Goal: Information Seeking & Learning: Learn about a topic

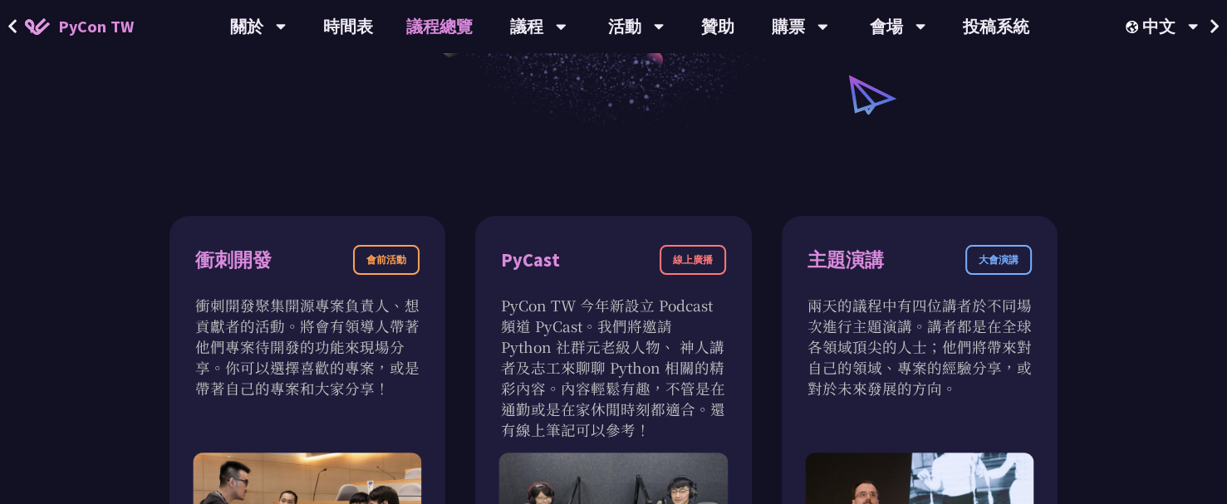
scroll to position [249, 0]
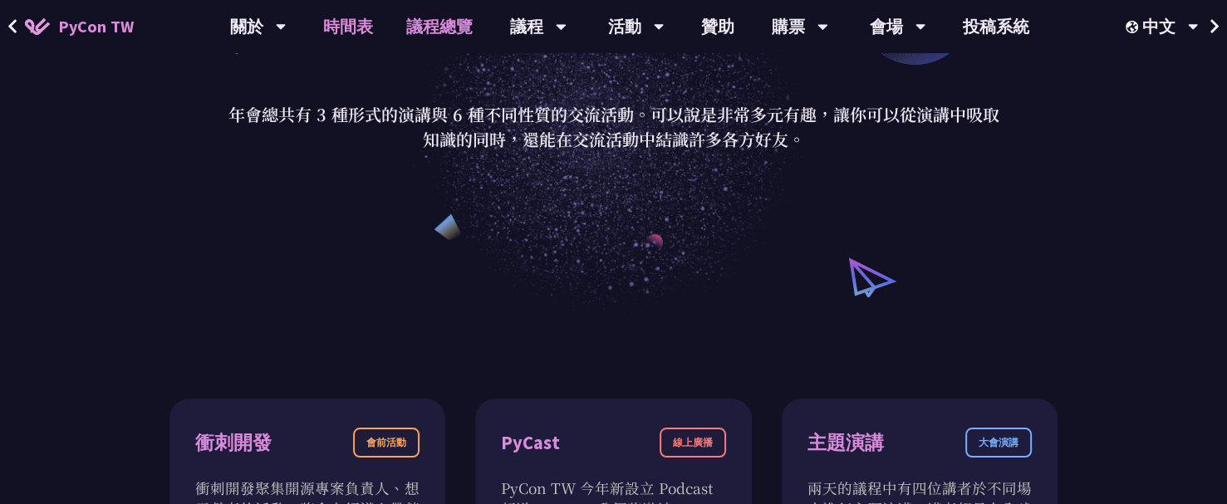
click at [332, 23] on link "時間表" at bounding box center [348, 26] width 83 height 53
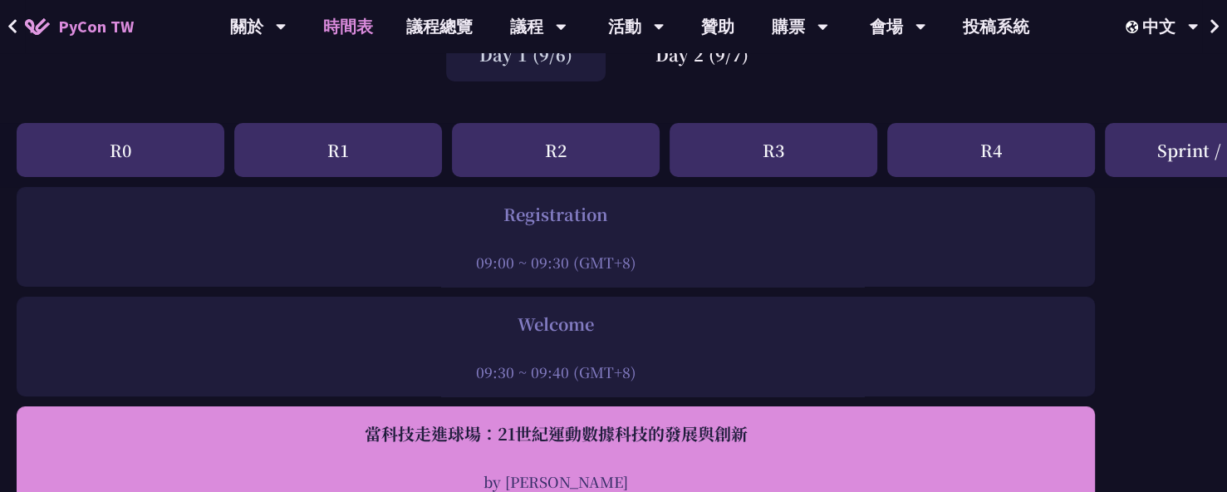
scroll to position [83, 0]
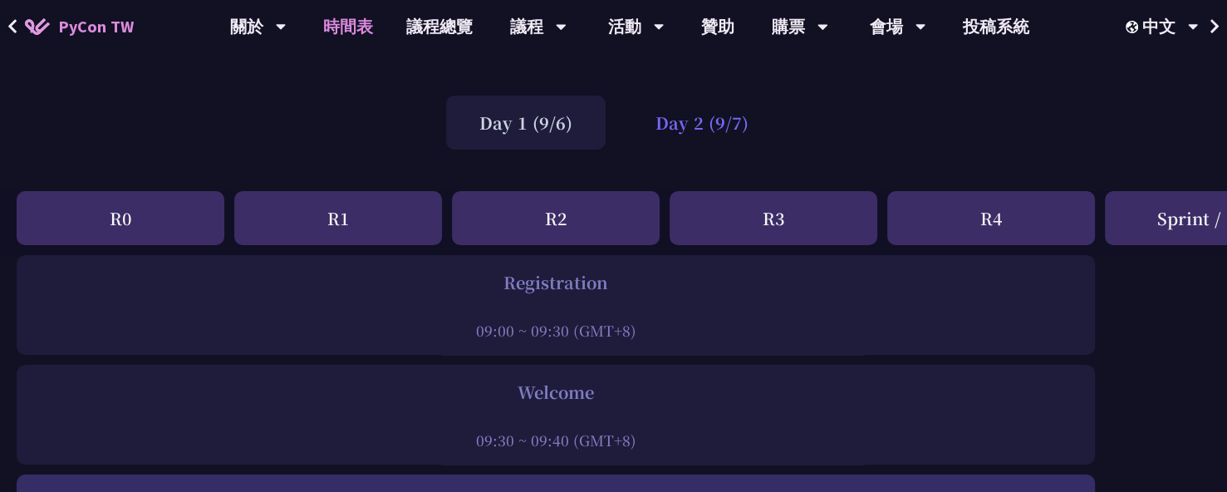
click at [729, 129] on div "Day 2 (9/7)" at bounding box center [702, 123] width 160 height 54
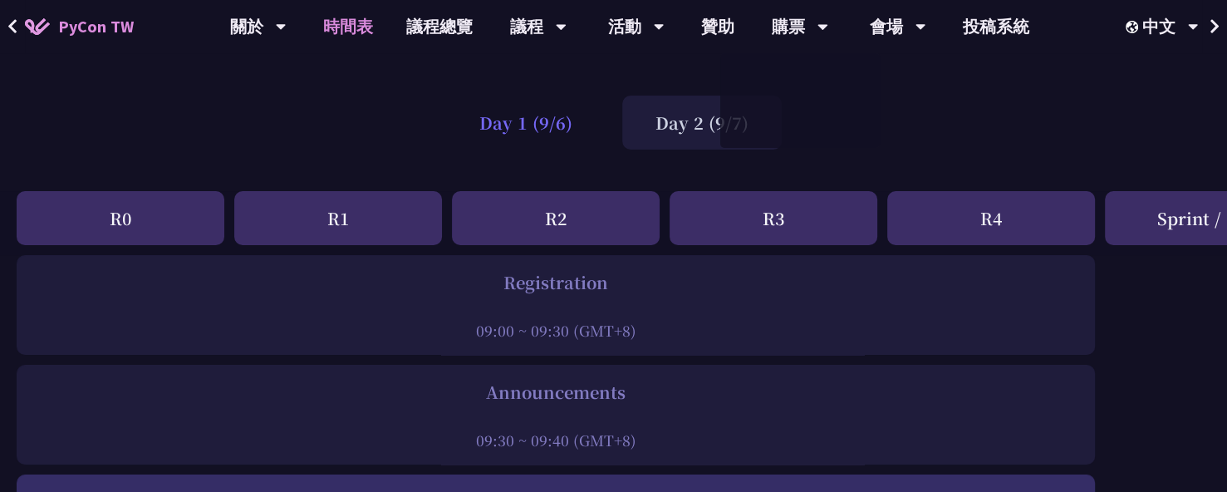
click at [516, 116] on div "Day 1 (9/6)" at bounding box center [526, 123] width 160 height 54
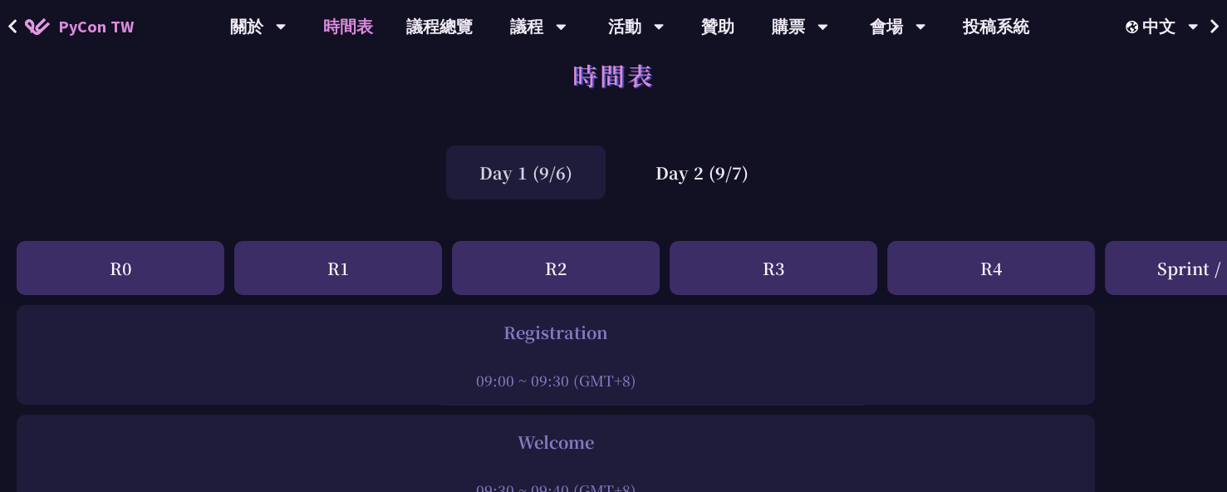
scroll to position [0, 0]
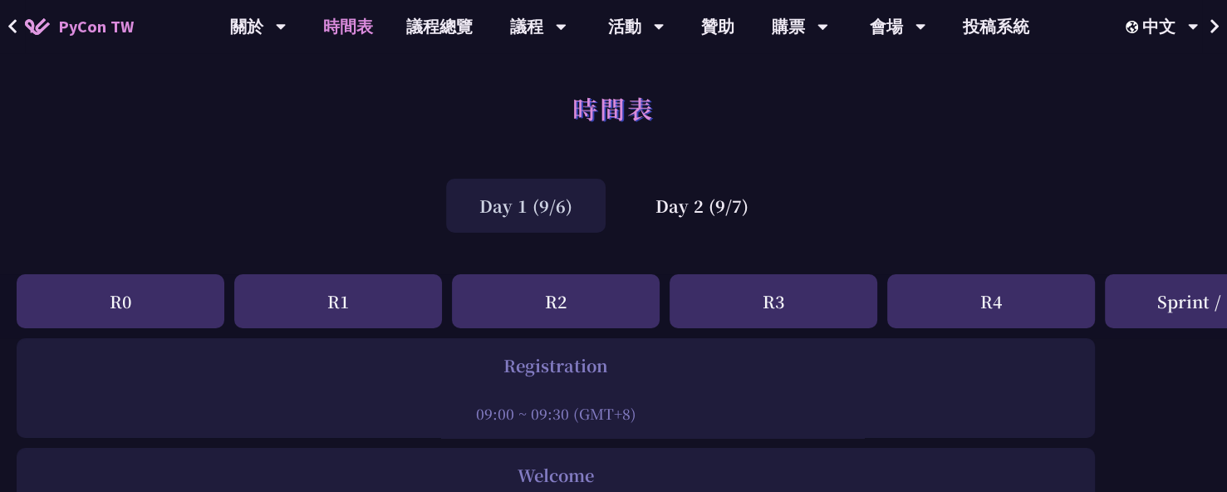
click at [180, 315] on div "R0" at bounding box center [121, 301] width 208 height 54
copy div "PyCon TW 關於 PyCon Taiwan 研討會歷史 在地社群 行為準則 時間表 議程總覽 議程 主題演講 一般演講 專業課程 Panel Discu…"
click at [243, 204] on div "Day 1 (9/6) Day 2 (9/7)" at bounding box center [613, 205] width 1227 height 71
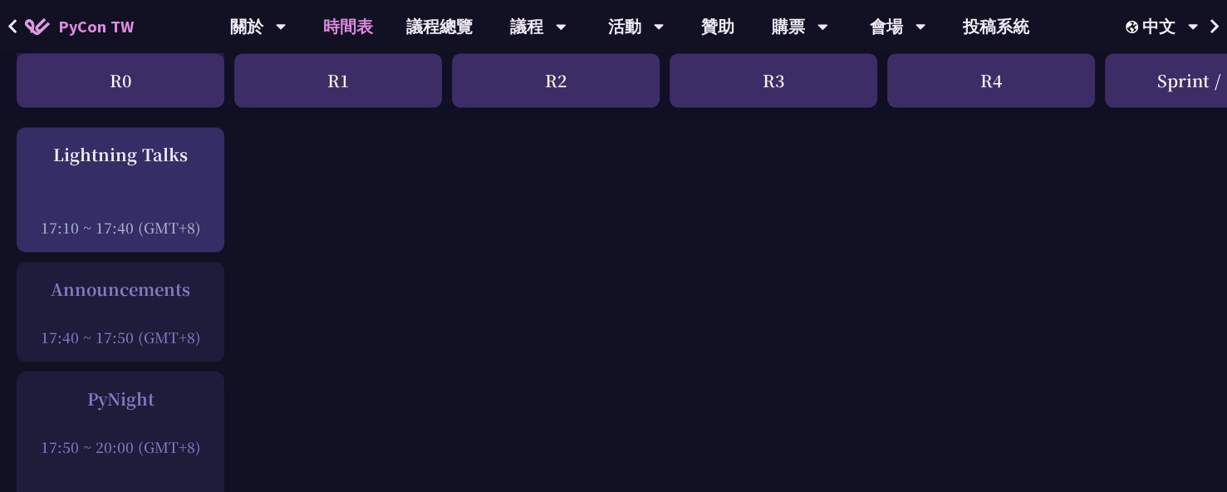
scroll to position [2368, 0]
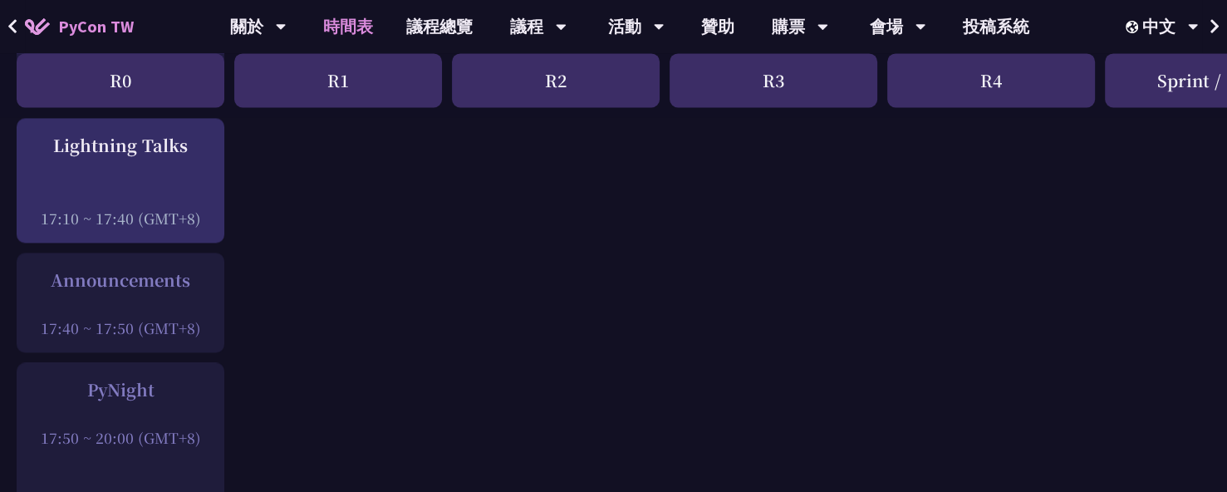
drag, startPoint x: 30, startPoint y: 263, endPoint x: 337, endPoint y: 373, distance: 326.4
copy div "R0 R1 R2 R3 R4 Sprint / OST Tutorial Young / Post An Introduction to the GIL fo…"
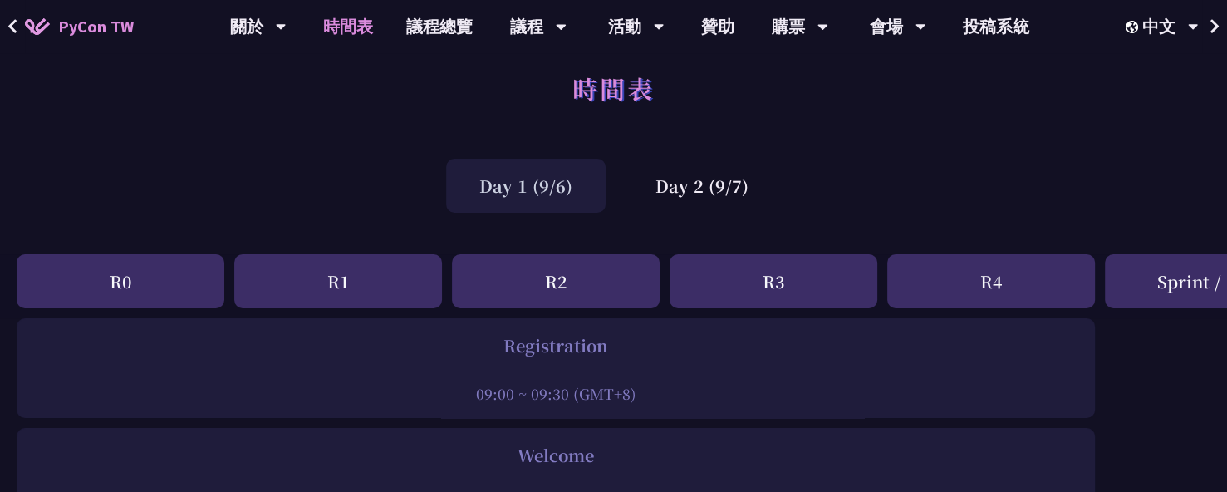
scroll to position [0, 0]
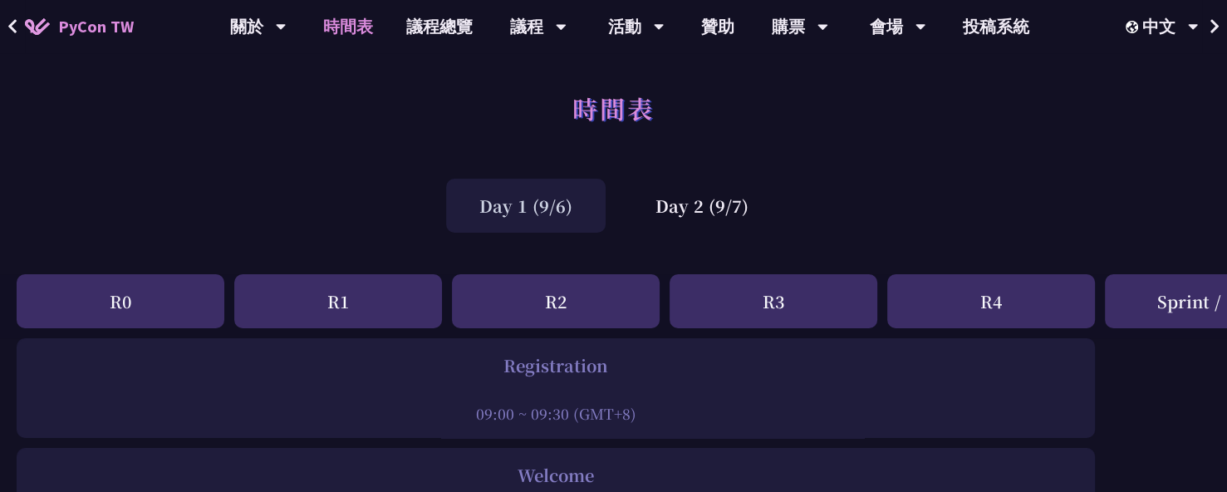
click at [165, 293] on div "R0" at bounding box center [121, 301] width 208 height 54
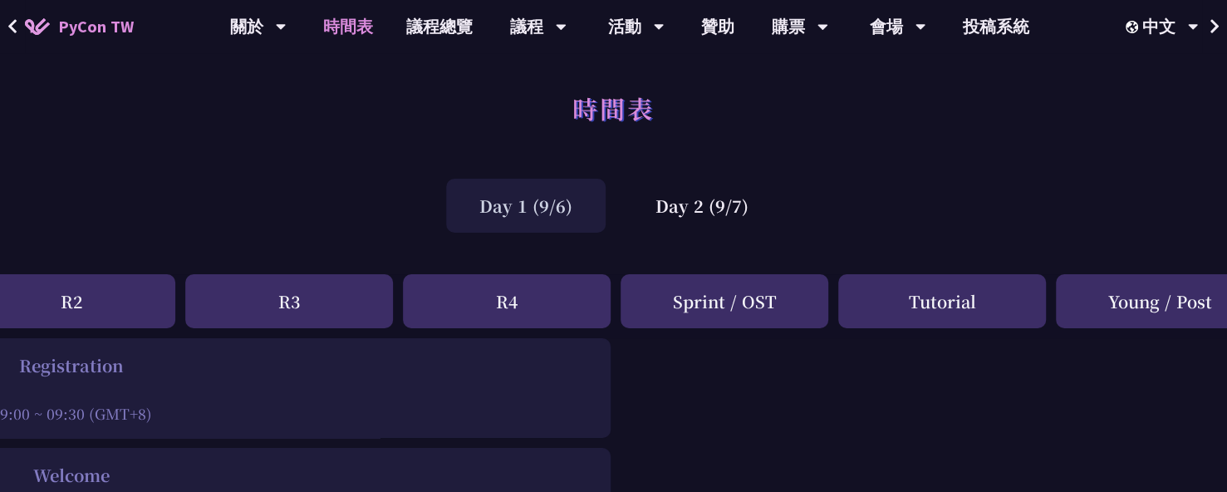
scroll to position [0, 538]
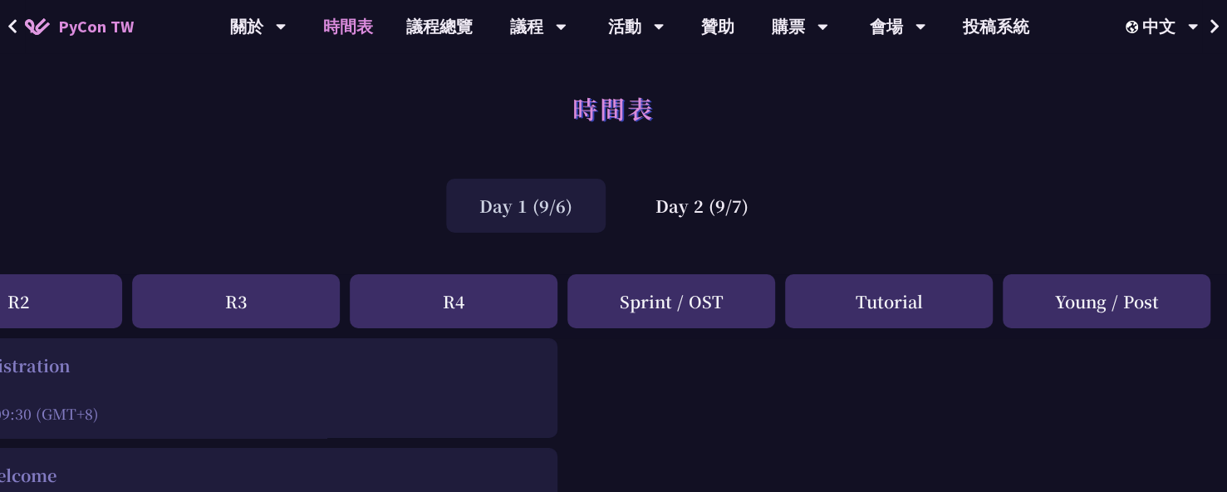
drag, startPoint x: 71, startPoint y: 292, endPoint x: 1230, endPoint y: 305, distance: 1159.1
copy div "R0 R1 R2 R3 R4 Sprint / OST Tutorial Young / Post"
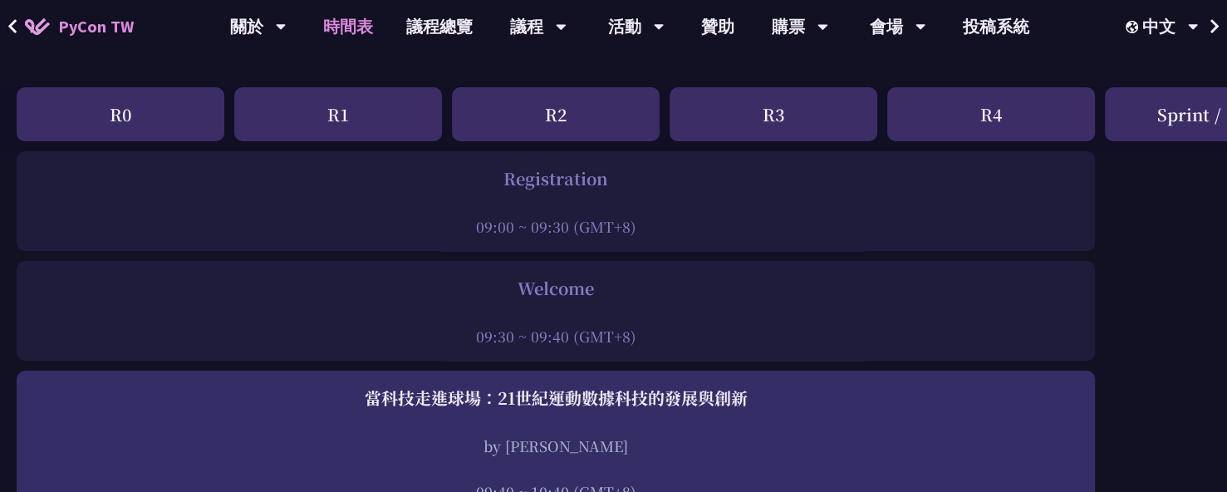
scroll to position [166, 0]
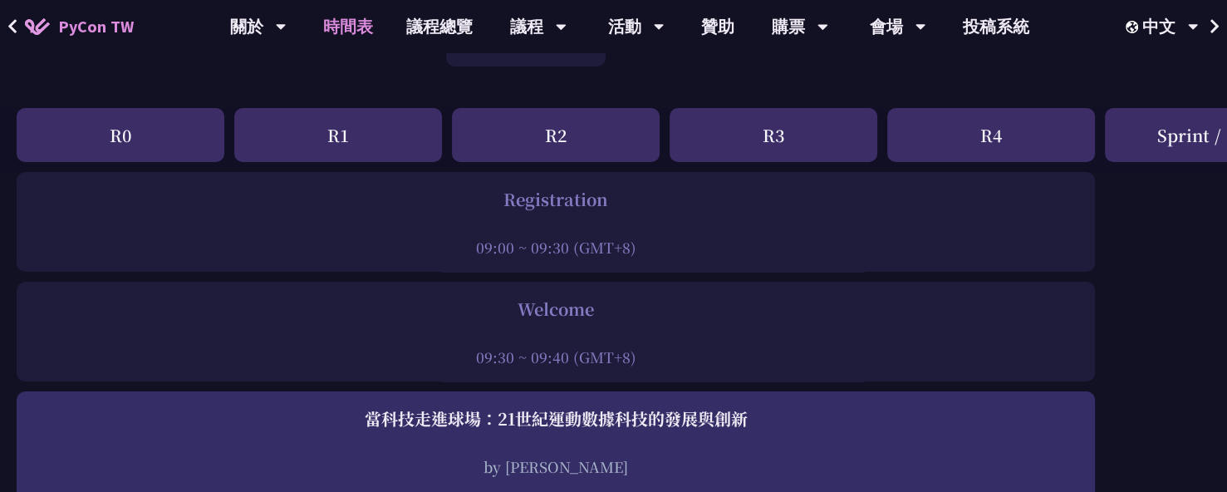
click at [877, 217] on div at bounding box center [556, 224] width 1062 height 25
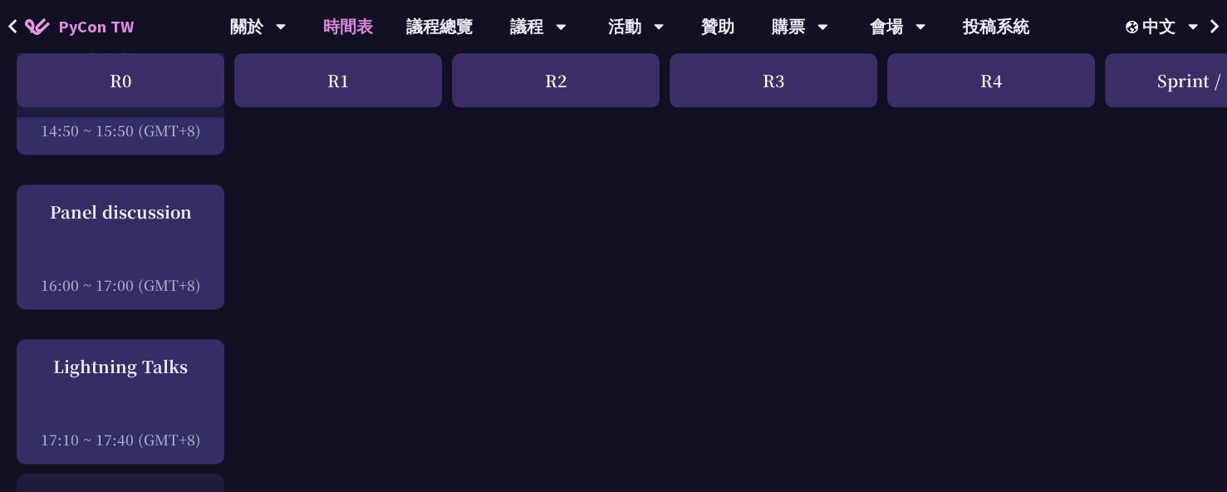
scroll to position [2509, 0]
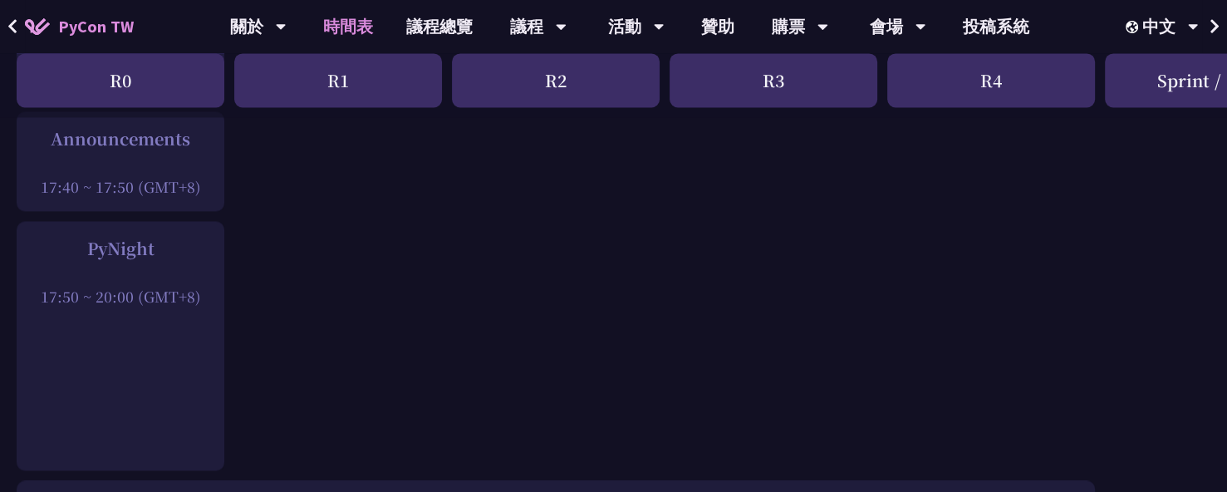
drag, startPoint x: 81, startPoint y: 134, endPoint x: 209, endPoint y: 398, distance: 293.6
copy div "R0 R1 R2 R3 R4 Sprint / OST Tutorial Young / Post An Introduction to the GIL fo…"
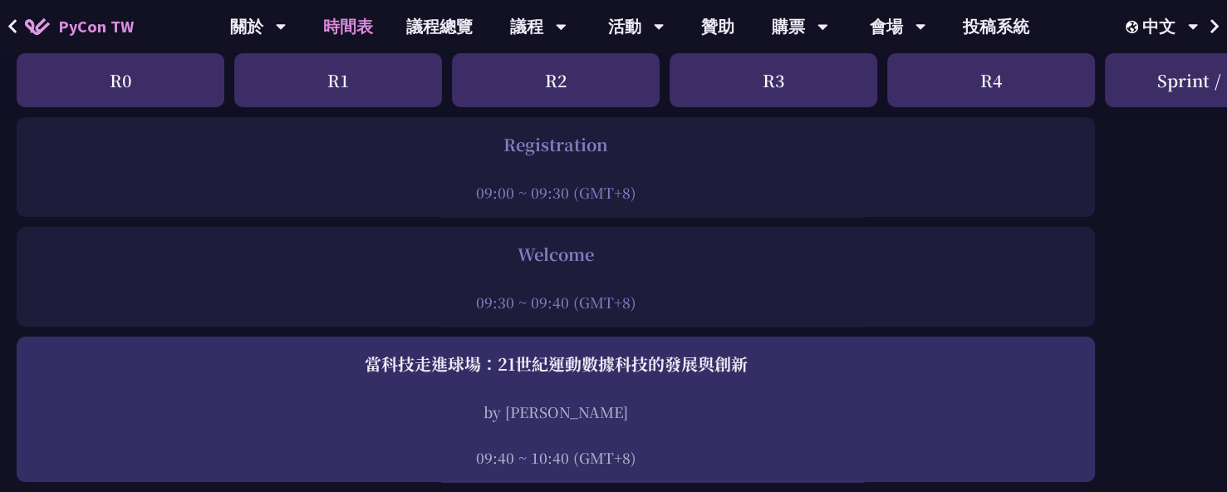
scroll to position [332, 0]
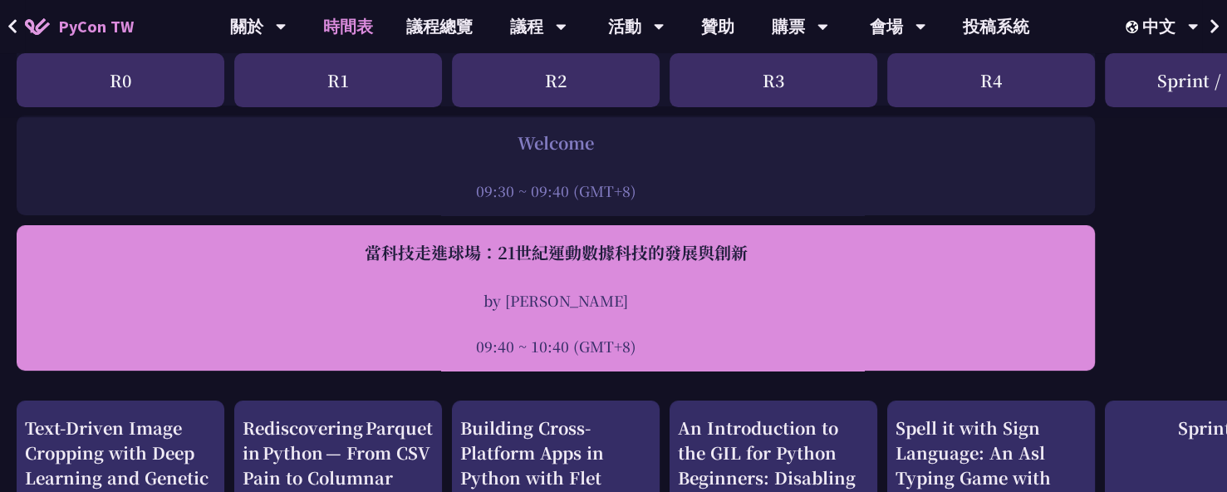
click at [130, 301] on div "by [PERSON_NAME]" at bounding box center [556, 300] width 1062 height 21
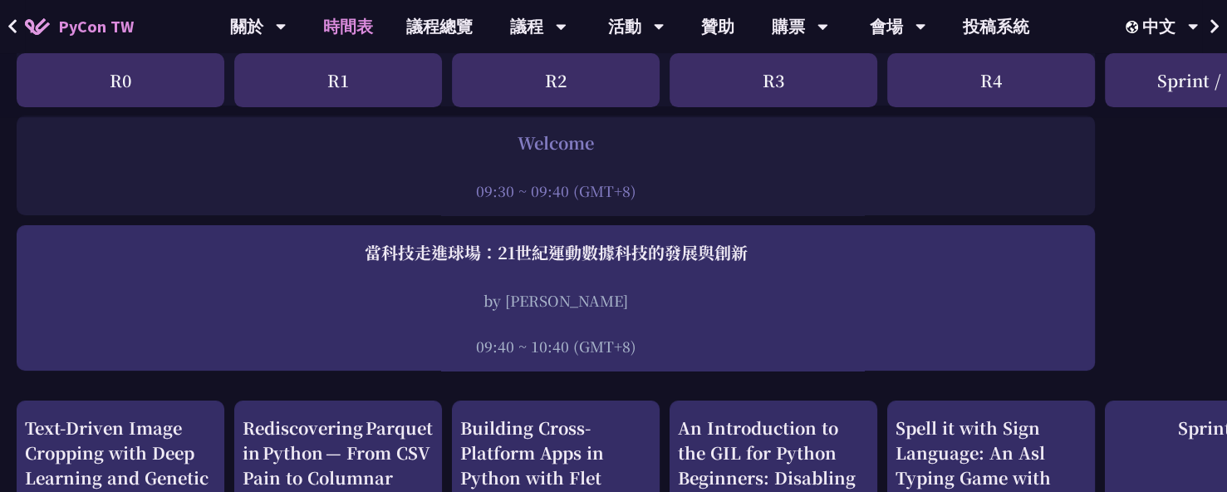
drag, startPoint x: 542, startPoint y: 308, endPoint x: 1183, endPoint y: 226, distance: 646.7
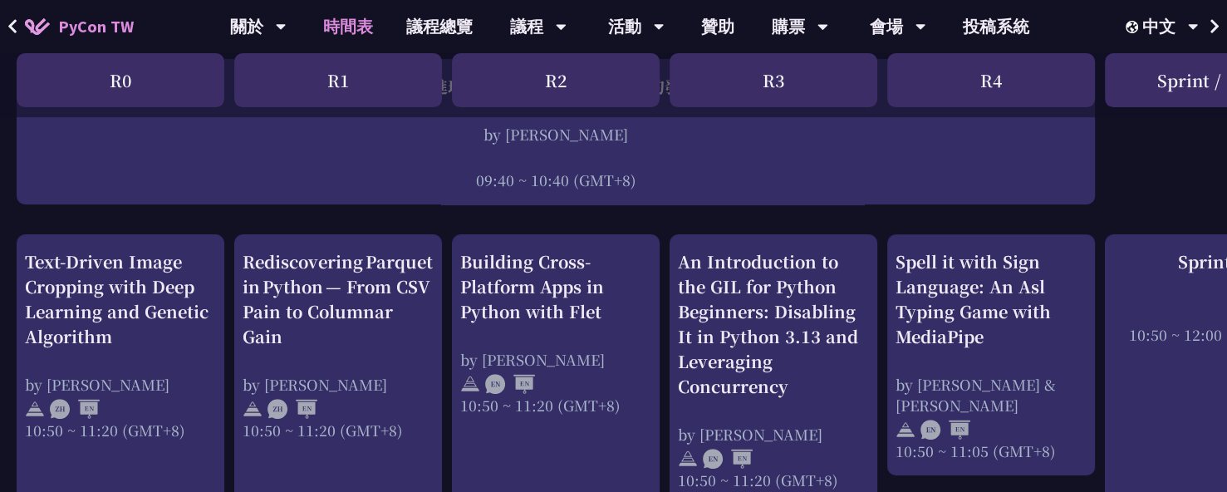
scroll to position [498, 538]
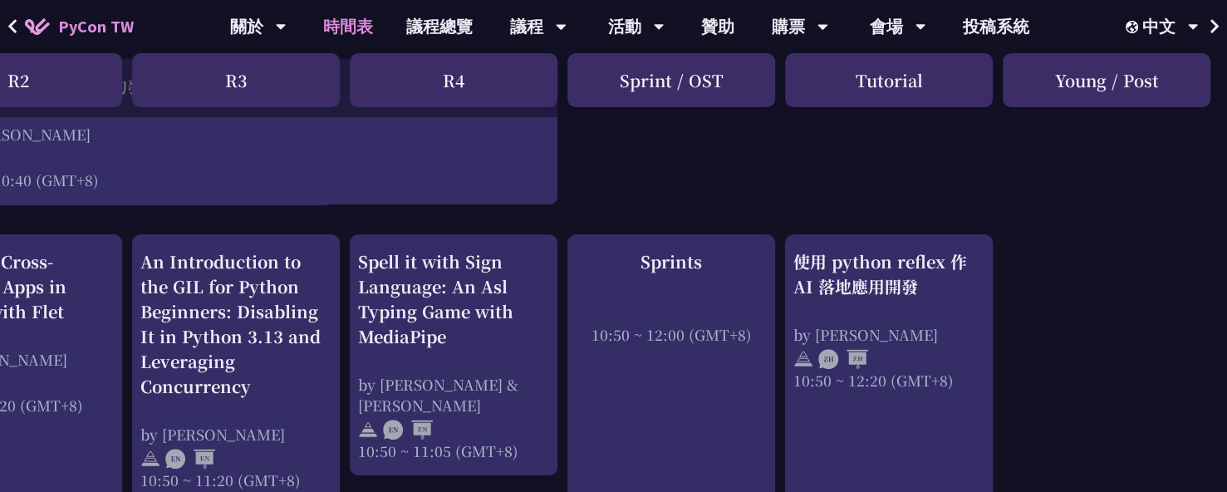
click at [1053, 79] on div "Young / Post" at bounding box center [1107, 80] width 208 height 54
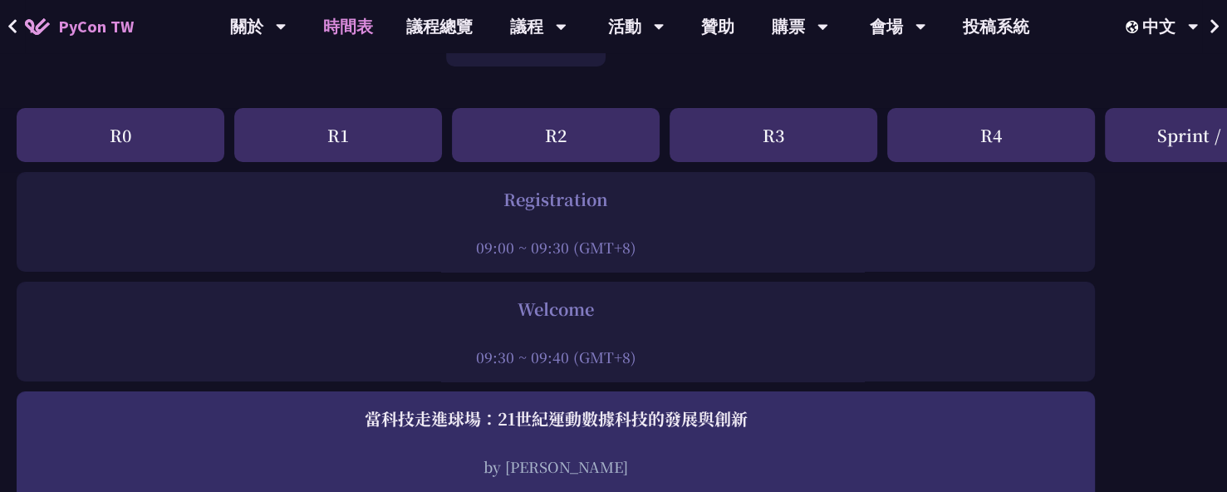
scroll to position [332, 0]
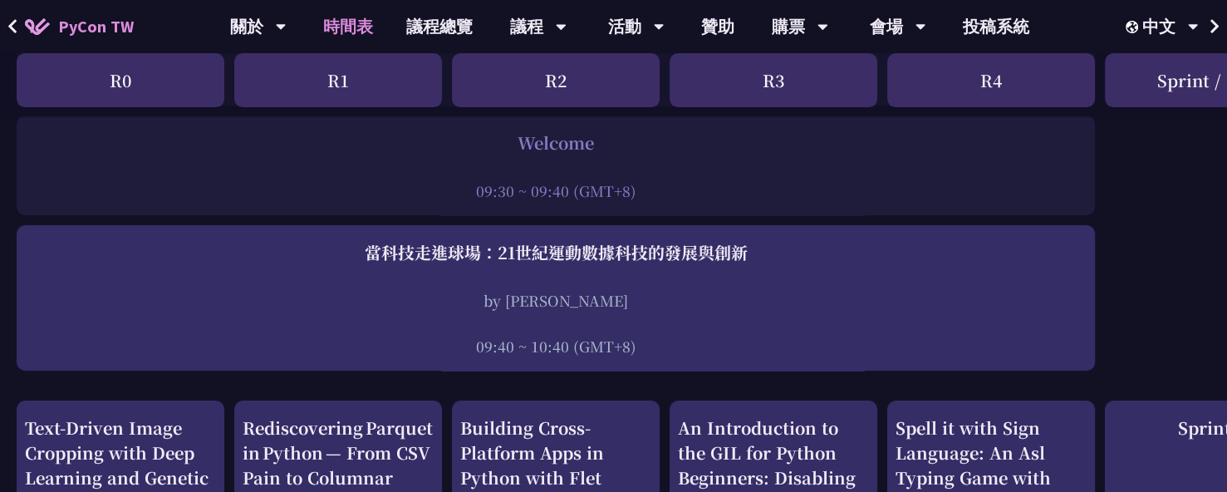
click at [678, 186] on div "09:30 ~ 09:40 (GMT+8)" at bounding box center [556, 190] width 1062 height 21
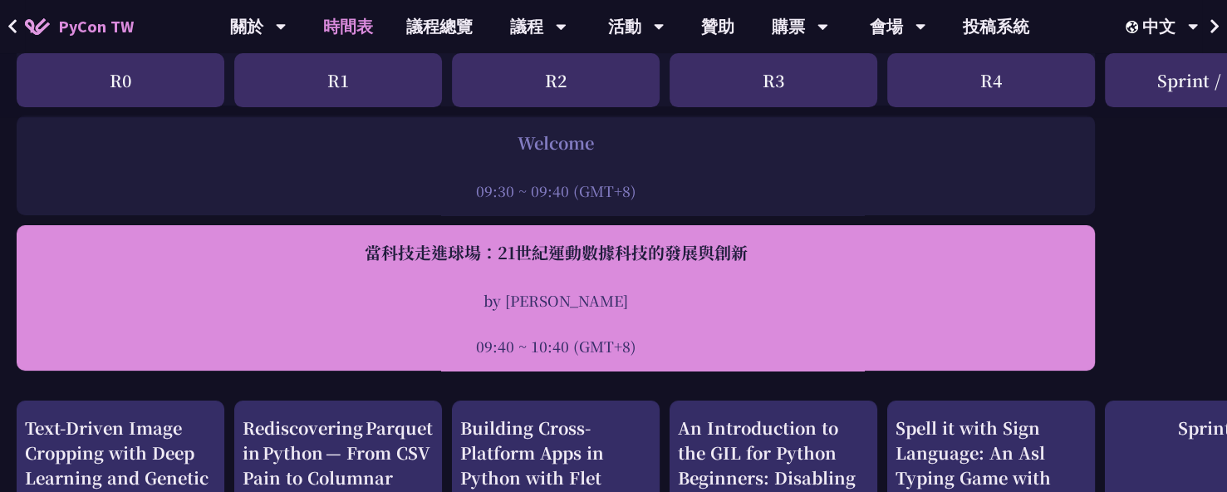
drag, startPoint x: 657, startPoint y: 189, endPoint x: 647, endPoint y: 345, distance: 155.7
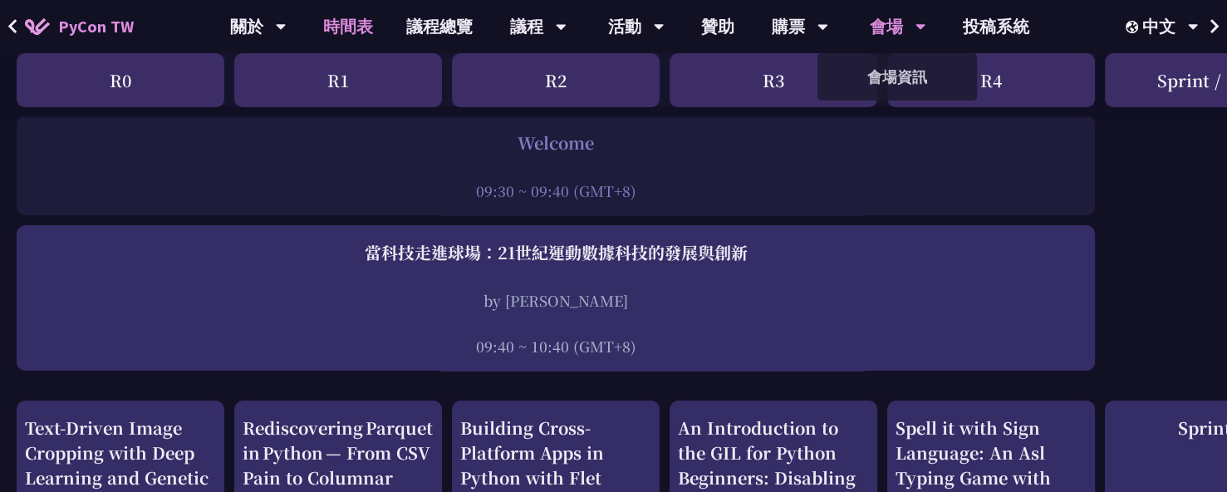
copy div "Lunch 12:00 ~ 13:20 (GMT+8) End of the Day 20:00 ~ 20:00 (GMT+8) 當科技走進球場：21世紀運動…"
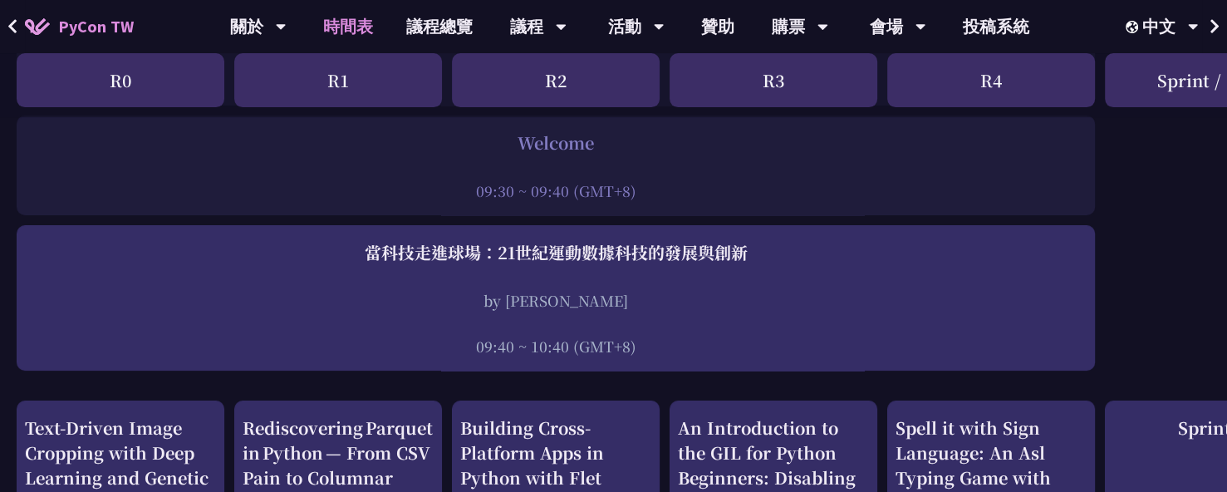
click at [774, 190] on div "09:30 ~ 09:40 (GMT+8)" at bounding box center [556, 190] width 1062 height 21
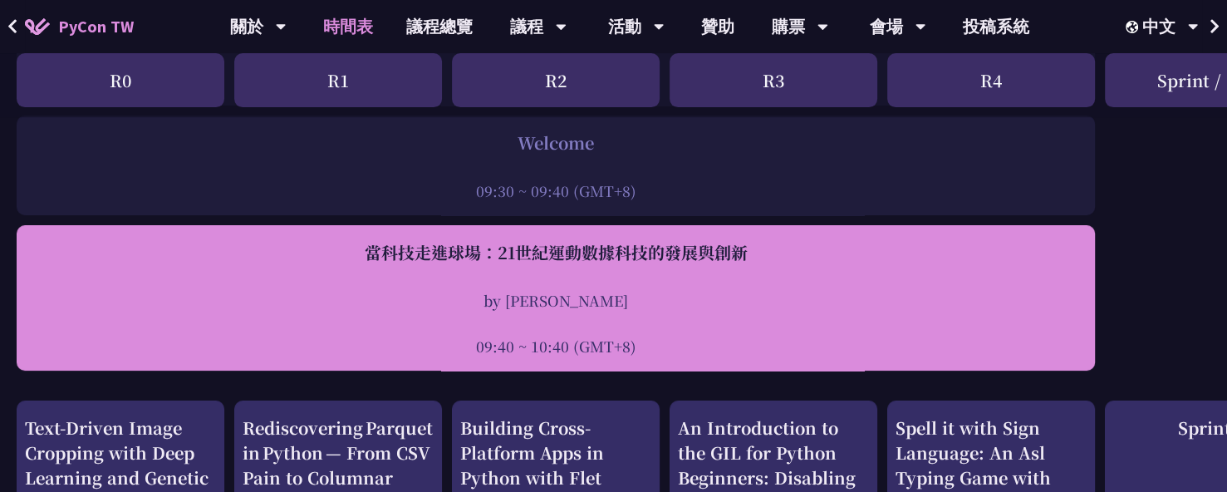
drag, startPoint x: 1107, startPoint y: 352, endPoint x: 369, endPoint y: 253, distance: 744.5
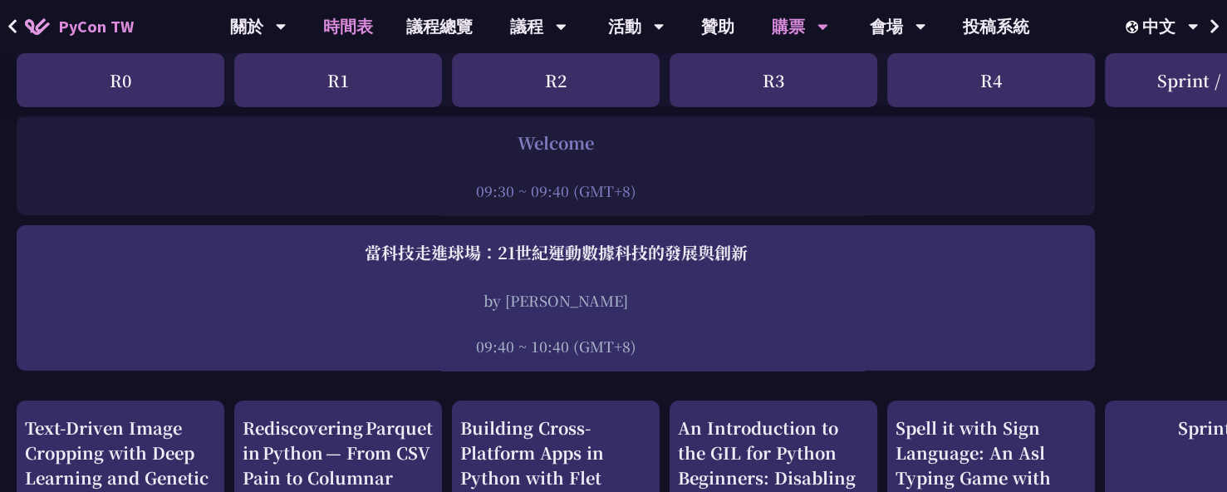
copy div "當科技走進球場：21世紀運動數據科技的發展與創新 by 林滿新 09:40 ~ 10:40 (GMT+8)"
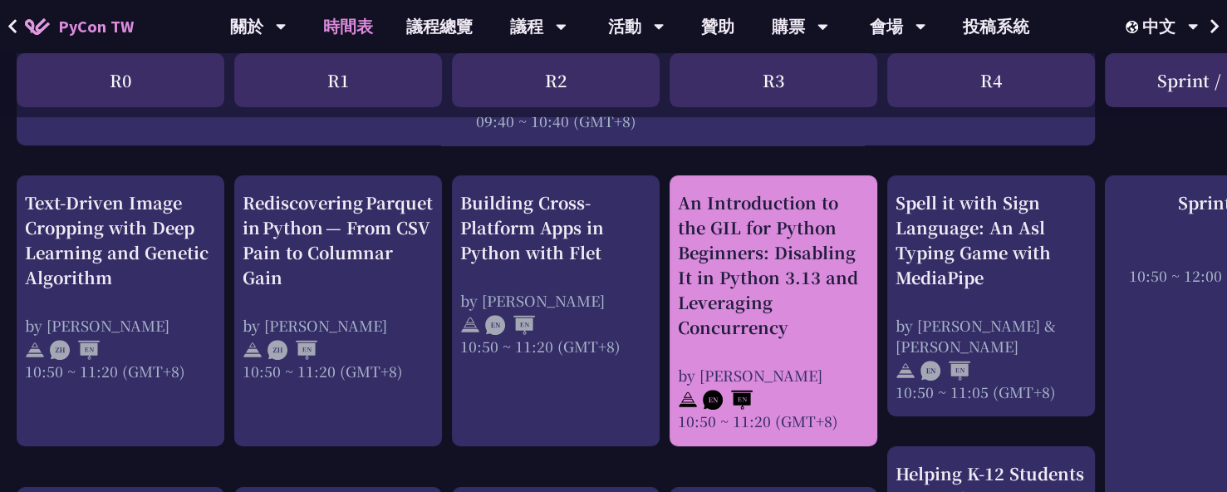
scroll to position [582, 0]
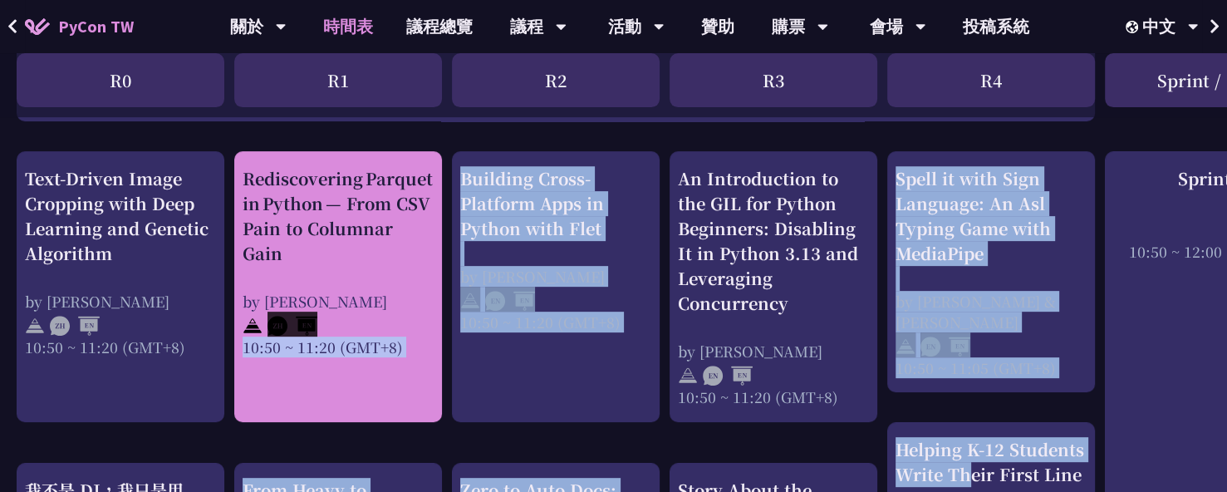
drag, startPoint x: 1052, startPoint y: 396, endPoint x: 337, endPoint y: 332, distance: 717.4
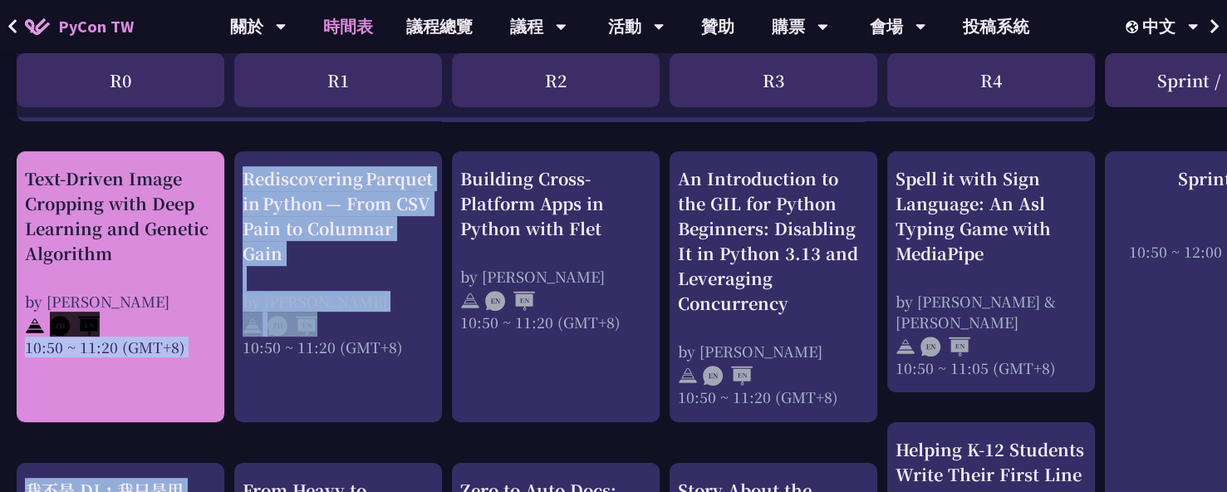
drag, startPoint x: 231, startPoint y: 373, endPoint x: 130, endPoint y: 330, distance: 110.2
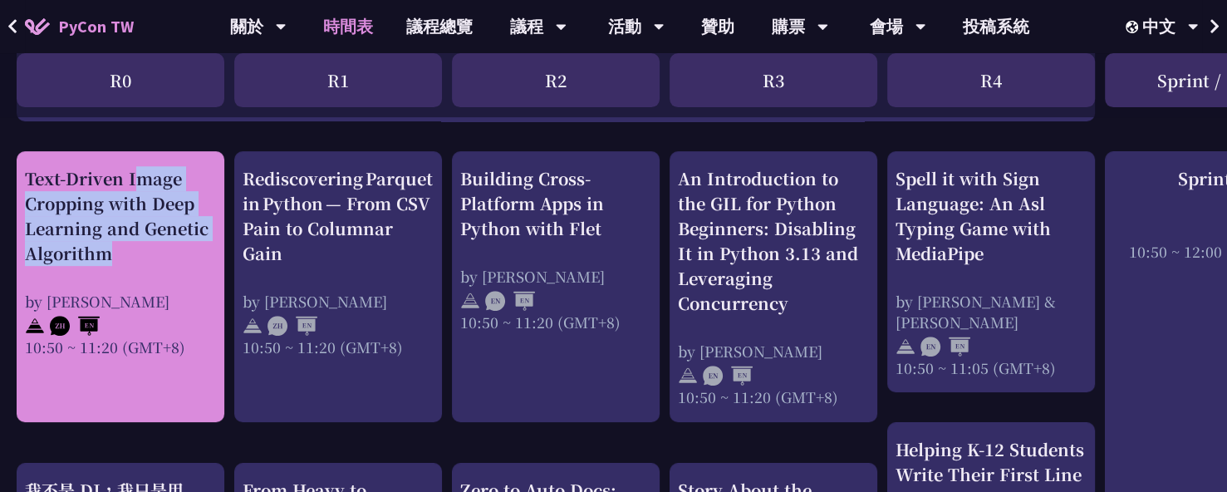
drag, startPoint x: 12, startPoint y: 177, endPoint x: 110, endPoint y: 265, distance: 131.2
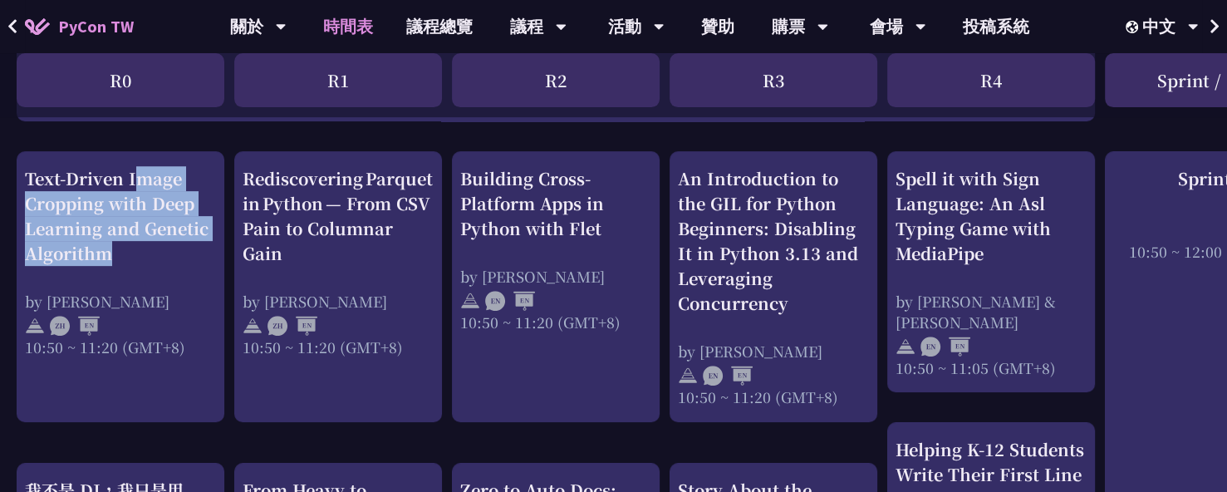
copy div "Text-Driven Image Cropping with Deep Learning and Genetic Algorithm"
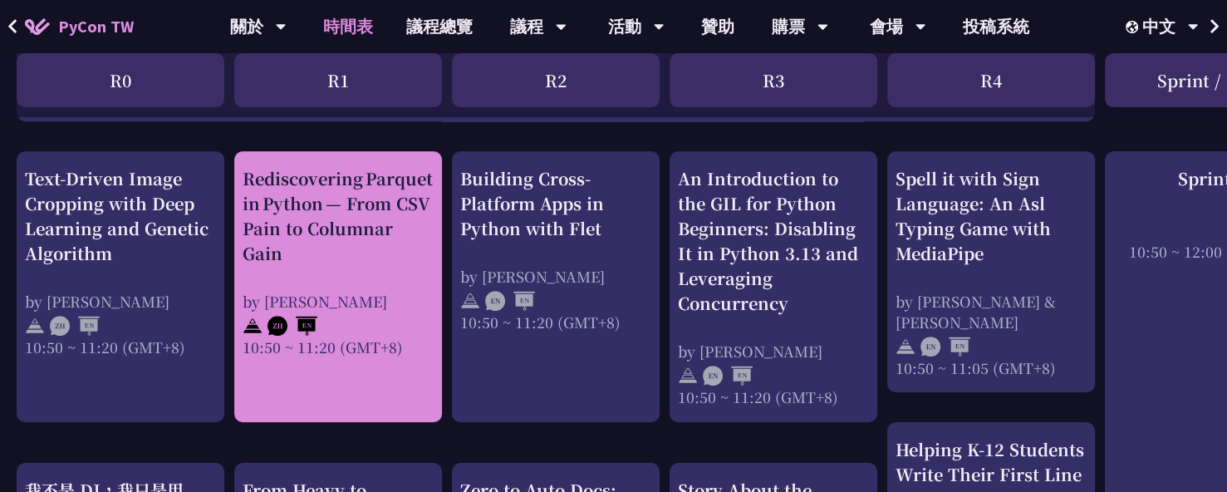
drag, startPoint x: 231, startPoint y: 169, endPoint x: 311, endPoint y: 251, distance: 114.6
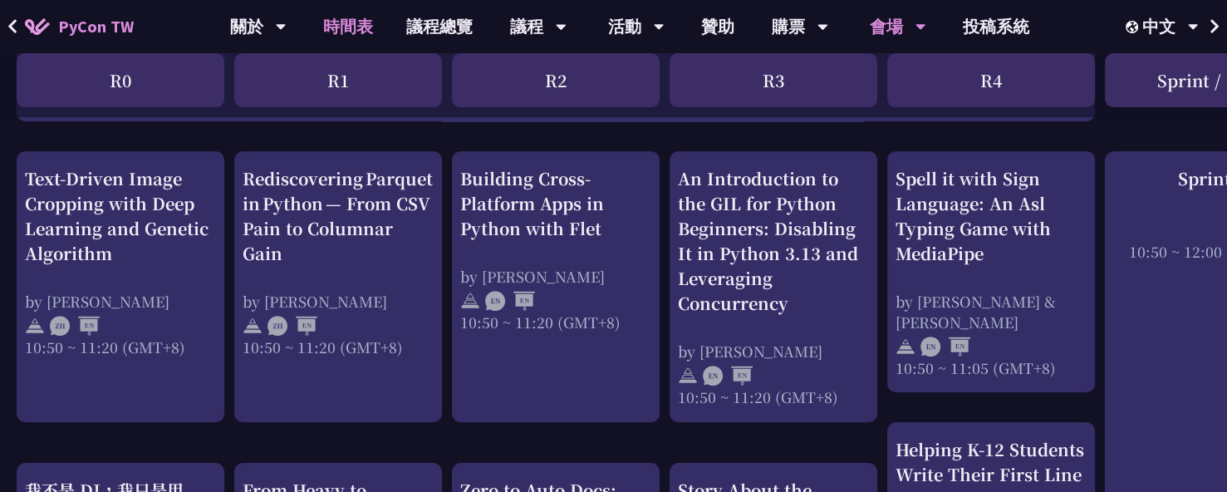
copy div "Rediscovering Parquet in Python — From CSV Pain to Columnar Gain"
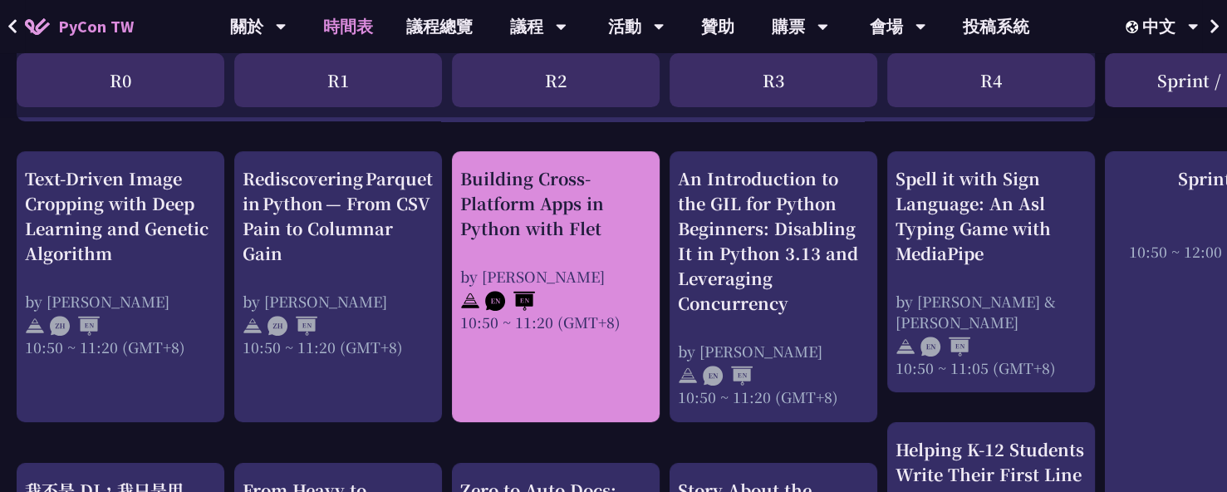
drag, startPoint x: 449, startPoint y: 173, endPoint x: 601, endPoint y: 229, distance: 162.2
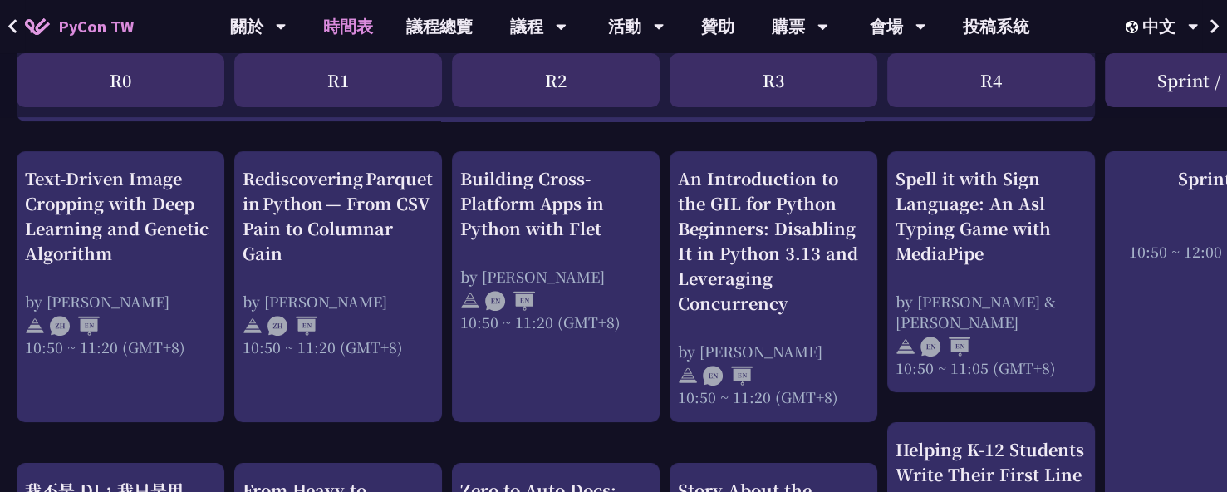
copy div "Building Cross-Platform Apps in Python with Flet"
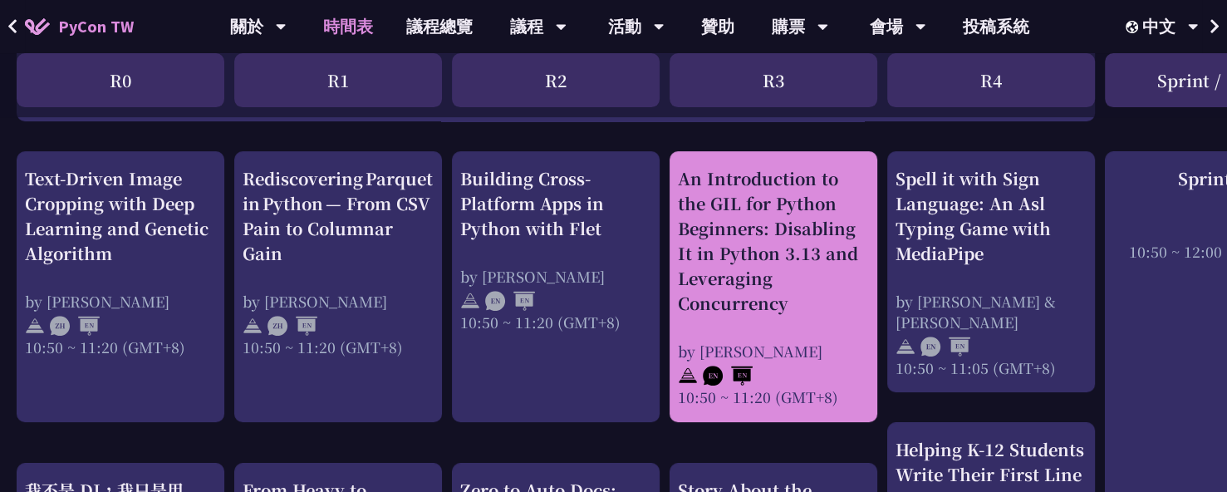
drag, startPoint x: 667, startPoint y: 178, endPoint x: 787, endPoint y: 310, distance: 178.2
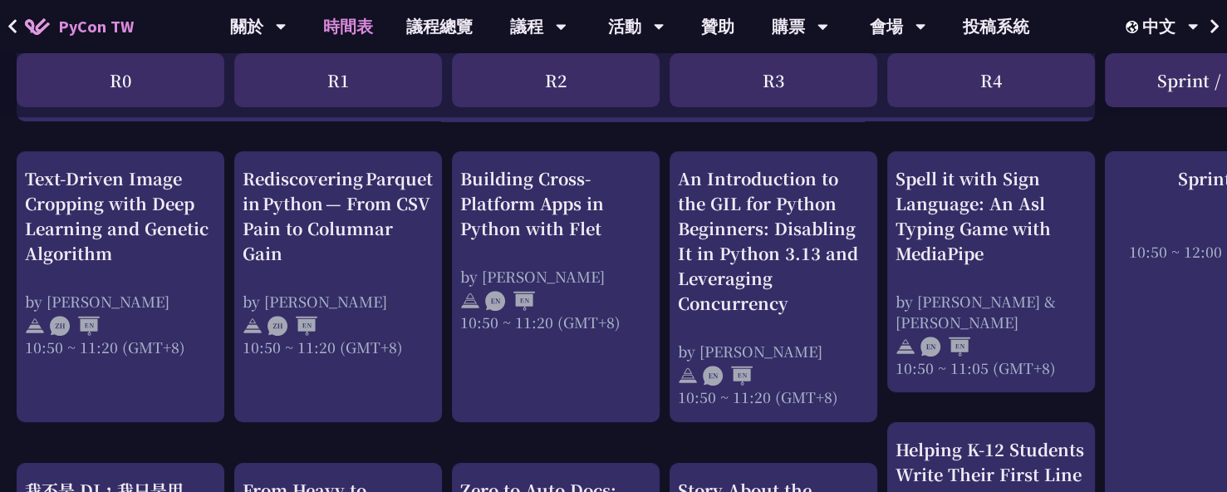
copy div "An Introduction to the GIL for Python Beginners: Disabling It in Python 3.13 an…"
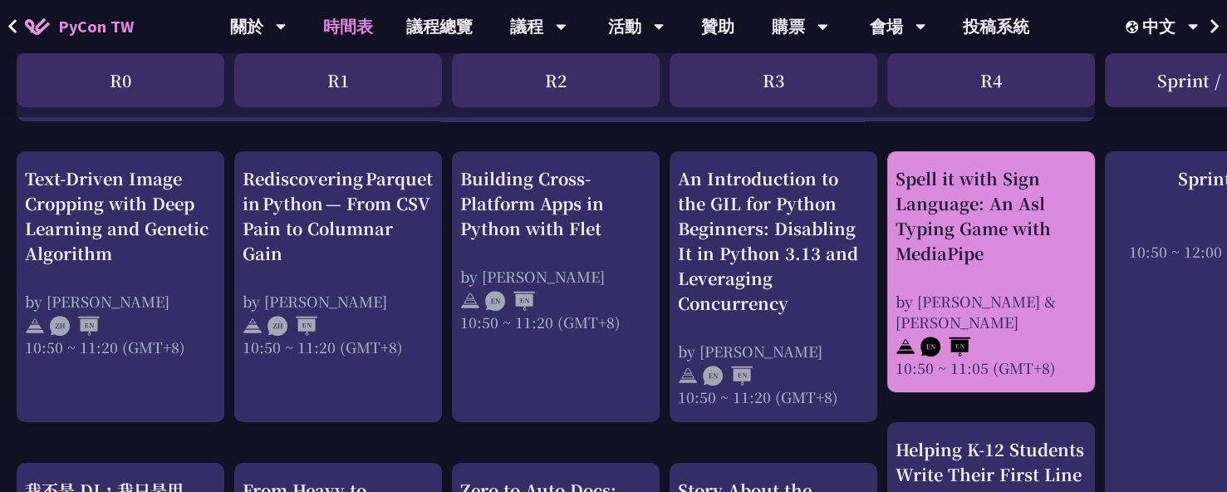
drag, startPoint x: 885, startPoint y: 171, endPoint x: 988, endPoint y: 252, distance: 130.8
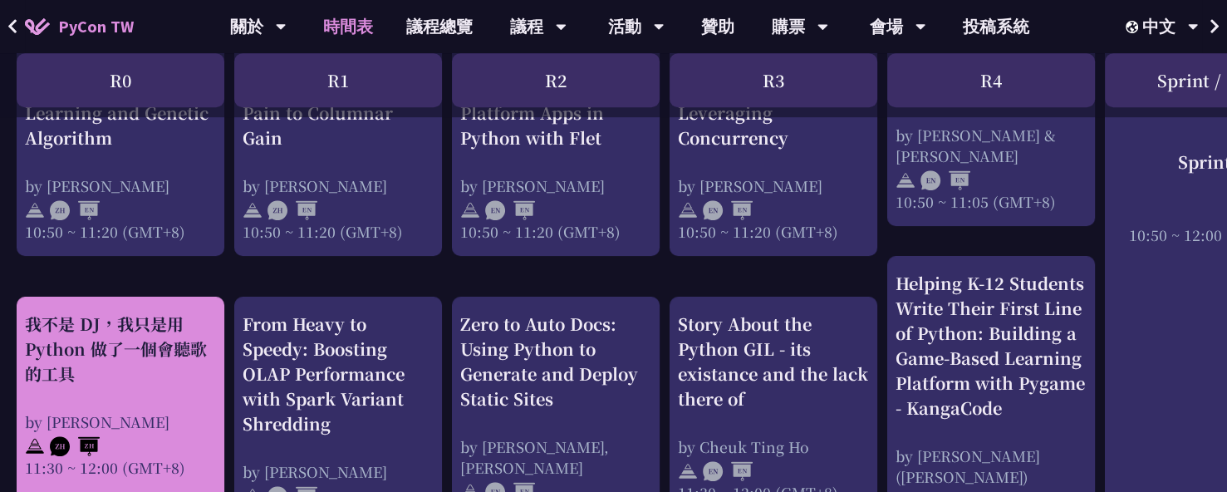
scroll to position [831, 0]
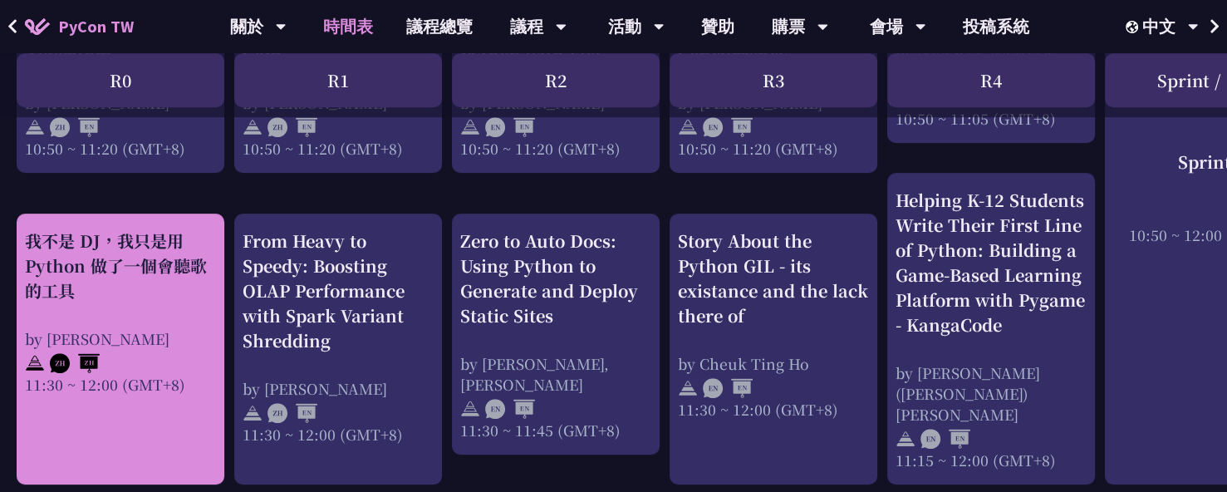
drag, startPoint x: 14, startPoint y: 222, endPoint x: 100, endPoint y: 273, distance: 99.5
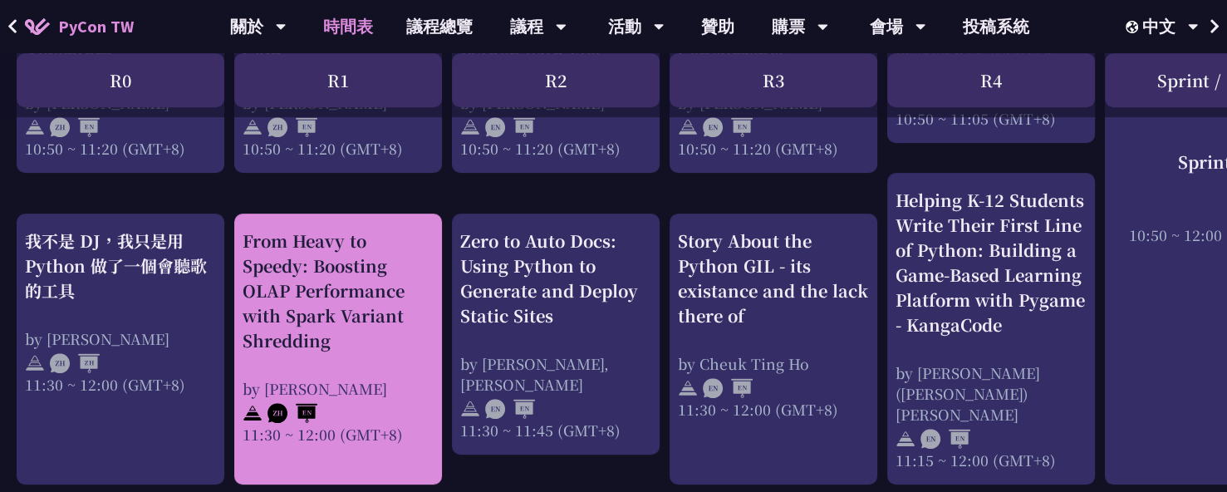
drag, startPoint x: 231, startPoint y: 226, endPoint x: 329, endPoint y: 332, distance: 144.6
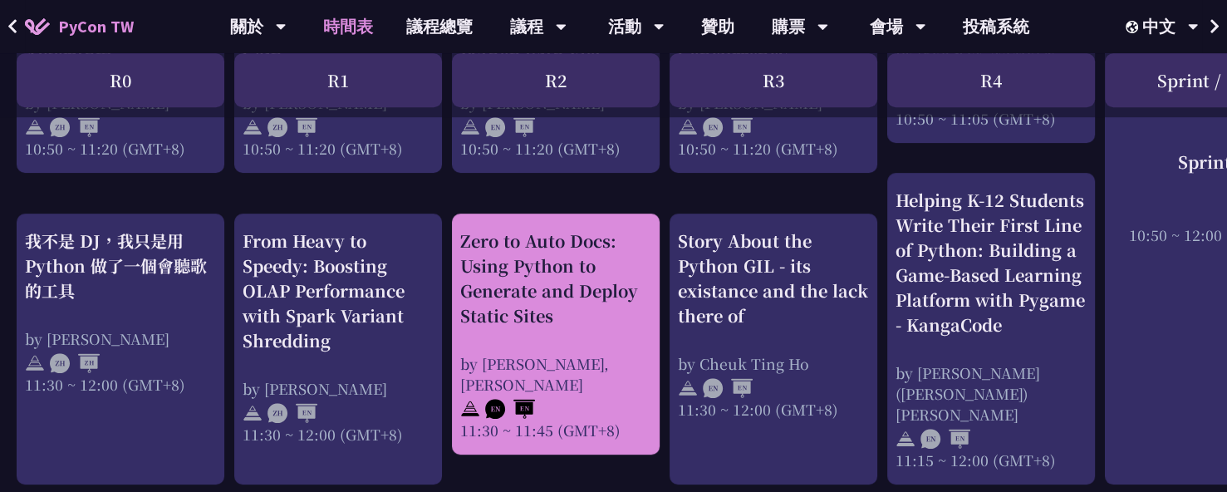
drag, startPoint x: 449, startPoint y: 224, endPoint x: 615, endPoint y: 288, distance: 178.1
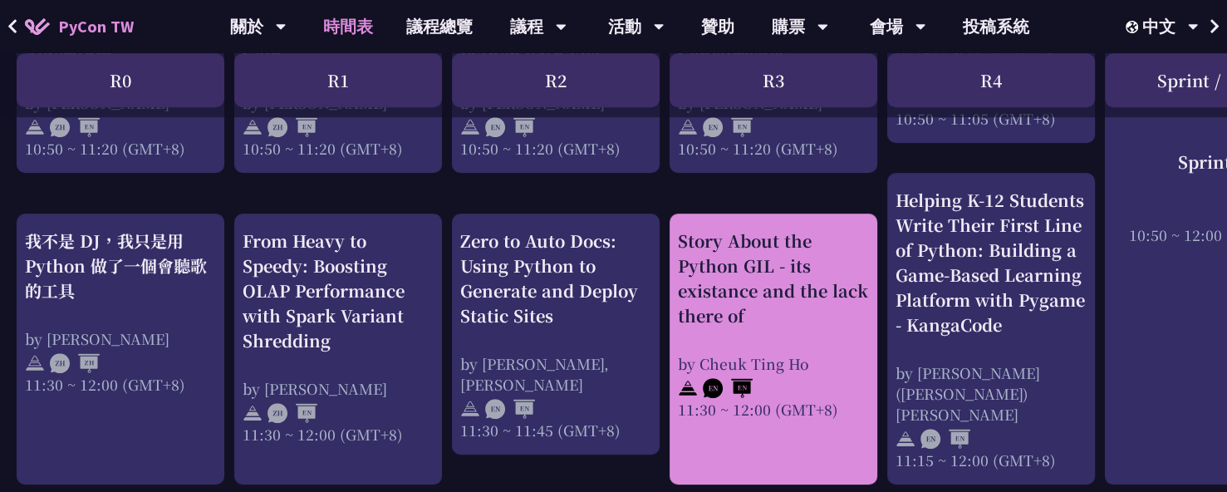
drag, startPoint x: 666, startPoint y: 230, endPoint x: 752, endPoint y: 304, distance: 113.1
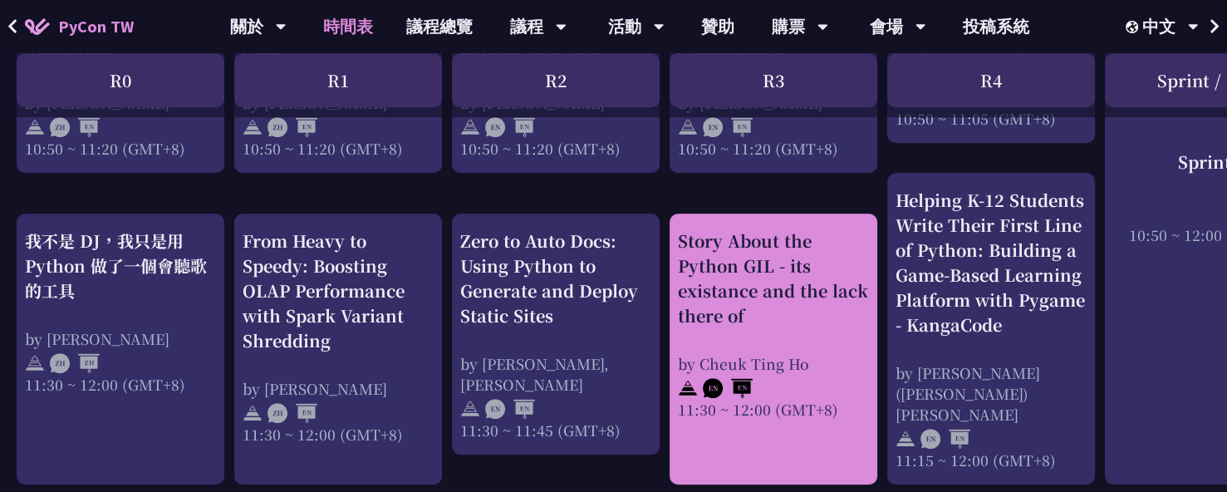
drag, startPoint x: 666, startPoint y: 223, endPoint x: 759, endPoint y: 301, distance: 121.0
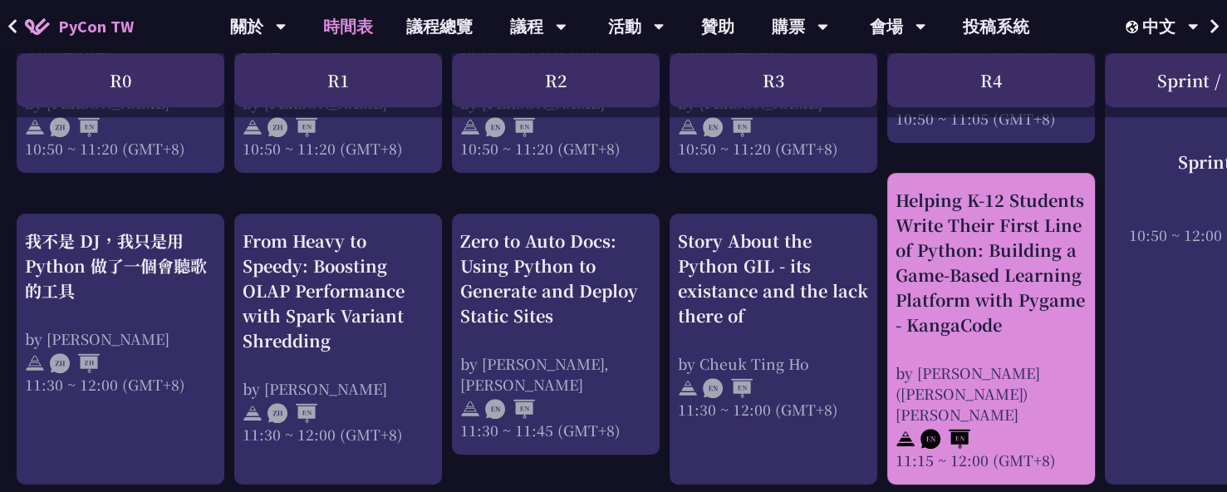
drag, startPoint x: 882, startPoint y: 187, endPoint x: 1021, endPoint y: 312, distance: 187.1
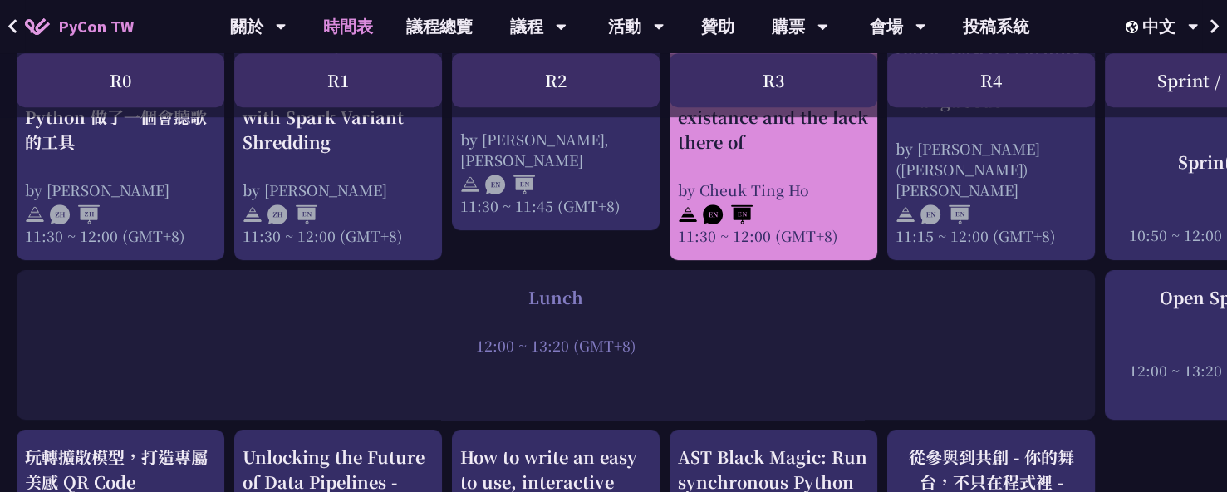
scroll to position [1080, 0]
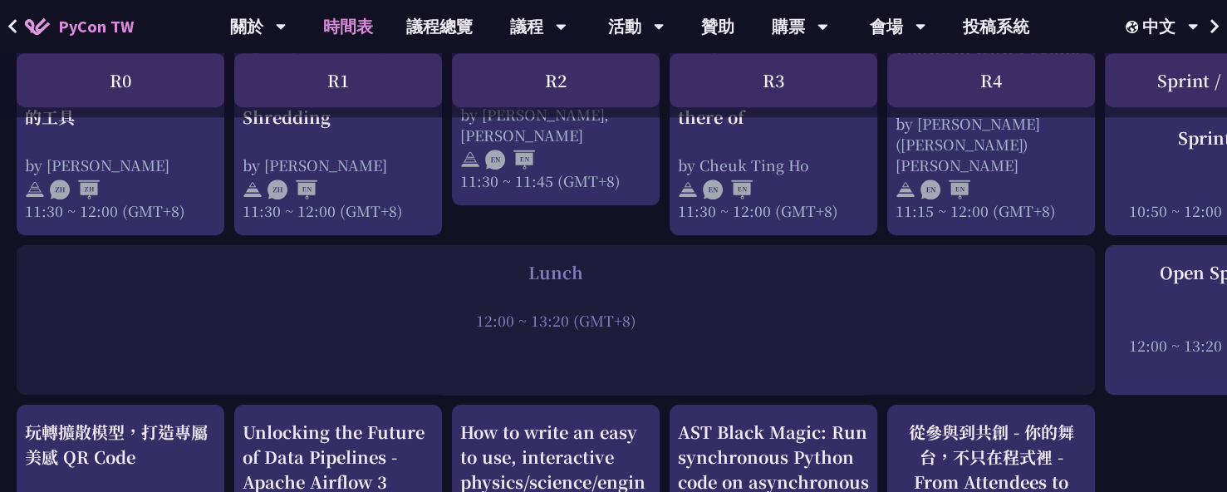
click at [562, 285] on div at bounding box center [556, 297] width 1062 height 25
drag, startPoint x: 467, startPoint y: 266, endPoint x: 636, endPoint y: 307, distance: 174.5
click at [636, 307] on div "Lunch 12:00 ~ 13:20 (GMT+8)" at bounding box center [556, 295] width 1062 height 71
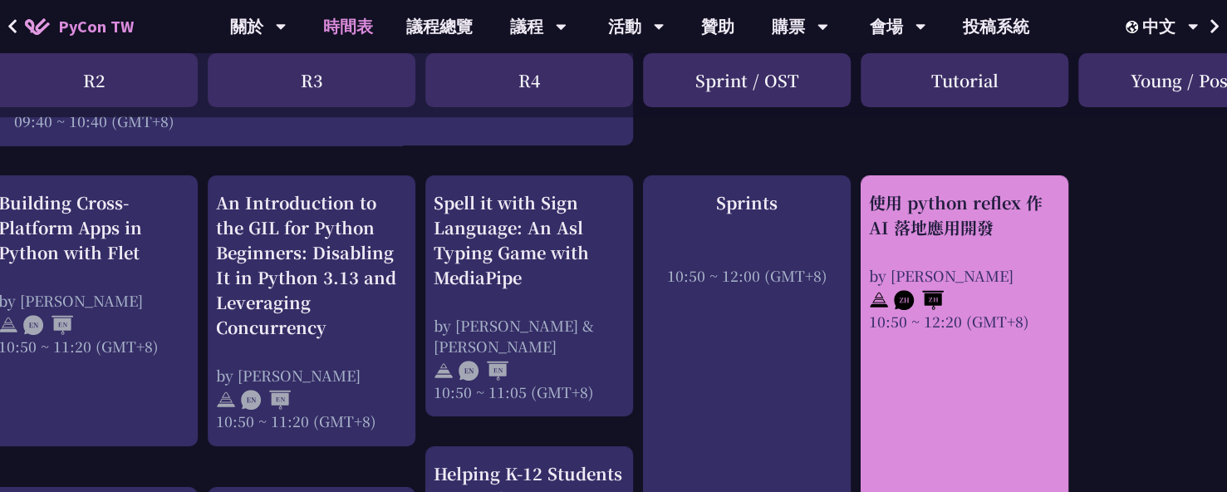
scroll to position [582, 462]
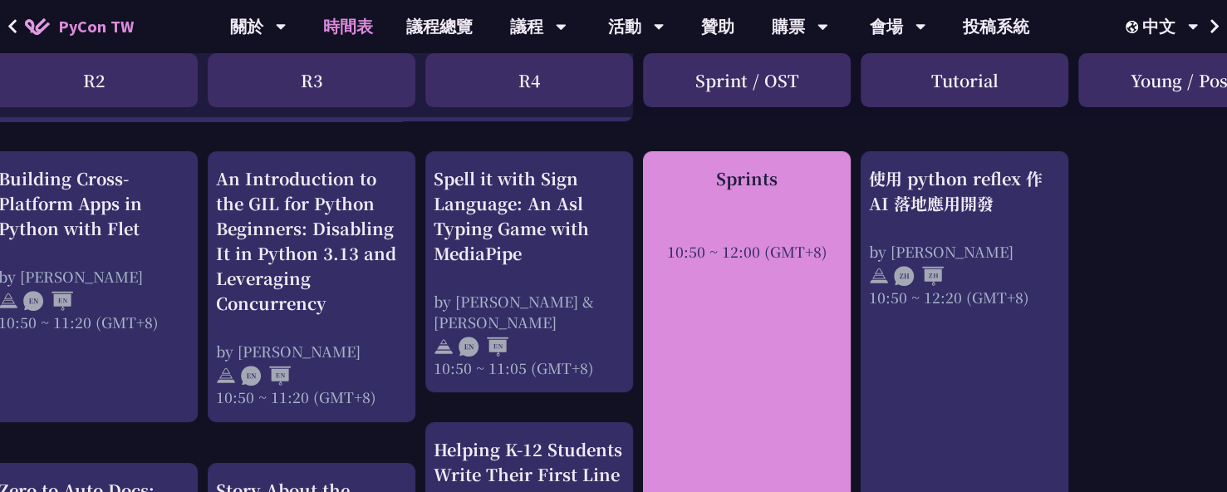
drag, startPoint x: 636, startPoint y: 173, endPoint x: 830, endPoint y: 260, distance: 212.3
click at [685, 189] on div "Sprints" at bounding box center [746, 178] width 191 height 25
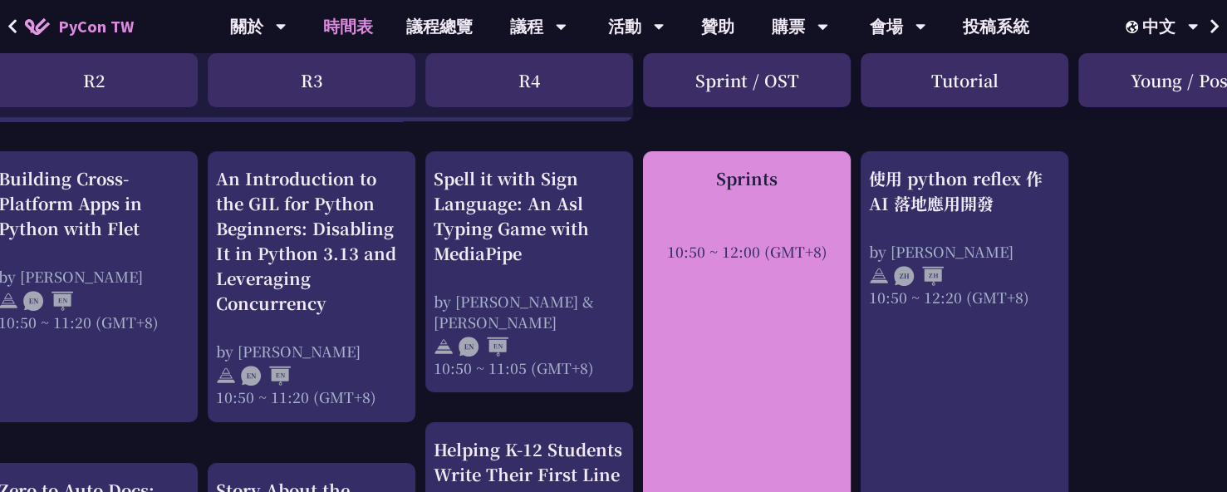
drag, startPoint x: 639, startPoint y: 158, endPoint x: 828, endPoint y: 249, distance: 209.6
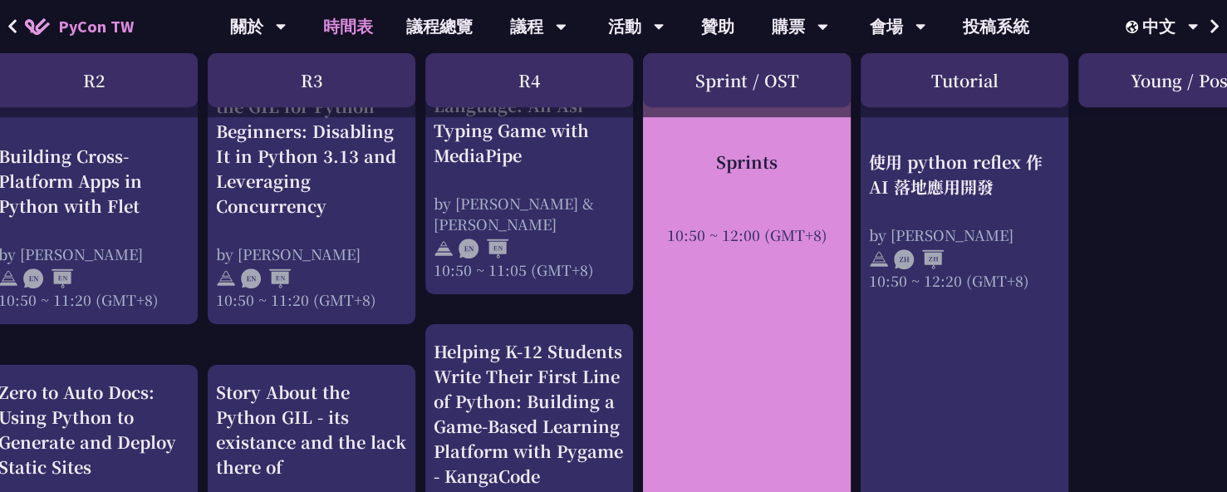
scroll to position [831, 462]
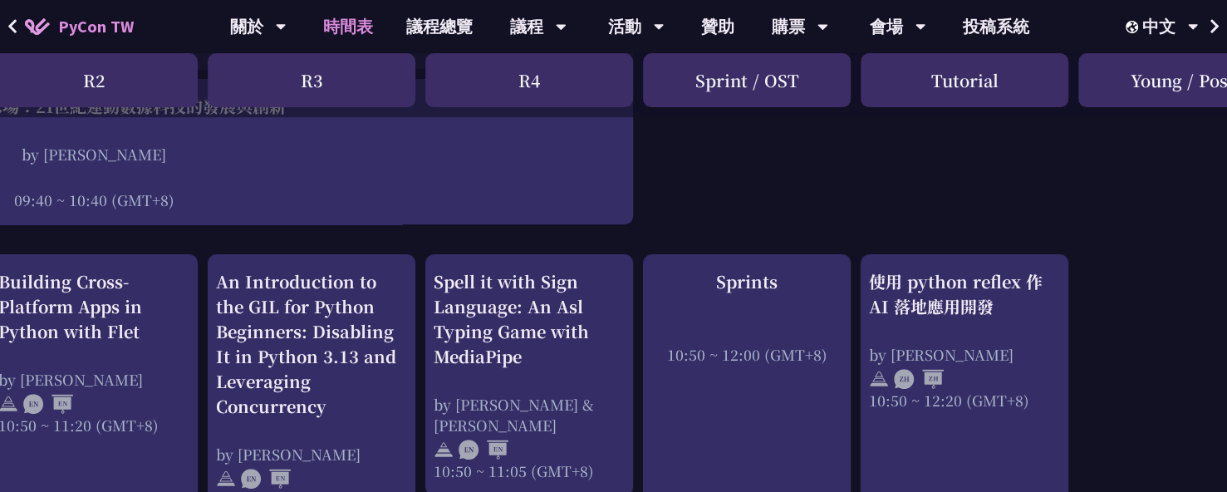
scroll to position [498, 462]
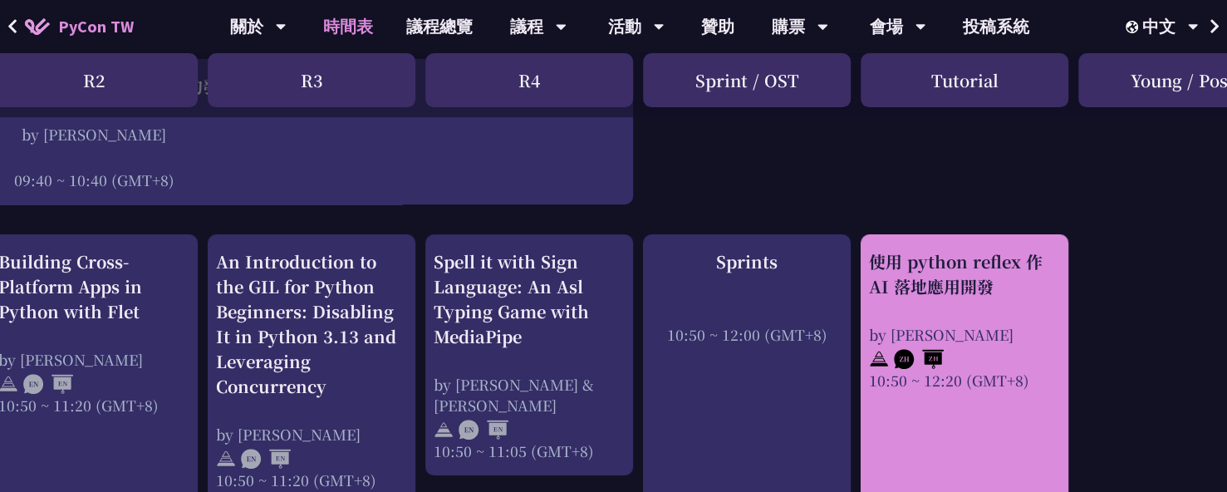
drag, startPoint x: 857, startPoint y: 249, endPoint x: 997, endPoint y: 287, distance: 145.3
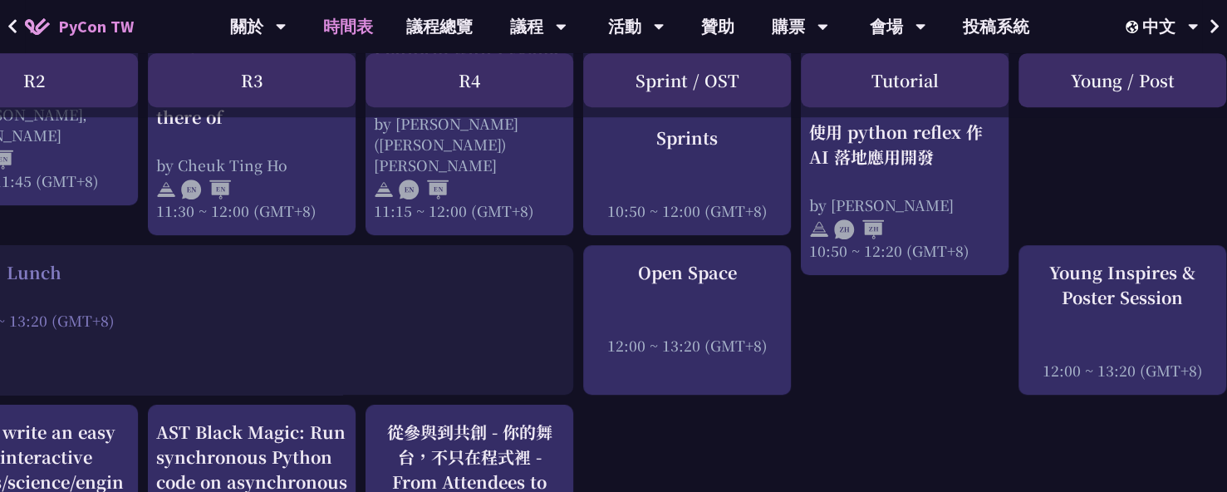
scroll to position [1080, 538]
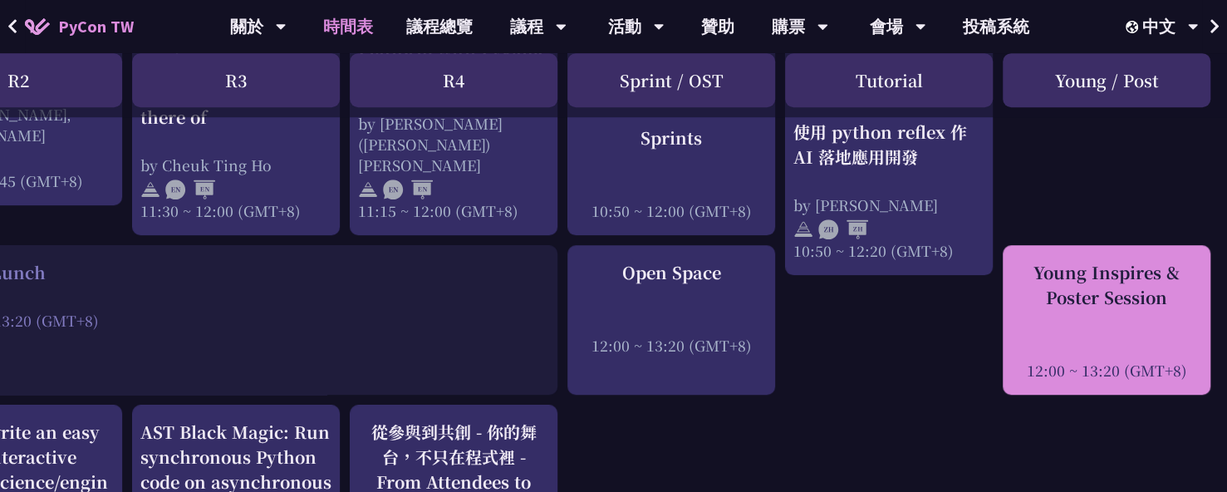
drag, startPoint x: 999, startPoint y: 247, endPoint x: 1172, endPoint y: 287, distance: 178.2
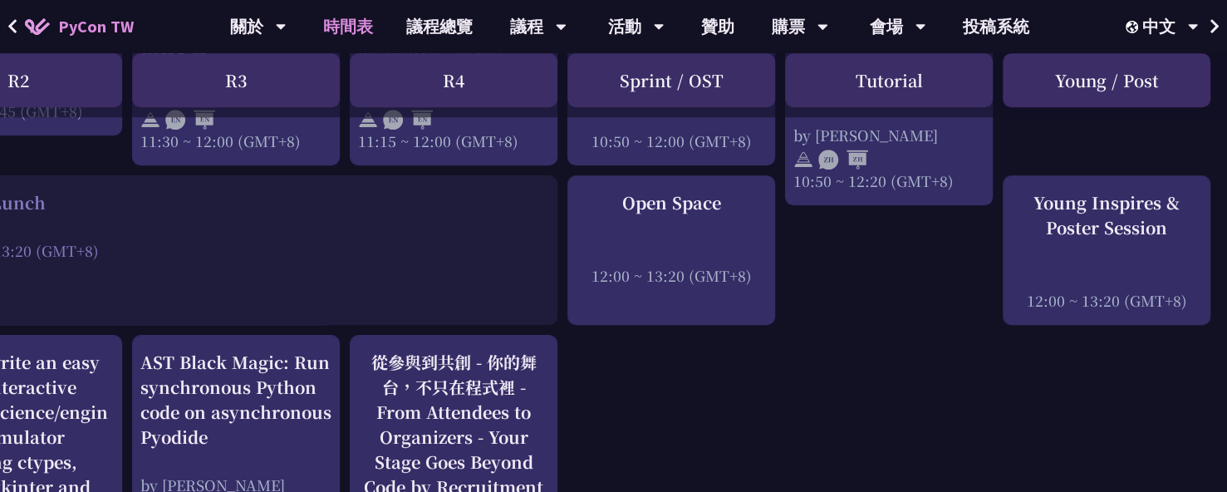
scroll to position [1163, 538]
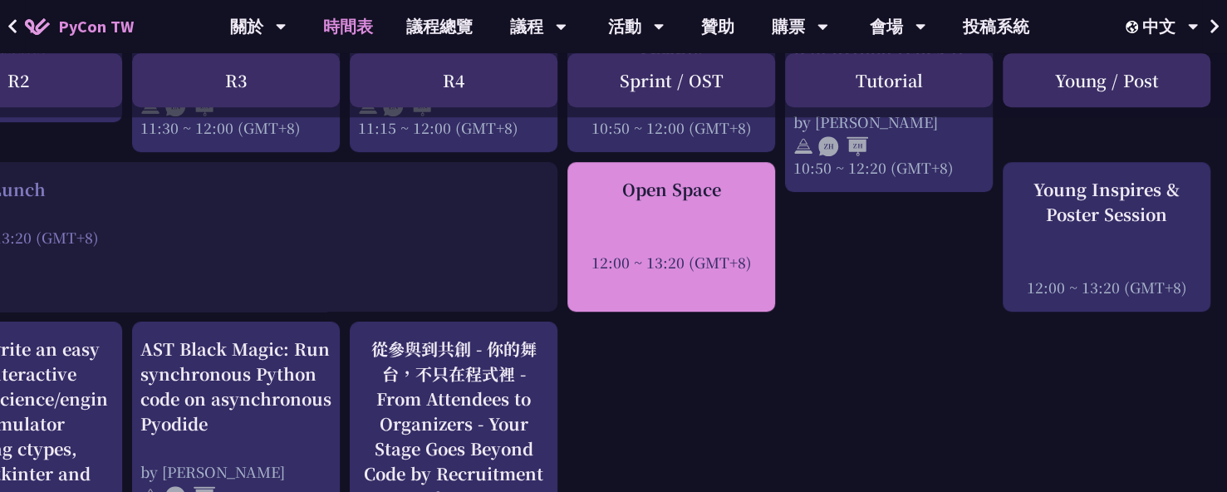
drag, startPoint x: 563, startPoint y: 165, endPoint x: 742, endPoint y: 188, distance: 180.1
click at [630, 227] on div at bounding box center [671, 239] width 191 height 25
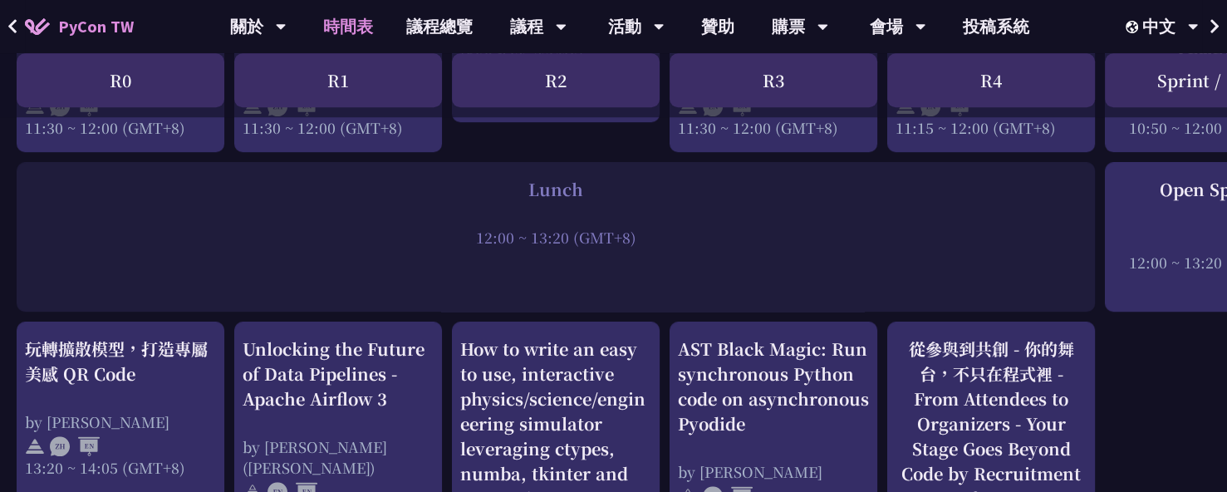
scroll to position [1163, 538]
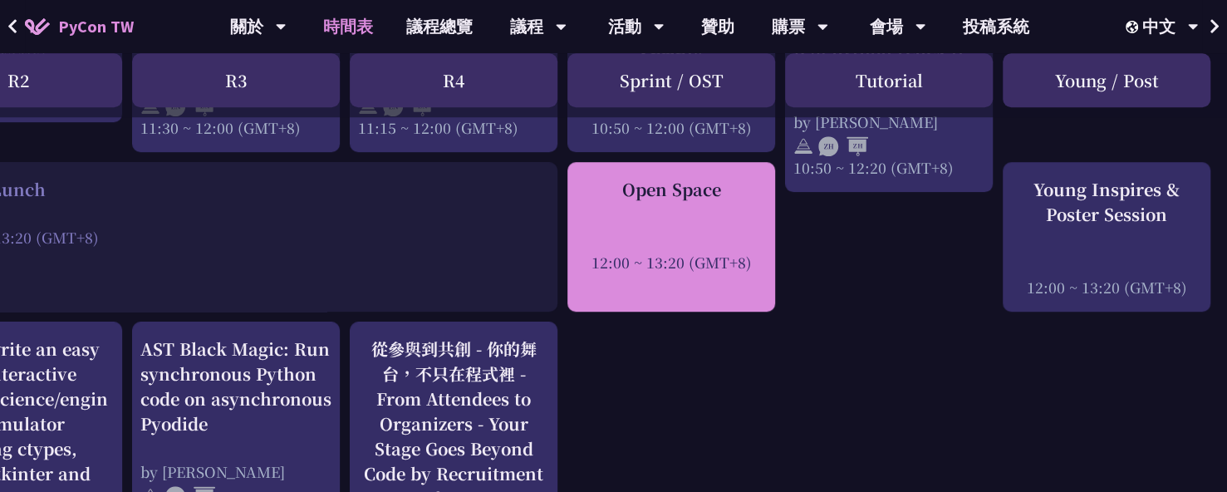
drag, startPoint x: 561, startPoint y: 169, endPoint x: 751, endPoint y: 255, distance: 208.6
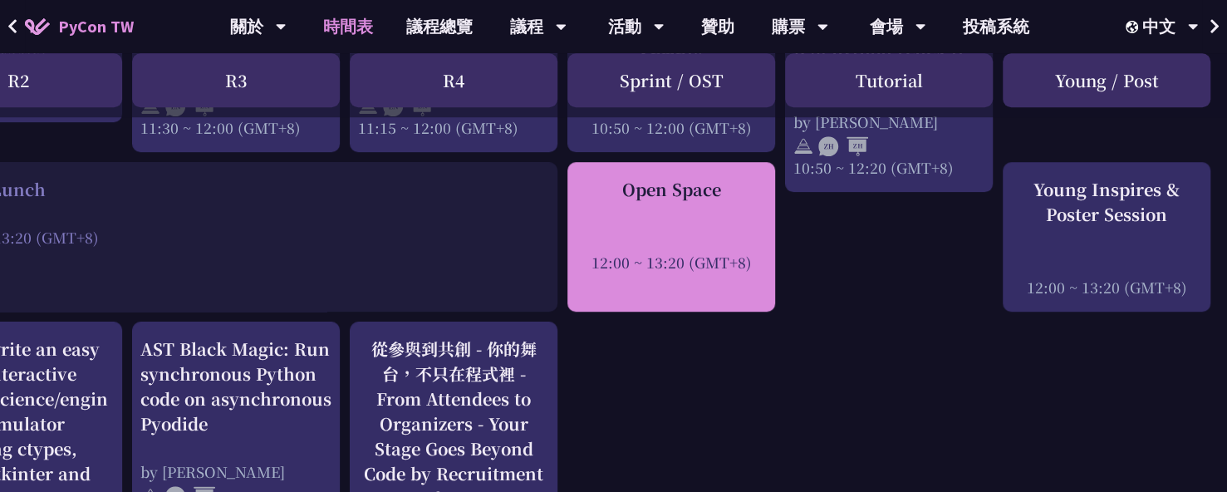
drag, startPoint x: 562, startPoint y: 173, endPoint x: 752, endPoint y: 258, distance: 207.9
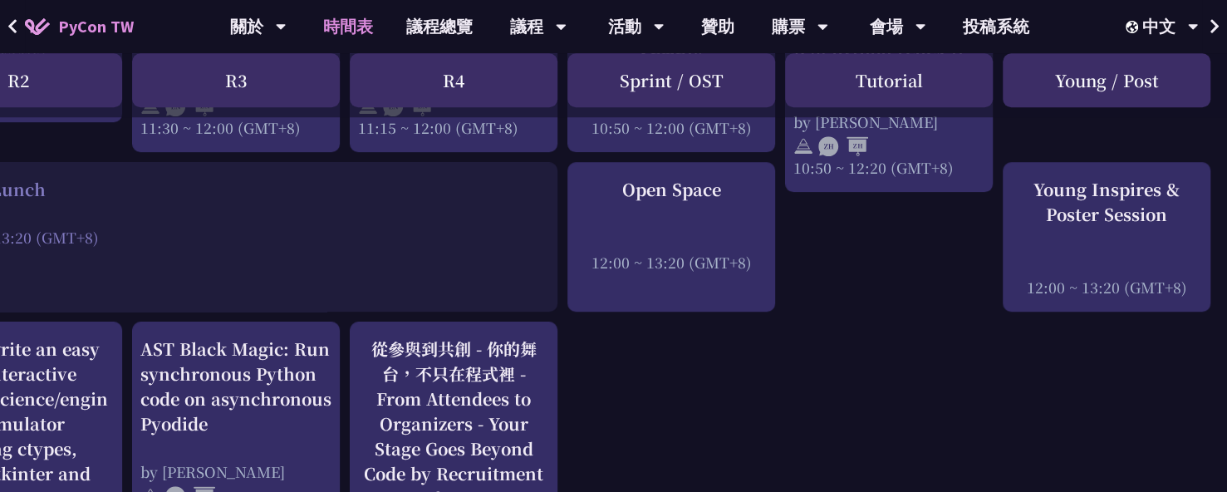
drag, startPoint x: 660, startPoint y: 375, endPoint x: 645, endPoint y: 386, distance: 18.9
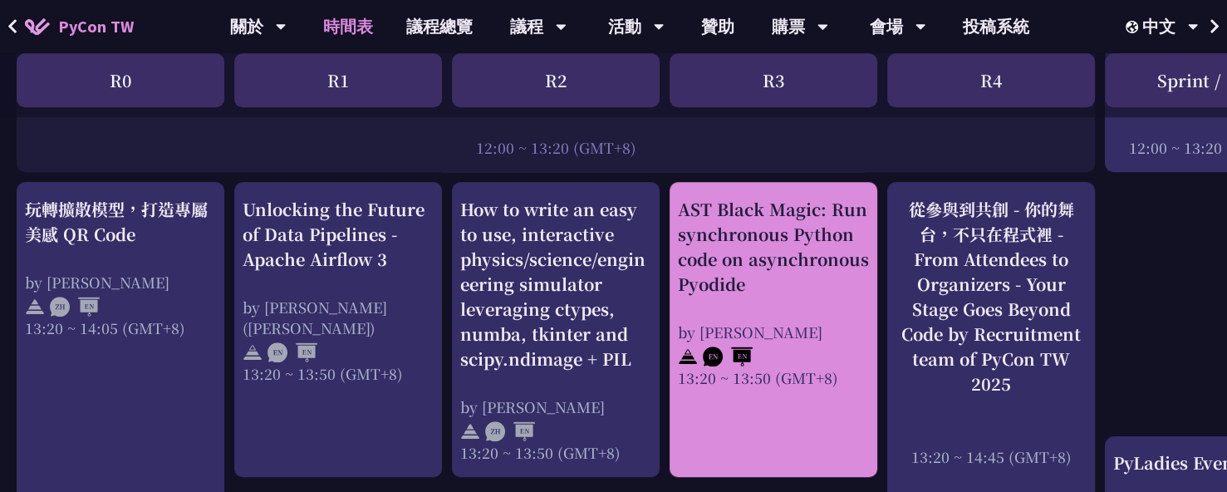
scroll to position [1329, 0]
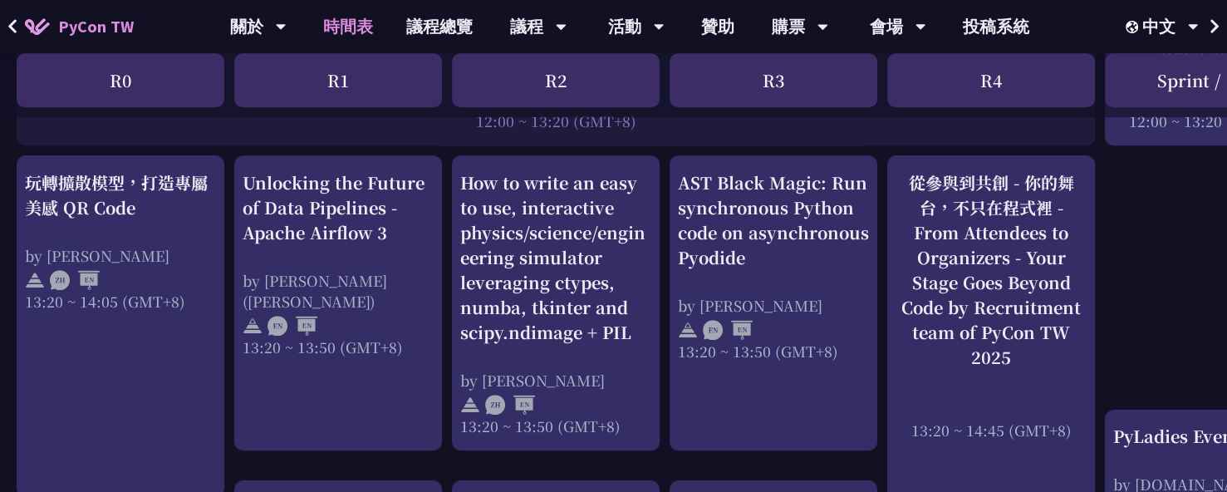
click at [10, 167] on div "An Introduction to the GIL for Python Beginners: Disabling It in Python 3.13 an…" at bounding box center [882, 384] width 1765 height 2751
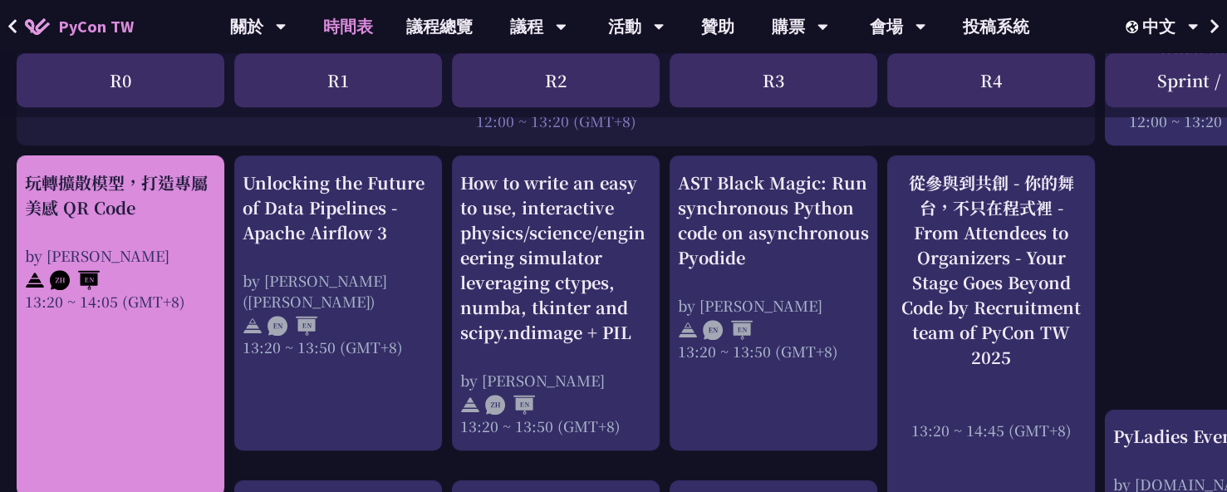
drag, startPoint x: 11, startPoint y: 168, endPoint x: 187, endPoint y: 292, distance: 215.8
click at [187, 292] on div "An Introduction to the GIL for Python Beginners: Disabling It in Python 3.13 an…" at bounding box center [882, 384] width 1765 height 2751
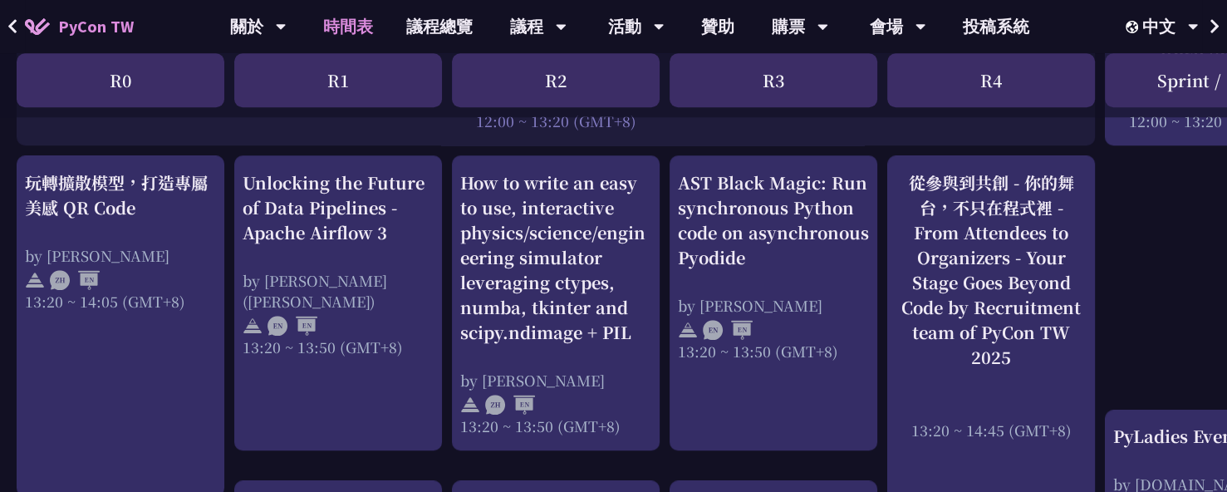
click at [229, 166] on div "An Introduction to the GIL for Python Beginners: Disabling It in Python 3.13 an…" at bounding box center [882, 384] width 1765 height 2751
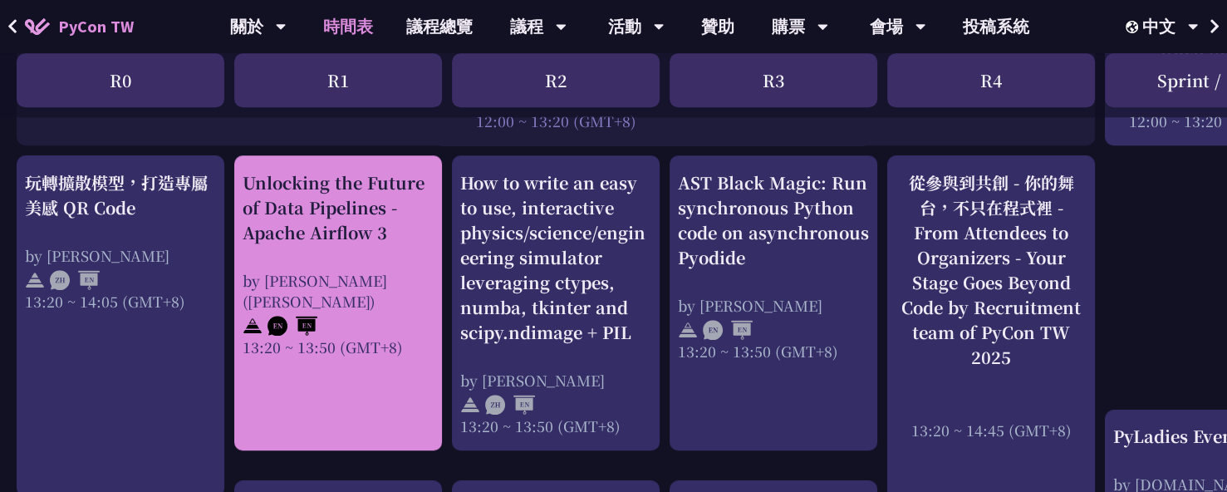
drag, startPoint x: 229, startPoint y: 166, endPoint x: 415, endPoint y: 315, distance: 237.6
click at [415, 315] on div "An Introduction to the GIL for Python Beginners: Disabling It in Python 3.13 an…" at bounding box center [882, 384] width 1765 height 2751
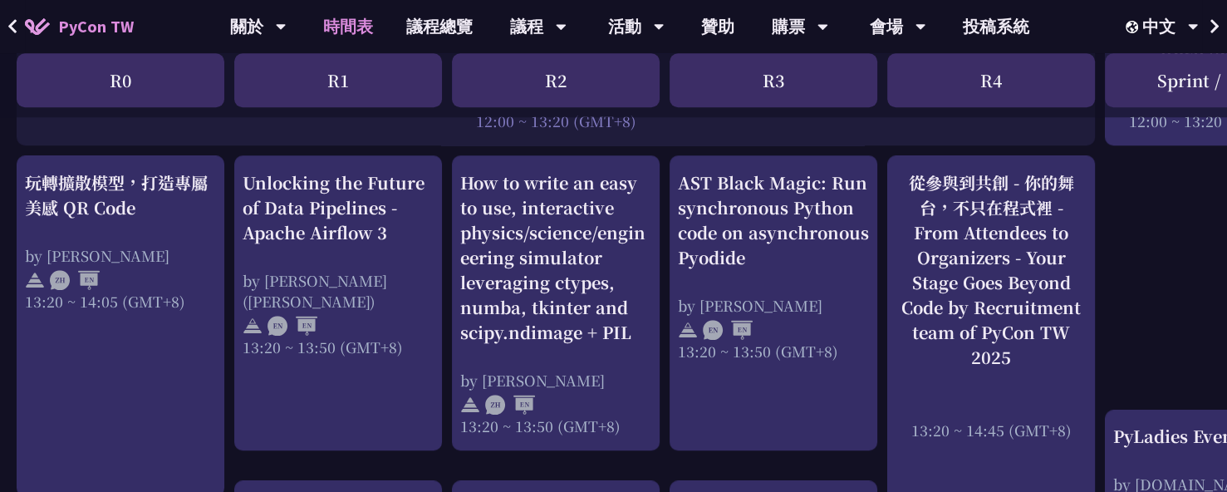
click at [447, 175] on div "An Introduction to the GIL for Python Beginners: Disabling It in Python 3.13 an…" at bounding box center [882, 384] width 1765 height 2751
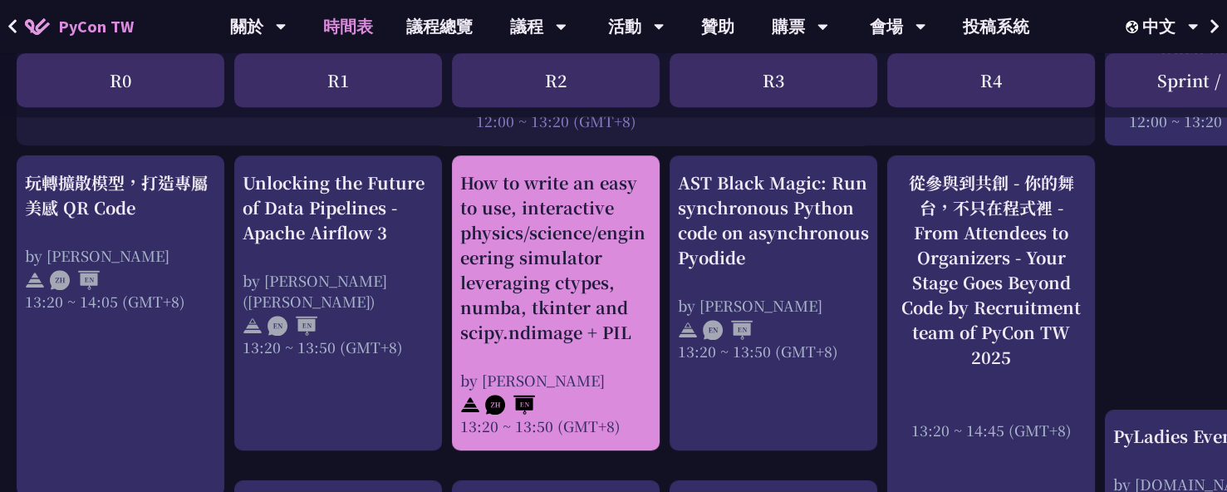
drag, startPoint x: 447, startPoint y: 171, endPoint x: 617, endPoint y: 420, distance: 301.2
click at [617, 420] on div "An Introduction to the GIL for Python Beginners: Disabling It in Python 3.13 an…" at bounding box center [882, 384] width 1765 height 2751
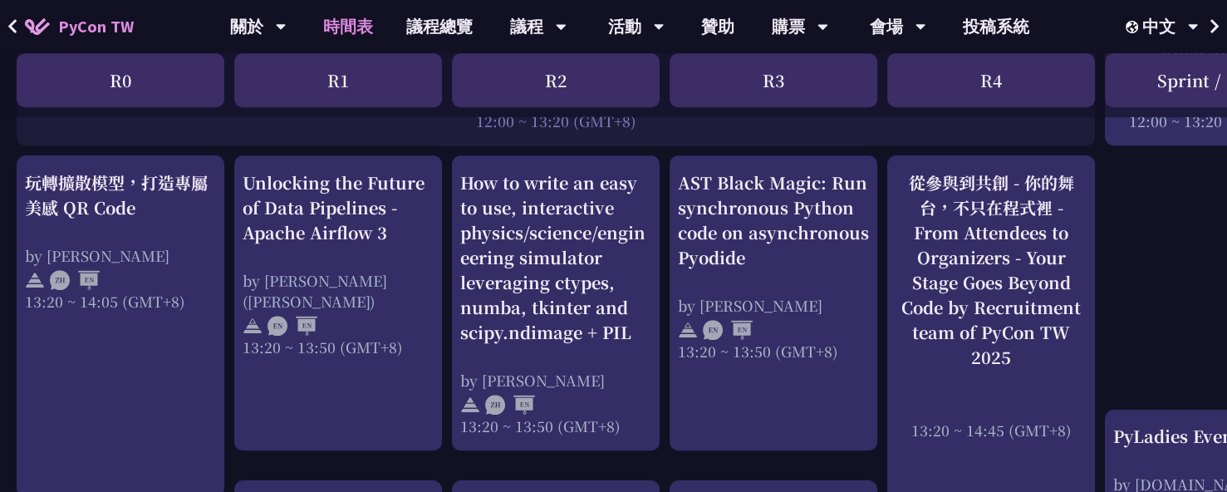
click at [665, 180] on div "An Introduction to the GIL for Python Beginners: Disabling It in Python 3.13 an…" at bounding box center [882, 384] width 1765 height 2751
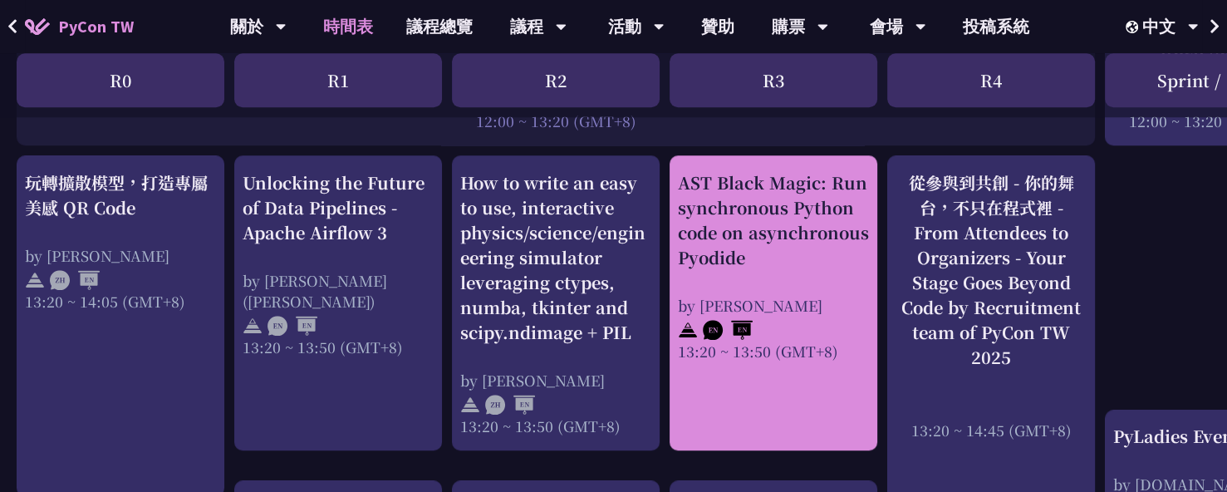
drag, startPoint x: 668, startPoint y: 170, endPoint x: 852, endPoint y: 342, distance: 252.2
click at [852, 342] on div "An Introduction to the GIL for Python Beginners: Disabling It in Python 3.13 an…" at bounding box center [882, 384] width 1765 height 2751
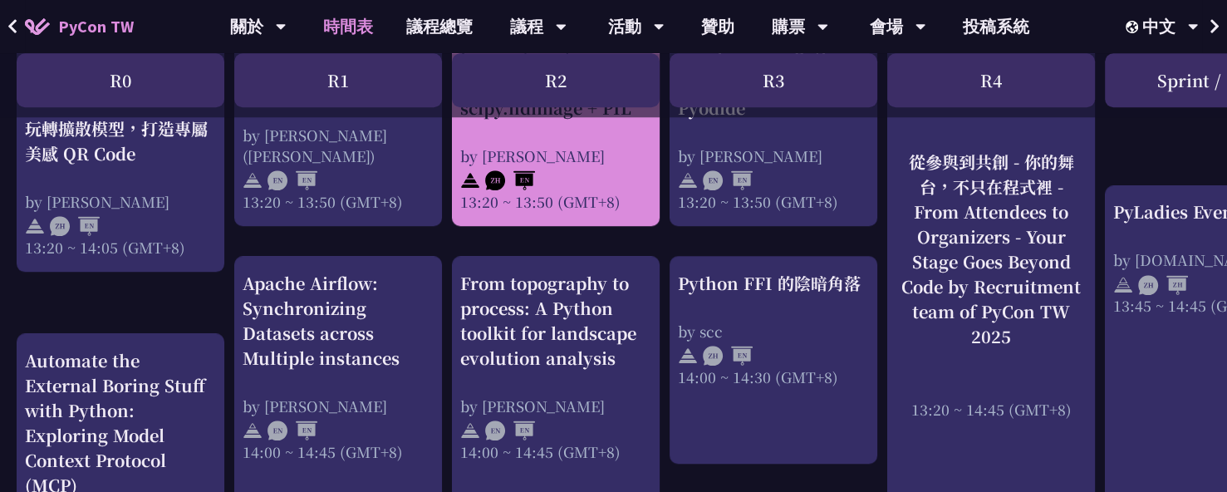
scroll to position [1579, 0]
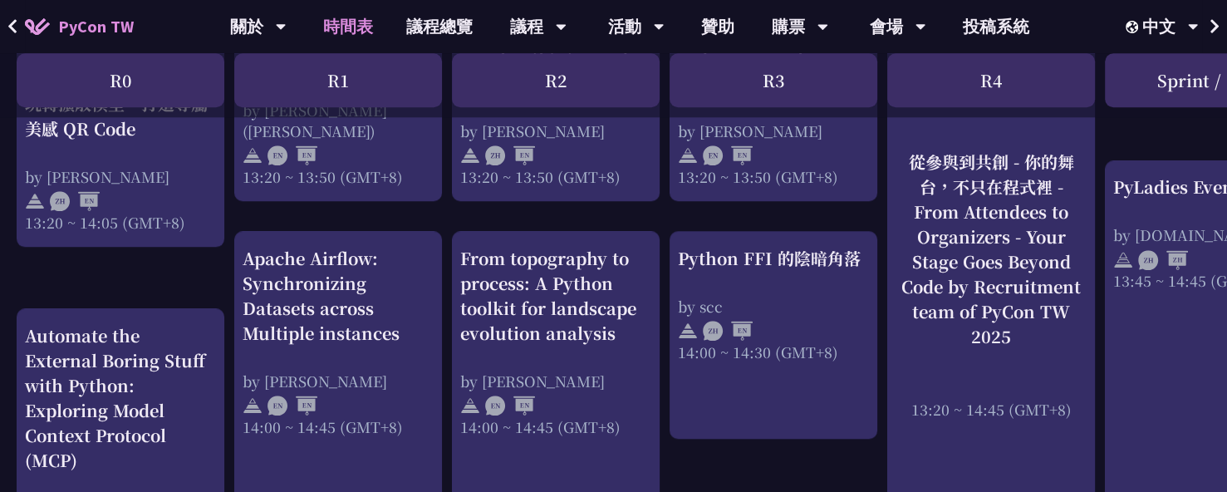
click at [215, 273] on div "An Introduction to the GIL for Python Beginners: Disabling It in Python 3.13 an…" at bounding box center [882, 135] width 1765 height 2751
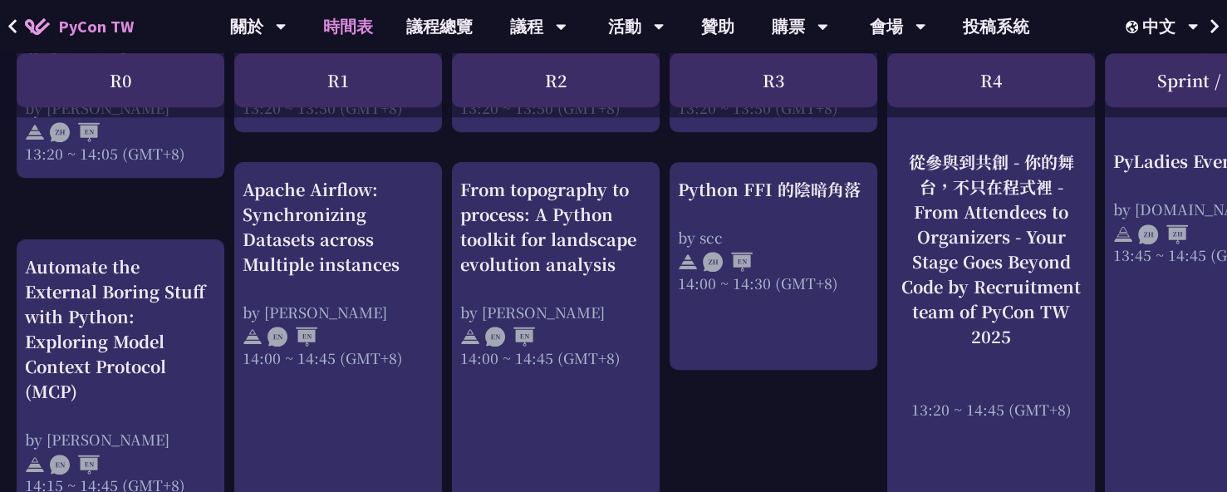
scroll to position [1662, 0]
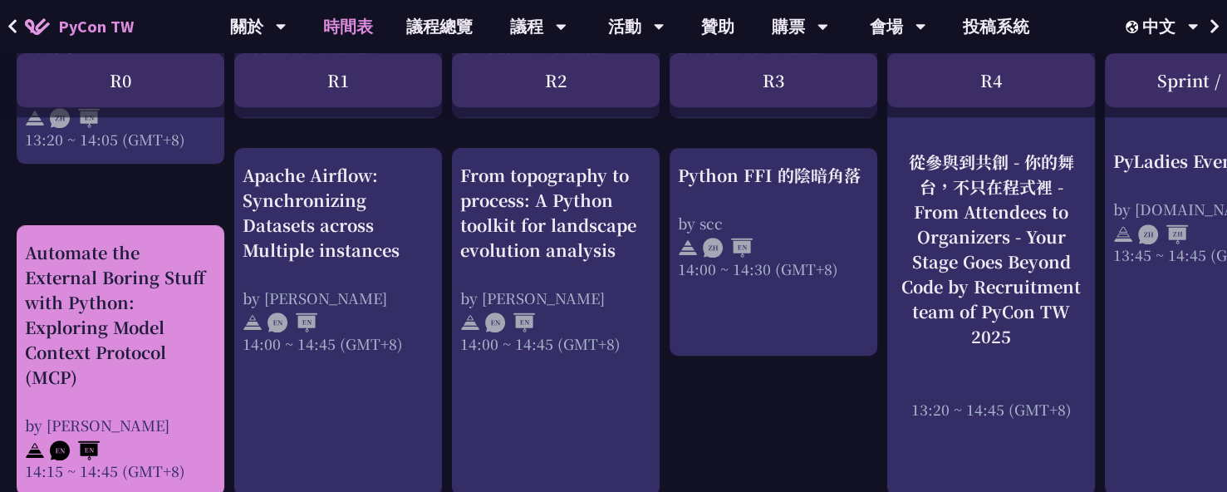
drag, startPoint x: 9, startPoint y: 239, endPoint x: 194, endPoint y: 466, distance: 292.3
click at [194, 466] on div "An Introduction to the GIL for Python Beginners: Disabling It in Python 3.13 an…" at bounding box center [882, 51] width 1765 height 2751
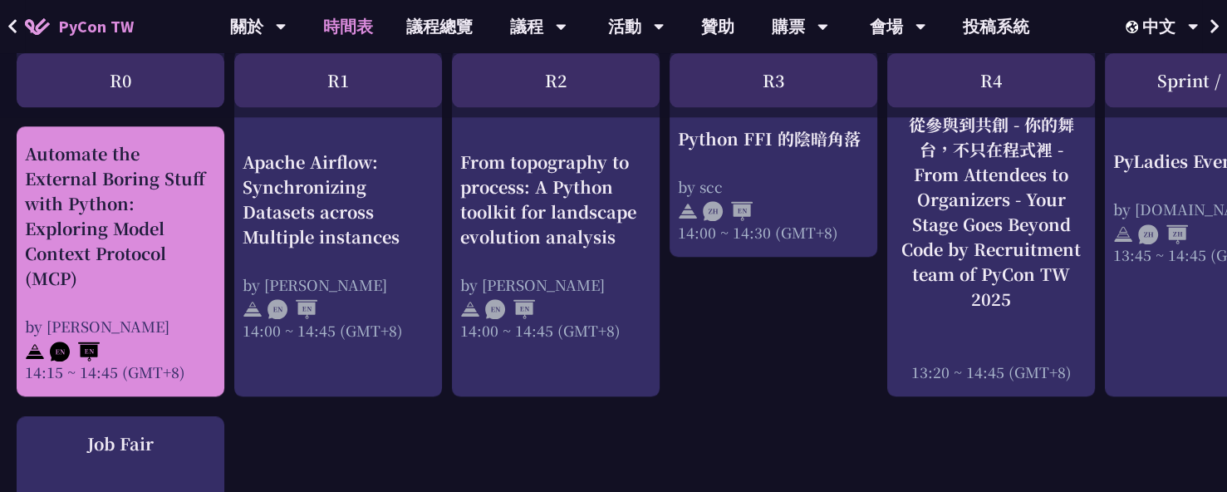
scroll to position [1828, 0]
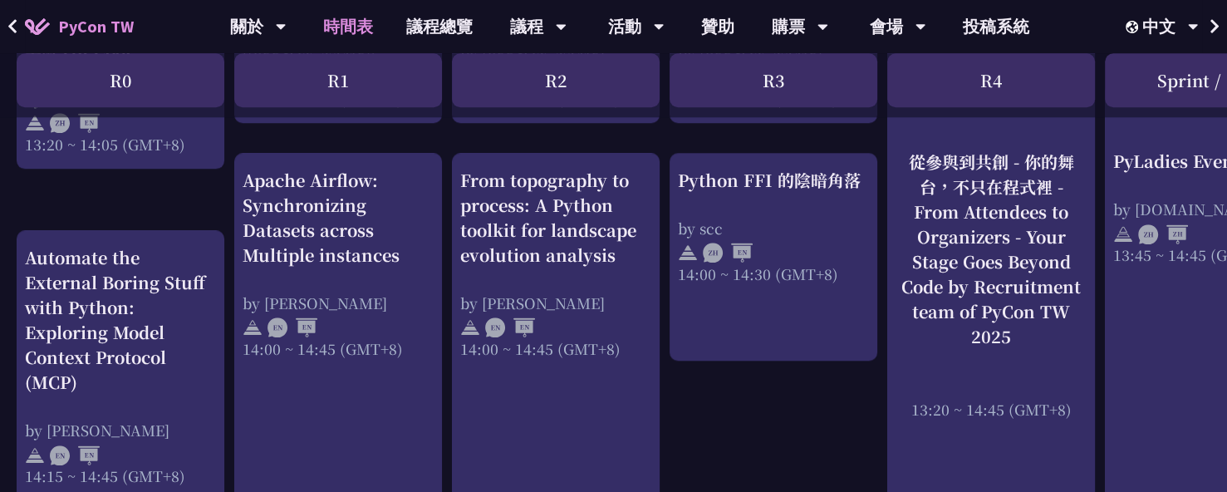
scroll to position [1880, 0]
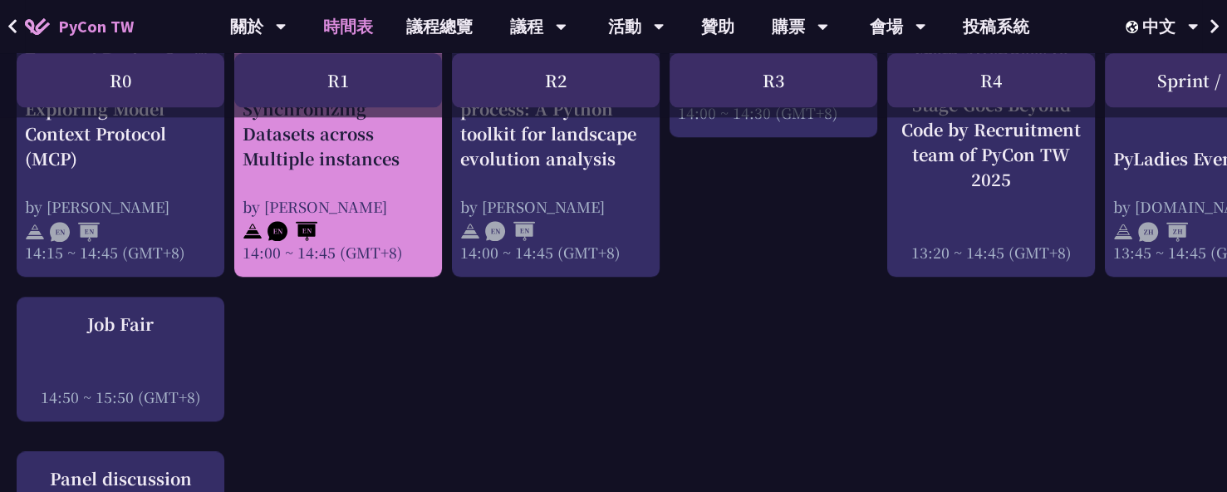
drag, startPoint x: 227, startPoint y: 239, endPoint x: 410, endPoint y: 248, distance: 183.0
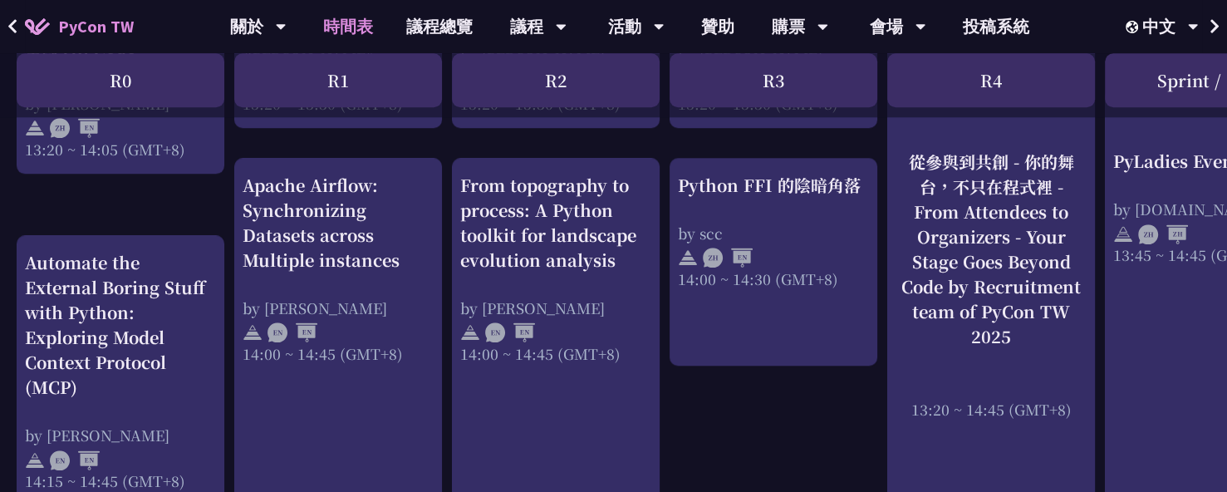
scroll to position [1631, 0]
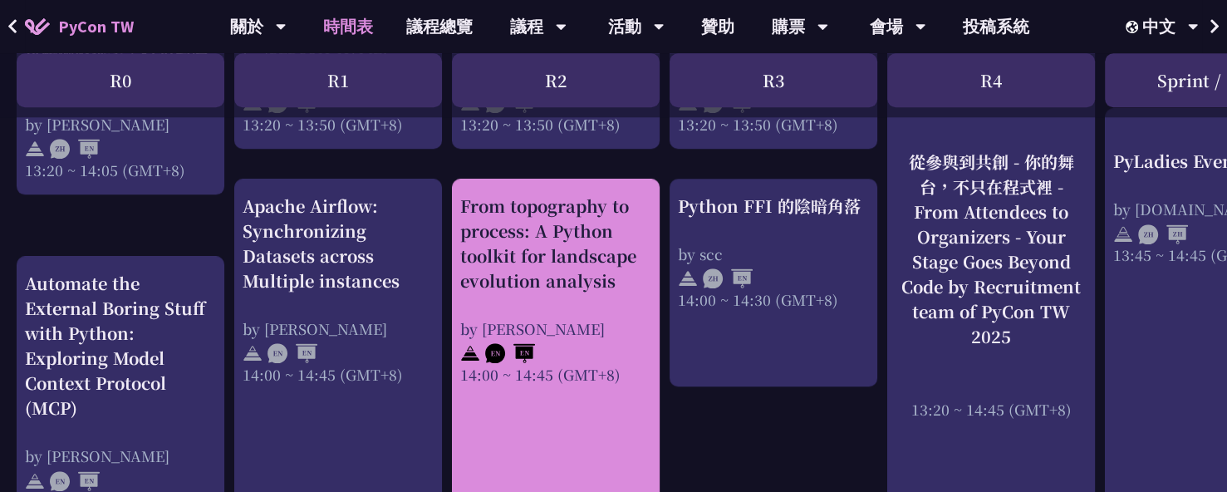
drag, startPoint x: 444, startPoint y: 187, endPoint x: 620, endPoint y: 377, distance: 258.7
click at [620, 377] on div "An Introduction to the GIL for Python Beginners: Disabling It in Python 3.13 an…" at bounding box center [882, 82] width 1765 height 2751
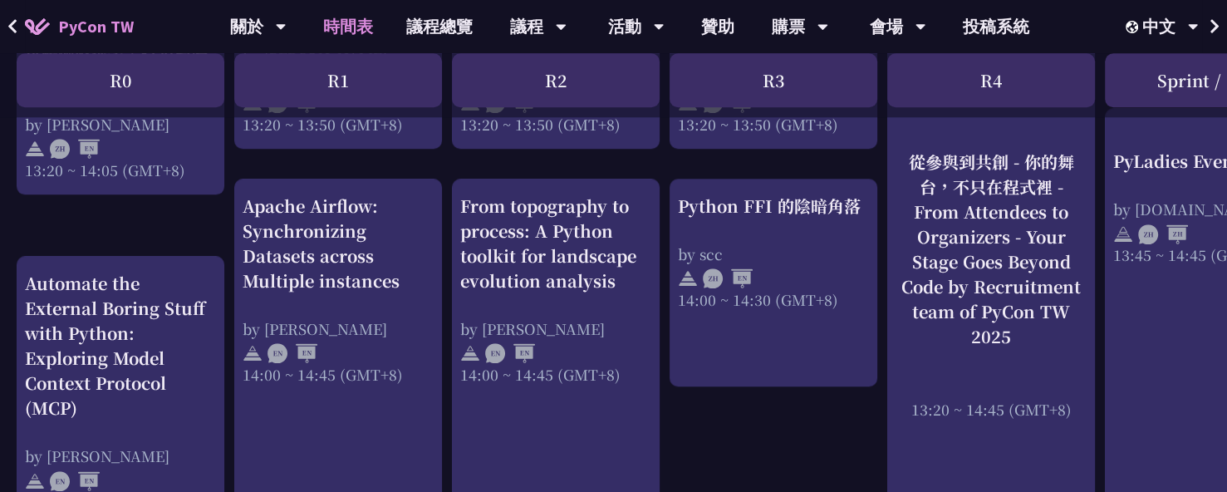
click at [724, 438] on div "An Introduction to the GIL for Python Beginners: Disabling It in Python 3.13 an…" at bounding box center [882, 82] width 1765 height 2751
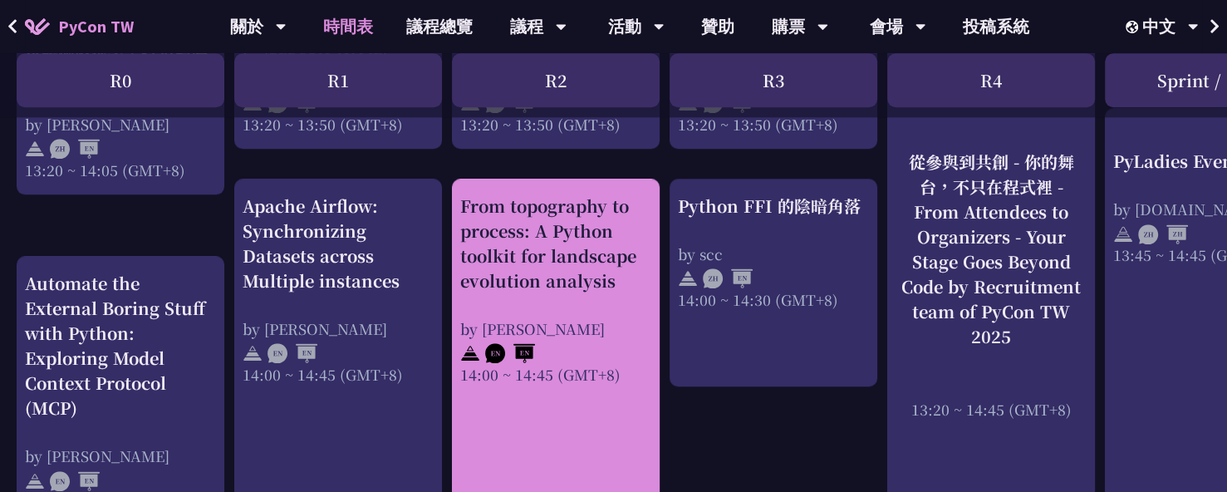
drag, startPoint x: 445, startPoint y: 190, endPoint x: 618, endPoint y: 358, distance: 240.9
click at [618, 358] on div "An Introduction to the GIL for Python Beginners: Disabling It in Python 3.13 an…" at bounding box center [882, 82] width 1765 height 2751
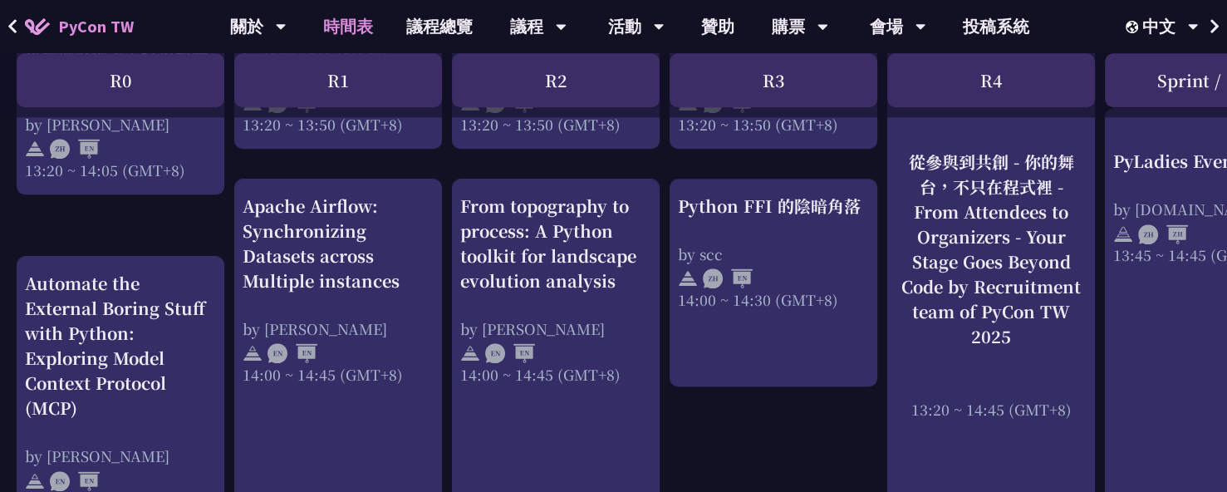
click at [447, 216] on div "An Introduction to the GIL for Python Beginners: Disabling It in Python 3.13 an…" at bounding box center [882, 82] width 1765 height 2751
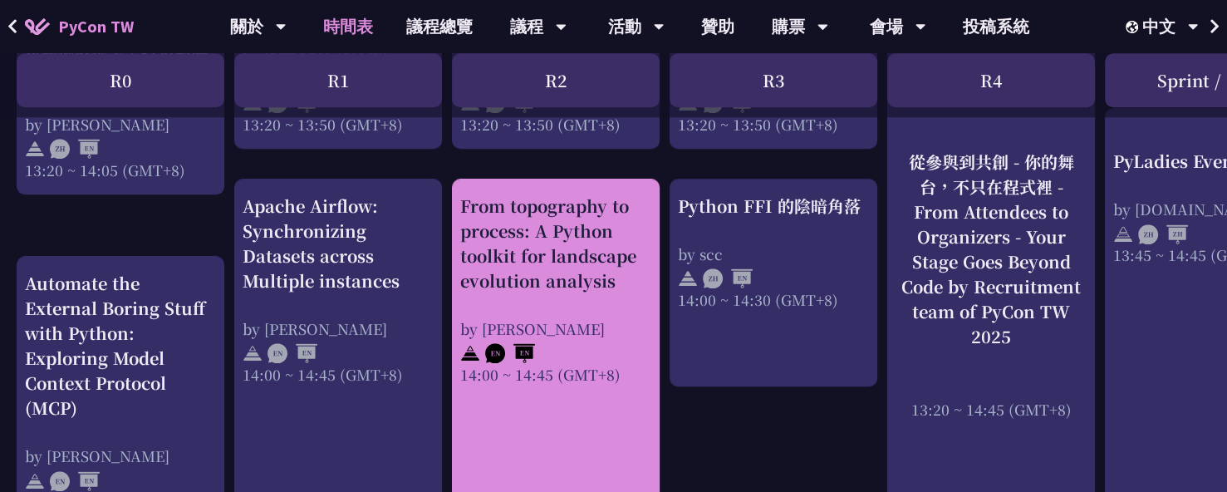
drag, startPoint x: 448, startPoint y: 194, endPoint x: 620, endPoint y: 365, distance: 242.6
click at [620, 365] on div "An Introduction to the GIL for Python Beginners: Disabling It in Python 3.13 an…" at bounding box center [882, 82] width 1765 height 2751
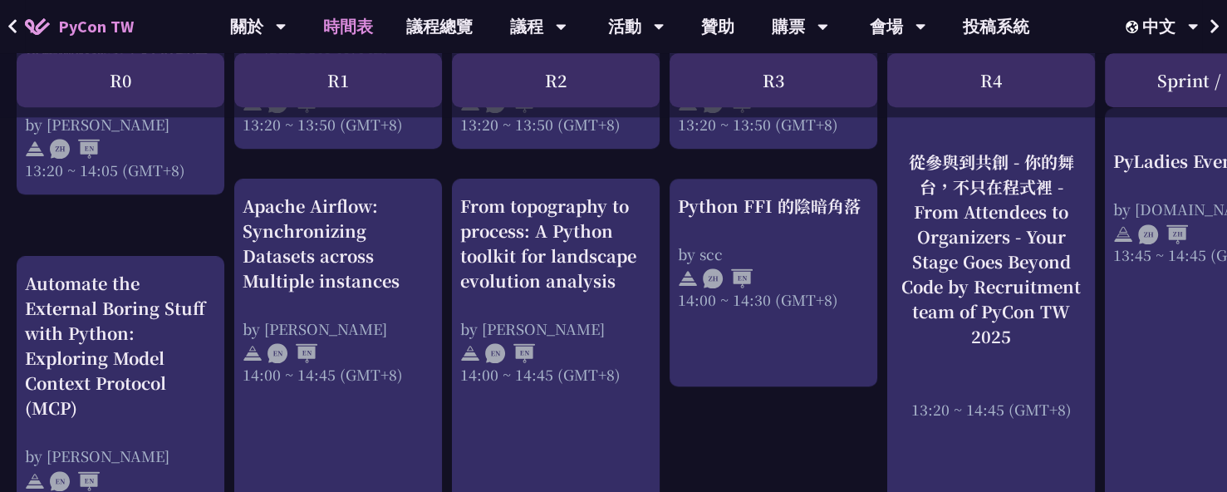
click at [663, 214] on div "An Introduction to the GIL for Python Beginners: Disabling It in Python 3.13 an…" at bounding box center [882, 82] width 1765 height 2751
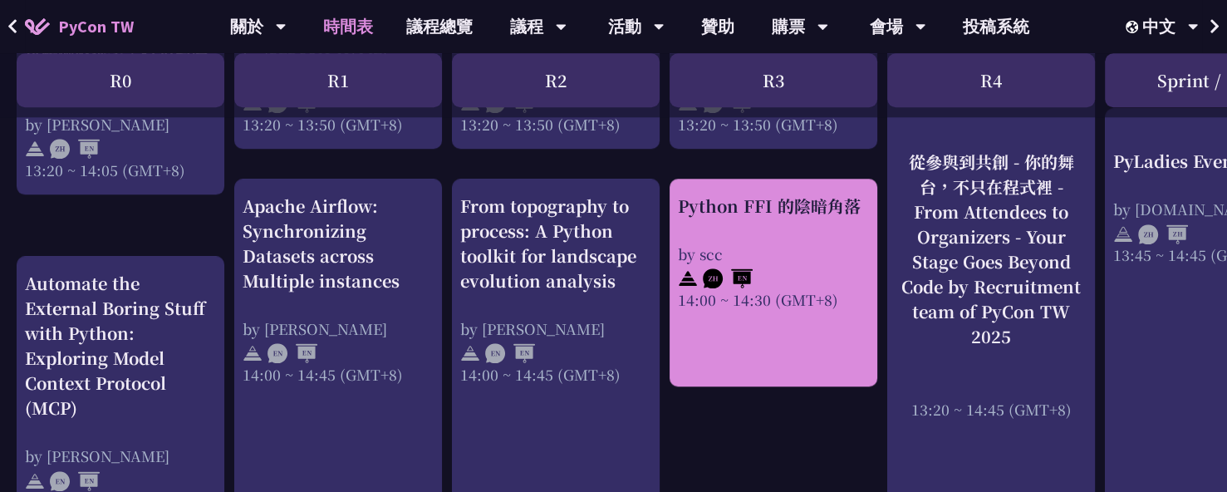
drag, startPoint x: 666, startPoint y: 196, endPoint x: 839, endPoint y: 297, distance: 199.9
click at [839, 297] on div "An Introduction to the GIL for Python Beginners: Disabling It in Python 3.13 an…" at bounding box center [882, 82] width 1765 height 2751
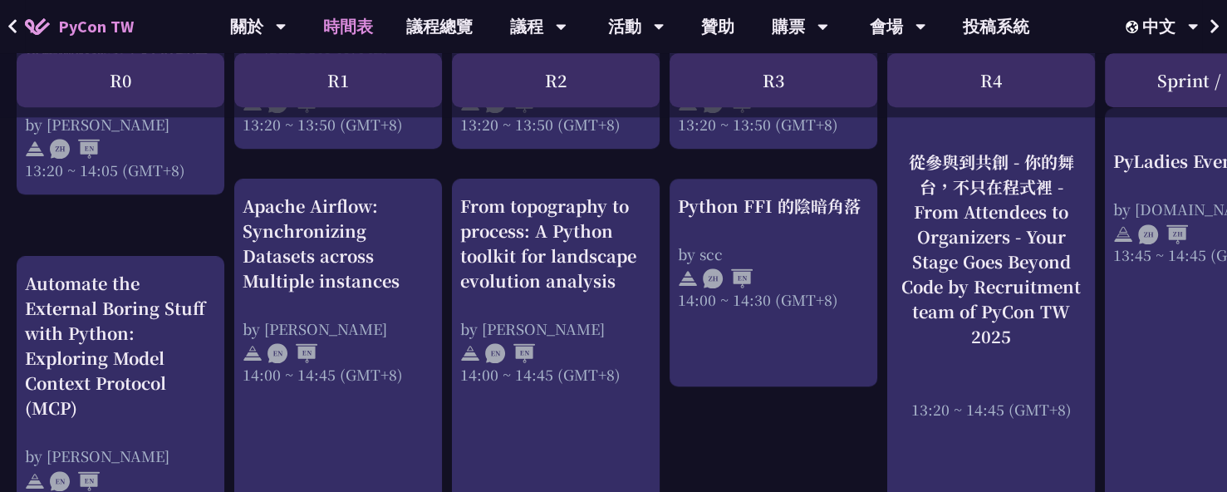
click at [210, 221] on div "An Introduction to the GIL for Python Beginners: Disabling It in Python 3.13 an…" at bounding box center [882, 82] width 1765 height 2751
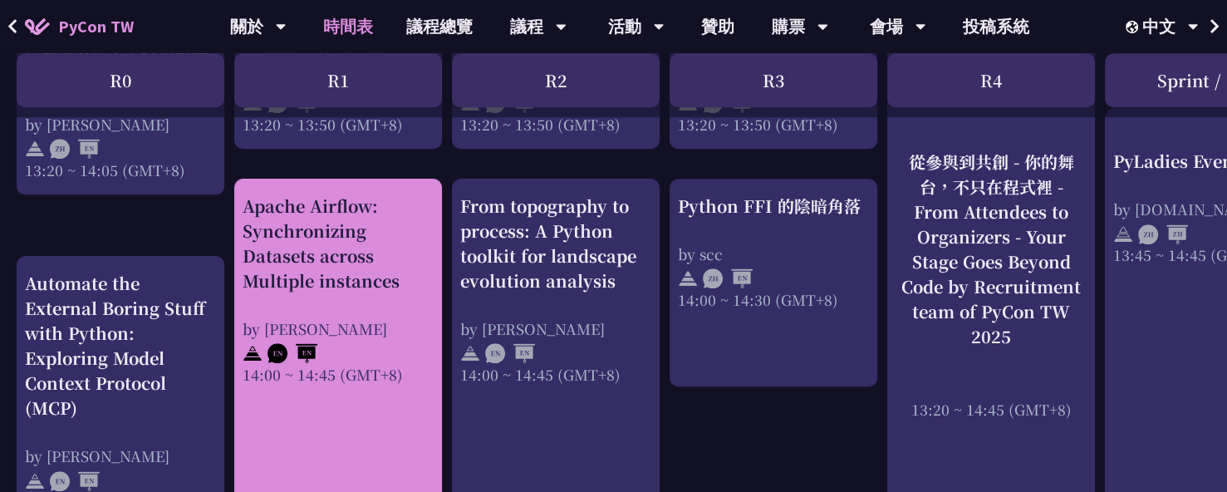
drag, startPoint x: 231, startPoint y: 199, endPoint x: 401, endPoint y: 398, distance: 262.2
click at [401, 398] on div "An Introduction to the GIL for Python Beginners: Disabling It in Python 3.13 an…" at bounding box center [882, 82] width 1765 height 2751
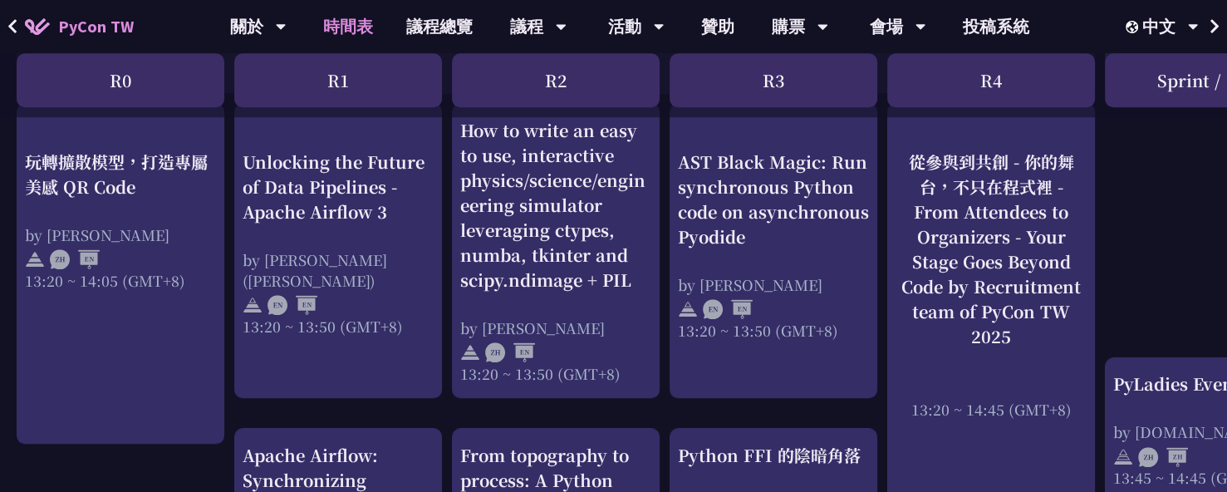
scroll to position [1216, 0]
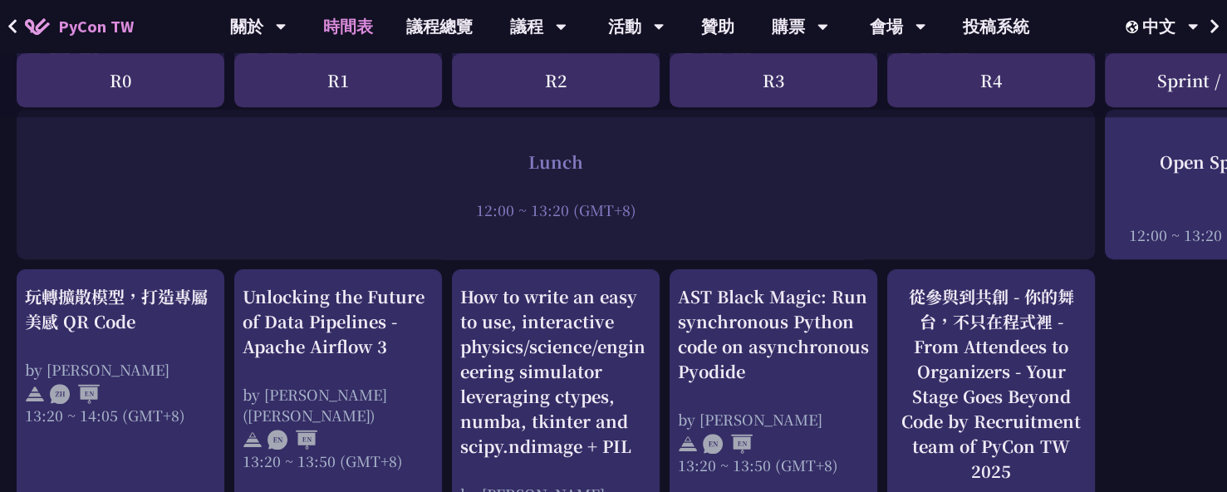
click at [884, 282] on div "An Introduction to the GIL for Python Beginners: Disabling It in Python 3.13 an…" at bounding box center [882, 498] width 1765 height 2751
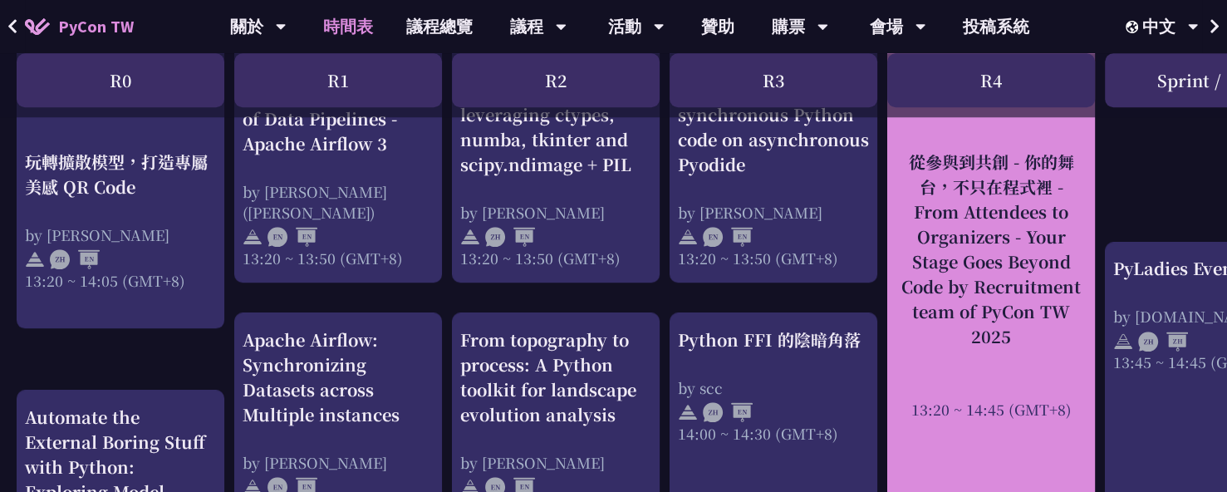
scroll to position [1531, 0]
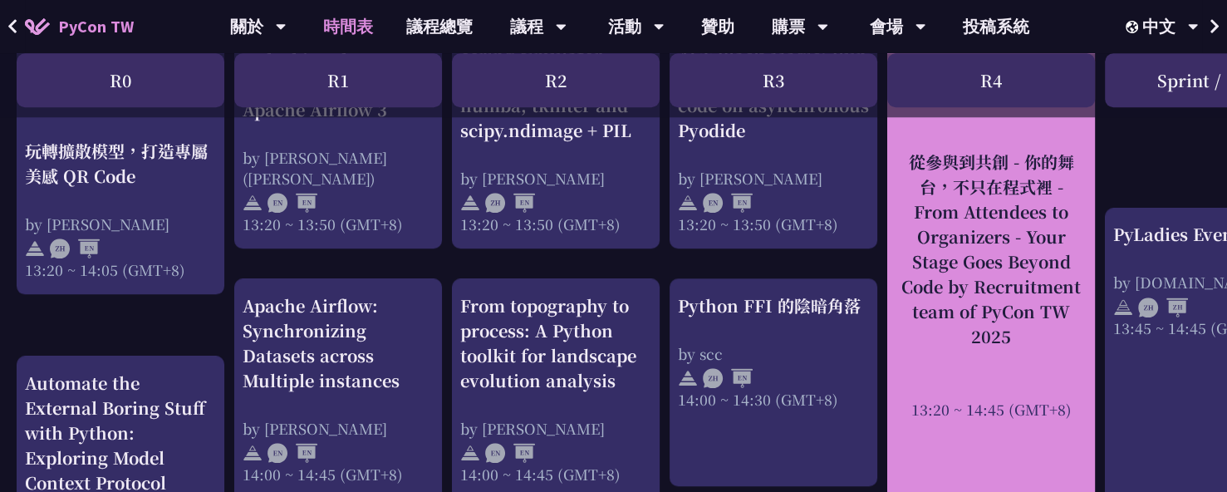
drag, startPoint x: 882, startPoint y: 282, endPoint x: 1071, endPoint y: 416, distance: 231.7
click at [1071, 416] on div "An Introduction to the GIL for Python Beginners: Disabling It in Python 3.13 an…" at bounding box center [882, 182] width 1765 height 2751
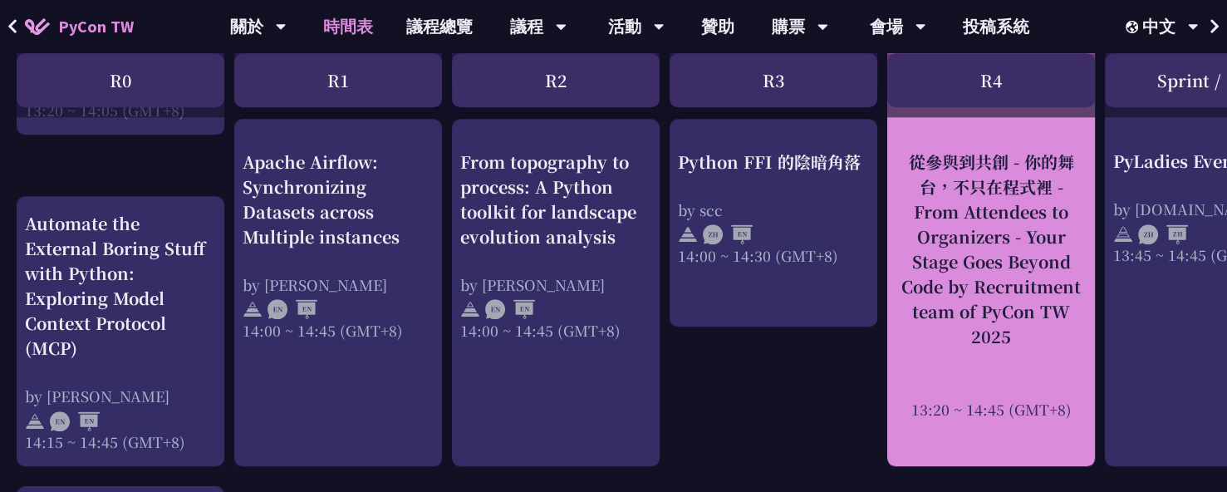
scroll to position [1697, 0]
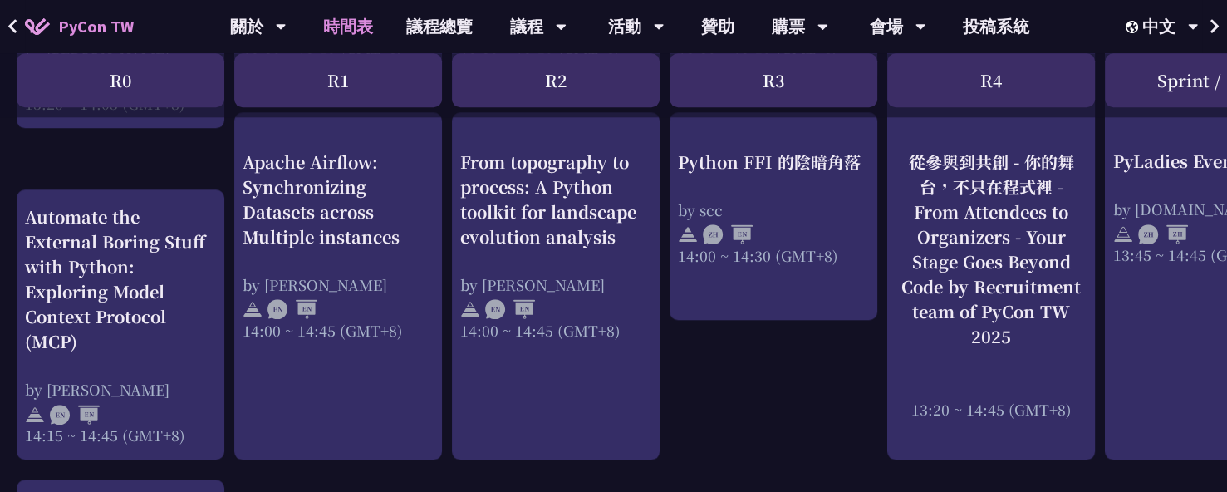
click at [834, 322] on div "An Introduction to the GIL for Python Beginners: Disabling It in Python 3.13 an…" at bounding box center [882, 16] width 1765 height 2751
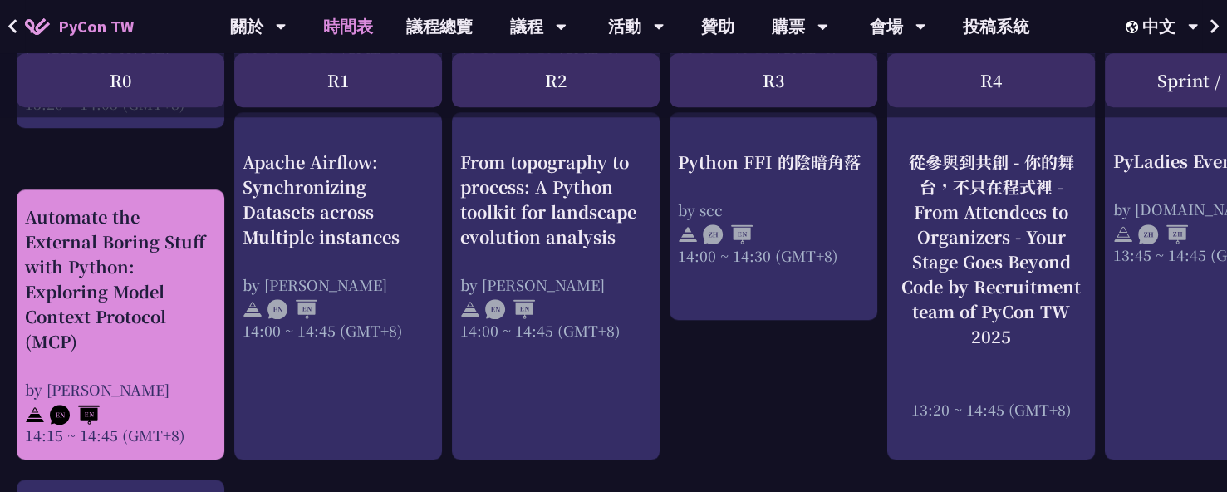
drag, startPoint x: 9, startPoint y: 193, endPoint x: 183, endPoint y: 425, distance: 289.6
click at [183, 425] on div "An Introduction to the GIL for Python Beginners: Disabling It in Python 3.13 an…" at bounding box center [882, 16] width 1765 height 2751
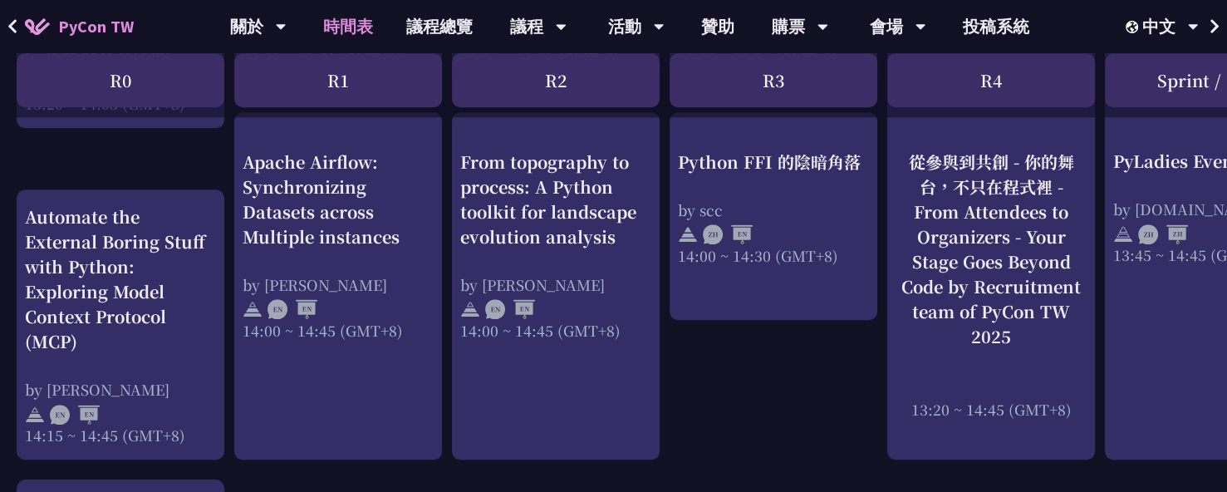
click at [172, 138] on div "An Introduction to the GIL for Python Beginners: Disabling It in Python 3.13 an…" at bounding box center [882, 16] width 1765 height 2751
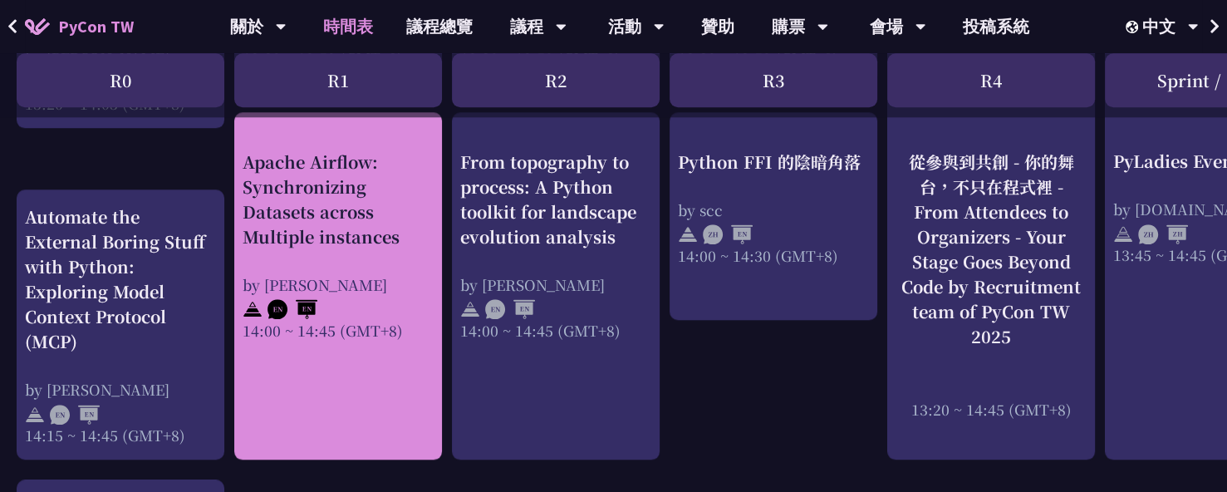
drag, startPoint x: 230, startPoint y: 140, endPoint x: 404, endPoint y: 350, distance: 272.0
click at [404, 350] on div "An Introduction to the GIL for Python Beginners: Disabling It in Python 3.13 an…" at bounding box center [882, 16] width 1765 height 2751
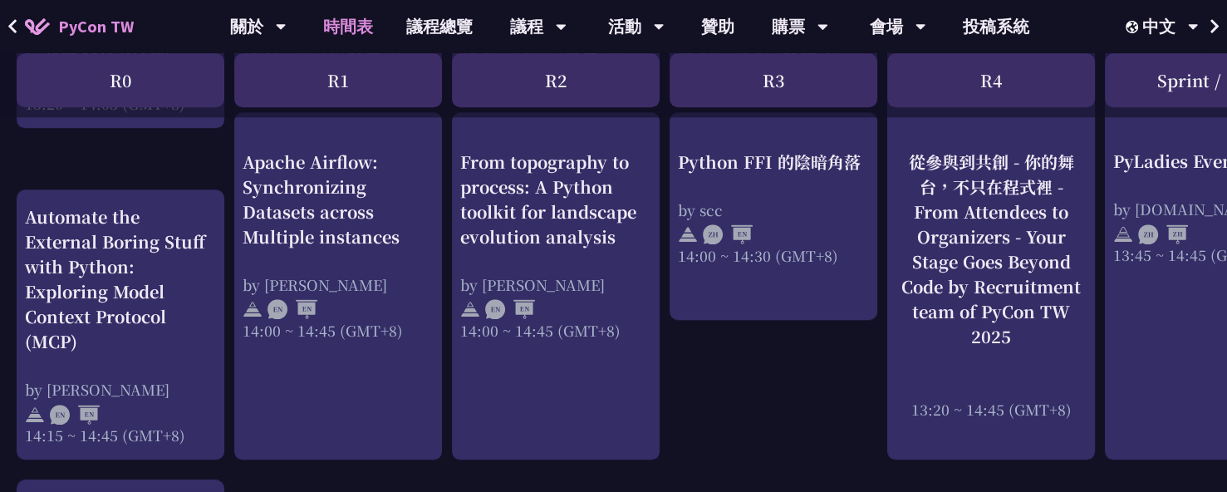
click at [445, 187] on div "An Introduction to the GIL for Python Beginners: Disabling It in Python 3.13 an…" at bounding box center [882, 16] width 1765 height 2751
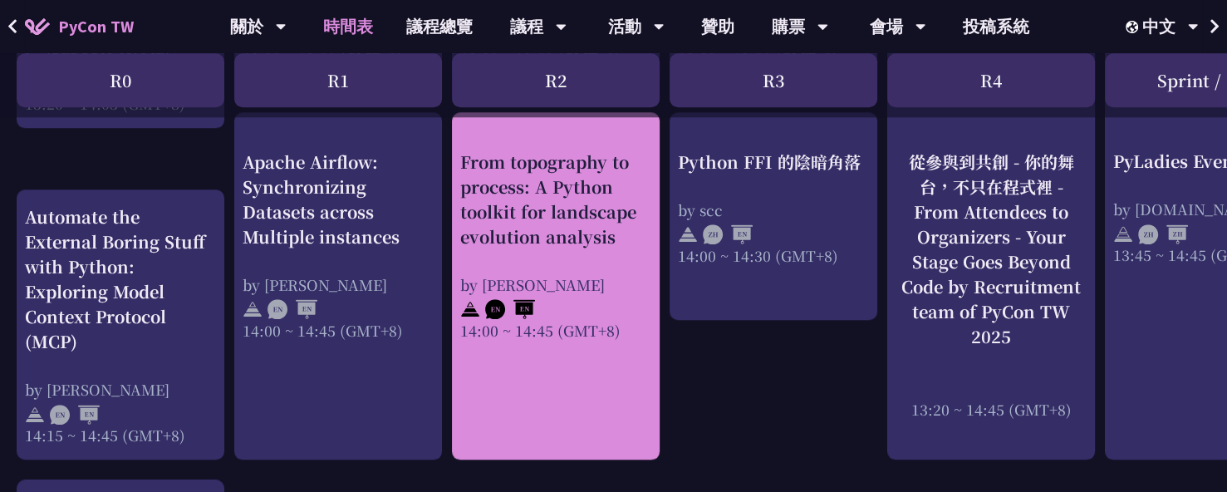
drag, startPoint x: 447, startPoint y: 159, endPoint x: 617, endPoint y: 330, distance: 241.5
click at [617, 330] on div "An Introduction to the GIL for Python Beginners: Disabling It in Python 3.13 an…" at bounding box center [882, 16] width 1765 height 2751
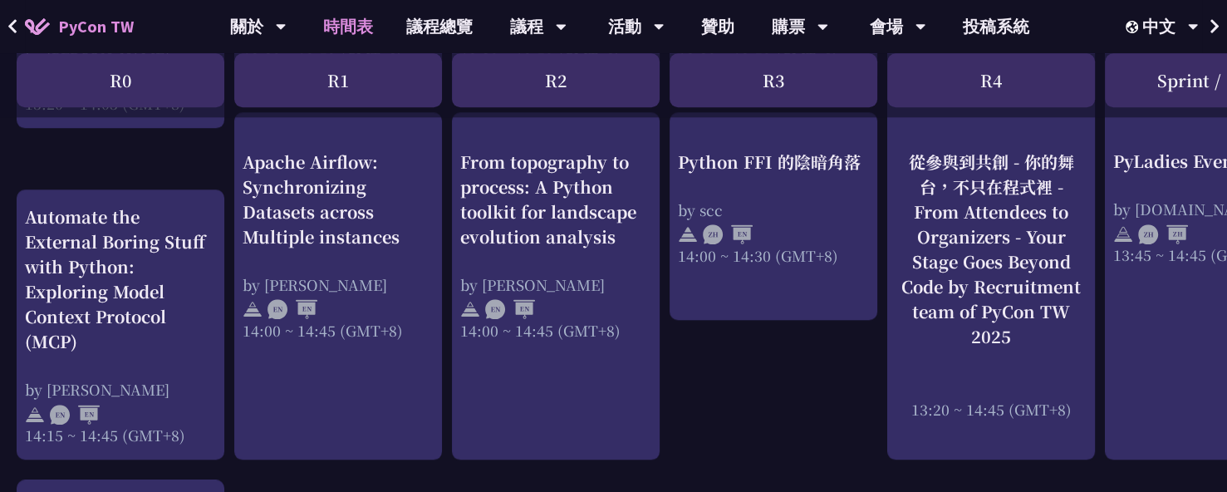
click at [743, 347] on div "An Introduction to the GIL for Python Beginners: Disabling It in Python 3.13 an…" at bounding box center [882, 16] width 1765 height 2751
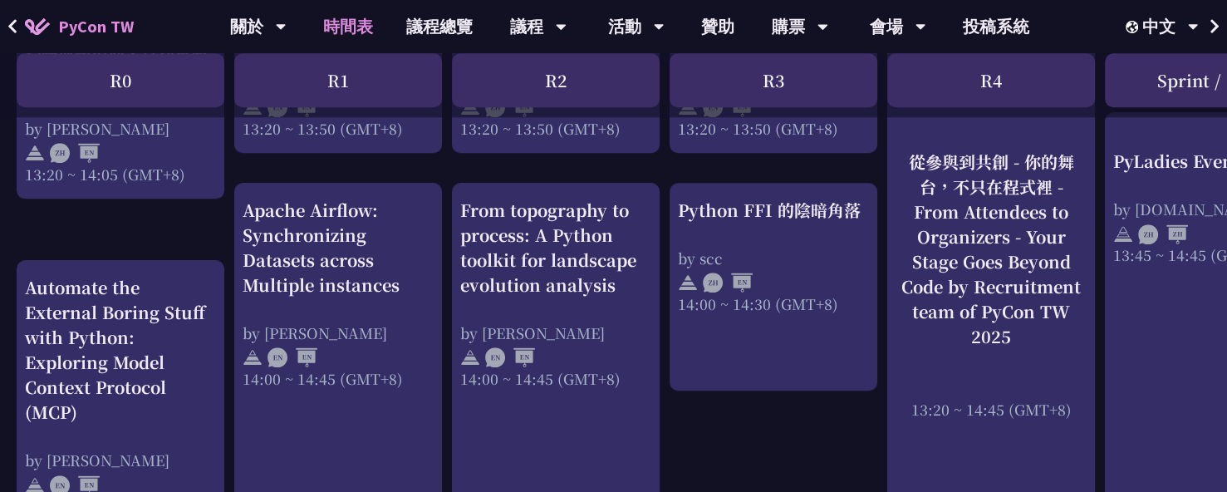
scroll to position [1614, 0]
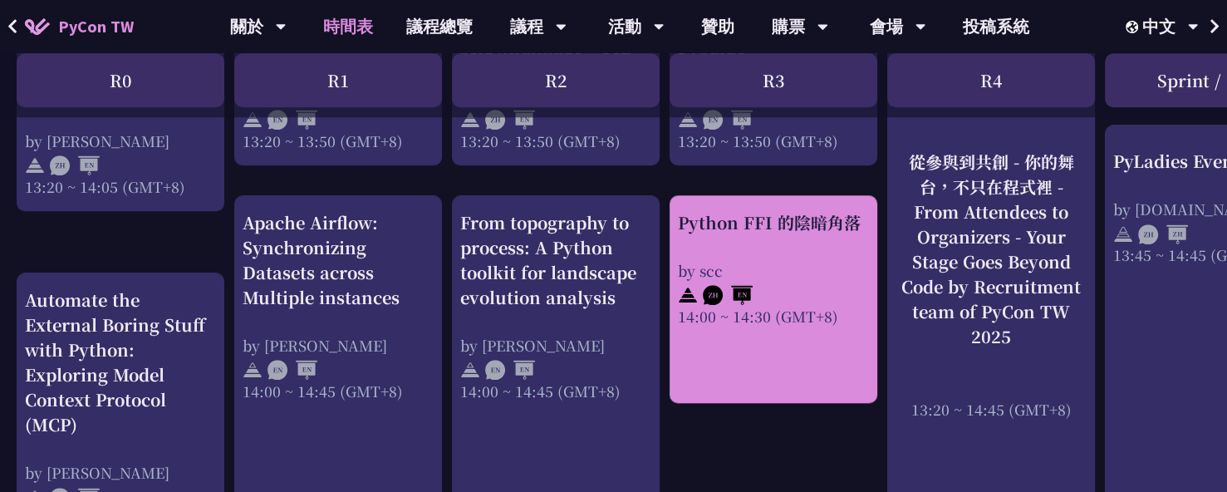
drag, startPoint x: 666, startPoint y: 208, endPoint x: 838, endPoint y: 310, distance: 200.1
click at [838, 310] on div "An Introduction to the GIL for Python Beginners: Disabling It in Python 3.13 an…" at bounding box center [882, 99] width 1765 height 2751
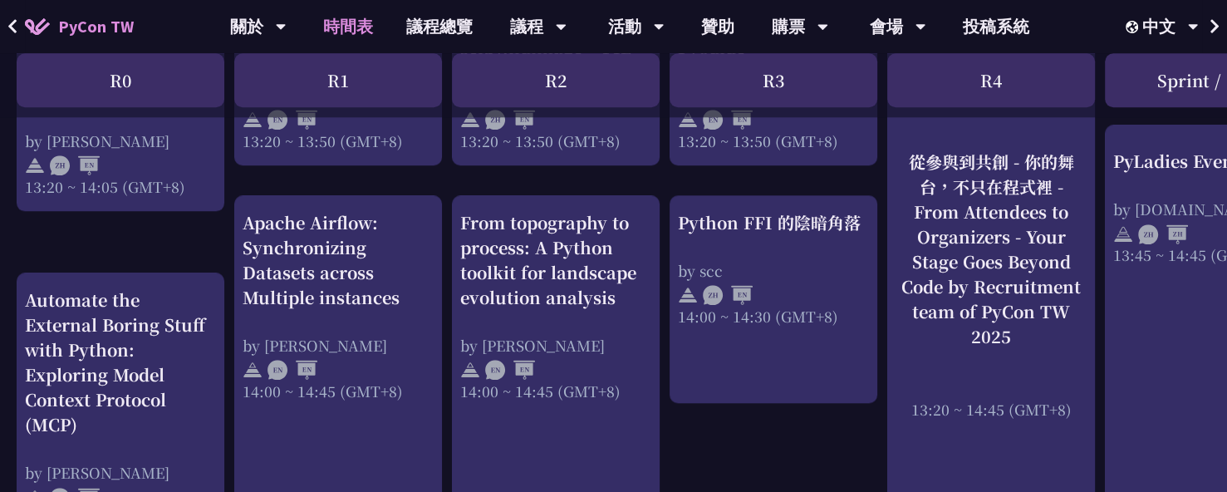
click at [820, 429] on div "An Introduction to the GIL for Python Beginners: Disabling It in Python 3.13 an…" at bounding box center [882, 99] width 1765 height 2751
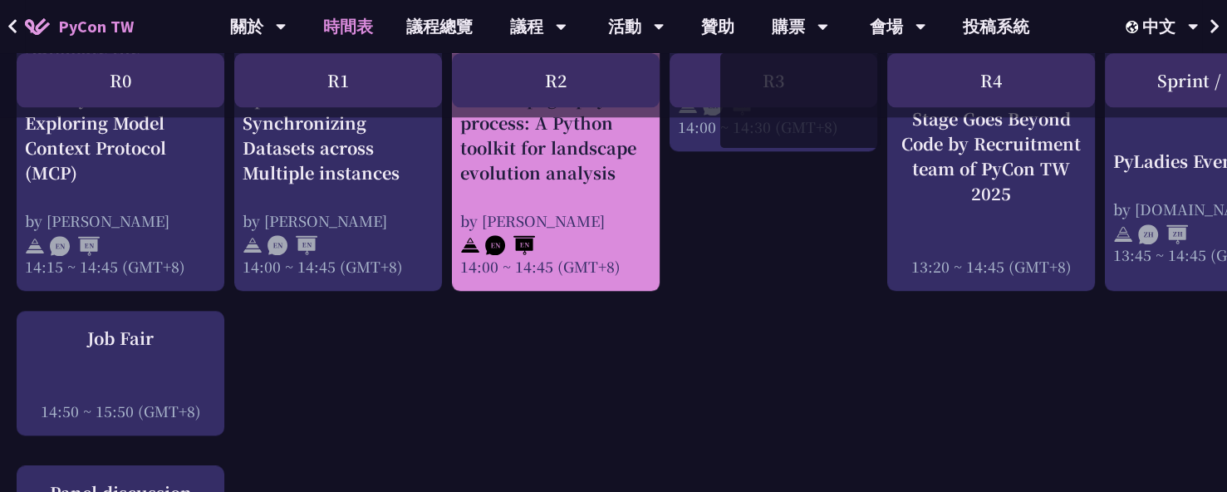
scroll to position [1947, 0]
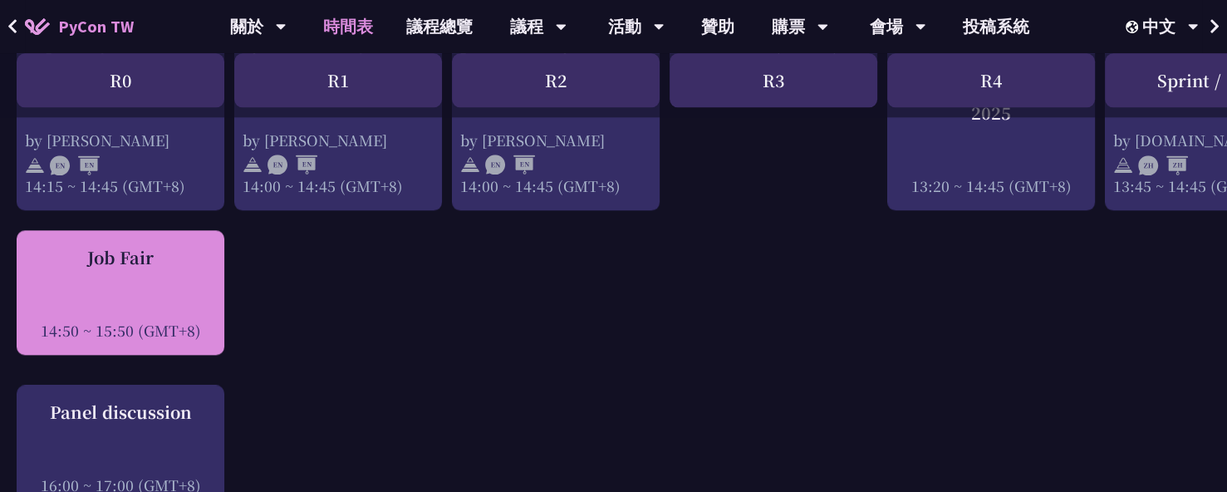
drag, startPoint x: 13, startPoint y: 236, endPoint x: 216, endPoint y: 320, distance: 219.4
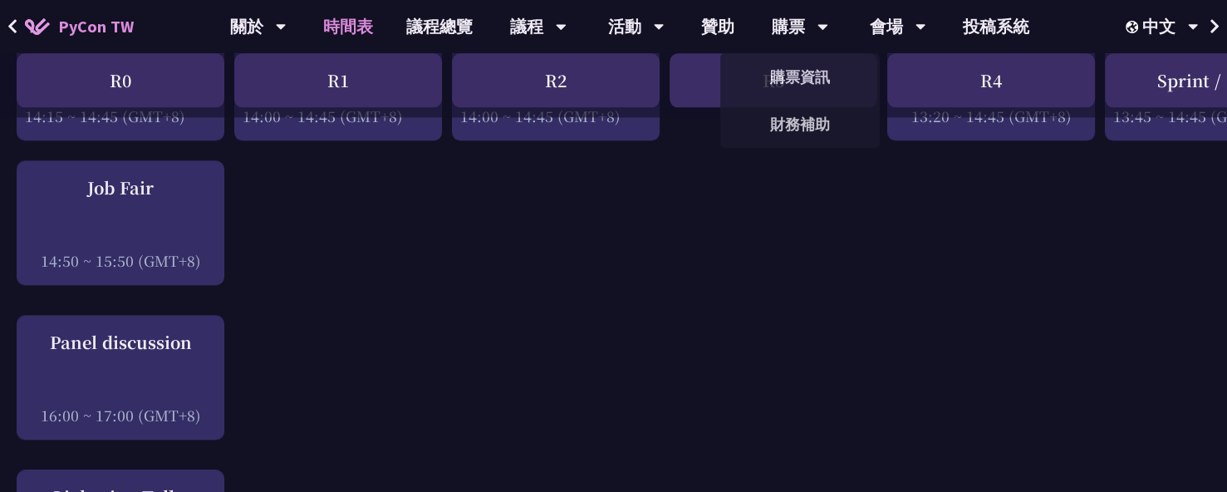
scroll to position [2030, 0]
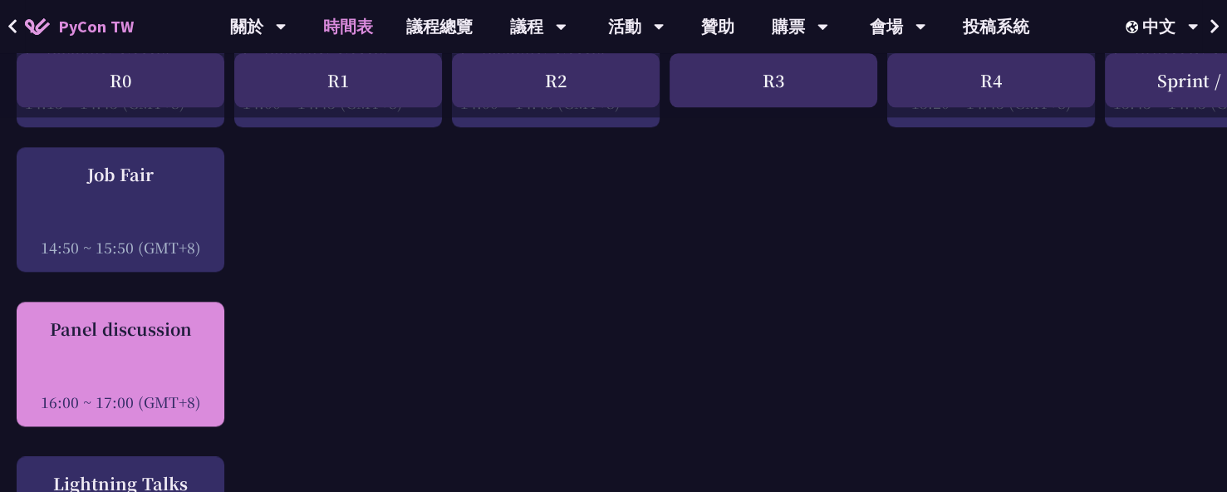
drag, startPoint x: 9, startPoint y: 314, endPoint x: 204, endPoint y: 399, distance: 212.8
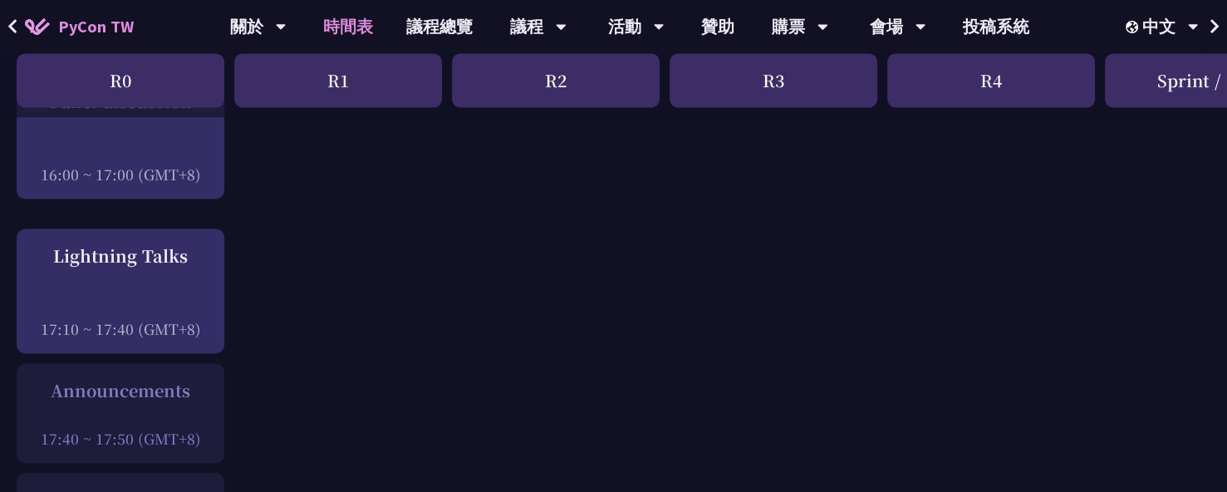
scroll to position [2279, 0]
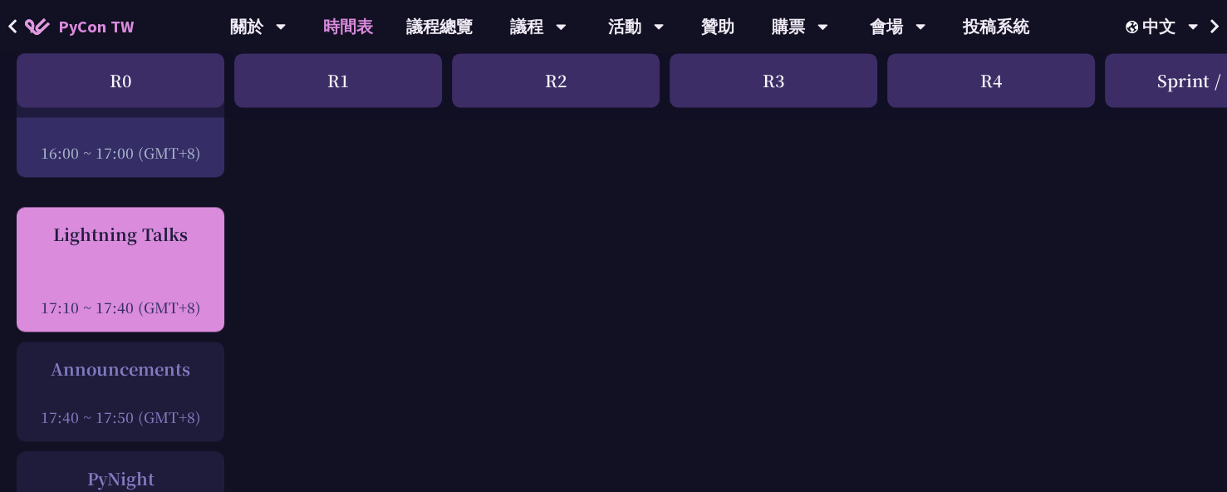
drag, startPoint x: 9, startPoint y: 213, endPoint x: 206, endPoint y: 292, distance: 212.4
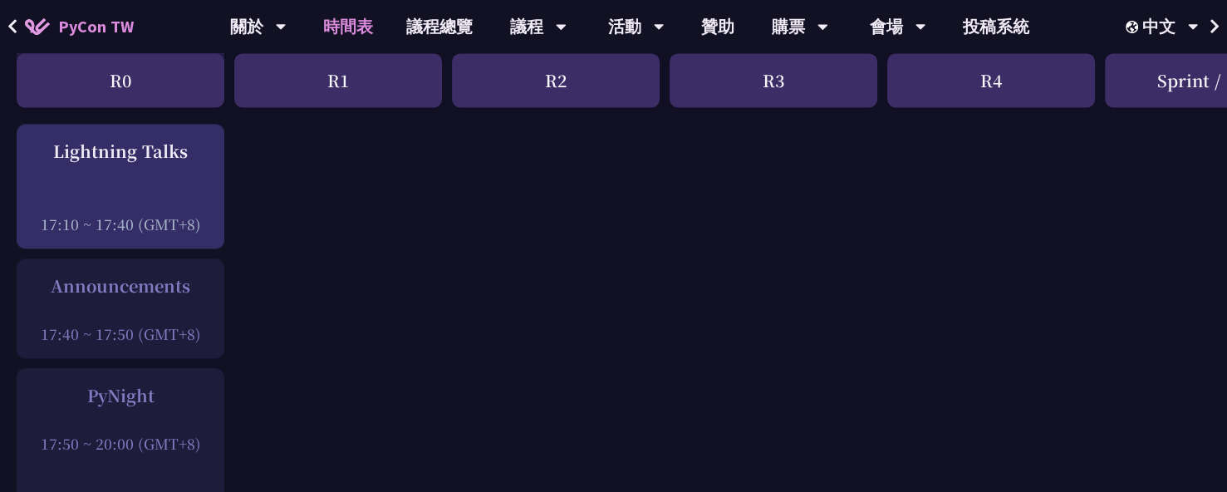
scroll to position [2445, 0]
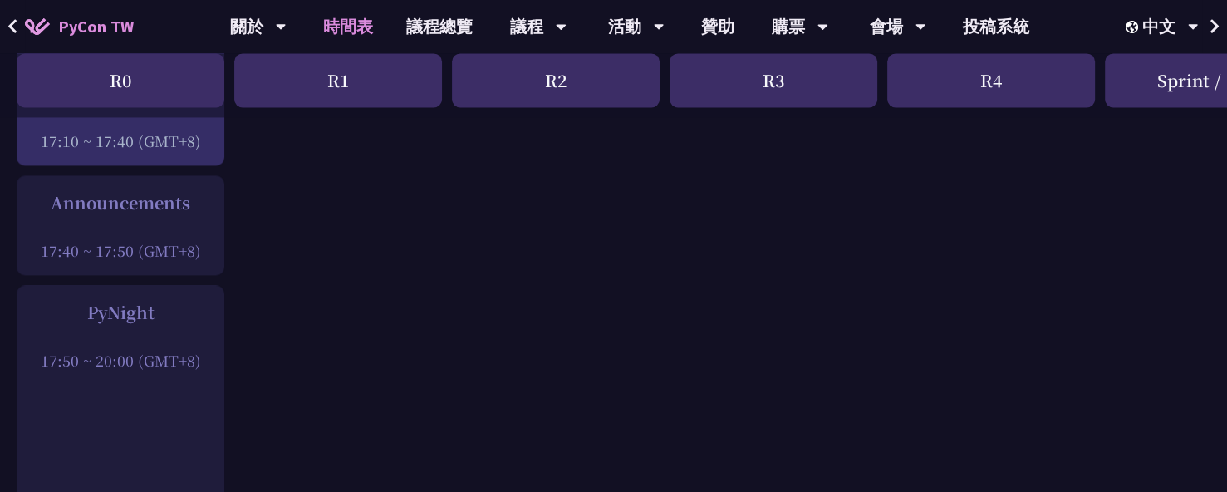
drag, startPoint x: 12, startPoint y: 187, endPoint x: 208, endPoint y: 248, distance: 205.5
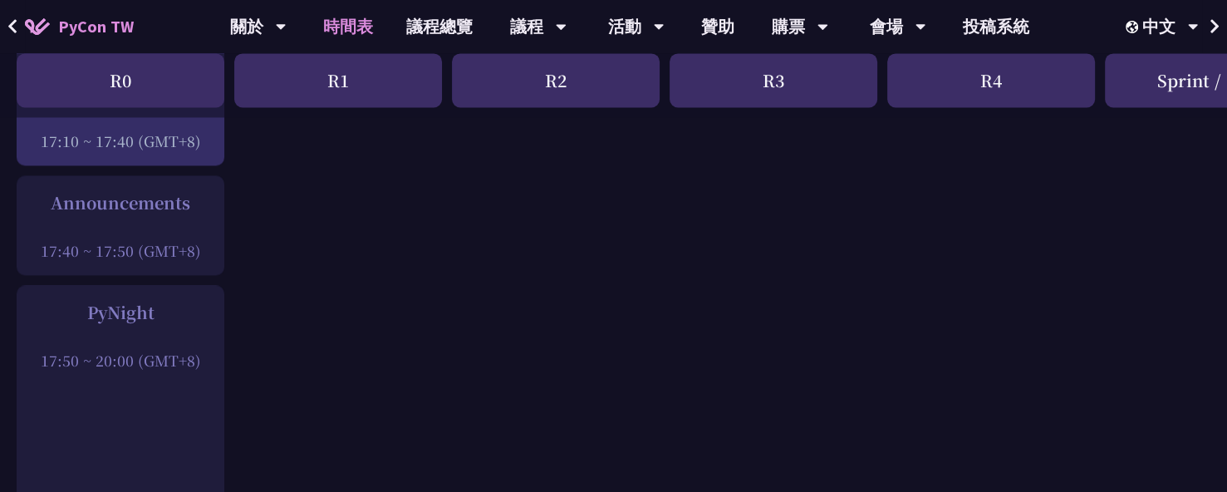
drag, startPoint x: 12, startPoint y: 290, endPoint x: 199, endPoint y: 352, distance: 197.0
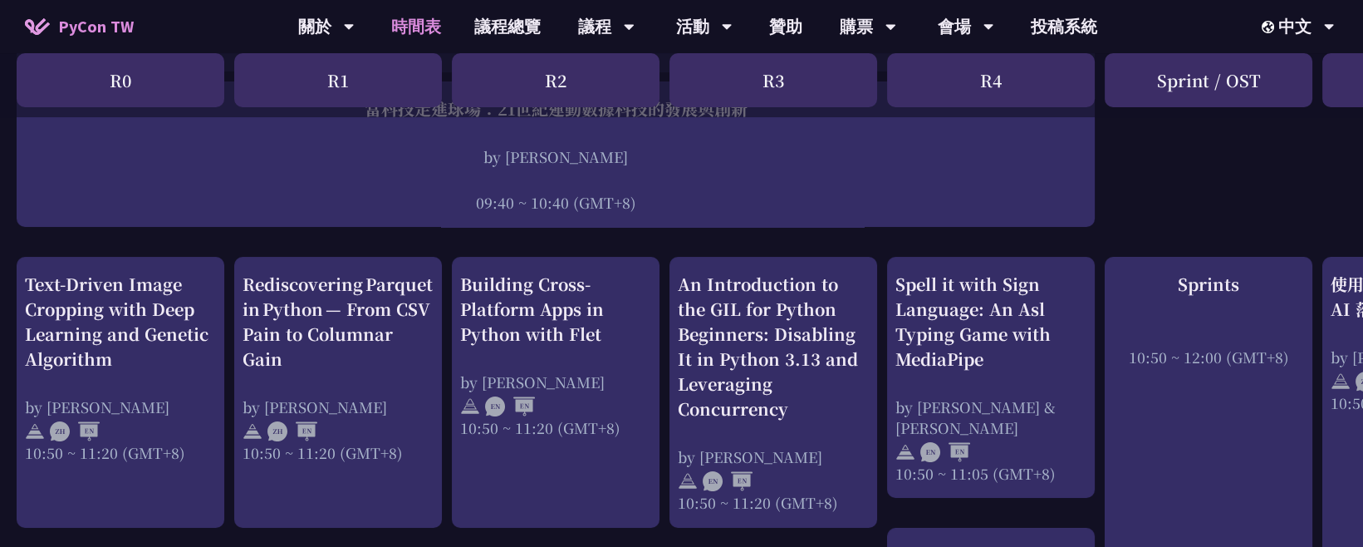
scroll to position [502, 0]
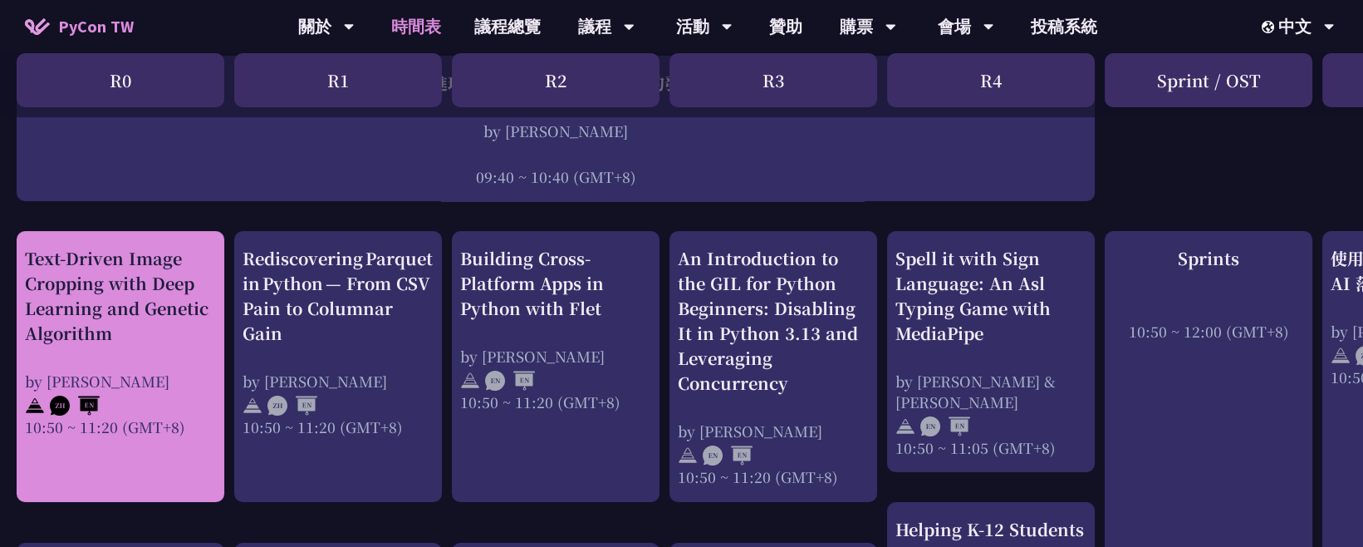
drag, startPoint x: 12, startPoint y: 255, endPoint x: 184, endPoint y: 428, distance: 243.8
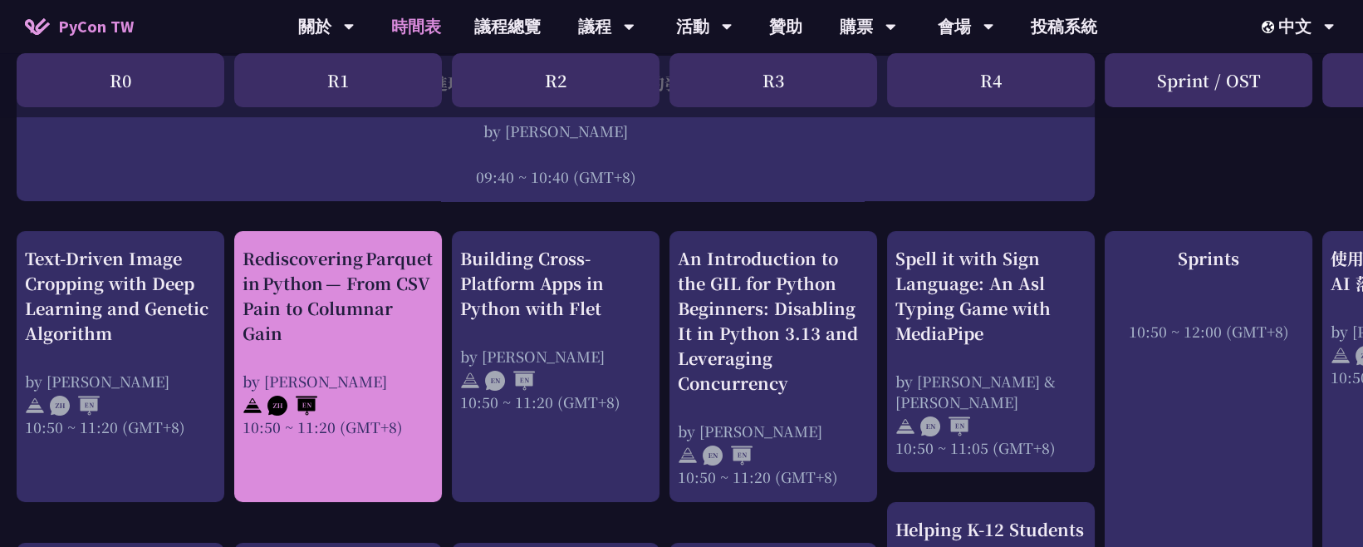
drag, startPoint x: 230, startPoint y: 252, endPoint x: 410, endPoint y: 429, distance: 252.6
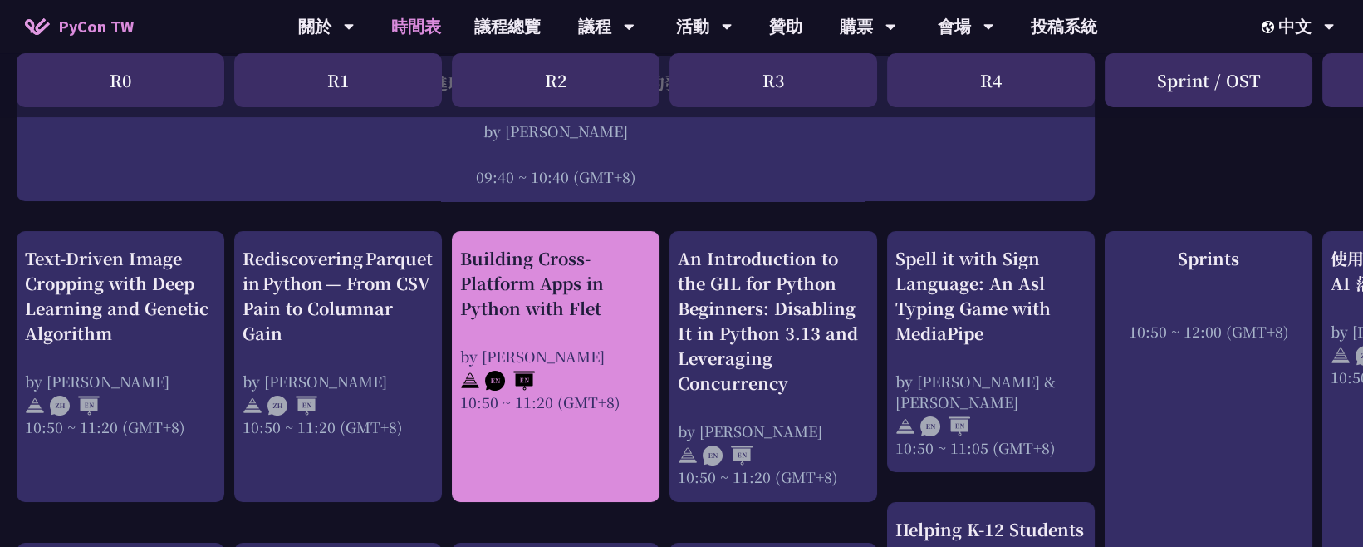
drag, startPoint x: 446, startPoint y: 254, endPoint x: 636, endPoint y: 398, distance: 238.5
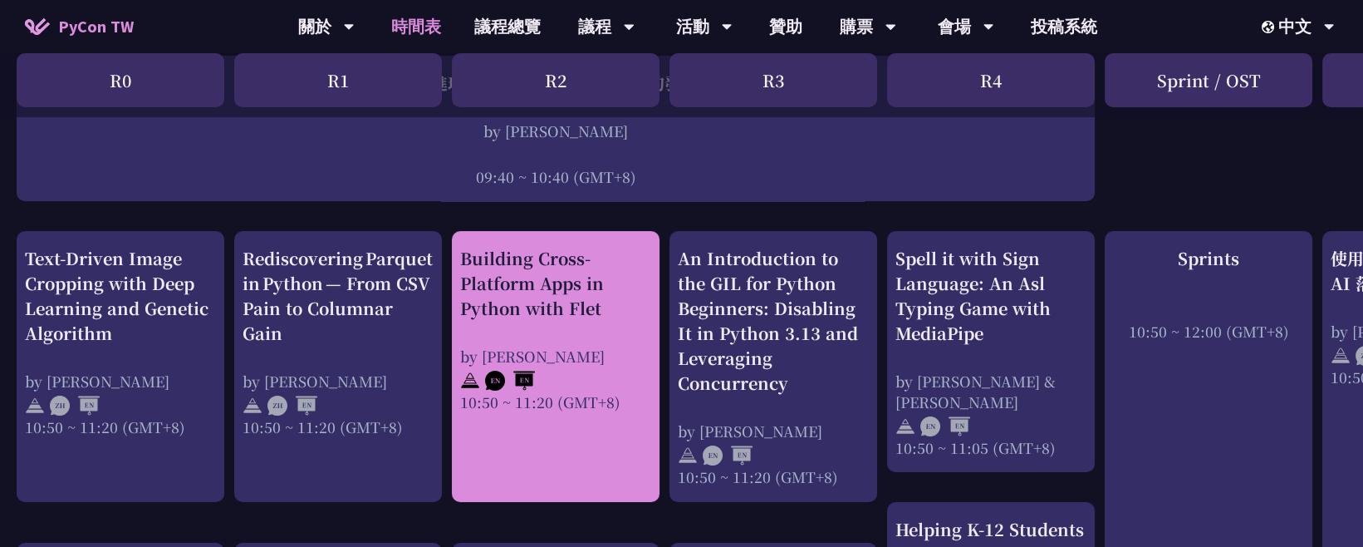
drag, startPoint x: 446, startPoint y: 258, endPoint x: 560, endPoint y: 309, distance: 124.9
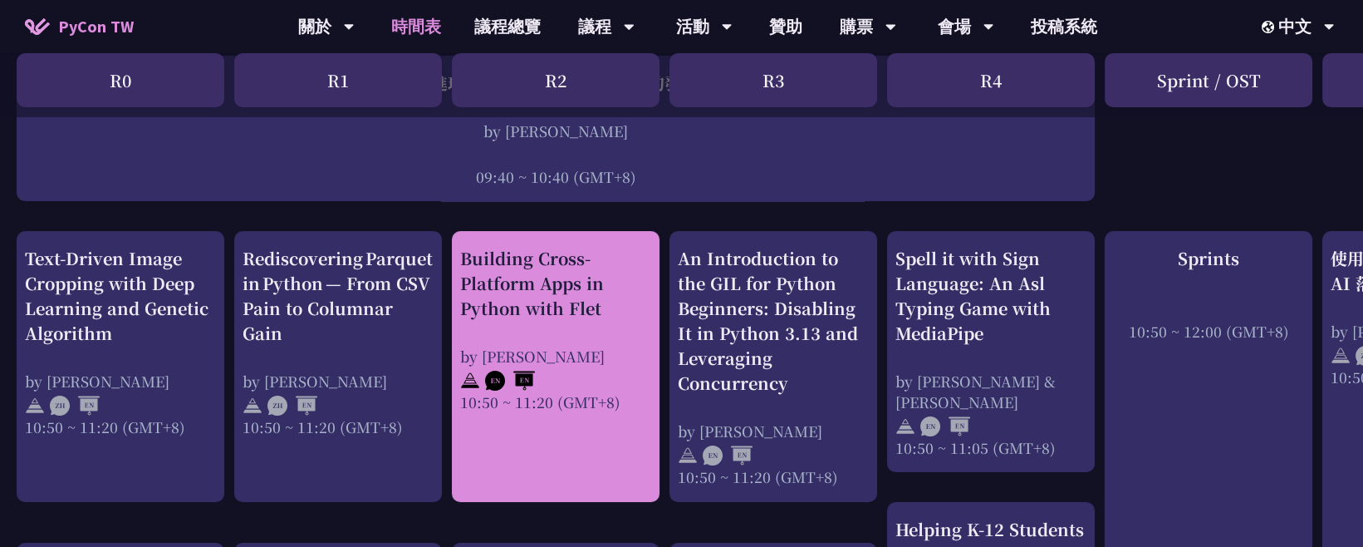
drag, startPoint x: 449, startPoint y: 244, endPoint x: 620, endPoint y: 405, distance: 235.1
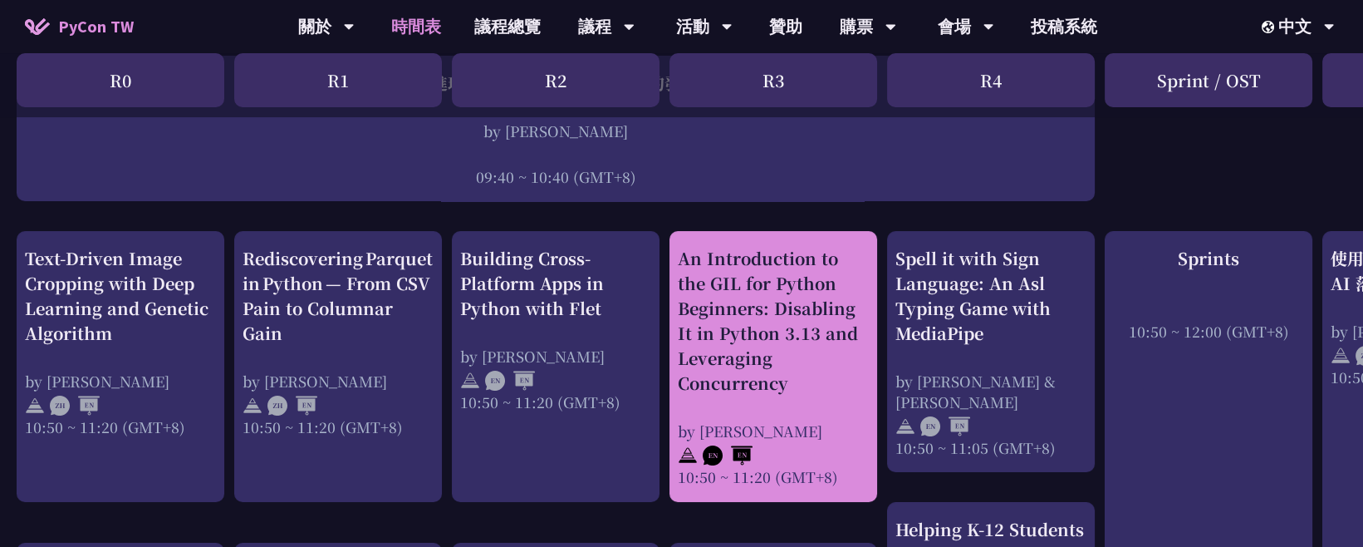
drag, startPoint x: 667, startPoint y: 258, endPoint x: 851, endPoint y: 469, distance: 279.7
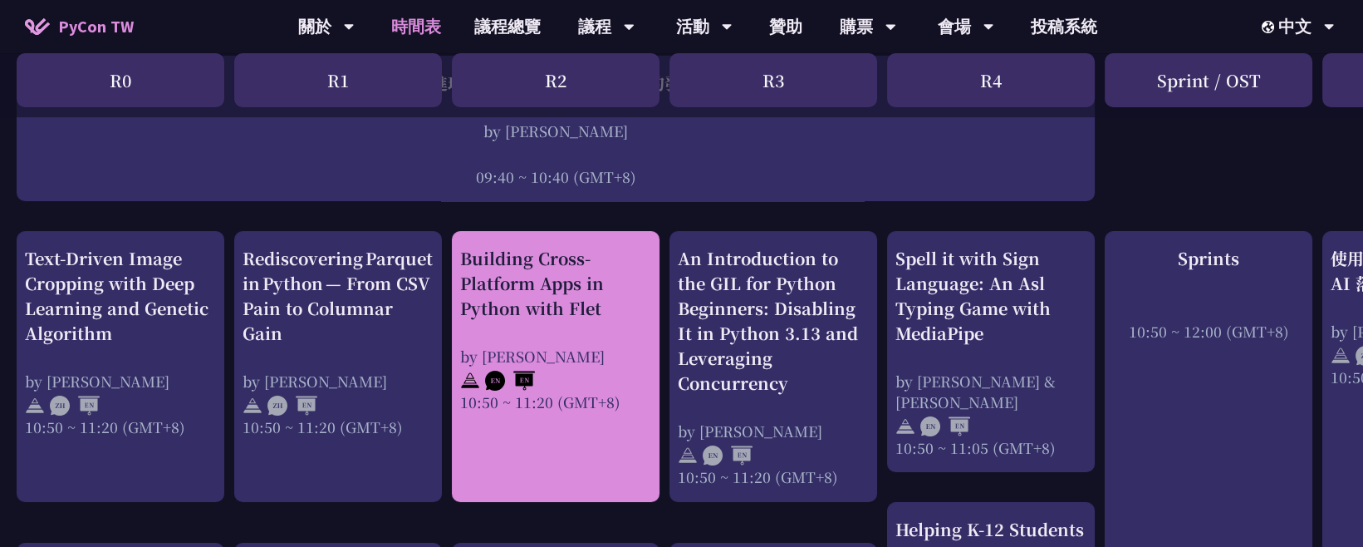
drag, startPoint x: 448, startPoint y: 248, endPoint x: 621, endPoint y: 405, distance: 232.9
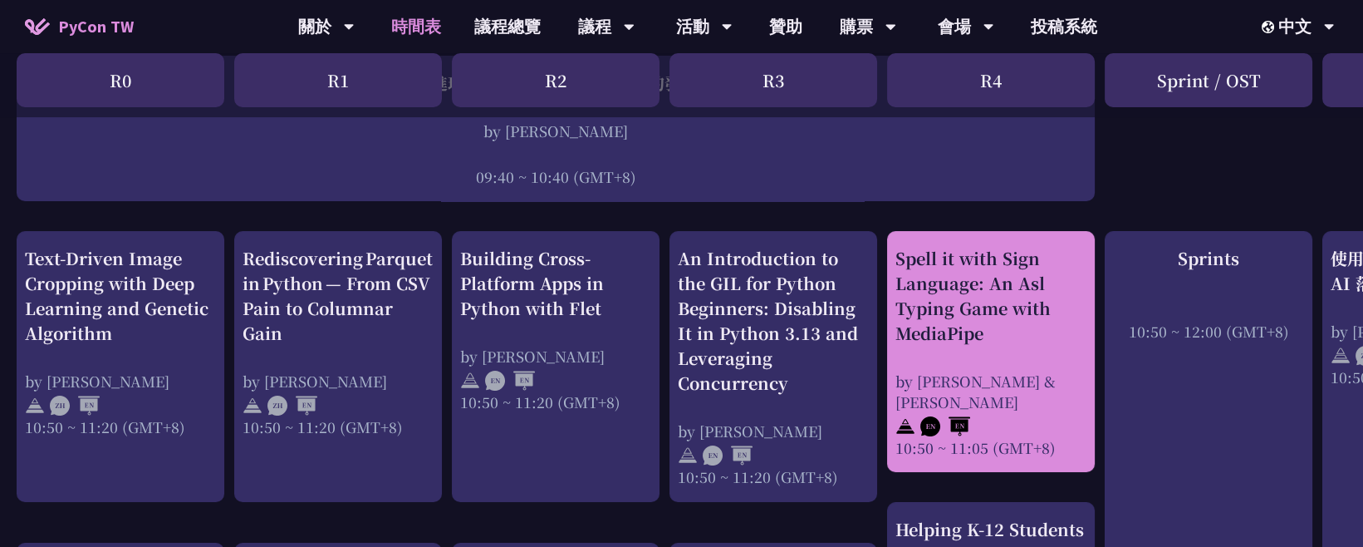
drag, startPoint x: 884, startPoint y: 255, endPoint x: 1063, endPoint y: 420, distance: 244.0
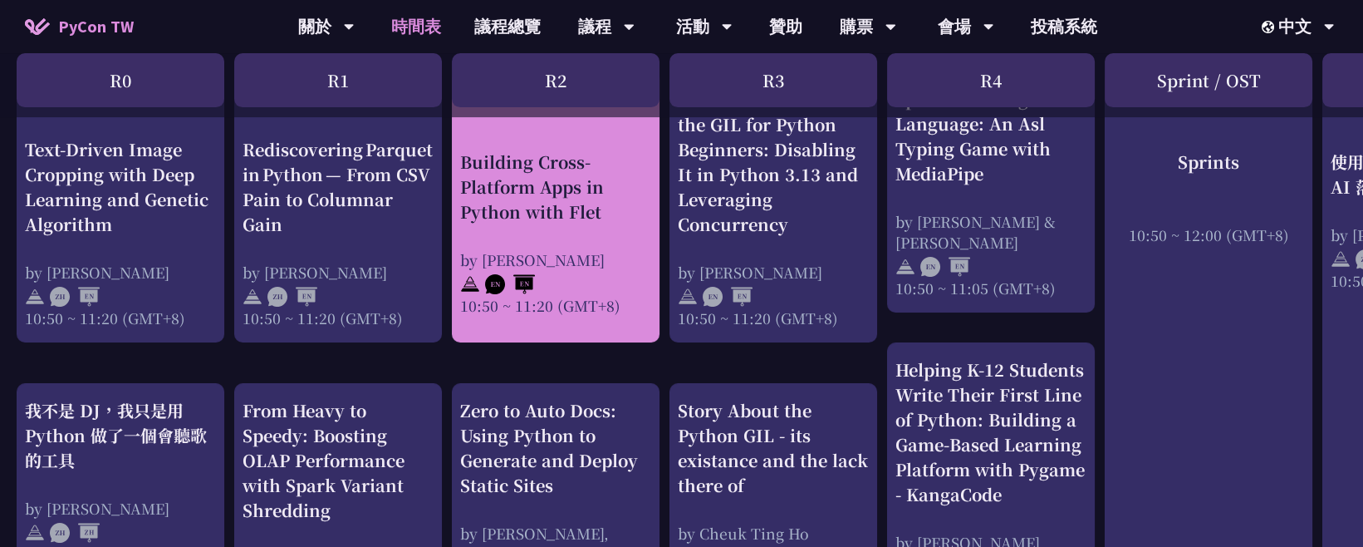
scroll to position [686, 0]
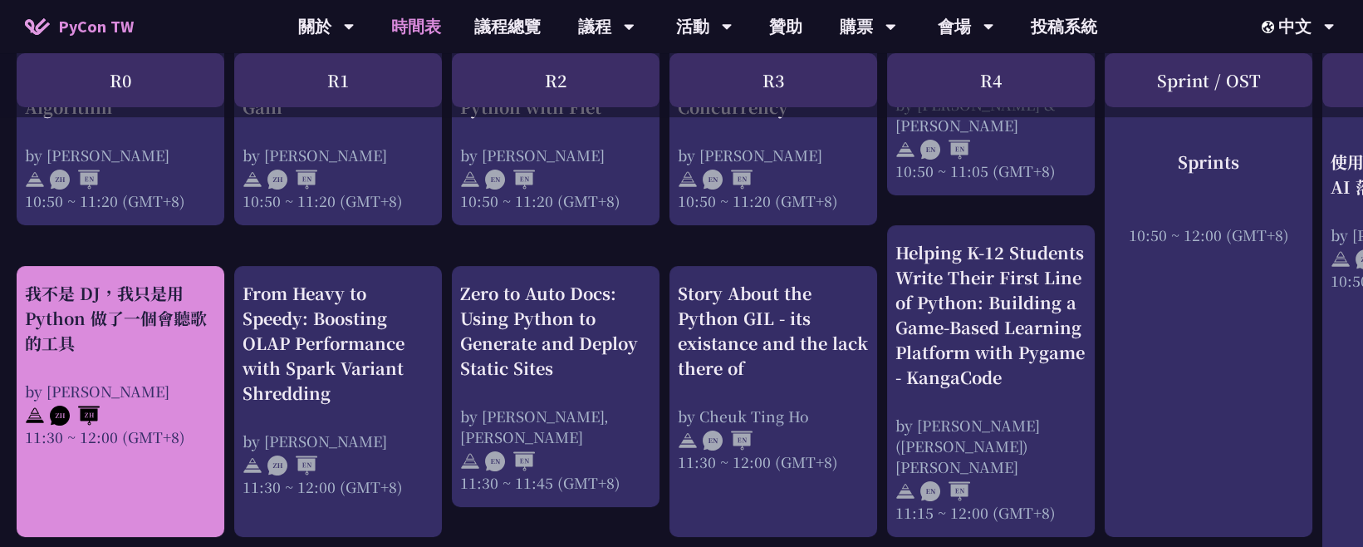
drag, startPoint x: 9, startPoint y: 275, endPoint x: 189, endPoint y: 430, distance: 238.0
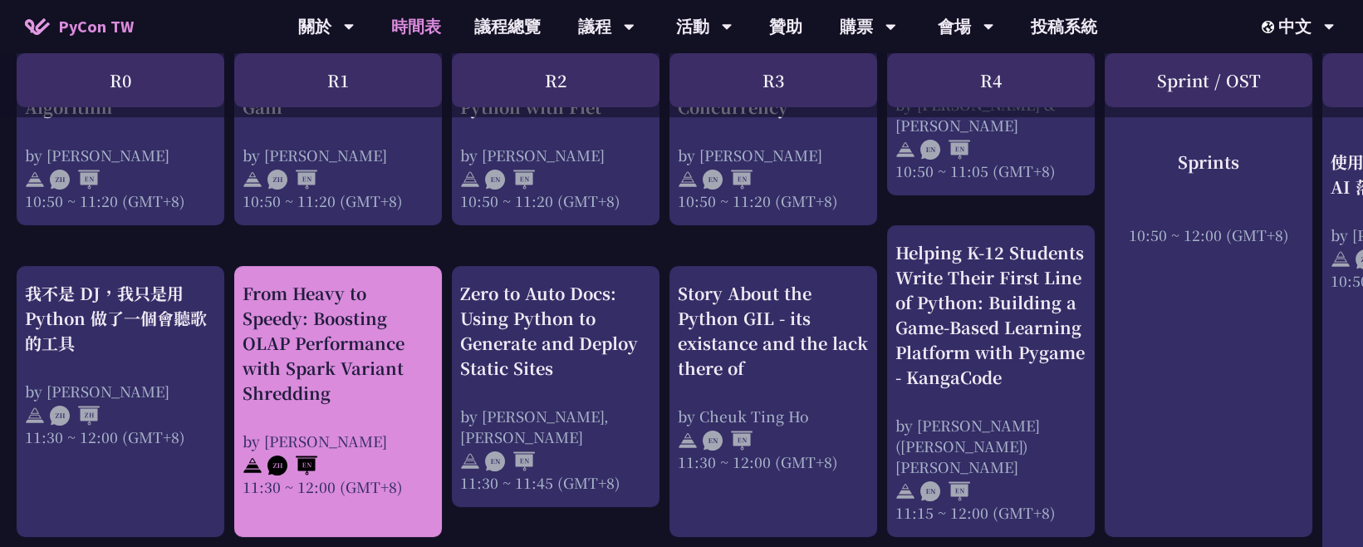
drag, startPoint x: 233, startPoint y: 280, endPoint x: 411, endPoint y: 469, distance: 259.8
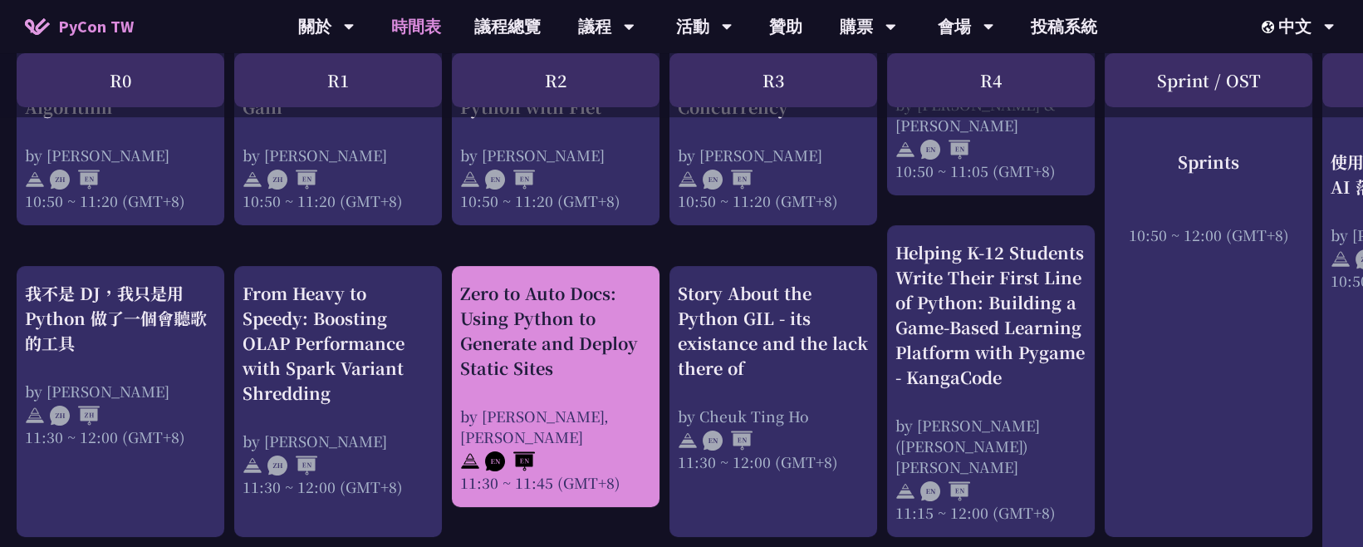
drag, startPoint x: 449, startPoint y: 278, endPoint x: 626, endPoint y: 464, distance: 256.8
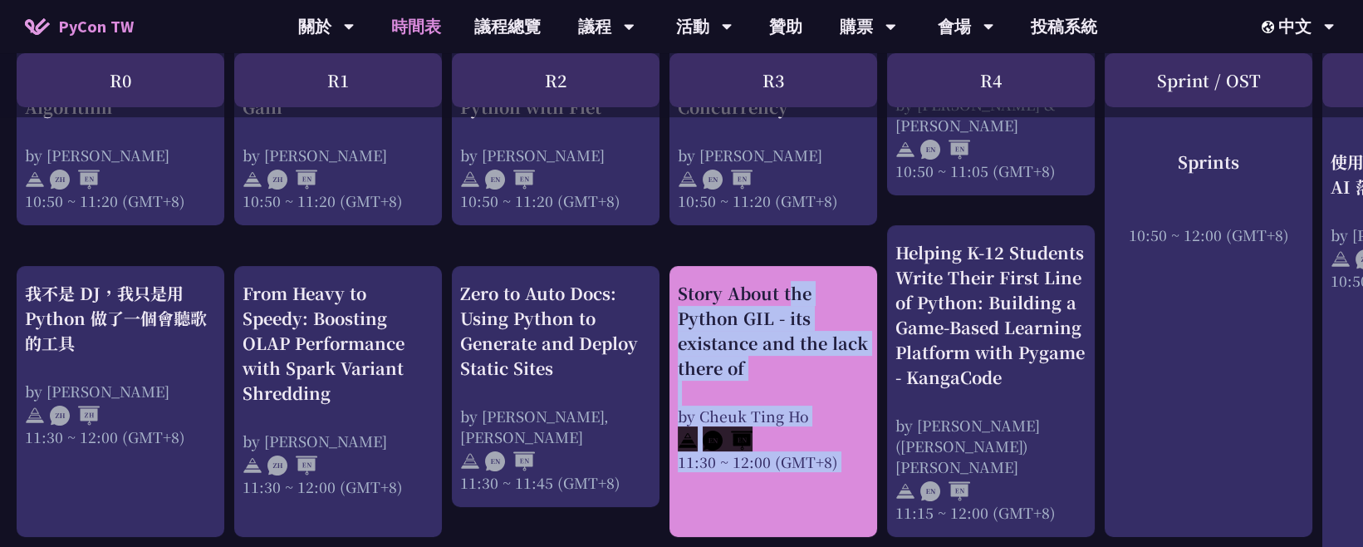
drag, startPoint x: 665, startPoint y: 278, endPoint x: 842, endPoint y: 451, distance: 247.9
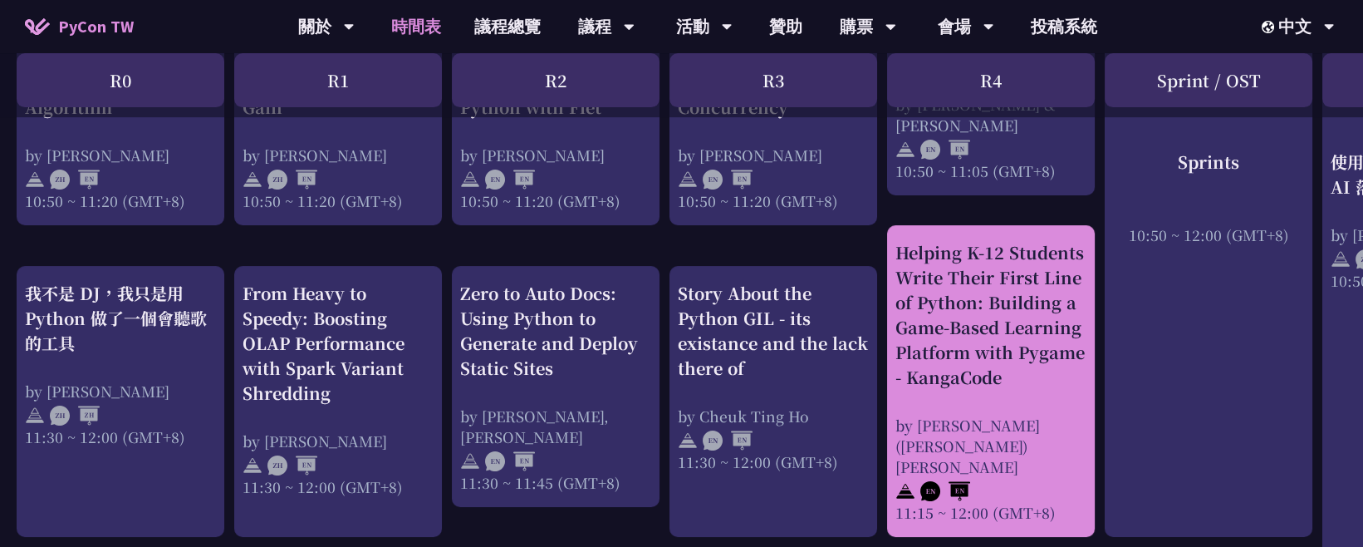
drag, startPoint x: 885, startPoint y: 242, endPoint x: 1056, endPoint y: 488, distance: 299.6
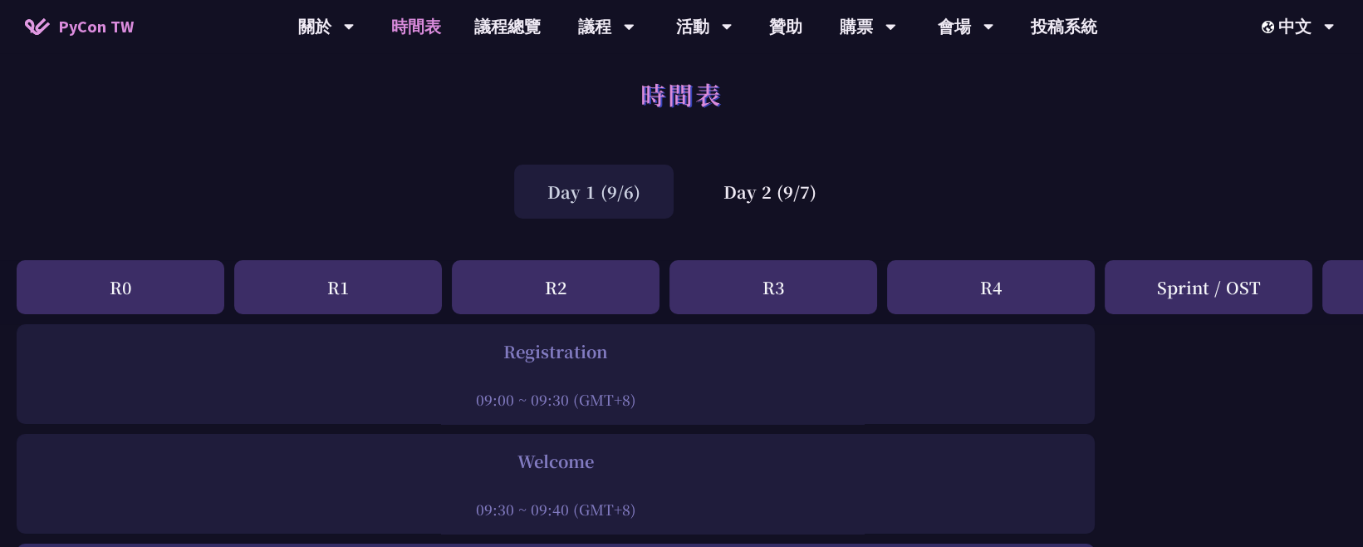
scroll to position [0, 0]
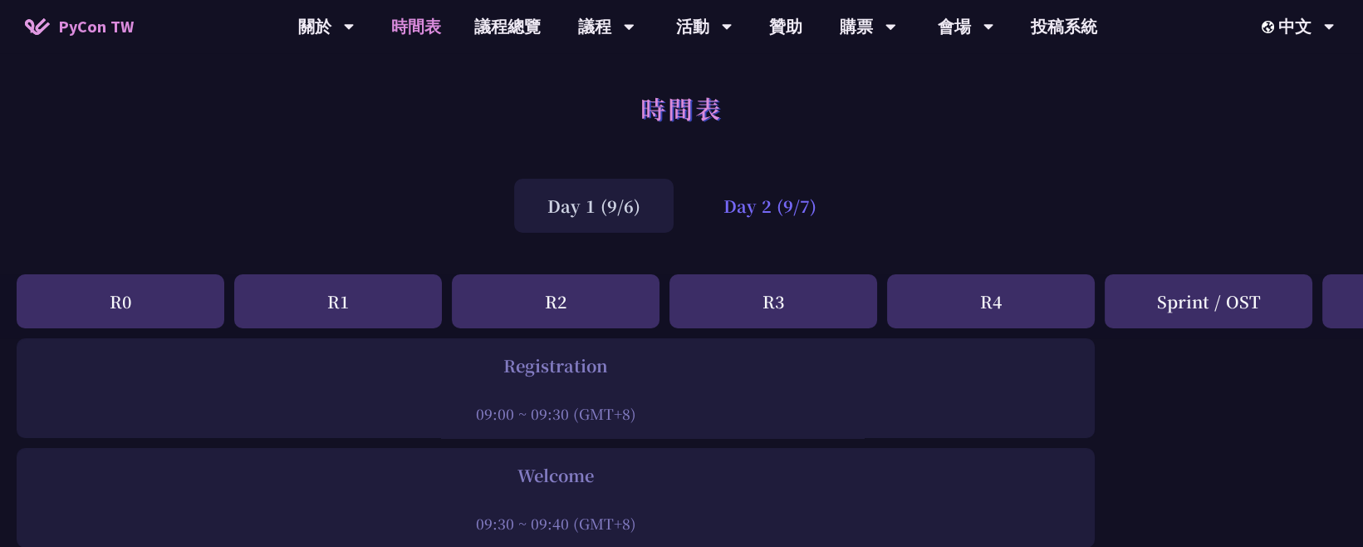
click at [769, 209] on div "Day 2 (9/7)" at bounding box center [770, 206] width 160 height 54
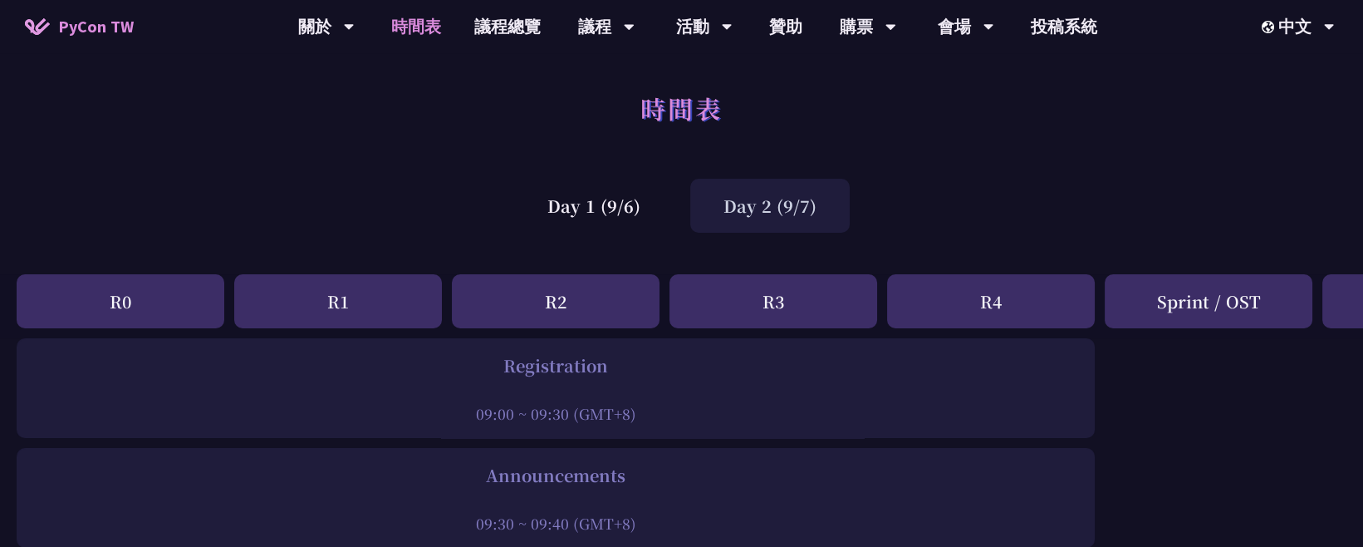
scroll to position [184, 0]
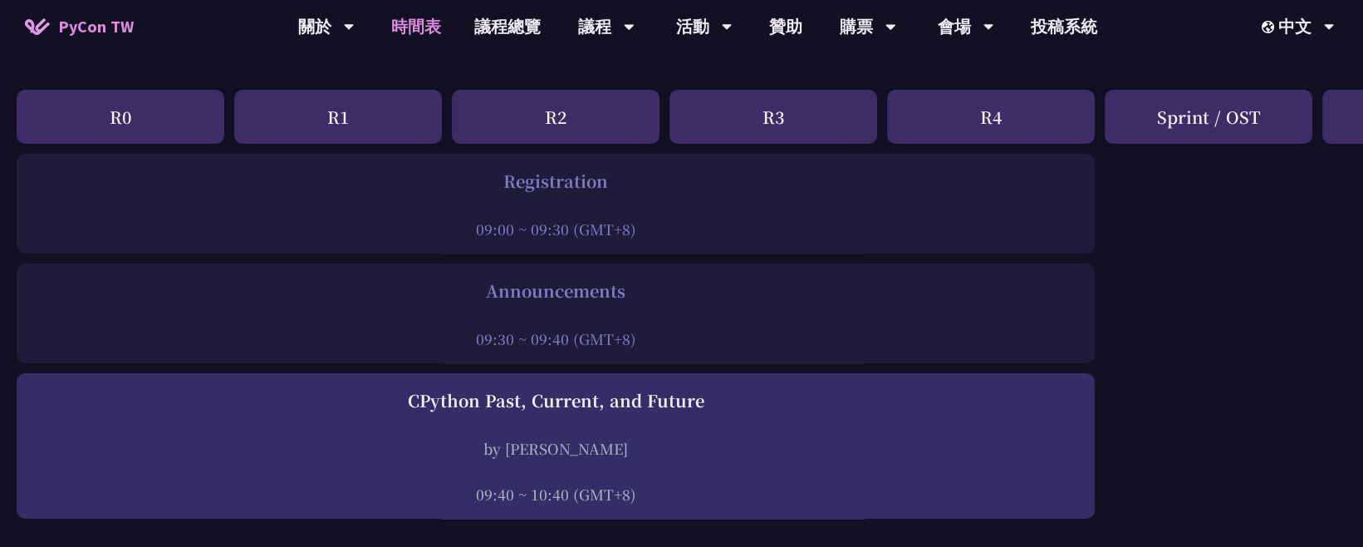
drag, startPoint x: 366, startPoint y: 290, endPoint x: 710, endPoint y: 341, distance: 347.0
click at [710, 341] on div "Announcements 09:30 ~ 09:40 (GMT+8)" at bounding box center [556, 313] width 1062 height 71
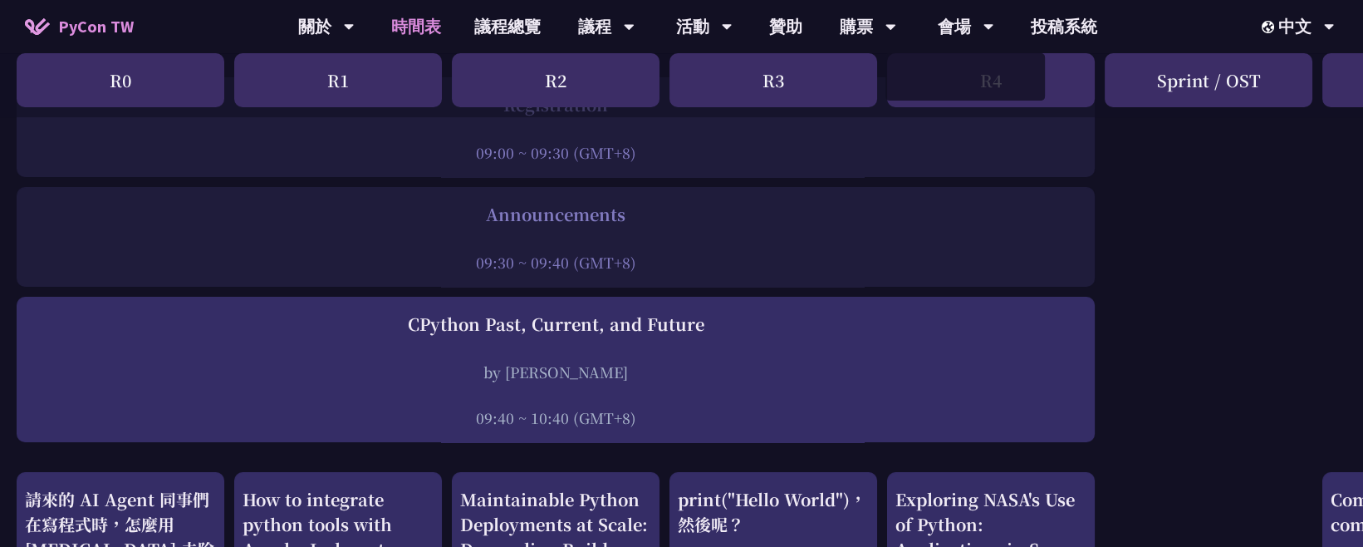
scroll to position [277, 0]
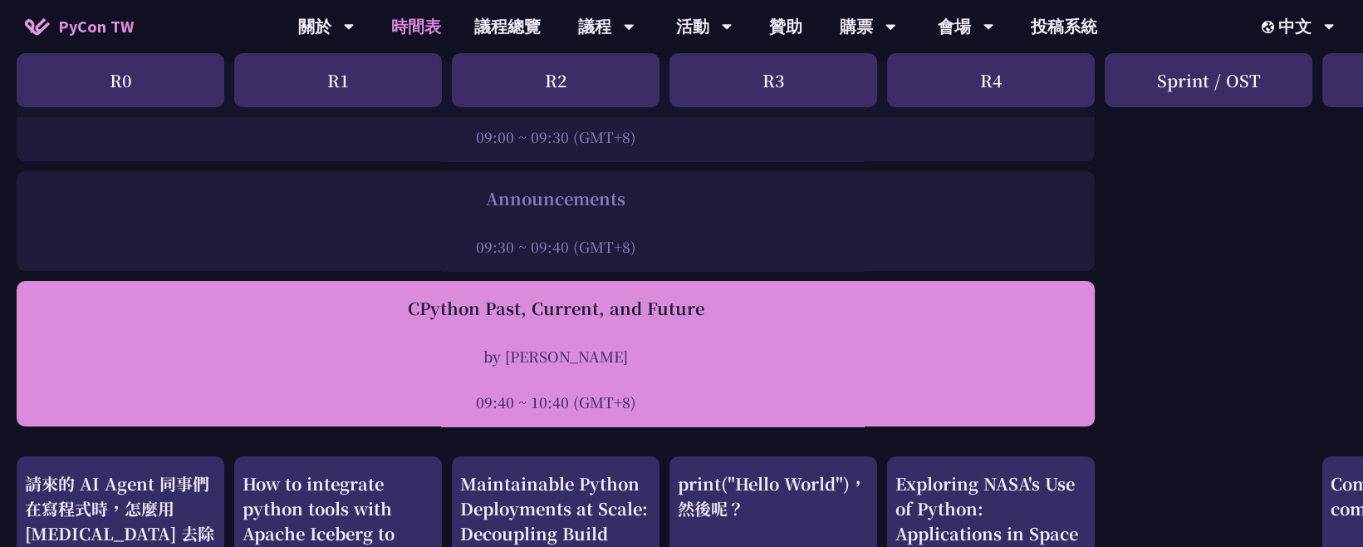
drag, startPoint x: 10, startPoint y: 297, endPoint x: 678, endPoint y: 399, distance: 675.6
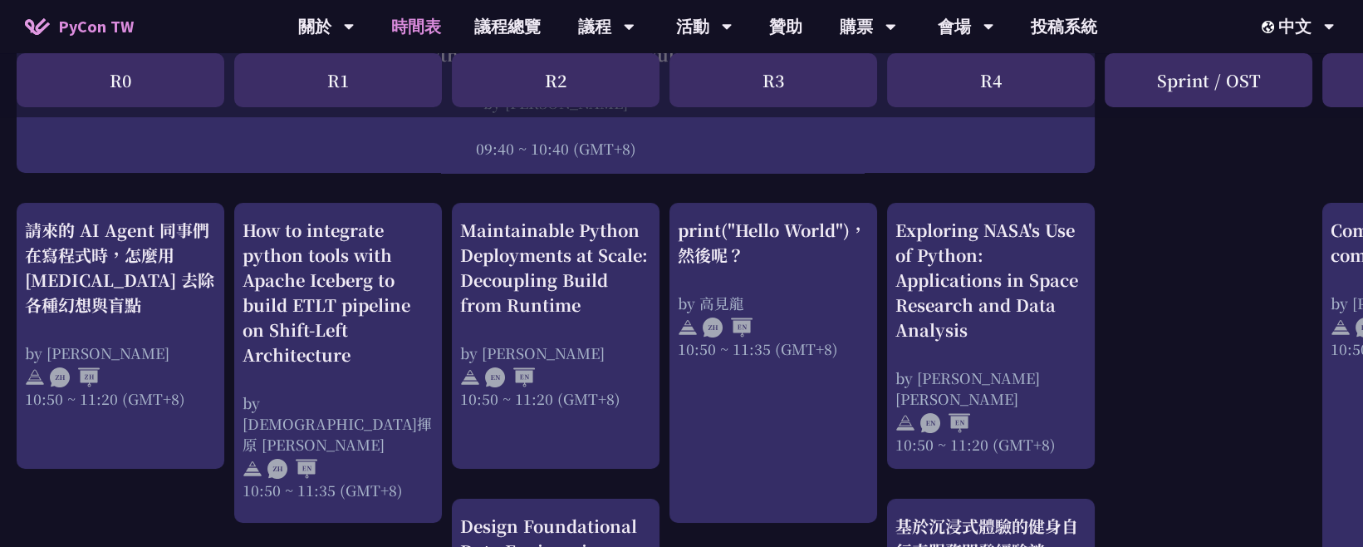
scroll to position [553, 0]
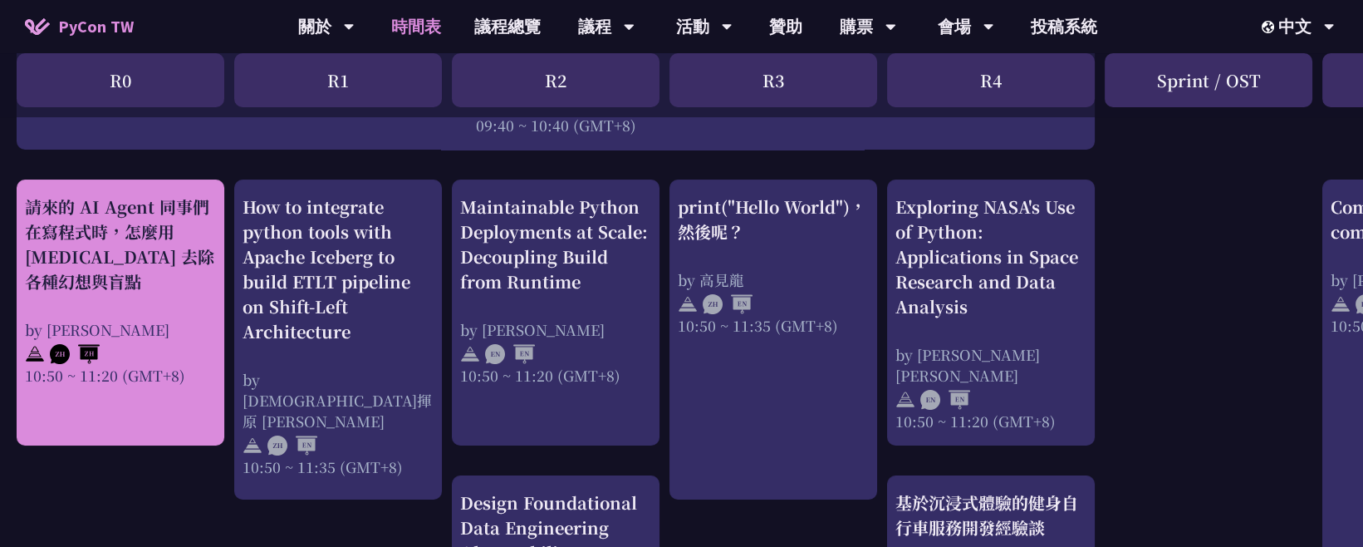
drag, startPoint x: 10, startPoint y: 203, endPoint x: 191, endPoint y: 371, distance: 246.9
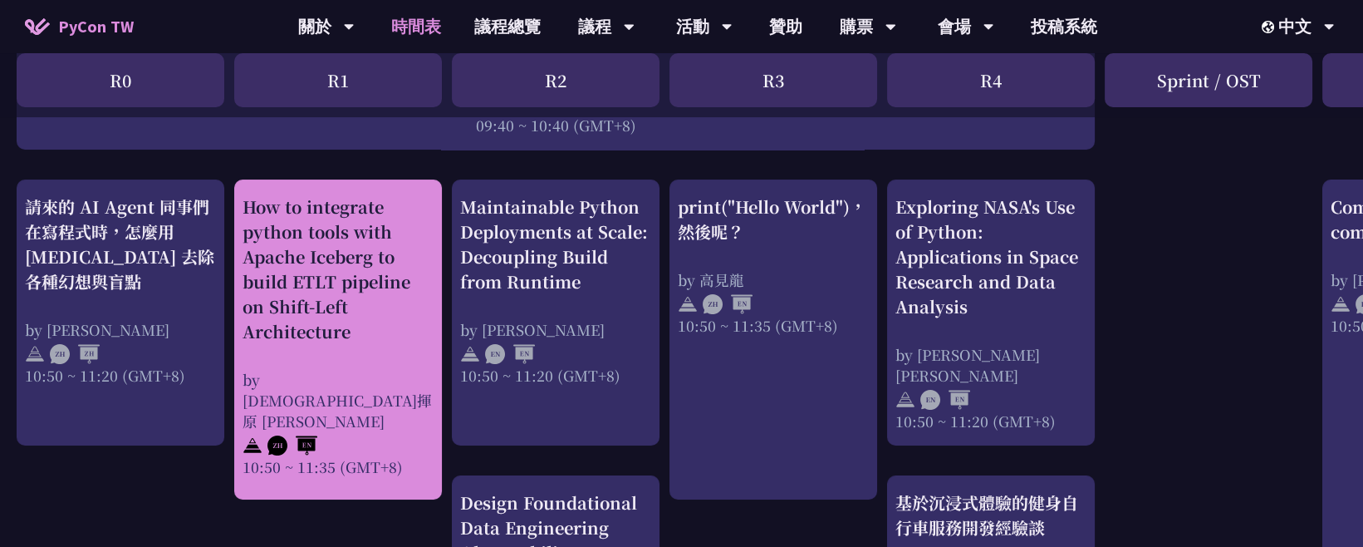
drag, startPoint x: 228, startPoint y: 202, endPoint x: 411, endPoint y: 420, distance: 285.4
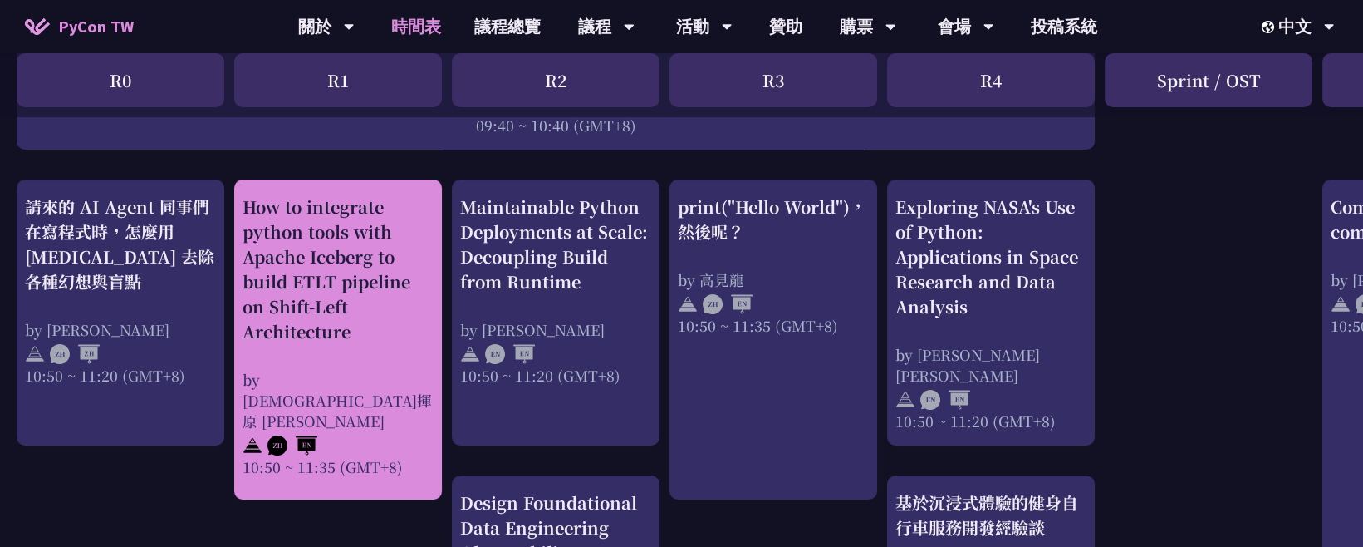
drag, startPoint x: 231, startPoint y: 202, endPoint x: 420, endPoint y: 428, distance: 294.9
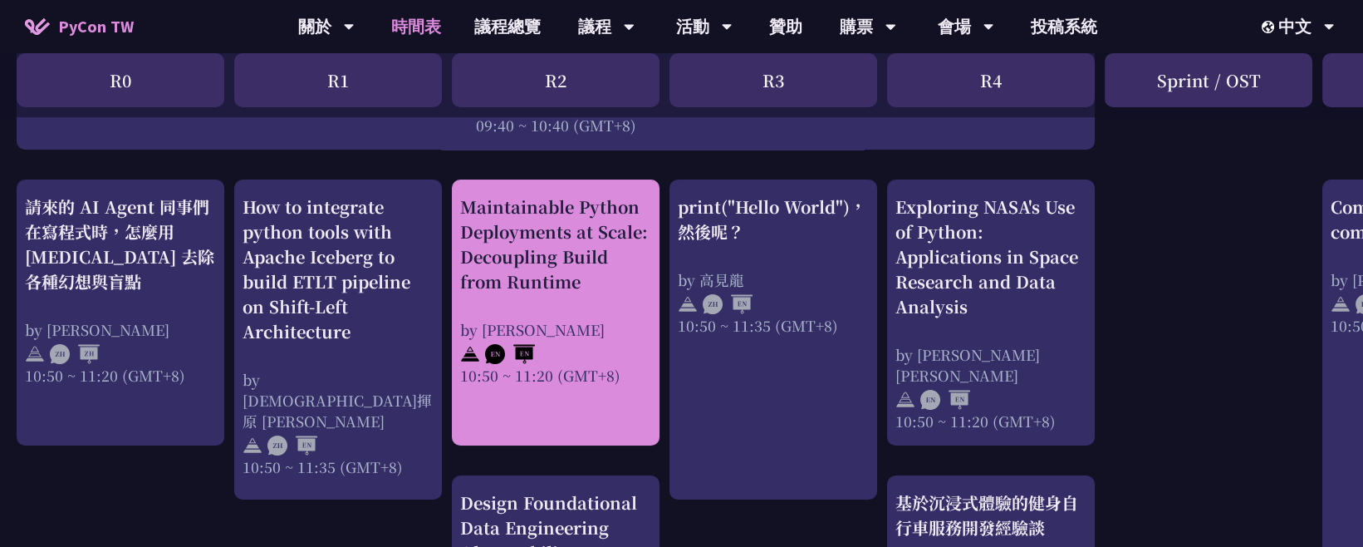
drag, startPoint x: 446, startPoint y: 202, endPoint x: 626, endPoint y: 366, distance: 243.5
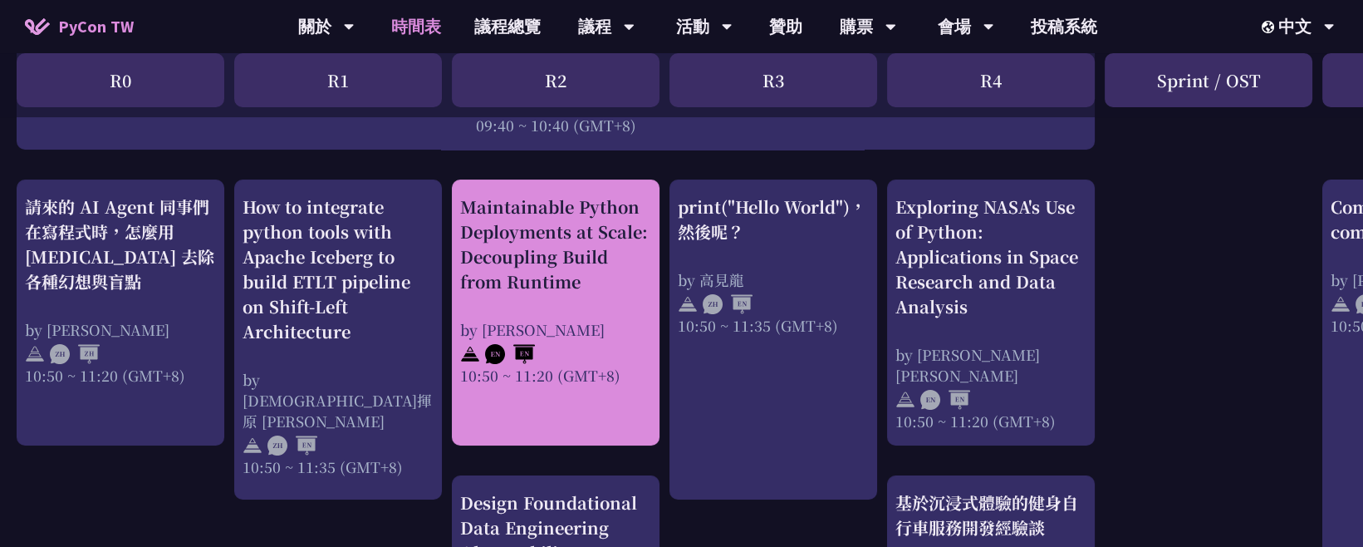
drag, startPoint x: 447, startPoint y: 203, endPoint x: 621, endPoint y: 369, distance: 240.9
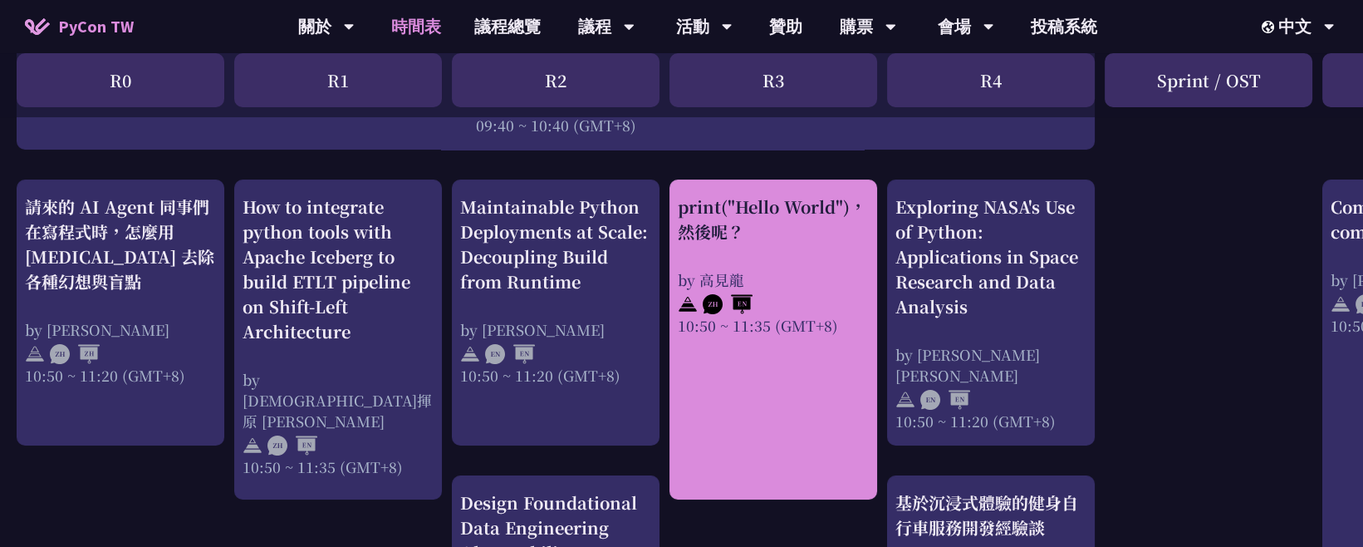
drag, startPoint x: 665, startPoint y: 204, endPoint x: 840, endPoint y: 336, distance: 219.0
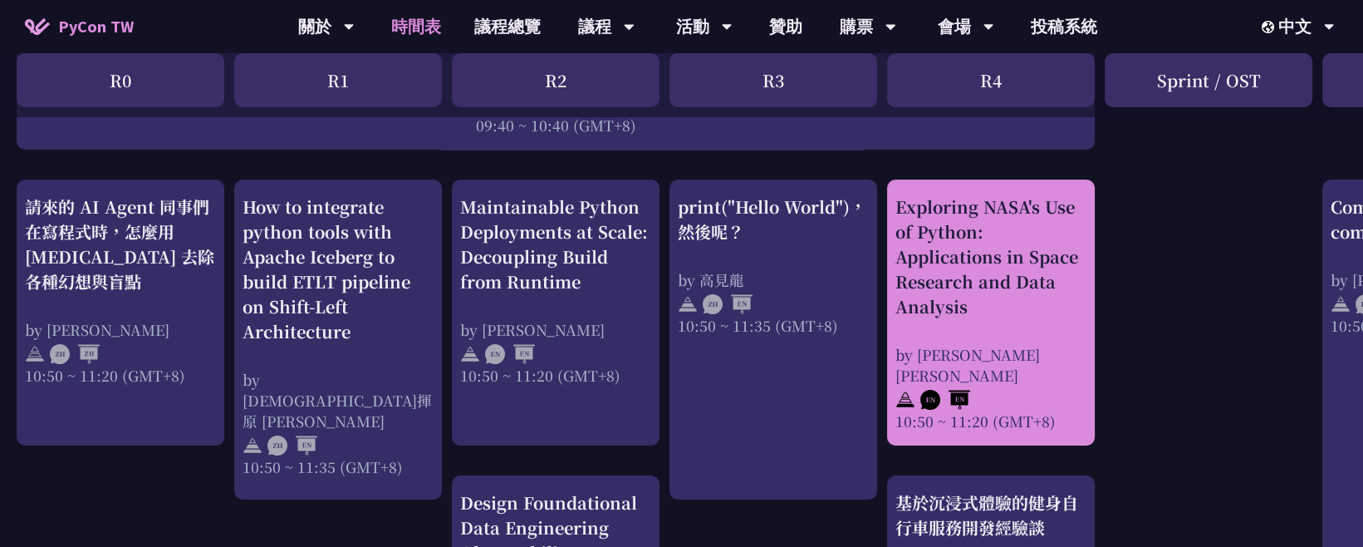
drag, startPoint x: 885, startPoint y: 204, endPoint x: 1063, endPoint y: 416, distance: 277.1
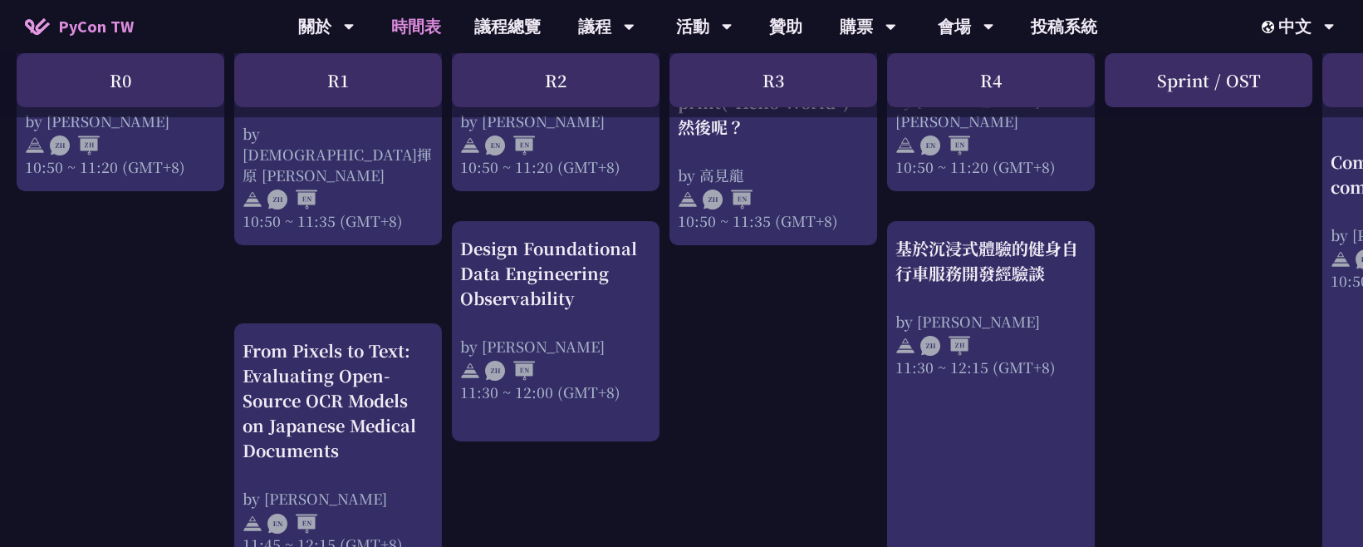
scroll to position [831, 0]
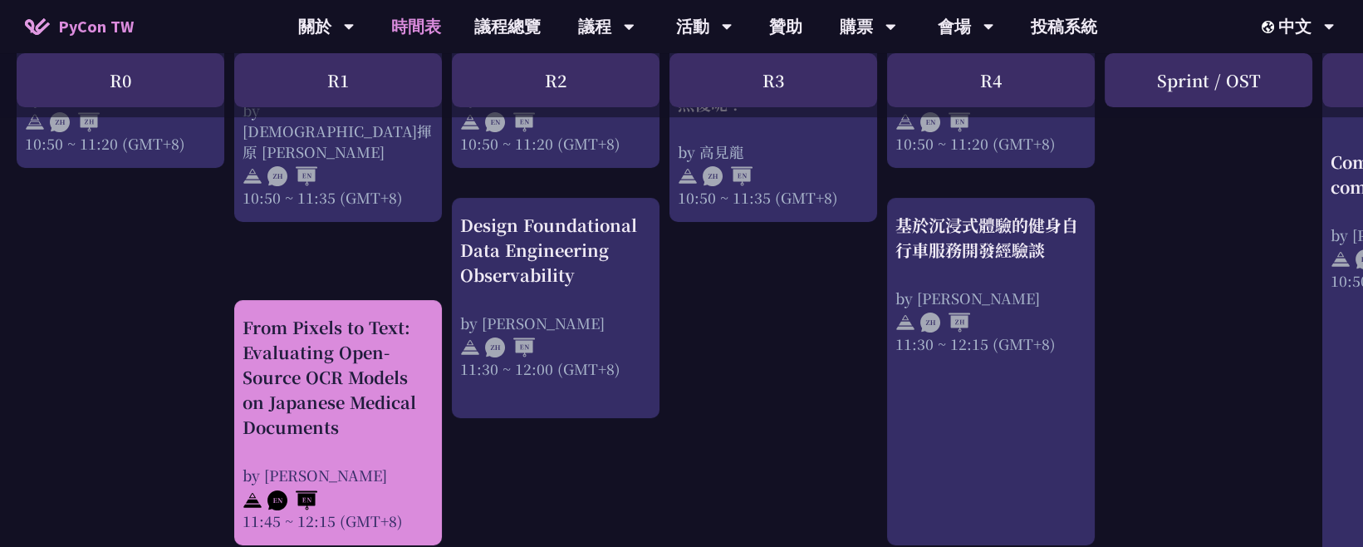
drag, startPoint x: 219, startPoint y: 320, endPoint x: 399, endPoint y: 517, distance: 266.4
click at [400, 503] on div "11:45 ~ 12:15 (GMT+8)" at bounding box center [338, 520] width 191 height 21
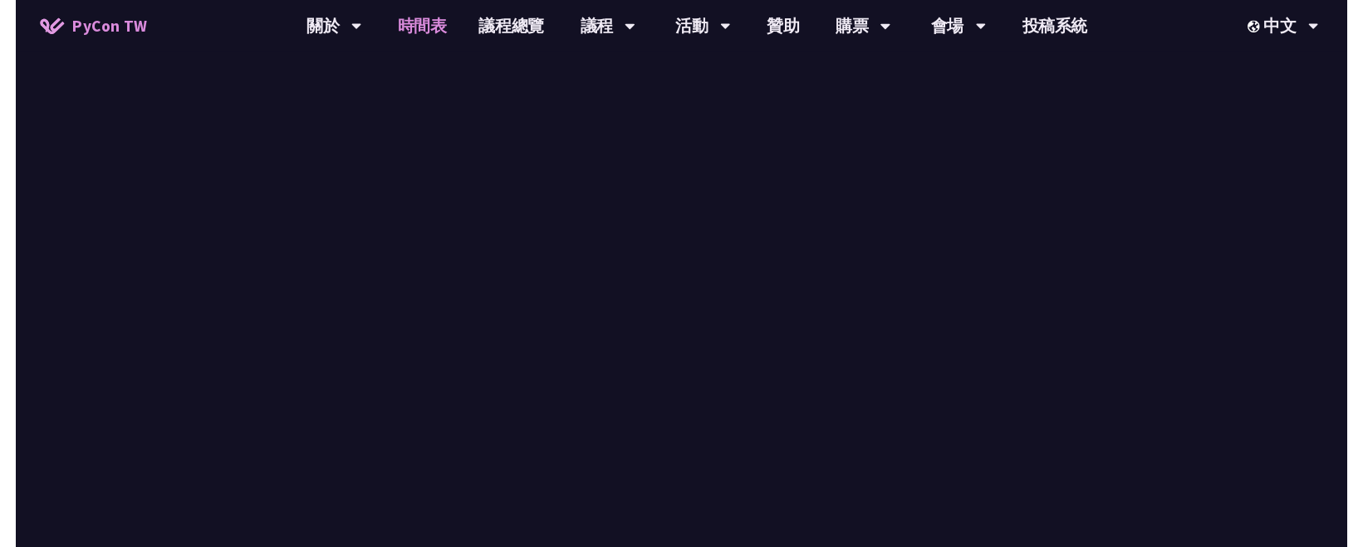
scroll to position [831, 0]
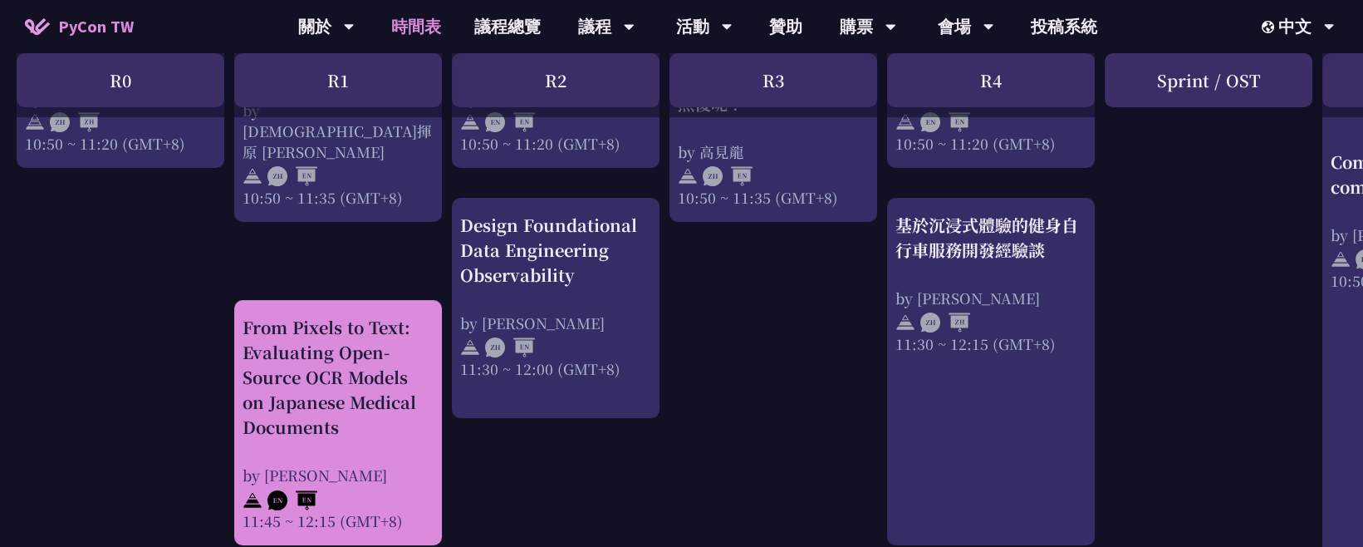
drag, startPoint x: 185, startPoint y: 307, endPoint x: 414, endPoint y: 523, distance: 313.9
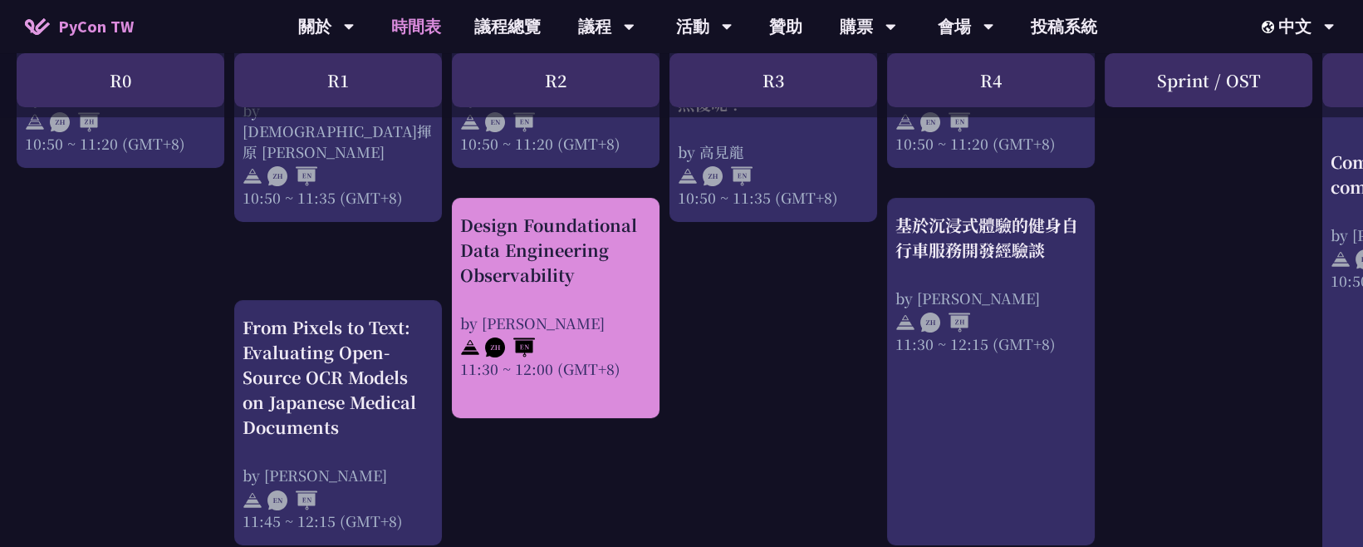
drag, startPoint x: 449, startPoint y: 194, endPoint x: 631, endPoint y: 371, distance: 254.4
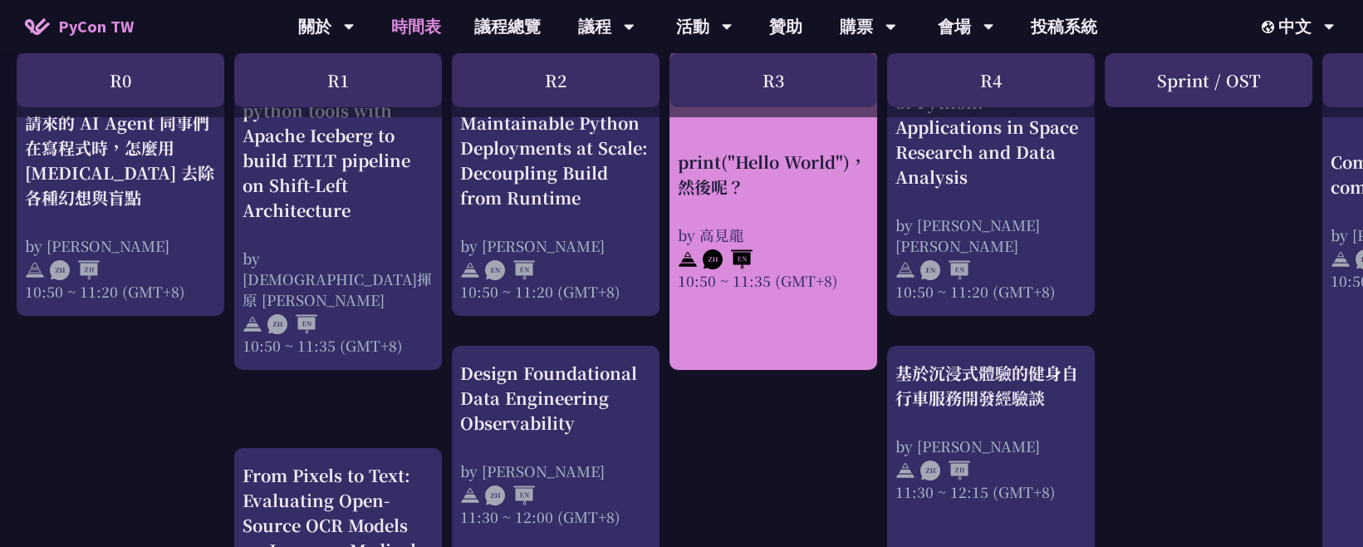
scroll to position [738, 0]
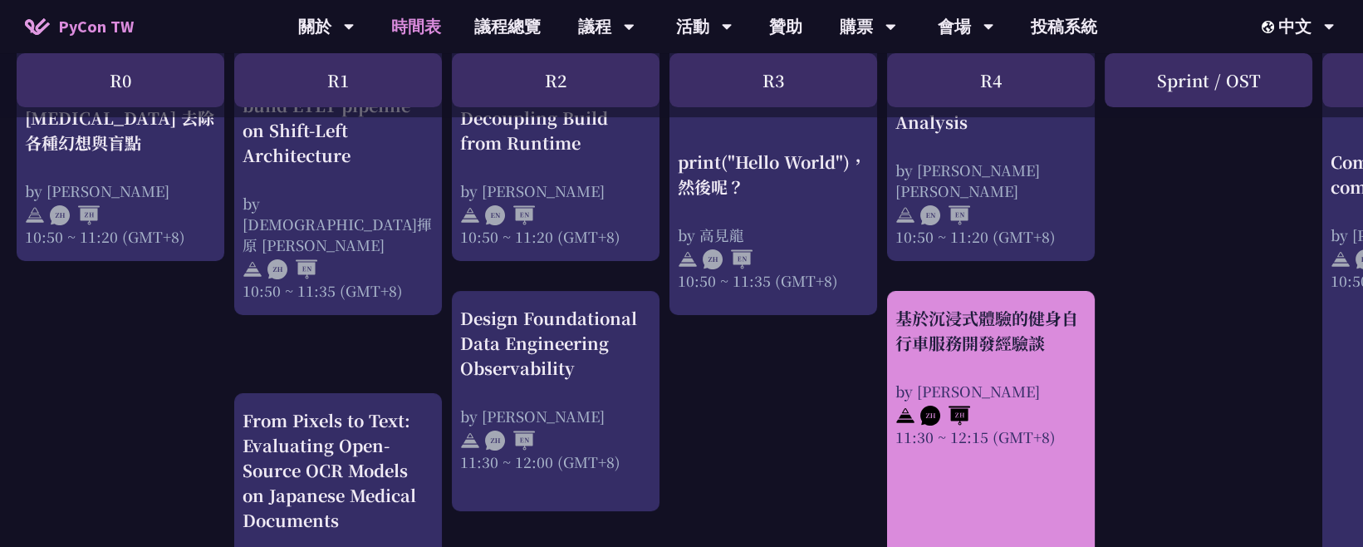
drag, startPoint x: 882, startPoint y: 315, endPoint x: 951, endPoint y: 350, distance: 78.0
click at [1094, 354] on div "基於沉浸式體驗的健身自行車服務開發經驗談 by Peter 11:30 ~ 12:15 (GMT+8)" at bounding box center [991, 464] width 208 height 347
drag, startPoint x: 881, startPoint y: 316, endPoint x: 911, endPoint y: 327, distance: 32.1
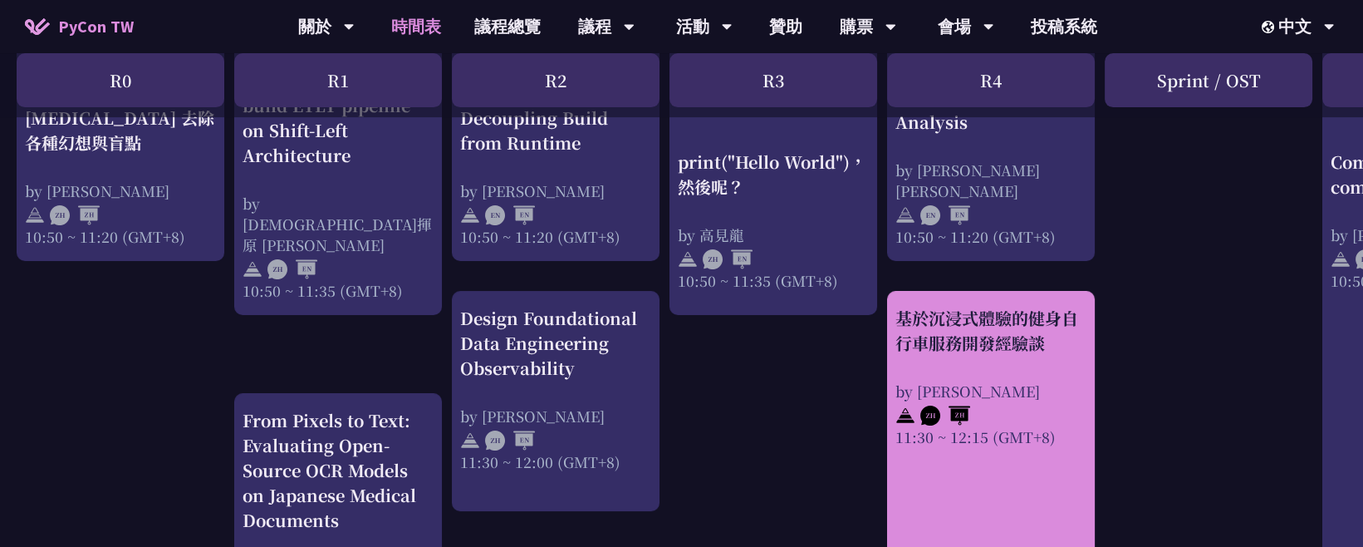
drag, startPoint x: 882, startPoint y: 292, endPoint x: 922, endPoint y: 362, distance: 81.5
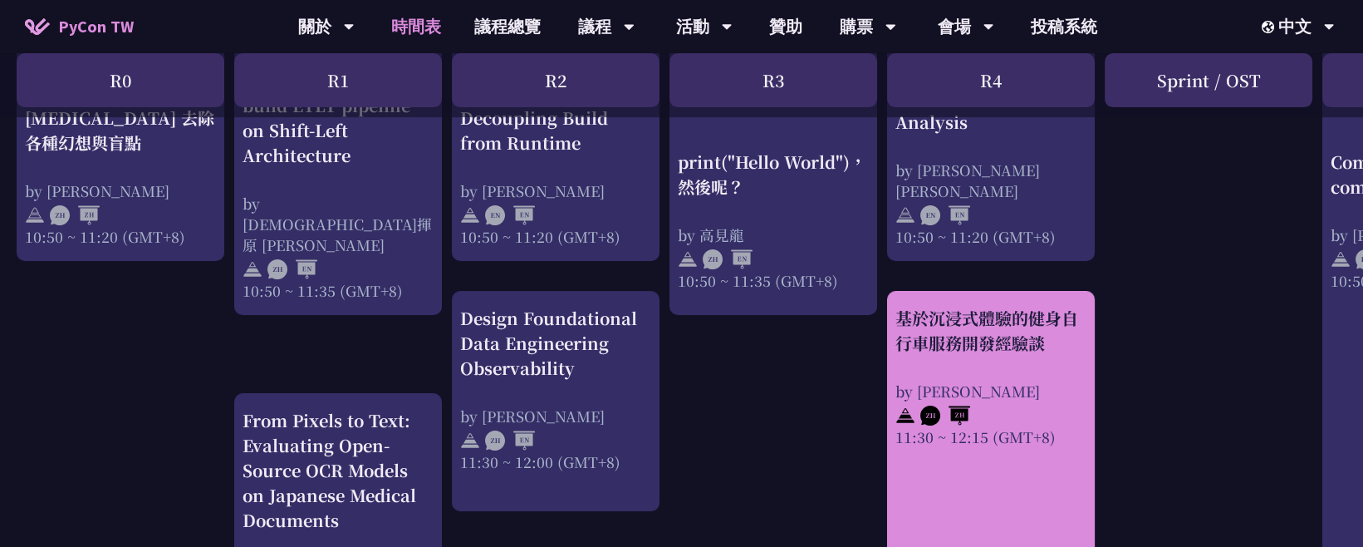
drag, startPoint x: 881, startPoint y: 322, endPoint x: 1066, endPoint y: 444, distance: 221.9
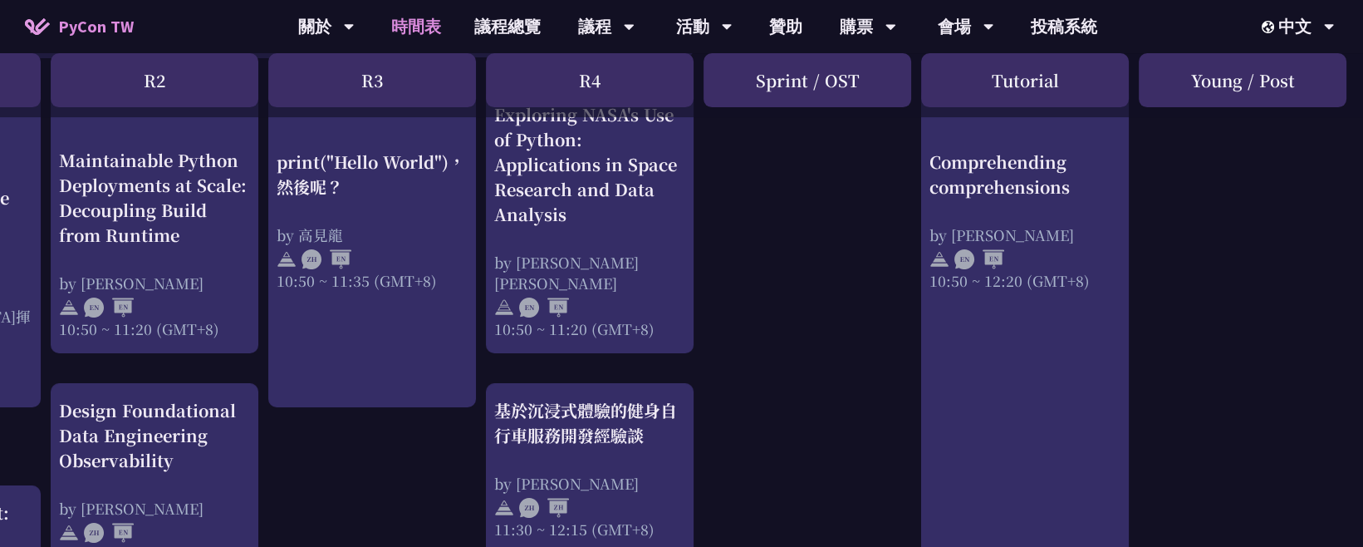
scroll to position [553, 401]
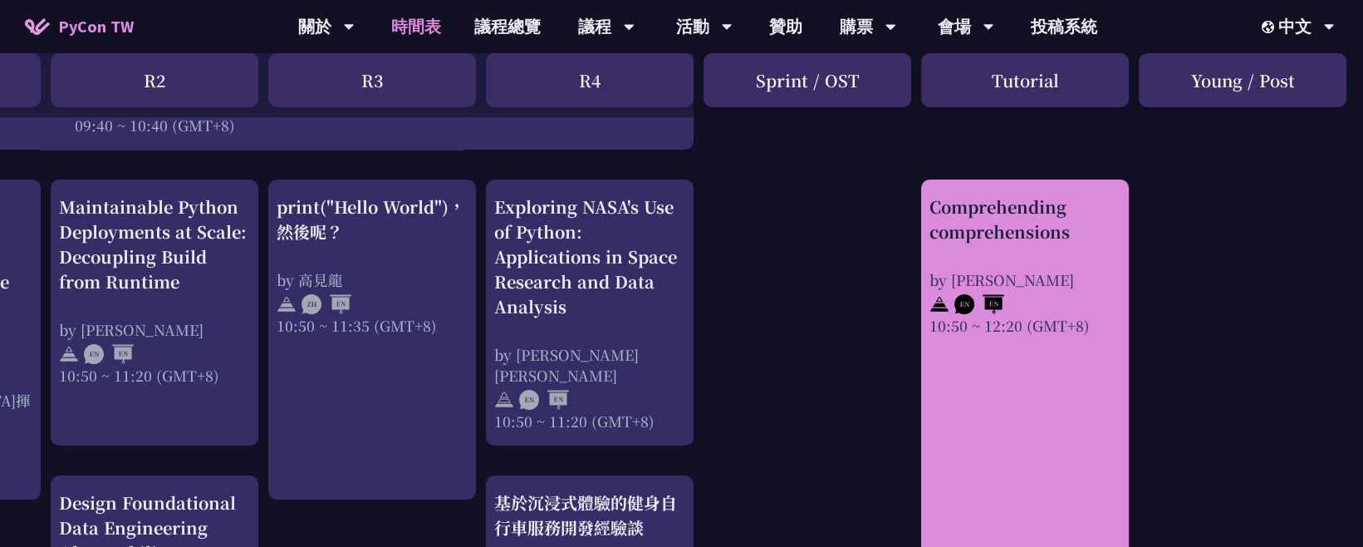
drag, startPoint x: 918, startPoint y: 199, endPoint x: 1098, endPoint y: 331, distance: 222.3
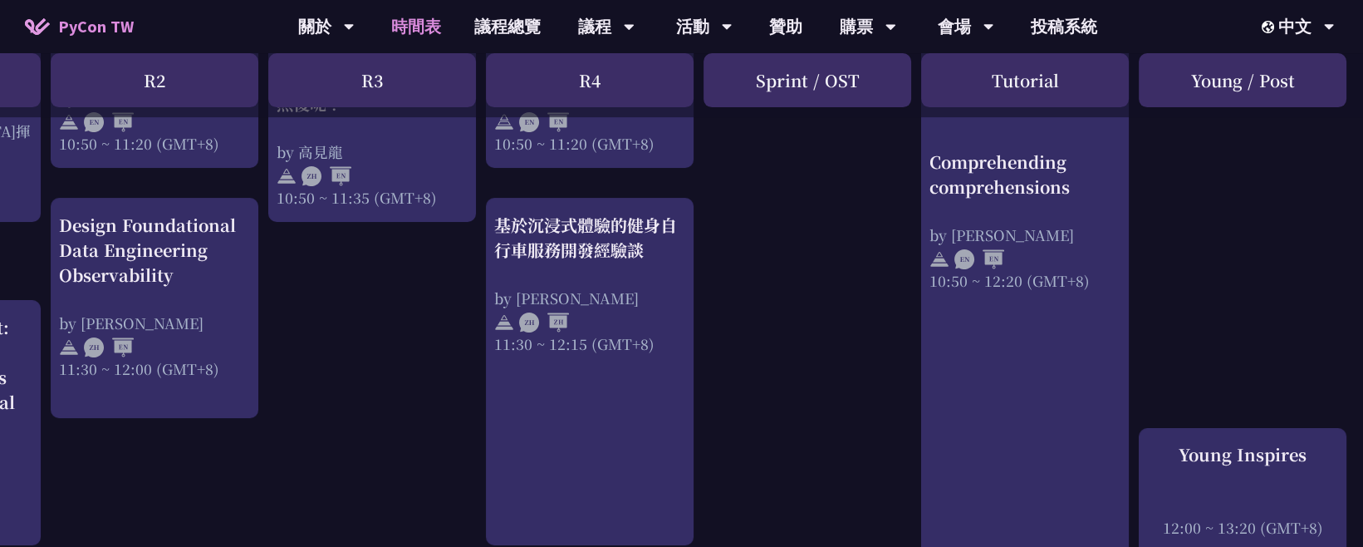
scroll to position [1107, 401]
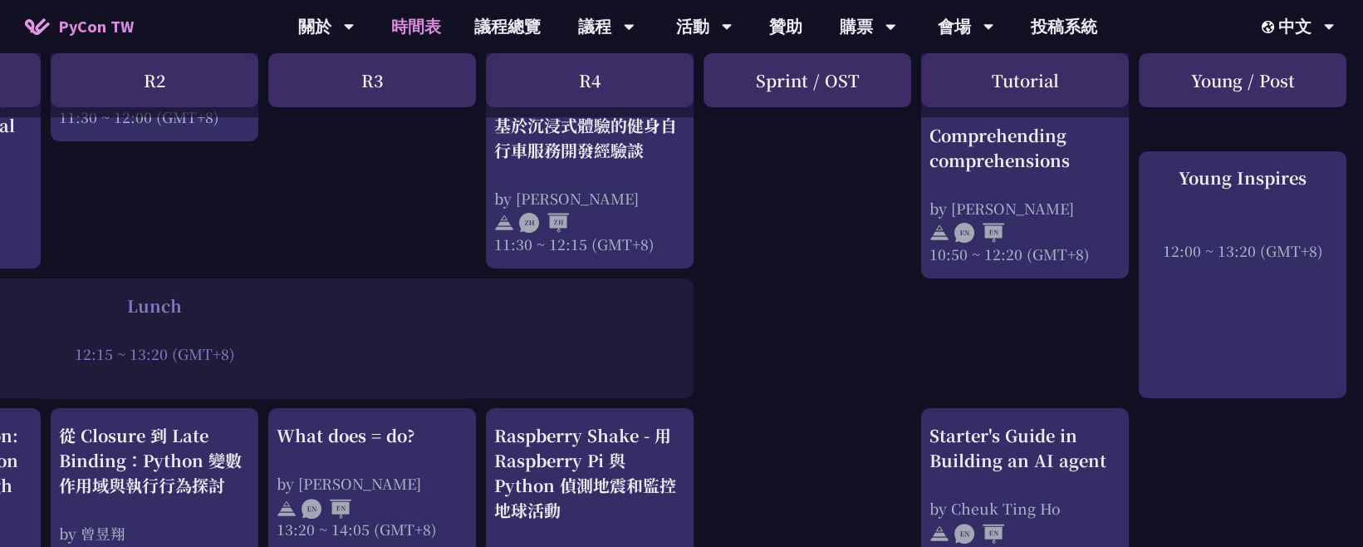
click at [959, 337] on div "print("Hello World")，然後呢？ by 高見龍 10:50 ~ 11:35 (GMT+8) What does = do? by Reuve…" at bounding box center [481, 436] width 1765 height 2411
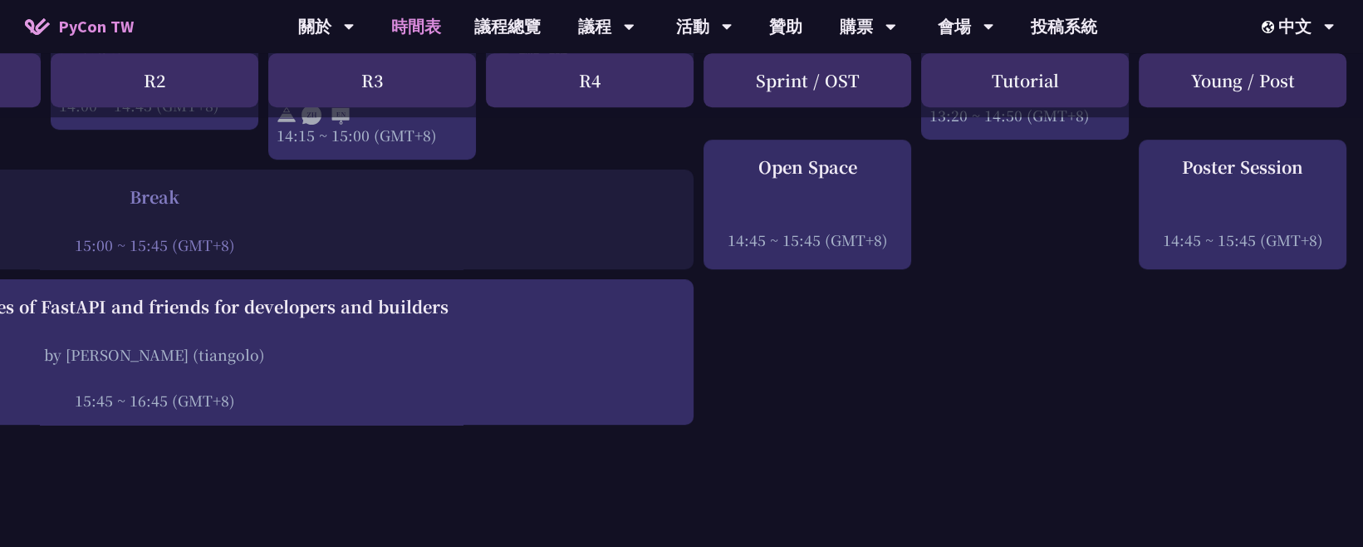
scroll to position [1938, 401]
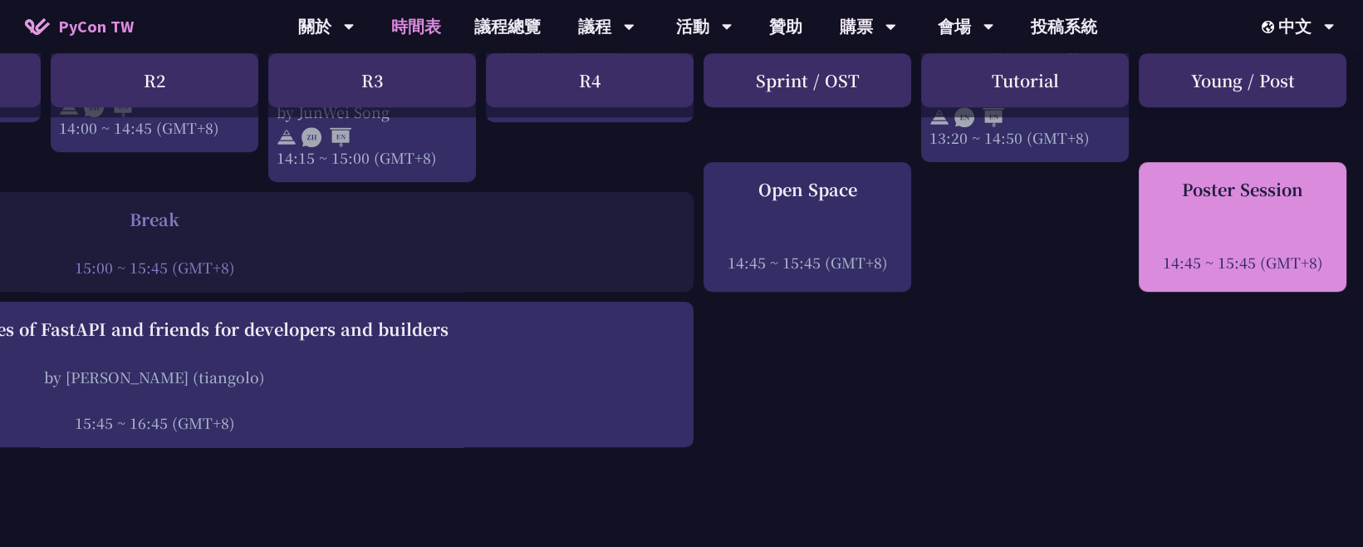
drag, startPoint x: 1132, startPoint y: 179, endPoint x: 1336, endPoint y: 260, distance: 219.2
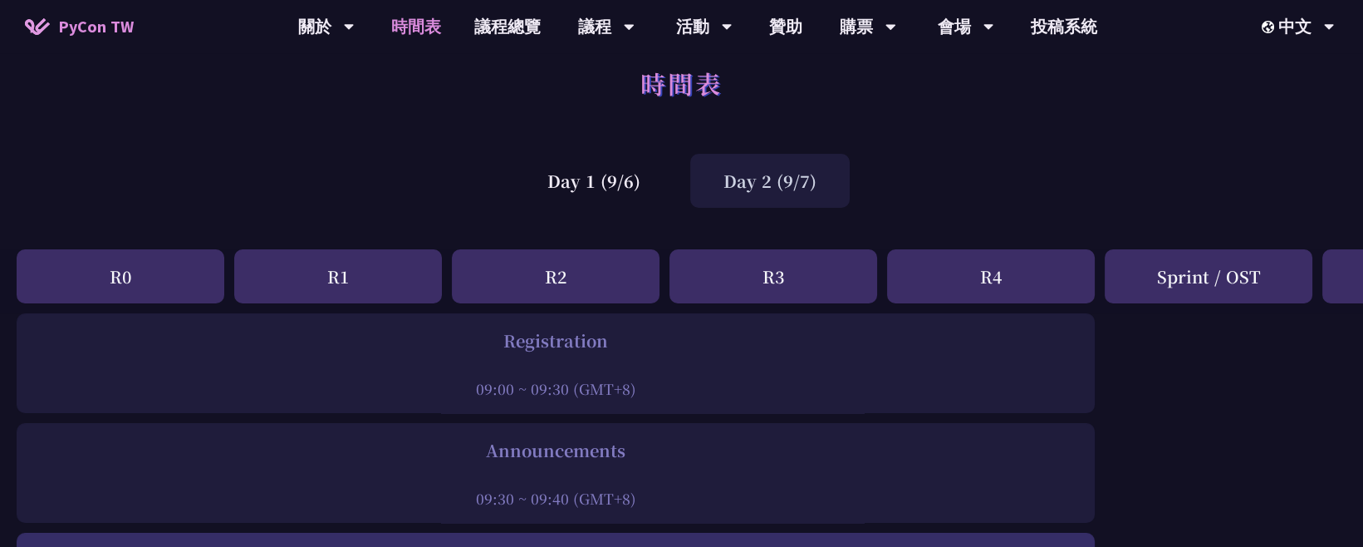
scroll to position [0, 0]
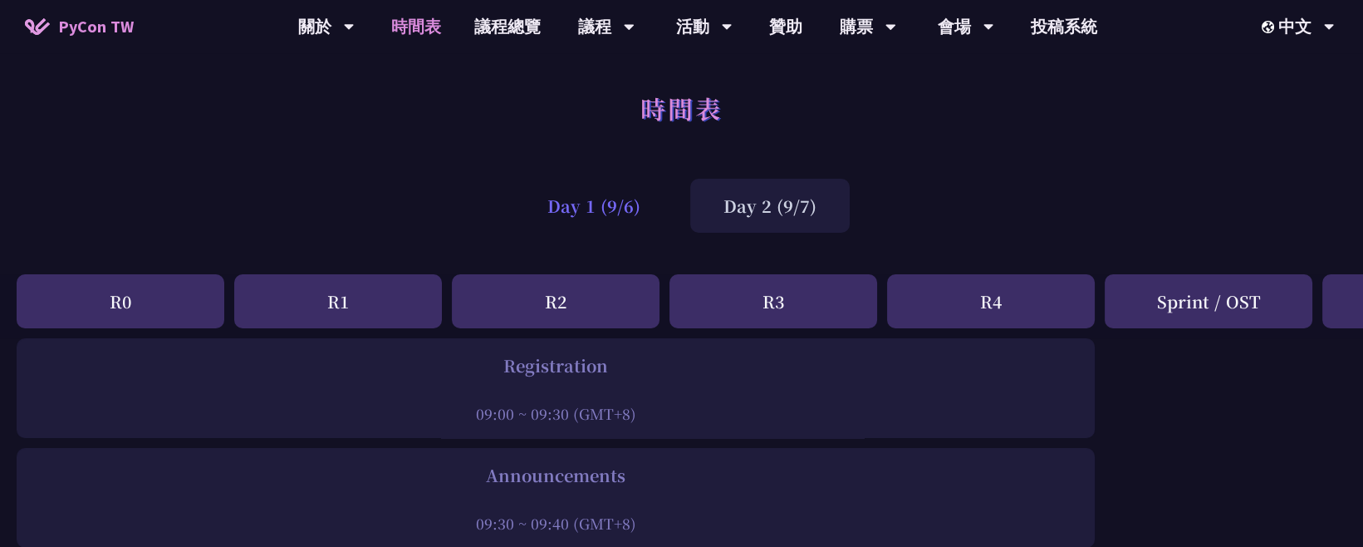
click at [605, 225] on div "Day 1 (9/6)" at bounding box center [594, 206] width 160 height 54
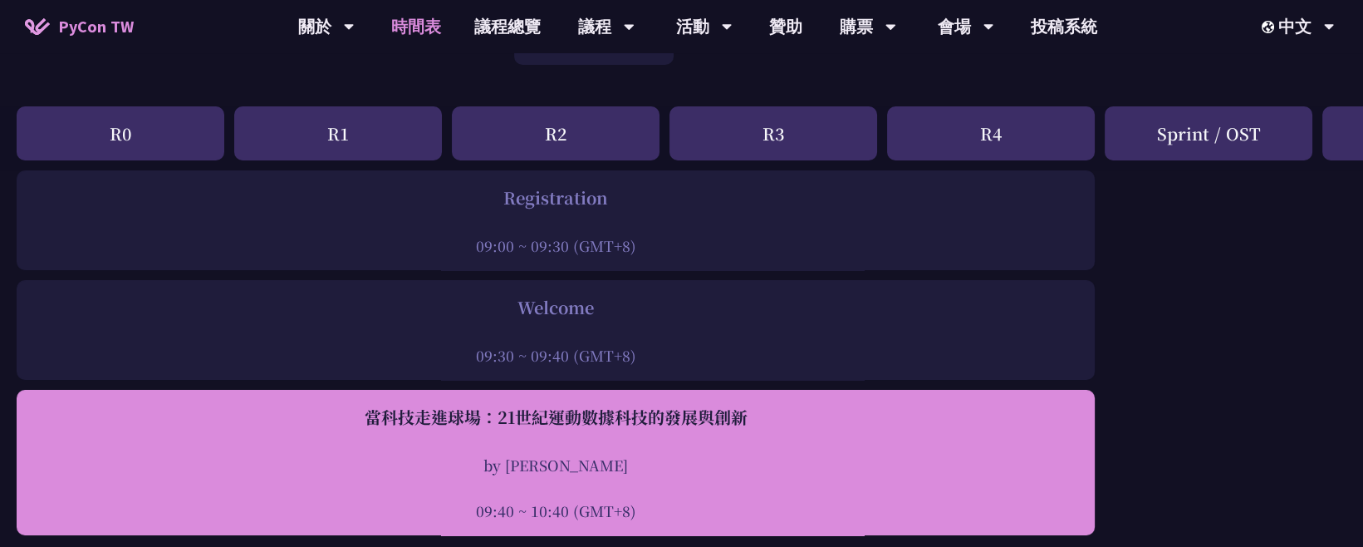
scroll to position [92, 0]
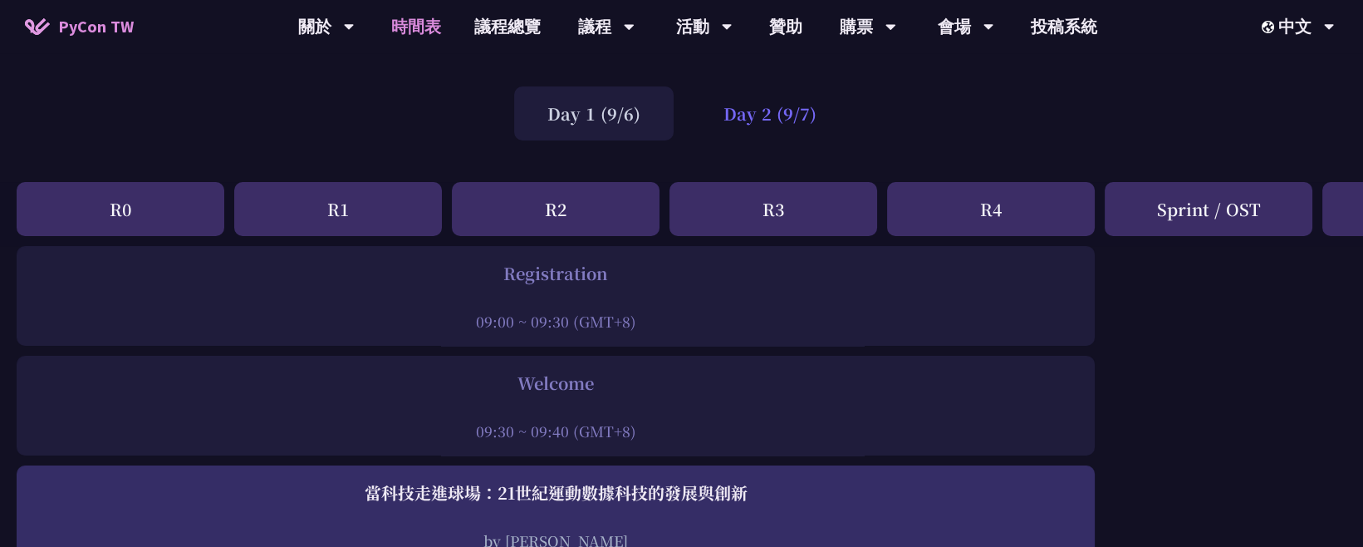
click at [759, 115] on div "Day 2 (9/7)" at bounding box center [770, 113] width 160 height 54
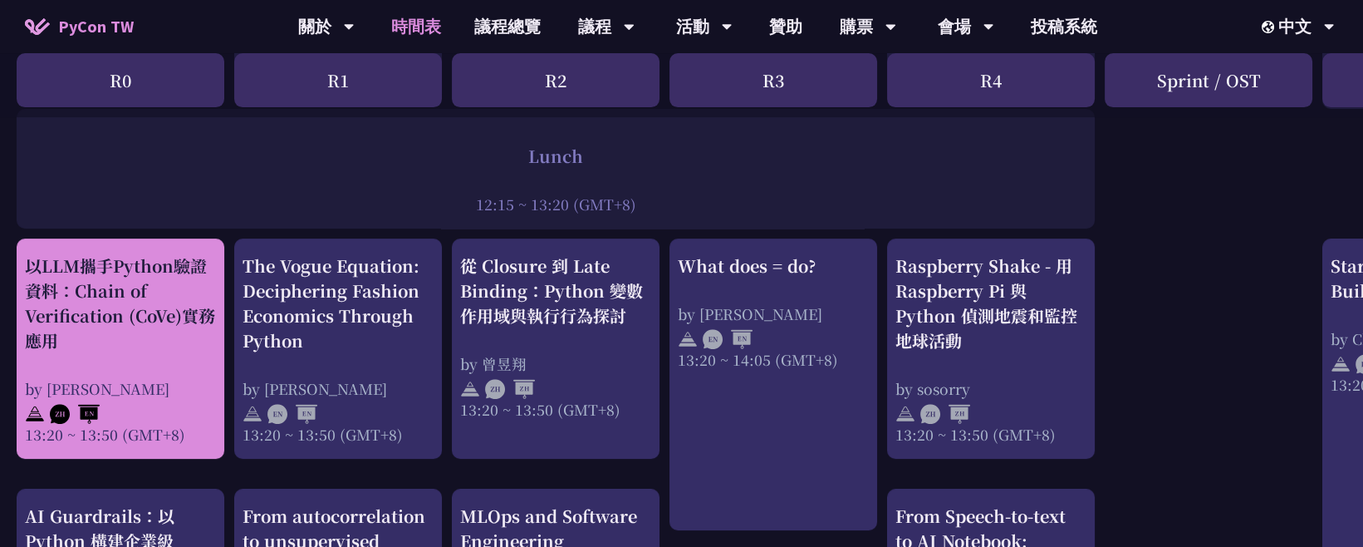
scroll to position [1292, 0]
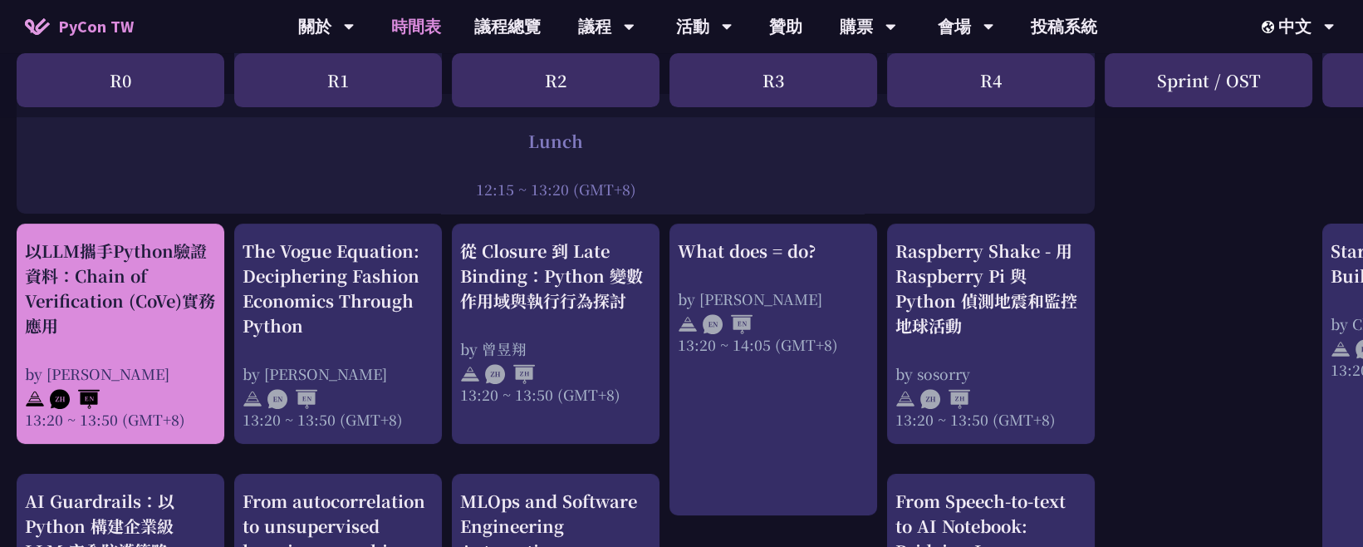
drag, startPoint x: 12, startPoint y: 242, endPoint x: 189, endPoint y: 418, distance: 250.3
click at [189, 418] on div "print("Hello World")，然後呢？ by 高見龍 10:50 ~ 11:35 (GMT+8) What does = do? by Reuve…" at bounding box center [882, 251] width 1765 height 2411
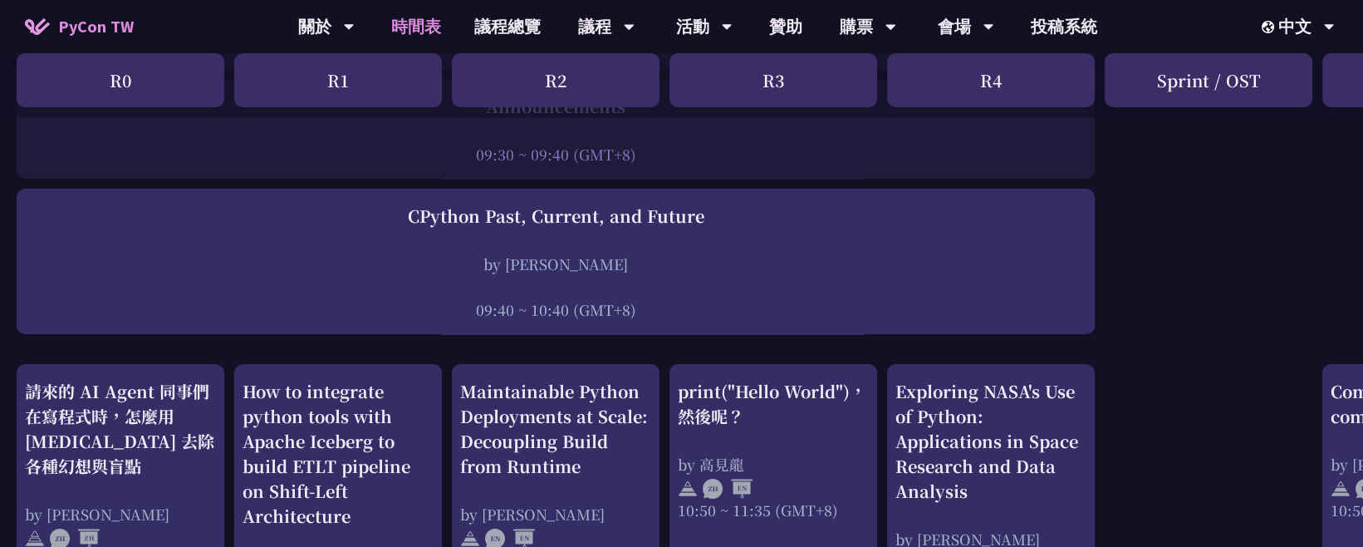
scroll to position [0, 0]
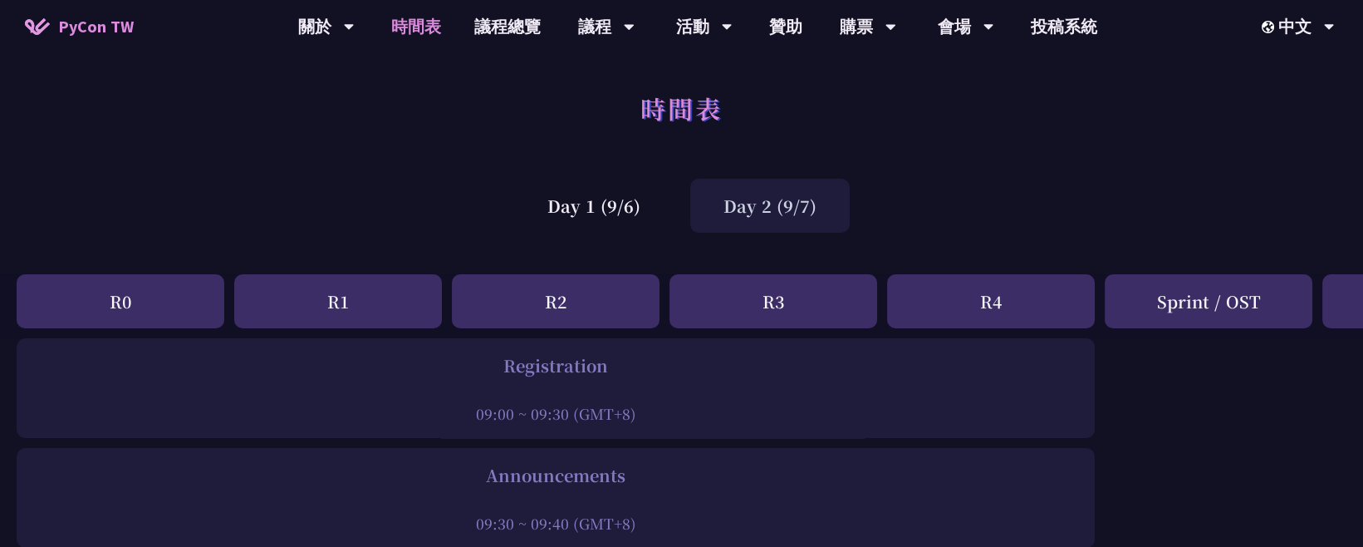
click at [736, 201] on div "Day 2 (9/7)" at bounding box center [770, 206] width 160 height 54
click at [578, 221] on div "Day 1 (9/6)" at bounding box center [594, 206] width 160 height 54
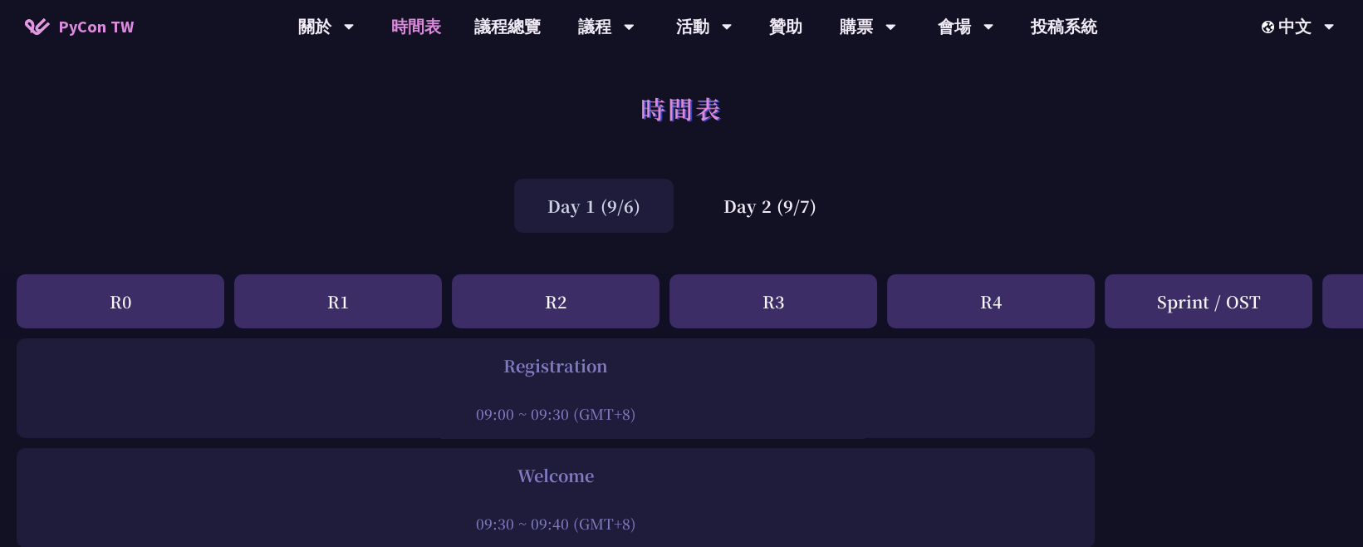
click at [572, 219] on div "Day 1 (9/6)" at bounding box center [594, 206] width 160 height 54
click at [728, 205] on div "Day 2 (9/7)" at bounding box center [770, 206] width 160 height 54
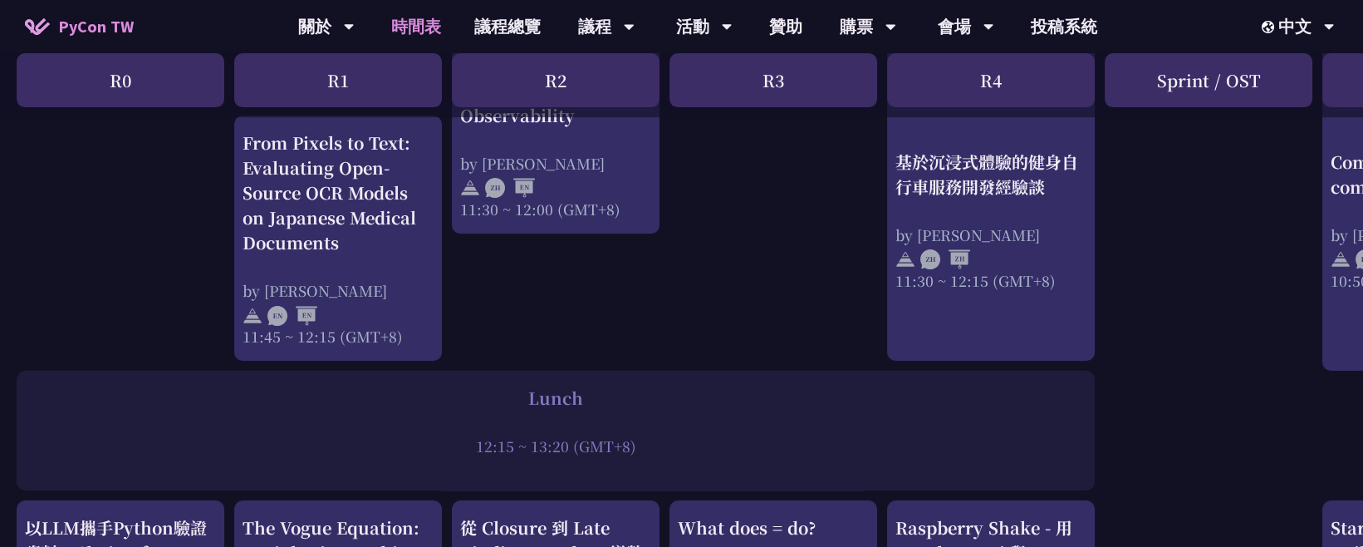
scroll to position [1384, 0]
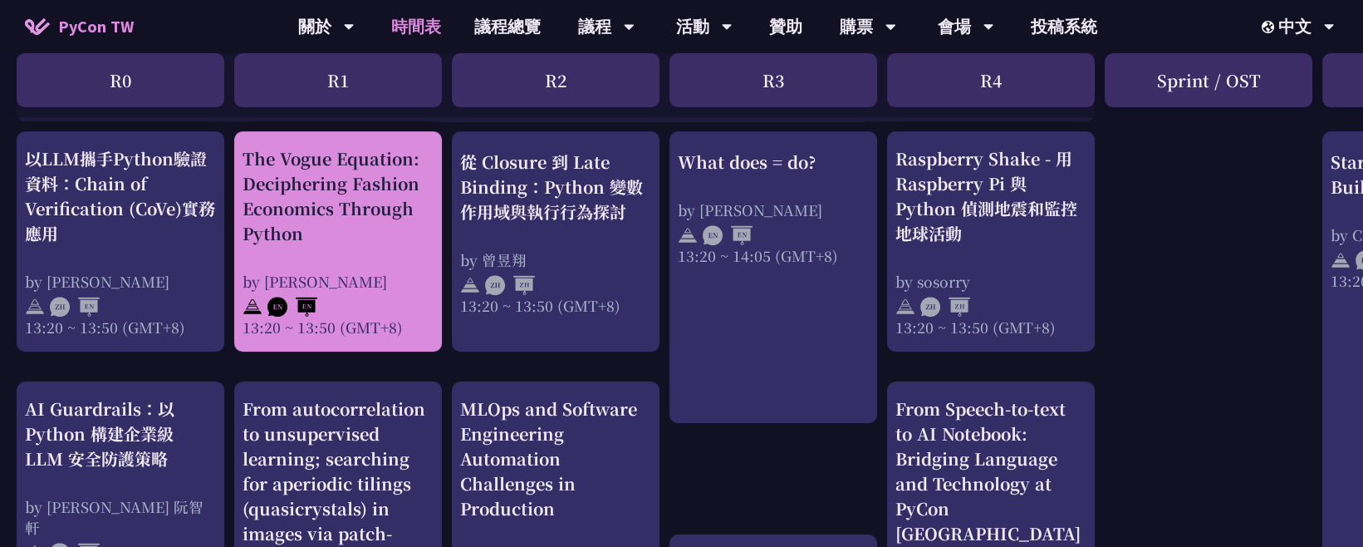
drag, startPoint x: 232, startPoint y: 156, endPoint x: 434, endPoint y: 334, distance: 269.0
click at [434, 334] on div "print("Hello World")，然後呢？ by 高見龍 10:50 ~ 11:35 (GMT+8) What does = do? by Reuve…" at bounding box center [882, 159] width 1765 height 2411
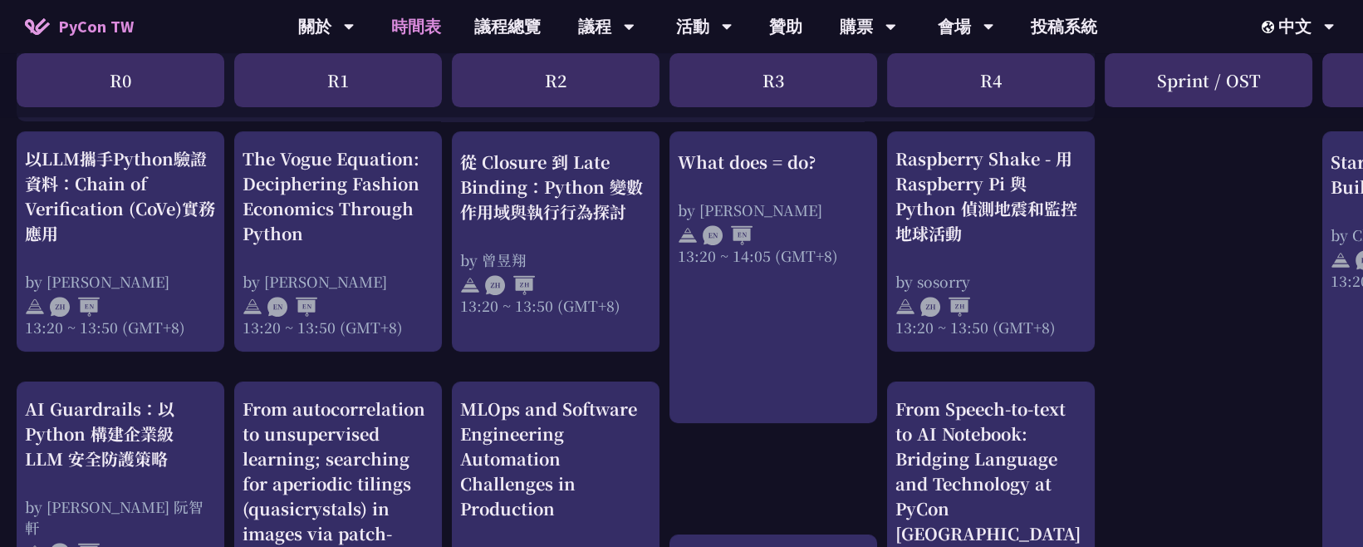
click at [450, 160] on div "print("Hello World")，然後呢？ by 高見龍 10:50 ~ 11:35 (GMT+8) What does = do? by Reuve…" at bounding box center [882, 159] width 1765 height 2411
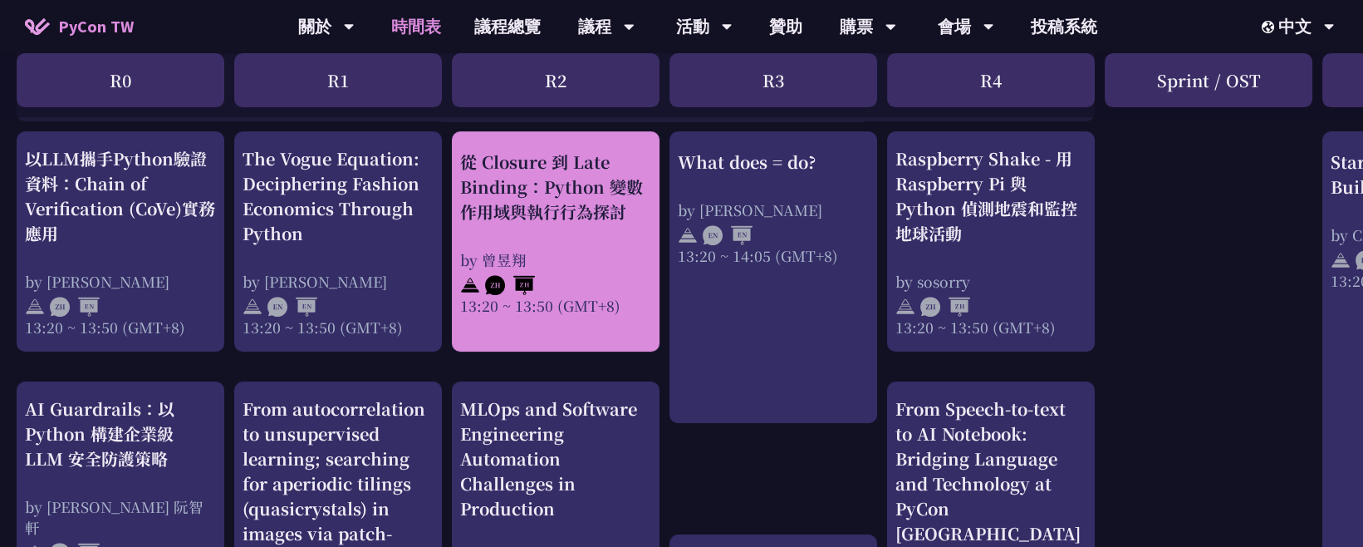
drag, startPoint x: 449, startPoint y: 160, endPoint x: 621, endPoint y: 305, distance: 224.7
click at [621, 307] on div "print("Hello World")，然後呢？ by 高見龍 10:50 ~ 11:35 (GMT+8) What does = do? by Reuve…" at bounding box center [882, 159] width 1765 height 2411
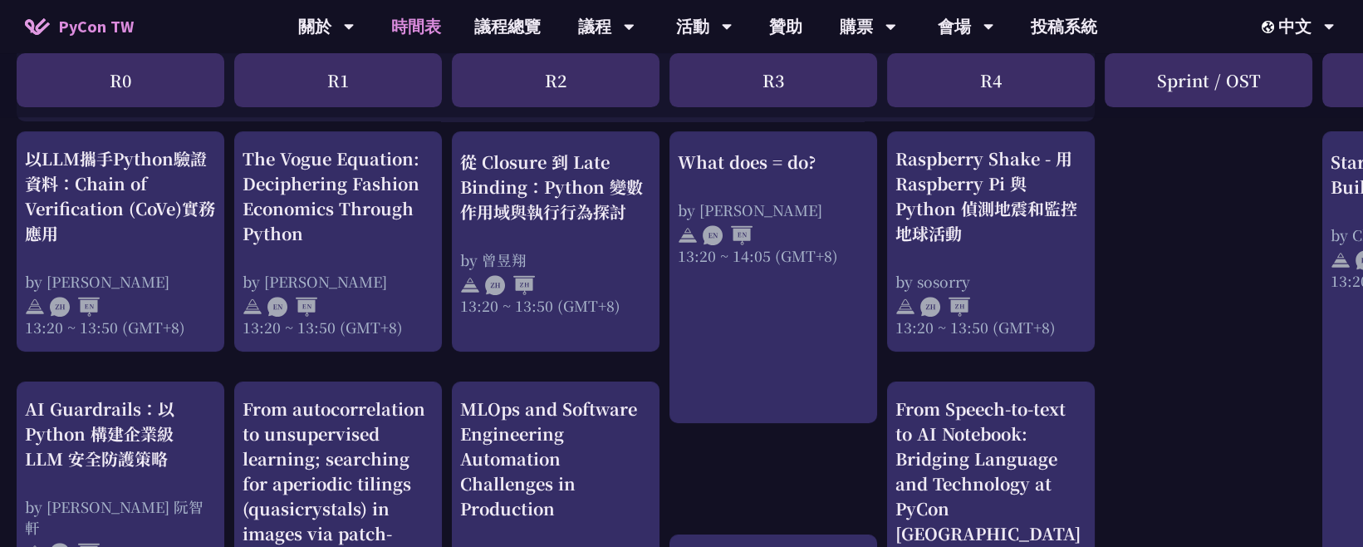
click at [666, 158] on div "print("Hello World")，然後呢？ by 高見龍 10:50 ~ 11:35 (GMT+8) What does = do? by Reuve…" at bounding box center [882, 159] width 1765 height 2411
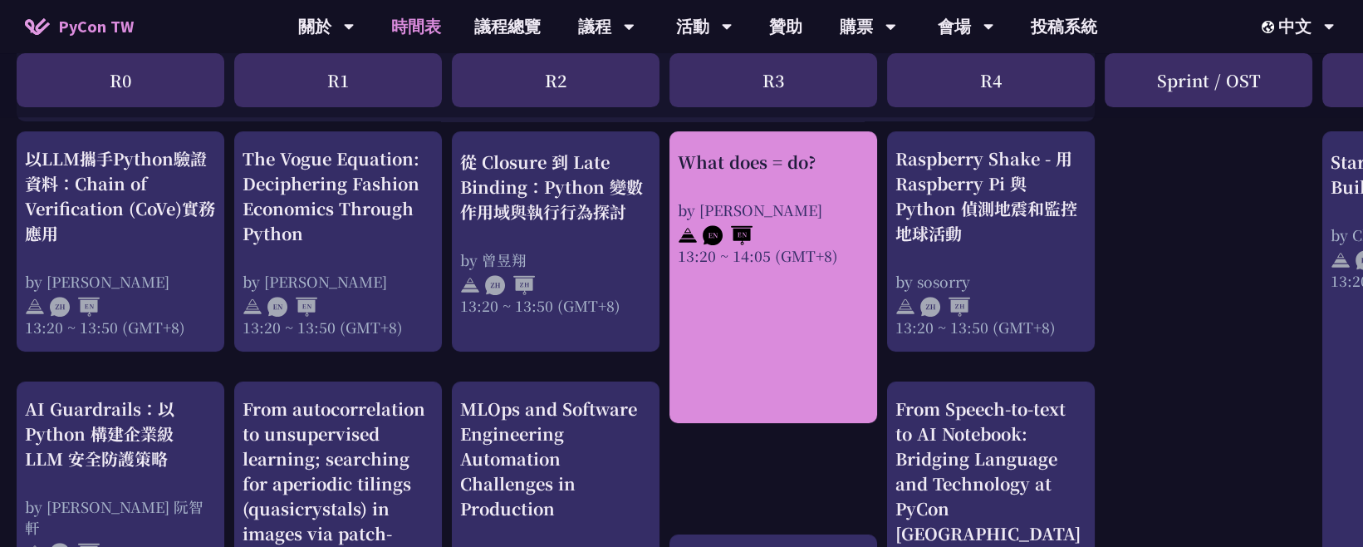
drag, startPoint x: 666, startPoint y: 158, endPoint x: 847, endPoint y: 251, distance: 203.6
click at [847, 251] on div "print("Hello World")，然後呢？ by 高見龍 10:50 ~ 11:35 (GMT+8) What does = do? by Reuve…" at bounding box center [882, 159] width 1765 height 2411
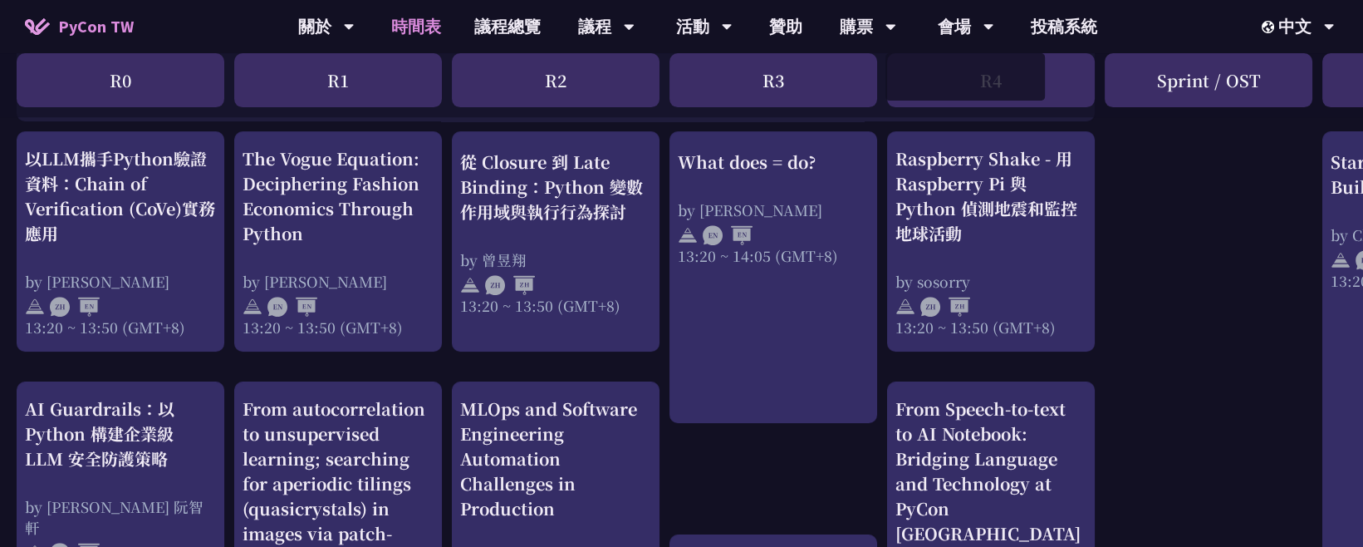
click at [1140, 253] on div "print("Hello World")，然後呢？ by 高見龍 10:50 ~ 11:35 (GMT+8) What does = do? by Reuve…" at bounding box center [882, 159] width 1765 height 2411
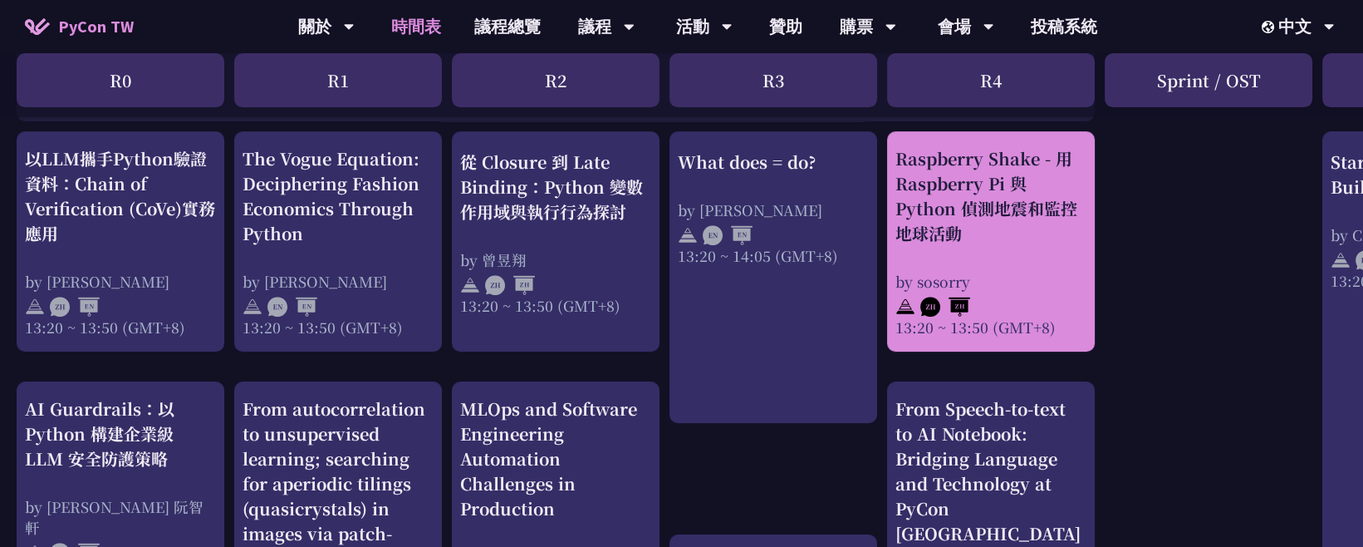
drag, startPoint x: 886, startPoint y: 154, endPoint x: 1064, endPoint y: 326, distance: 248.0
click at [1064, 326] on div "print("Hello World")，然後呢？ by 高見龍 10:50 ~ 11:35 (GMT+8) What does = do? by Reuve…" at bounding box center [882, 159] width 1765 height 2411
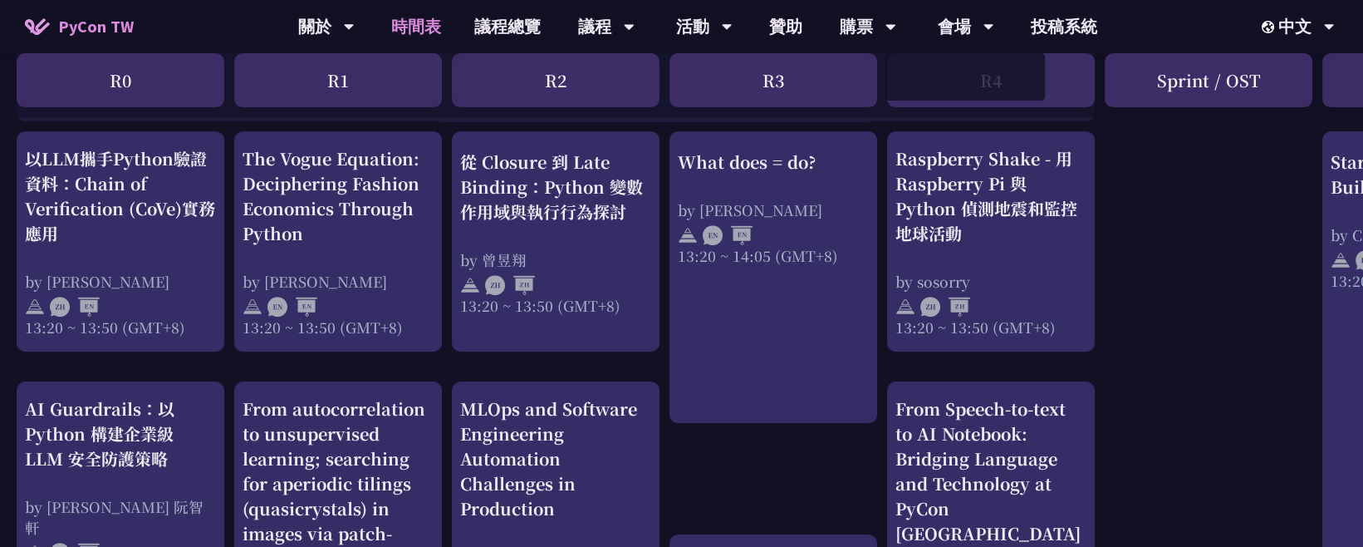
click at [1172, 344] on div "print("Hello World")，然後呢？ by 高見龍 10:50 ~ 11:35 (GMT+8) What does = do? by Reuve…" at bounding box center [882, 159] width 1765 height 2411
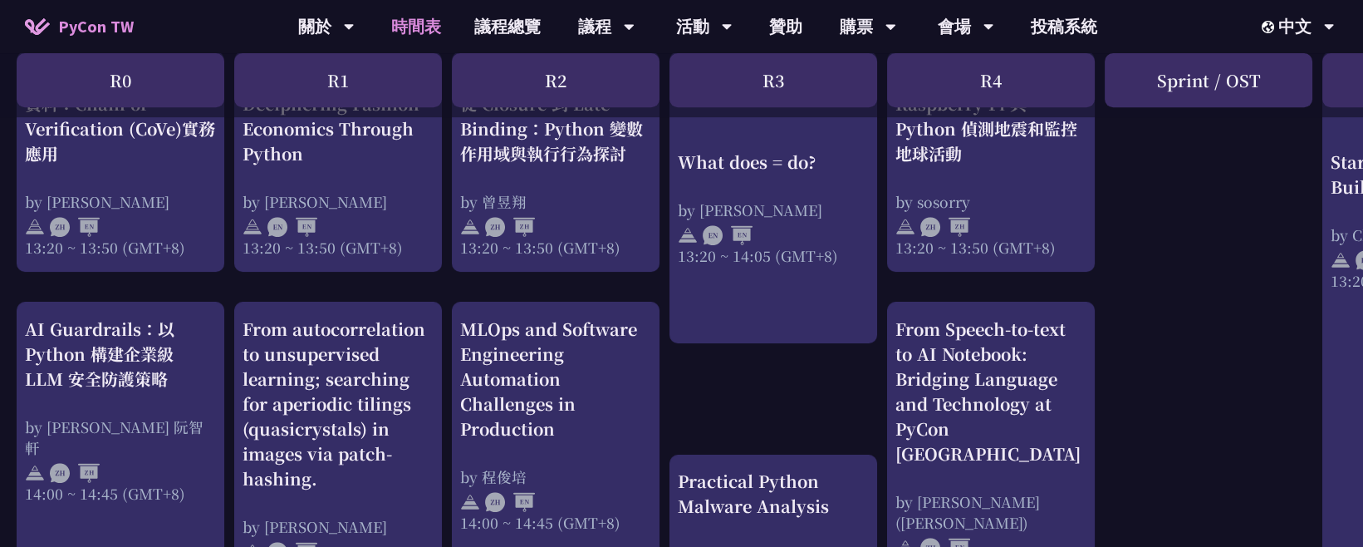
scroll to position [1569, 0]
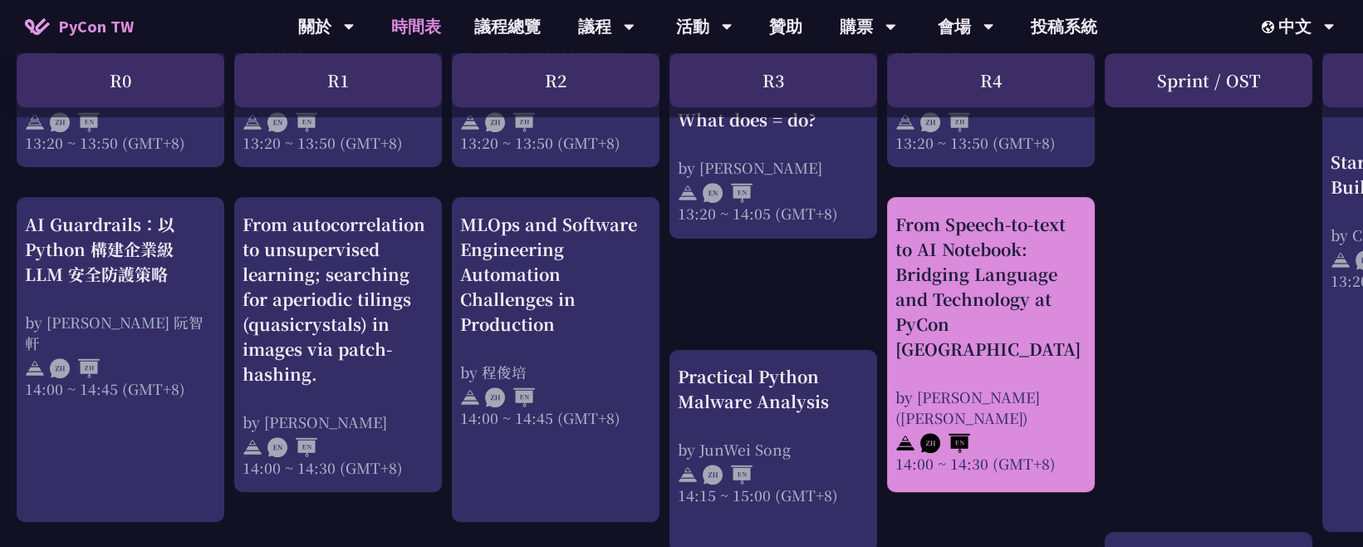
drag, startPoint x: 884, startPoint y: 218, endPoint x: 1058, endPoint y: 422, distance: 268.7
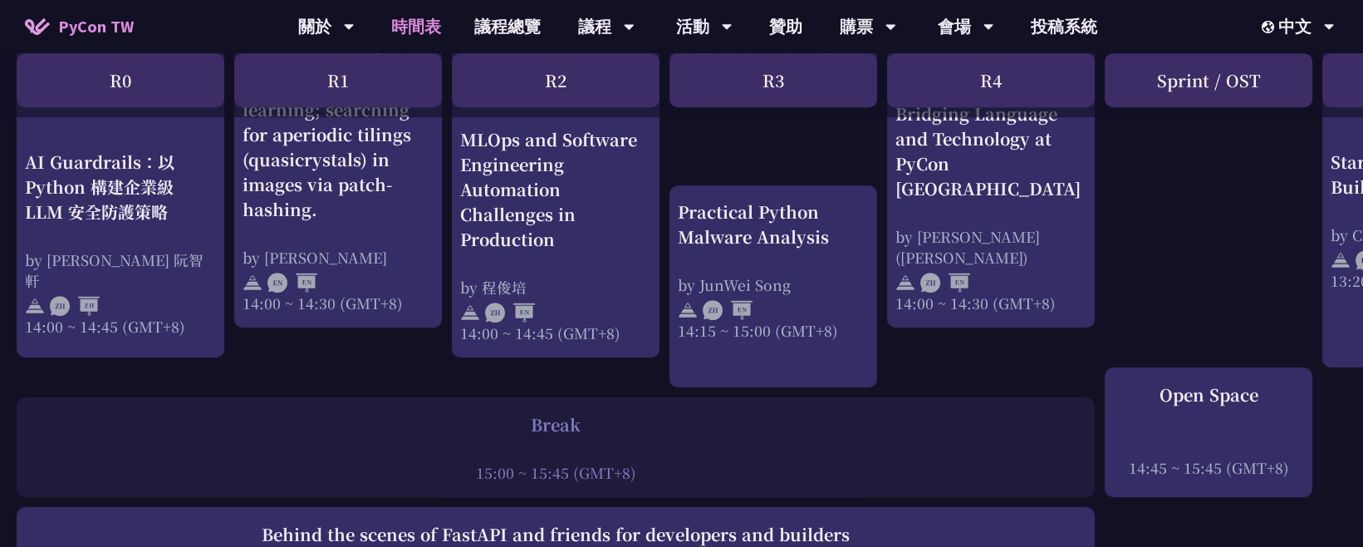
scroll to position [1754, 0]
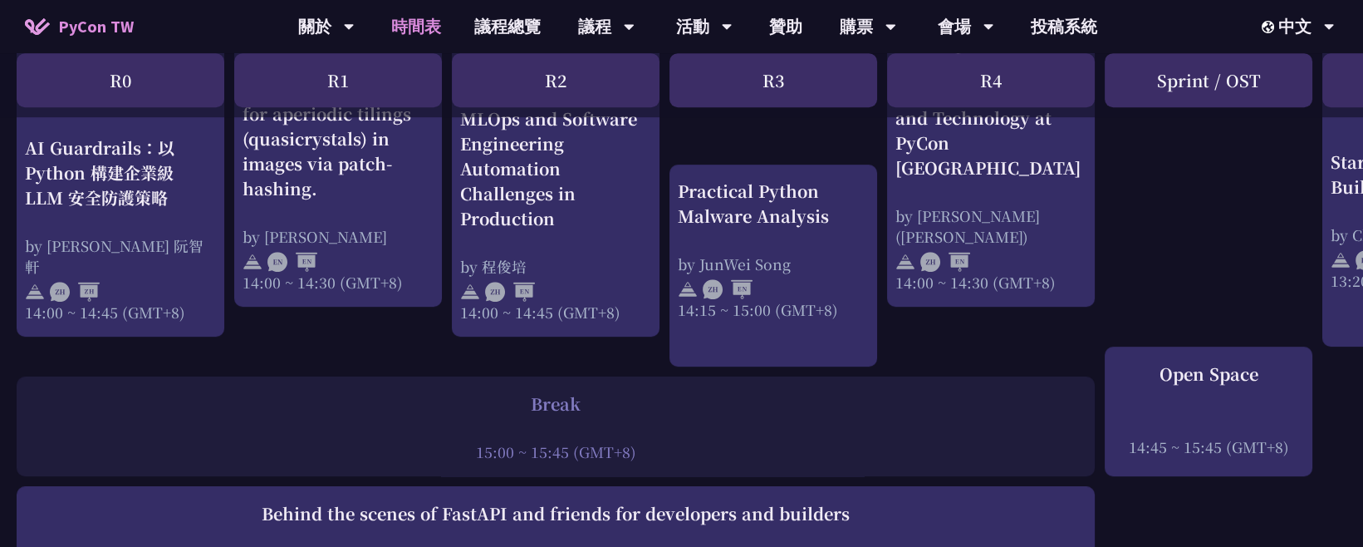
click at [636, 396] on div "Break" at bounding box center [556, 403] width 1062 height 25
drag, startPoint x: 462, startPoint y: 401, endPoint x: 688, endPoint y: 453, distance: 231.8
click at [688, 453] on div "Break 15:00 ~ 15:45 (GMT+8)" at bounding box center [556, 426] width 1062 height 71
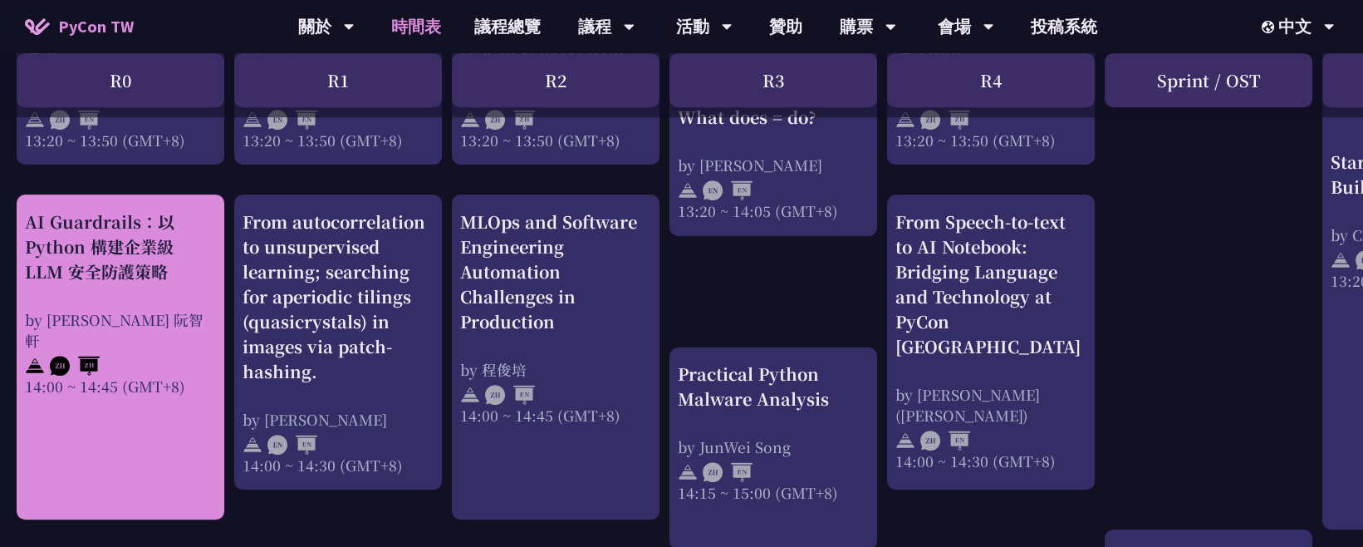
scroll to position [1569, 0]
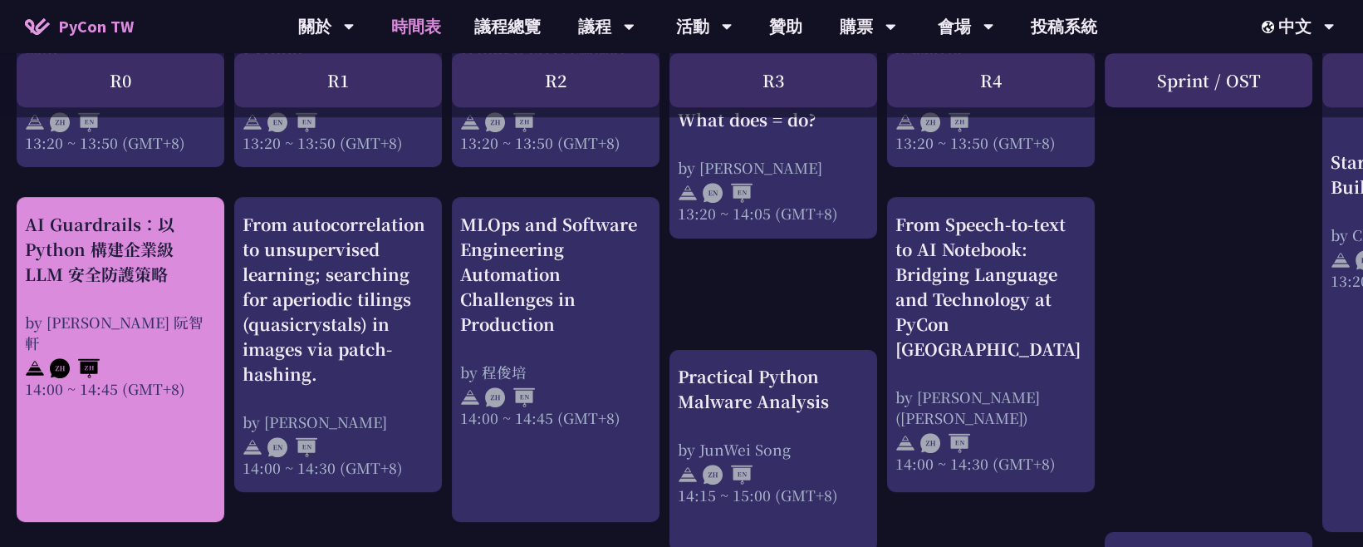
drag, startPoint x: 13, startPoint y: 217, endPoint x: 192, endPoint y: 367, distance: 233.5
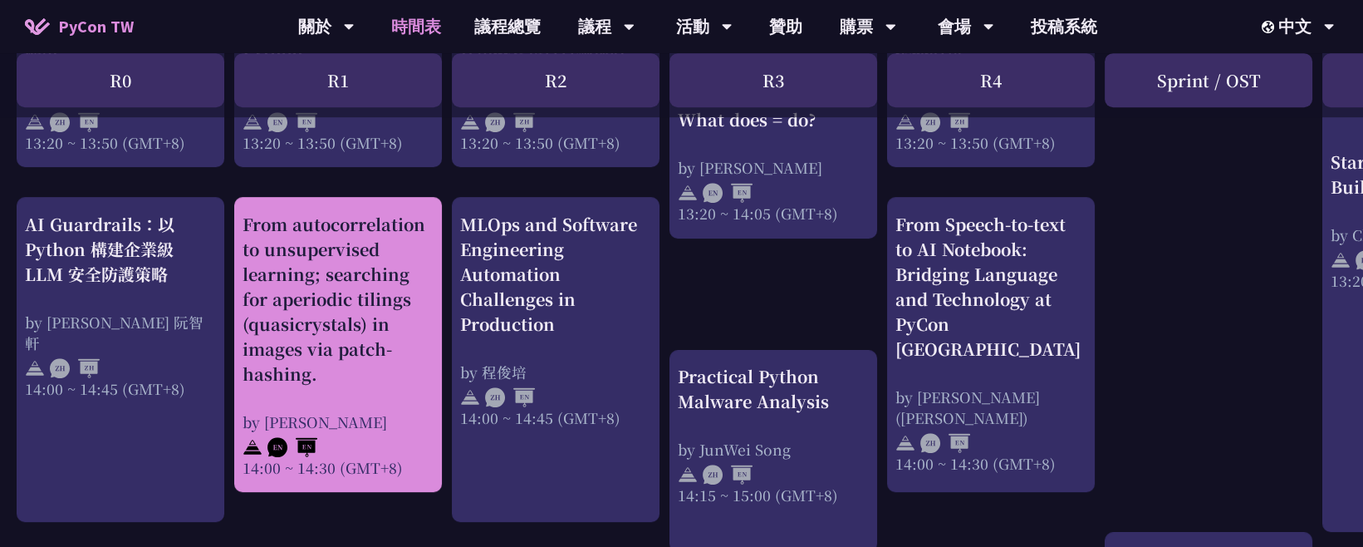
drag, startPoint x: 229, startPoint y: 223, endPoint x: 420, endPoint y: 464, distance: 307.0
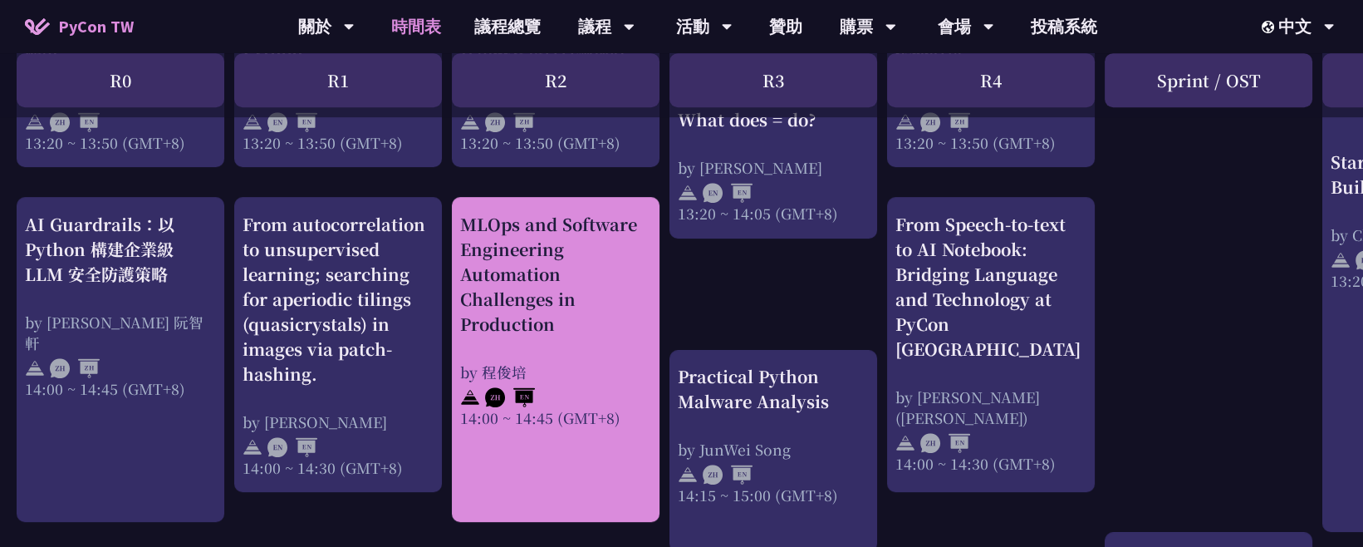
drag, startPoint x: 450, startPoint y: 224, endPoint x: 638, endPoint y: 410, distance: 264.4
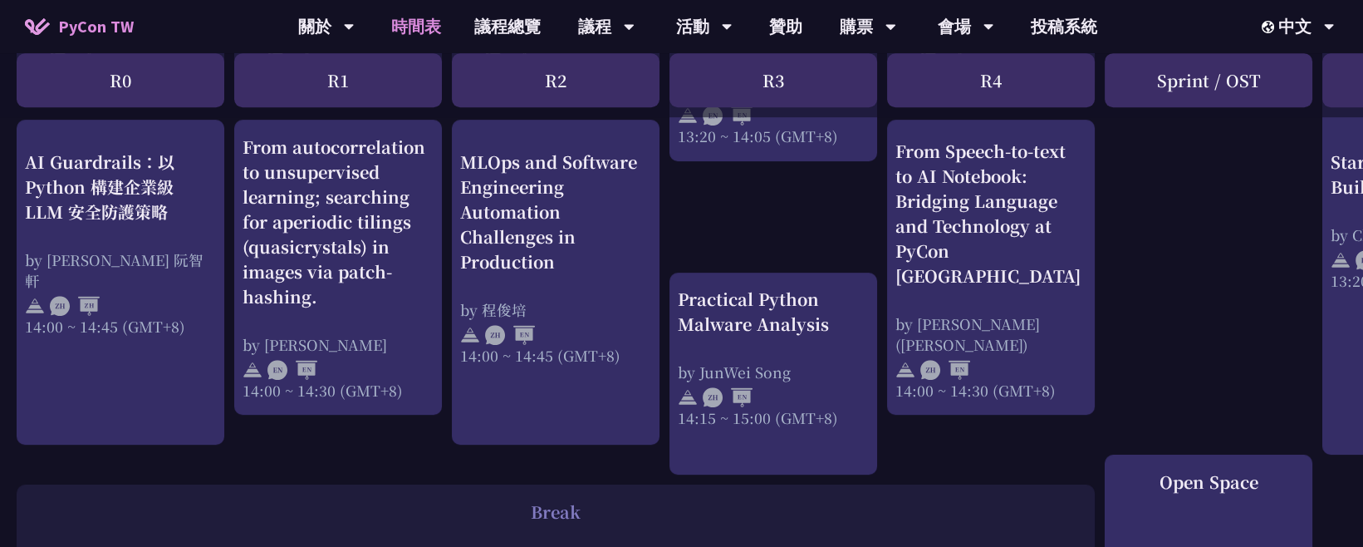
scroll to position [1662, 0]
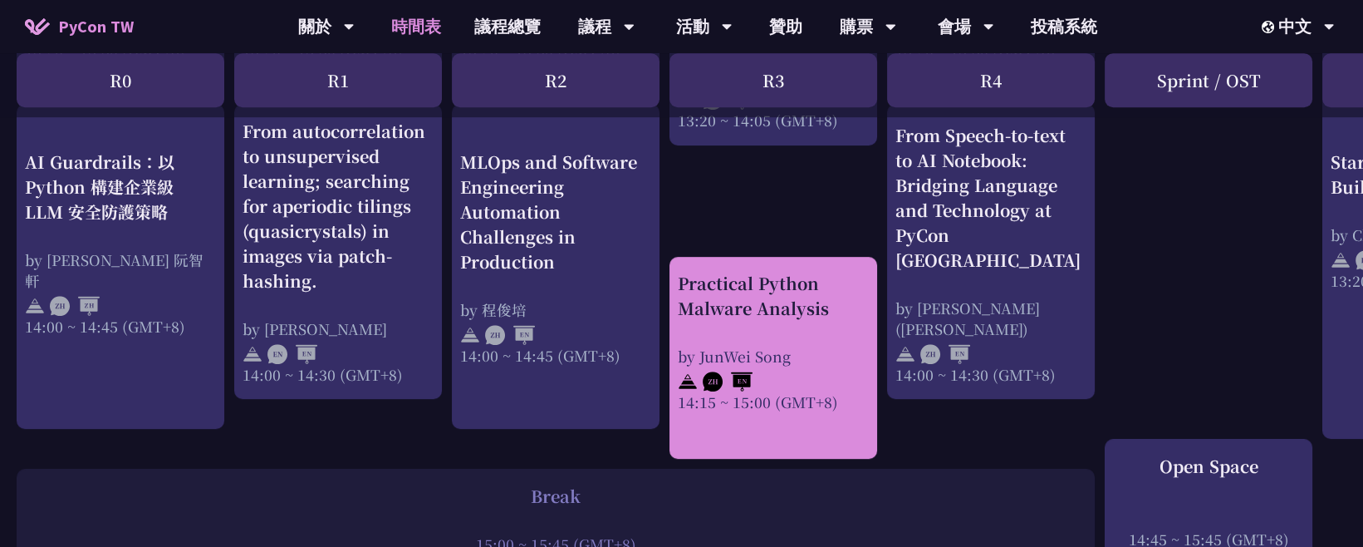
drag, startPoint x: 664, startPoint y: 275, endPoint x: 842, endPoint y: 400, distance: 218.3
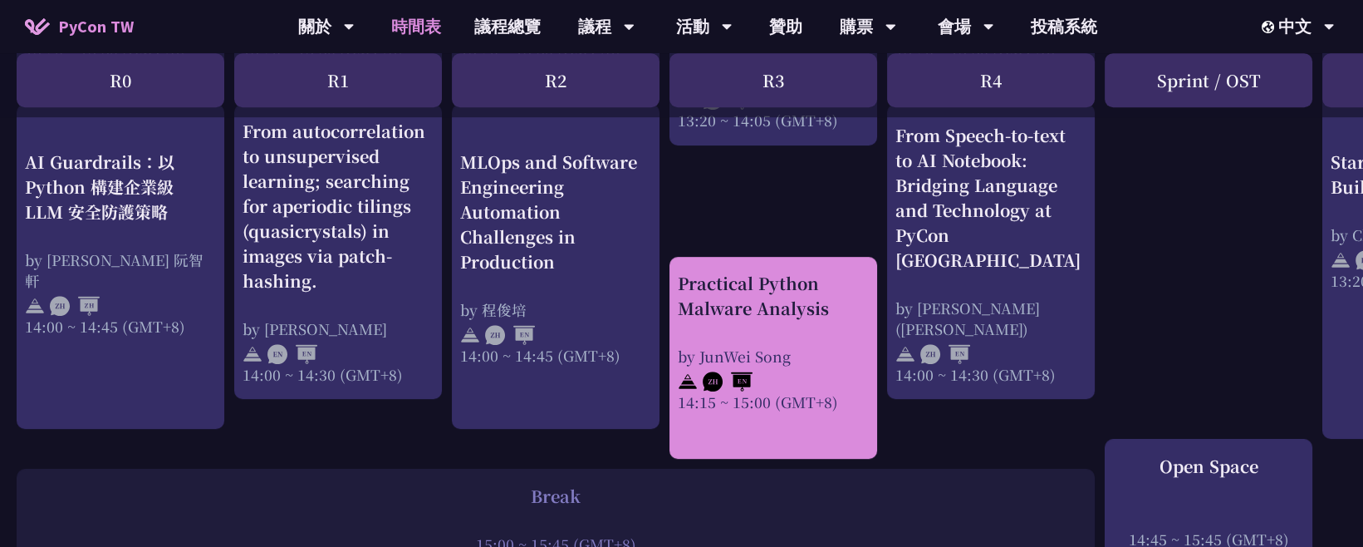
drag, startPoint x: 664, startPoint y: 291, endPoint x: 744, endPoint y: 302, distance: 81.3
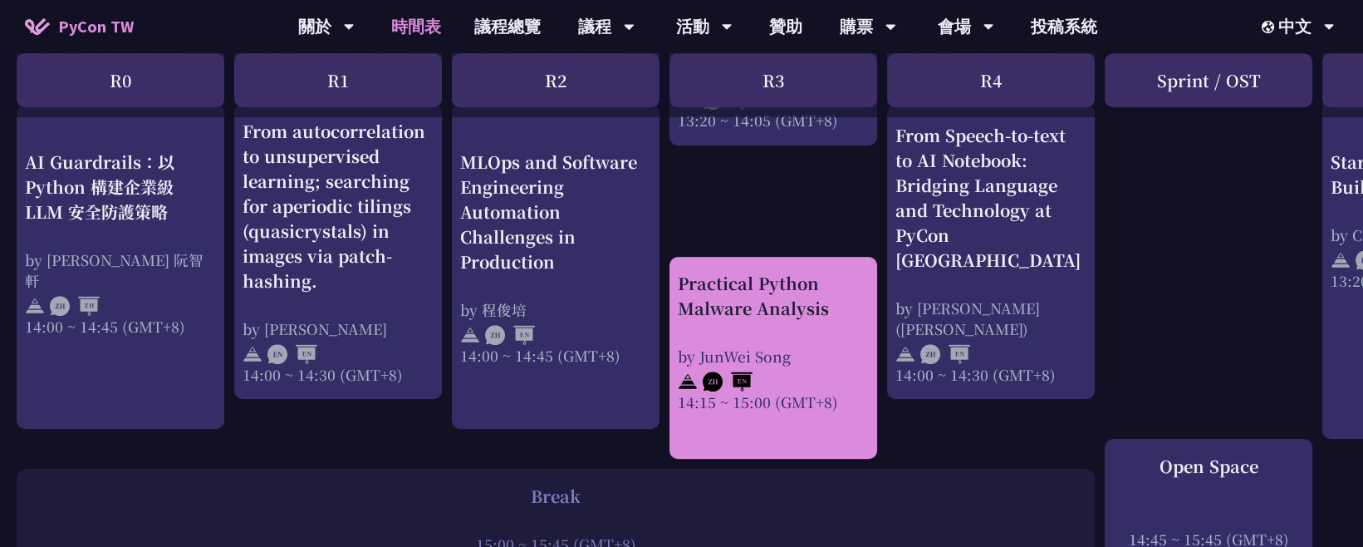
drag, startPoint x: 664, startPoint y: 304, endPoint x: 726, endPoint y: 304, distance: 62.3
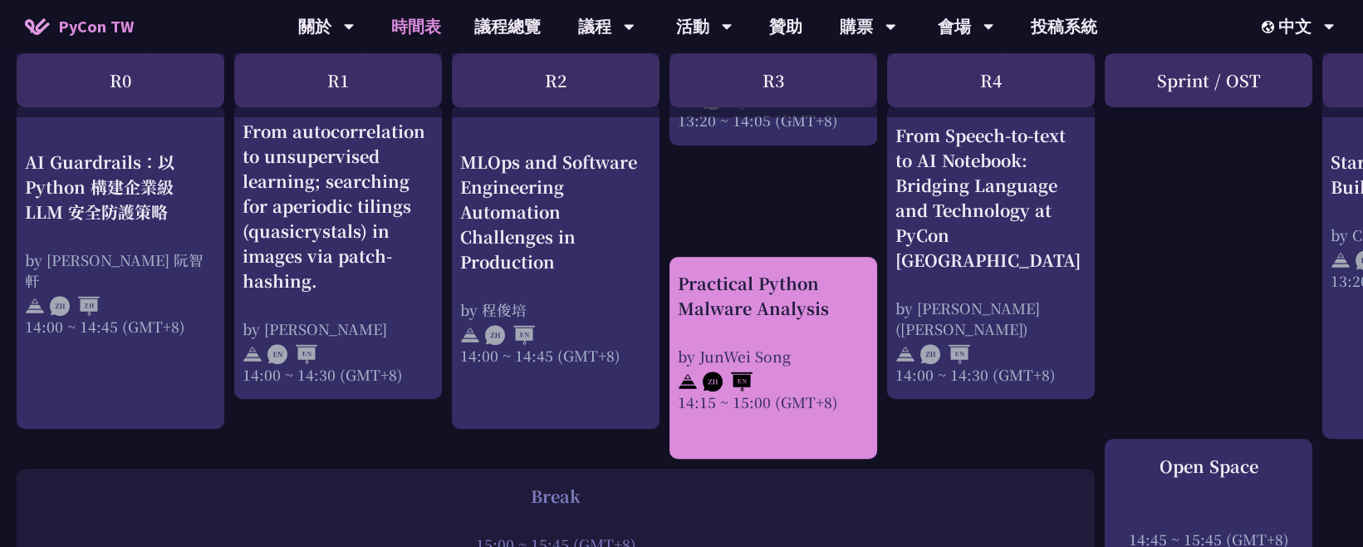
drag, startPoint x: 665, startPoint y: 258, endPoint x: 839, endPoint y: 416, distance: 235.3
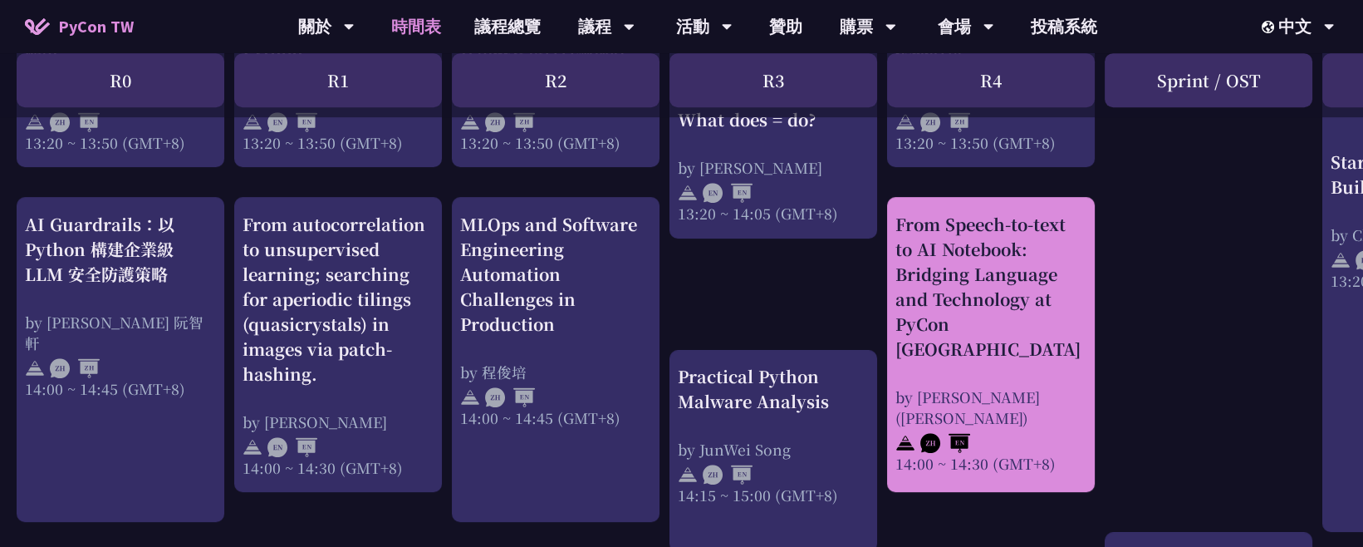
drag, startPoint x: 885, startPoint y: 223, endPoint x: 1059, endPoint y: 420, distance: 263.1
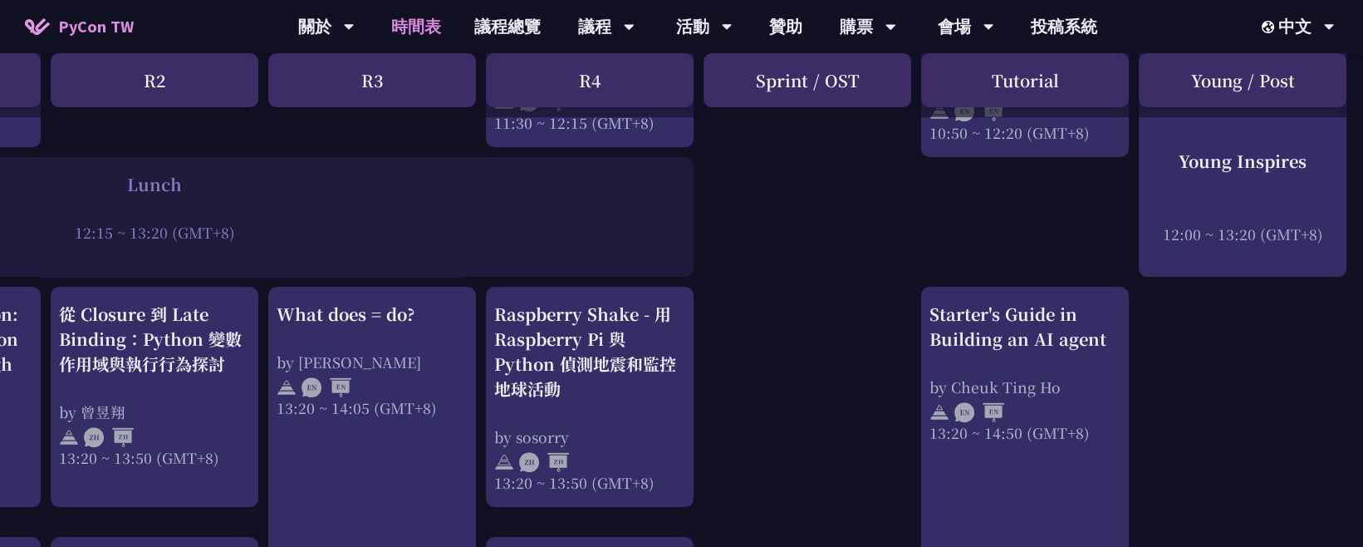
scroll to position [1200, 401]
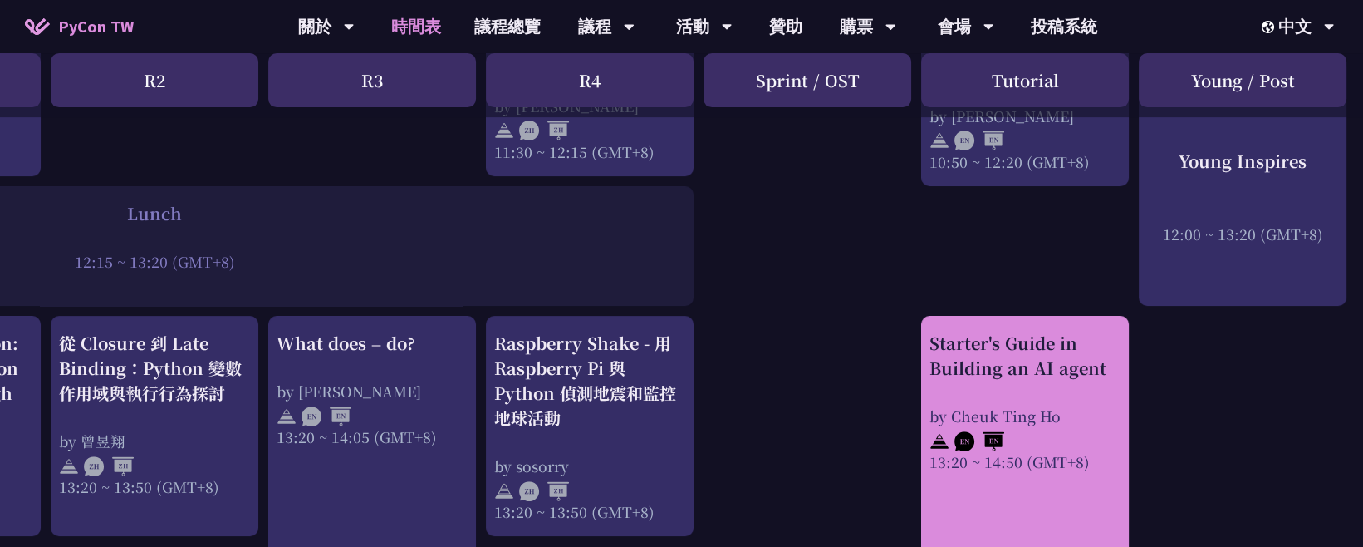
drag, startPoint x: 903, startPoint y: 321, endPoint x: 1105, endPoint y: 469, distance: 250.8
click at [1105, 469] on div "print("Hello World")，然後呢？ by 高見龍 10:50 ~ 11:35 (GMT+8) What does = do? by Reuve…" at bounding box center [481, 343] width 1765 height 2411
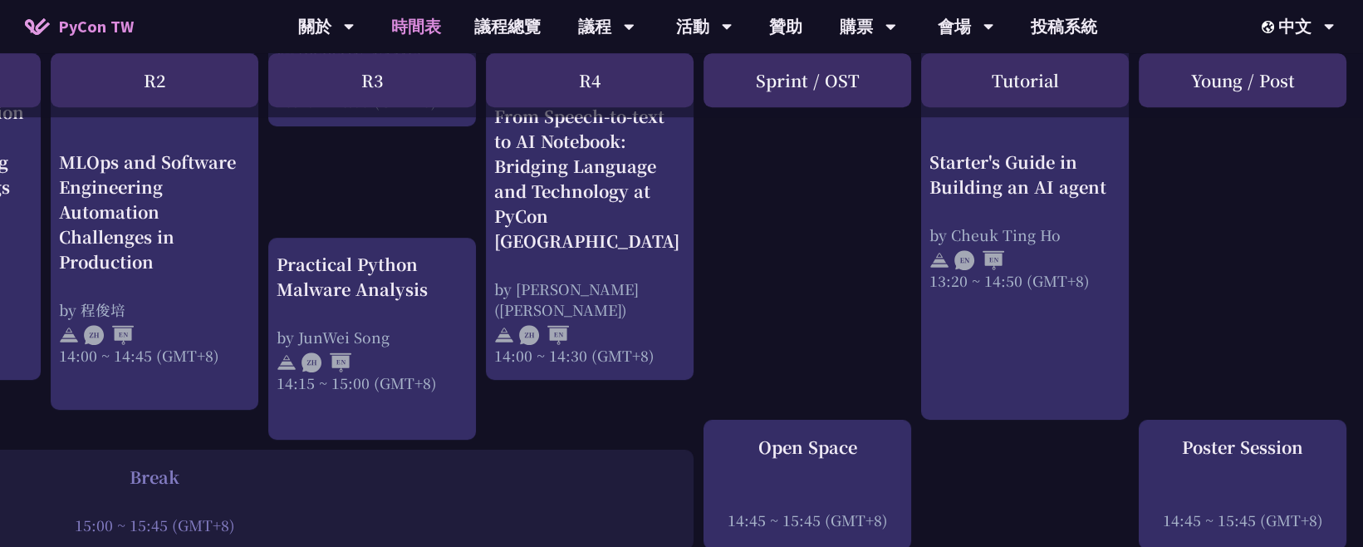
scroll to position [1754, 401]
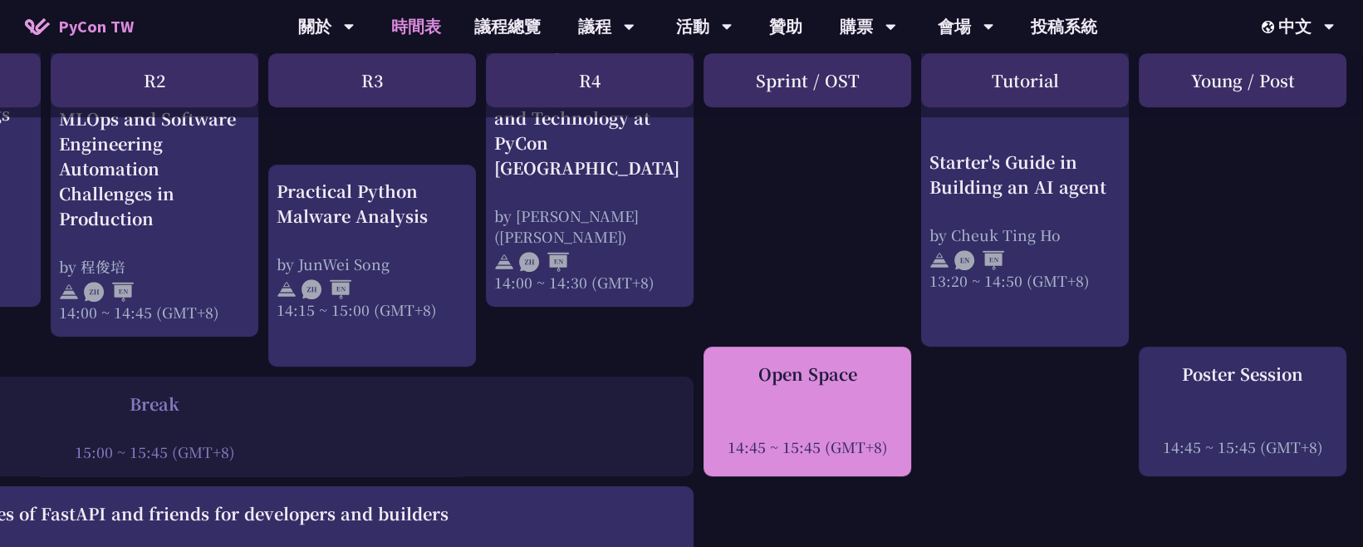
drag, startPoint x: 700, startPoint y: 360, endPoint x: 895, endPoint y: 459, distance: 218.5
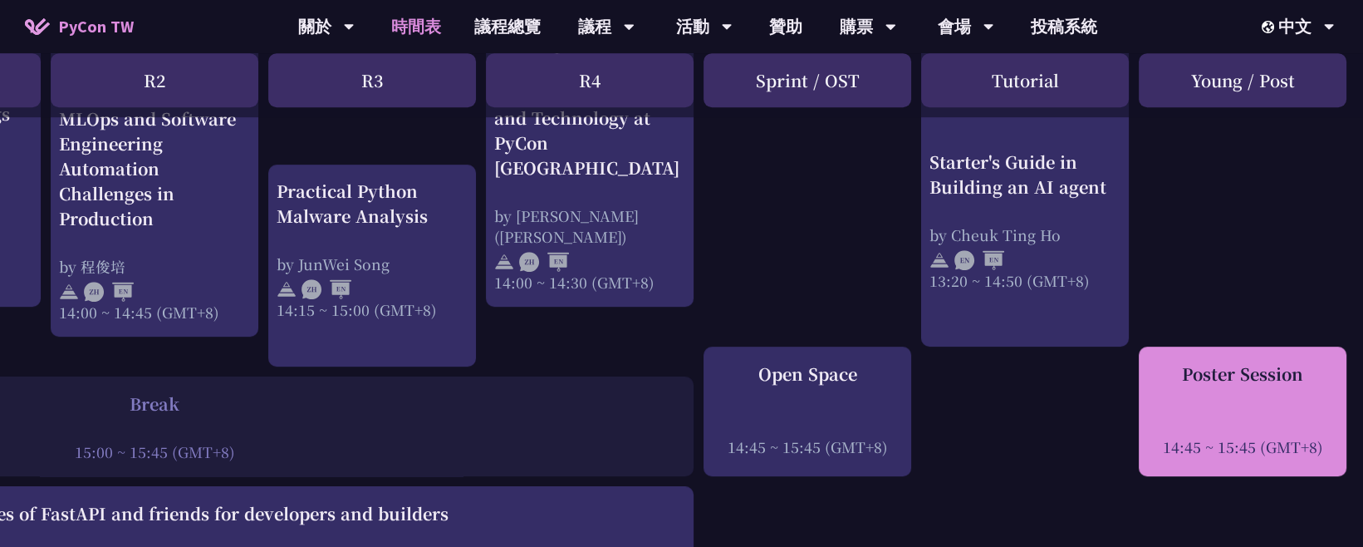
drag, startPoint x: 1134, startPoint y: 370, endPoint x: 1328, endPoint y: 454, distance: 211.3
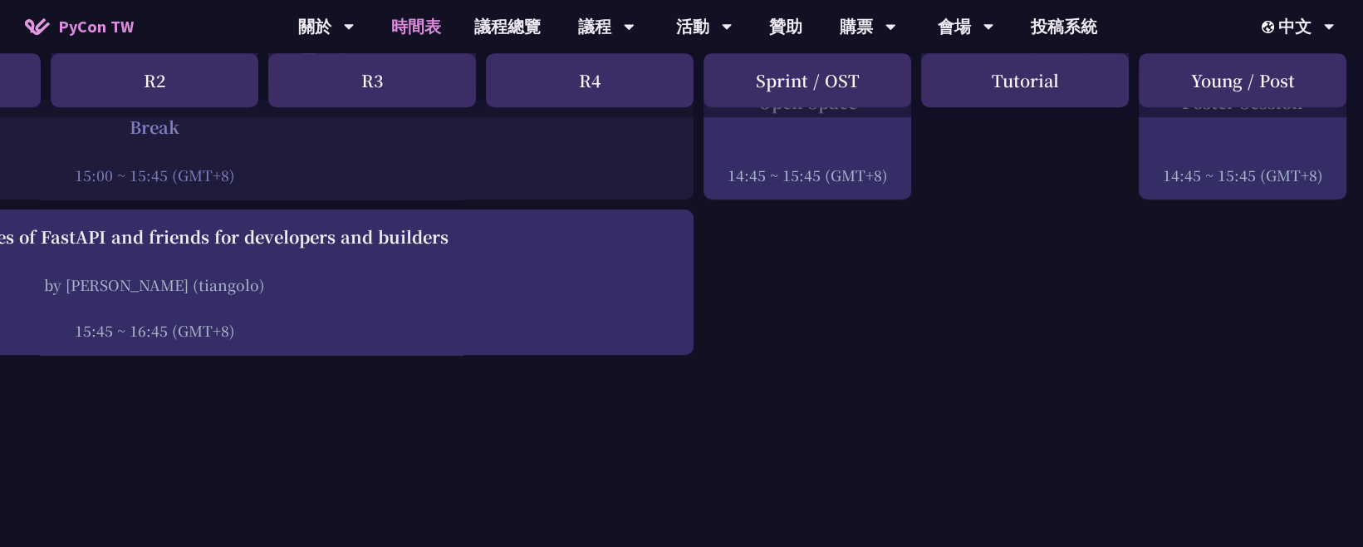
scroll to position [2031, 0]
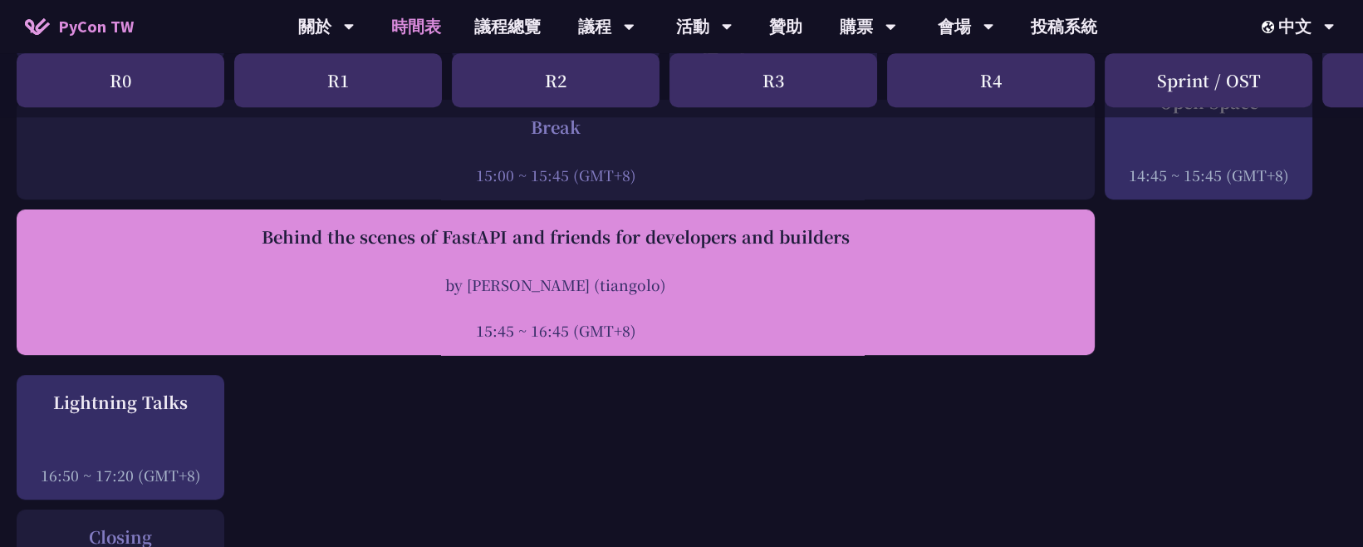
drag, startPoint x: 8, startPoint y: 213, endPoint x: 690, endPoint y: 332, distance: 692.4
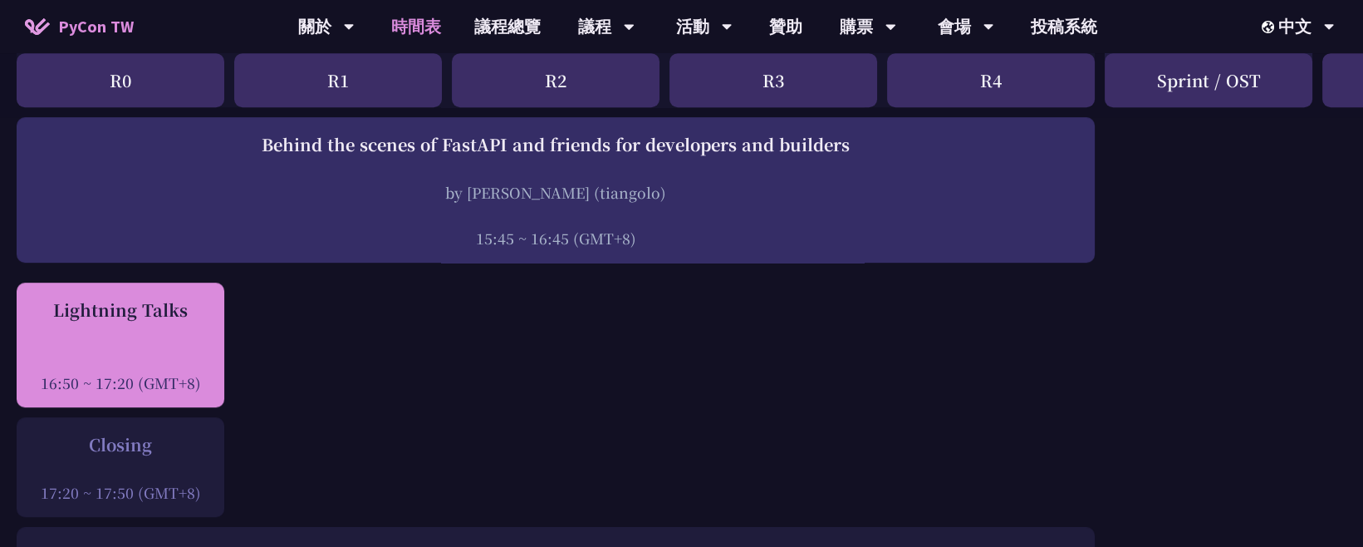
drag, startPoint x: 12, startPoint y: 301, endPoint x: 199, endPoint y: 382, distance: 203.9
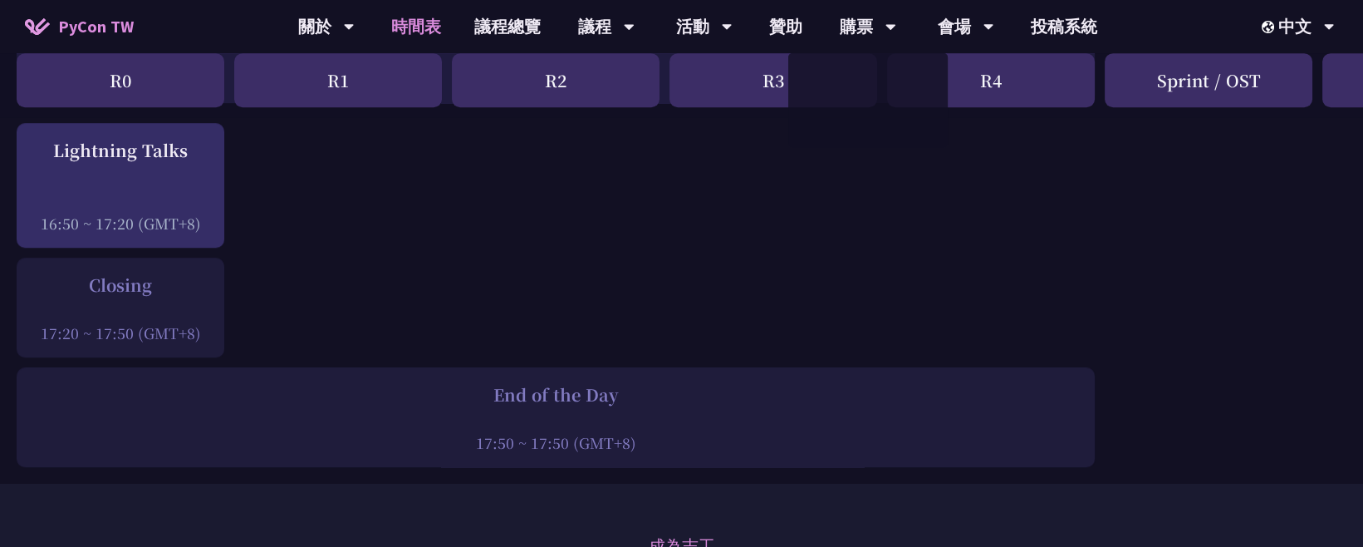
scroll to position [2307, 0]
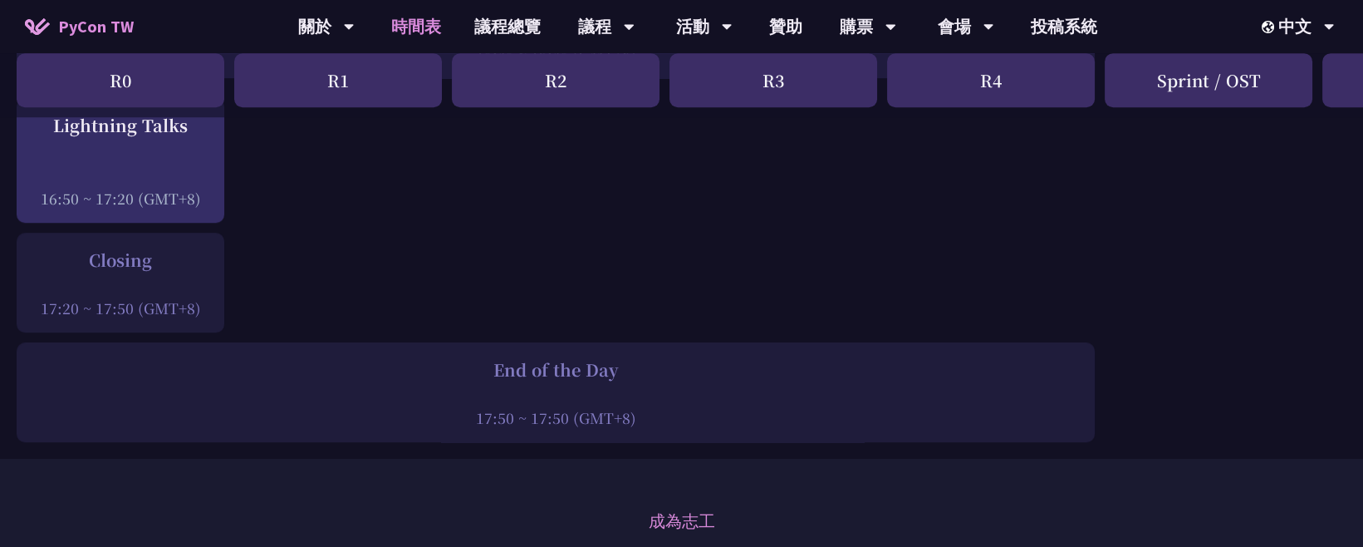
click at [50, 247] on div "Closing 17:20 ~ 17:50 (GMT+8)" at bounding box center [121, 283] width 208 height 100
drag, startPoint x: 7, startPoint y: 246, endPoint x: 223, endPoint y: 302, distance: 222.5
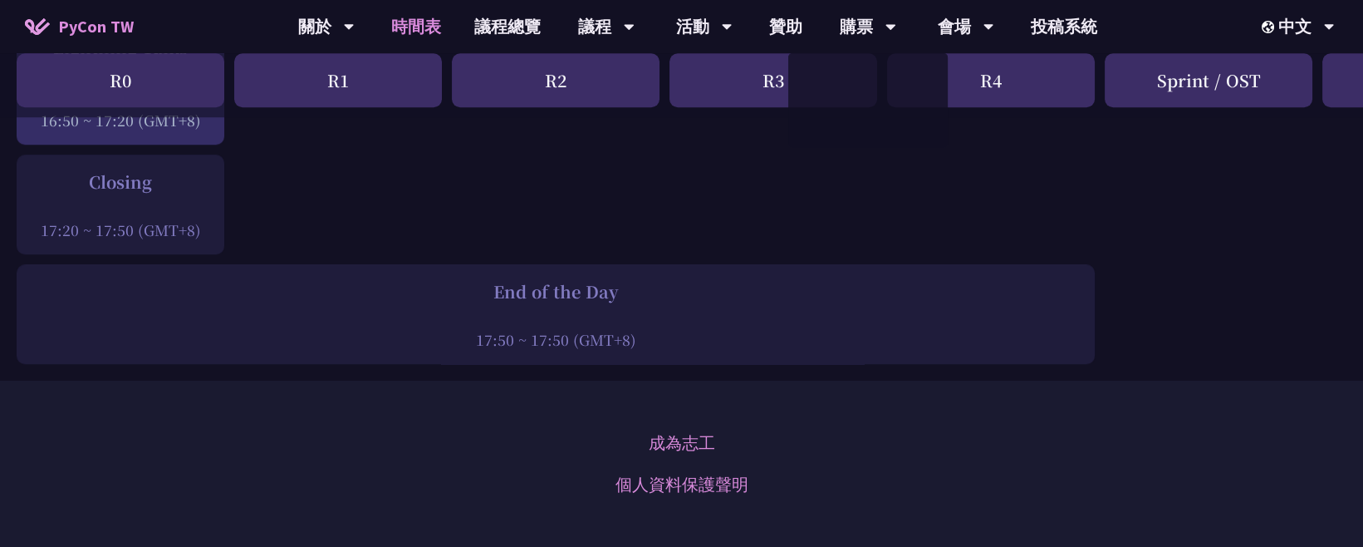
scroll to position [2399, 0]
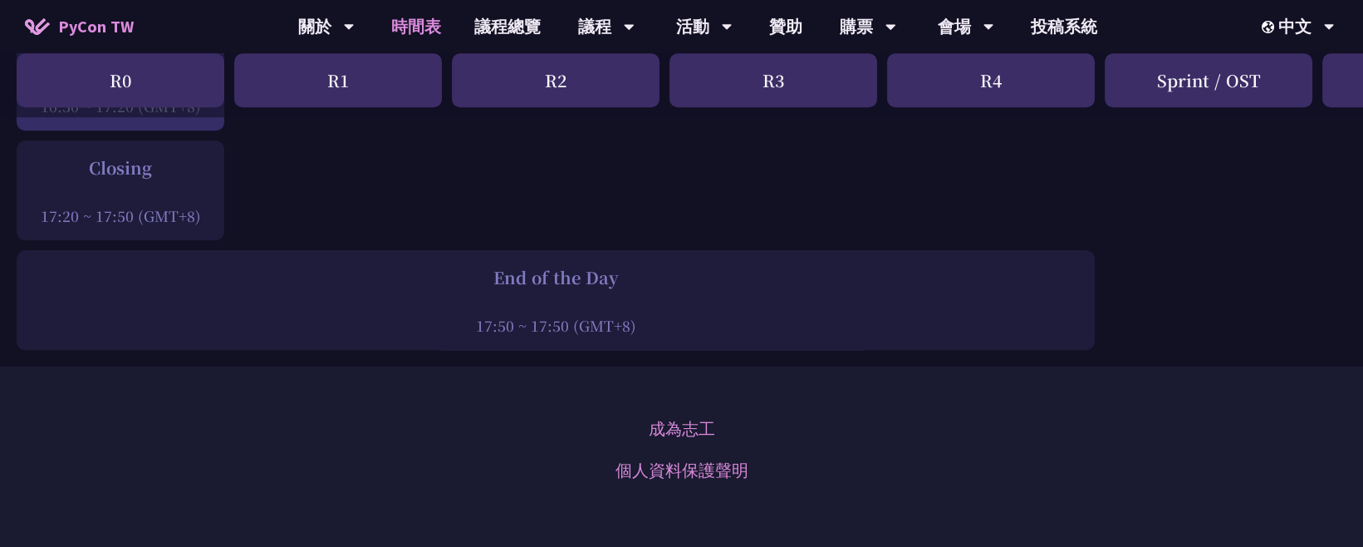
click at [225, 308] on div at bounding box center [556, 302] width 1062 height 25
drag, startPoint x: 10, startPoint y: 265, endPoint x: 673, endPoint y: 317, distance: 665.0
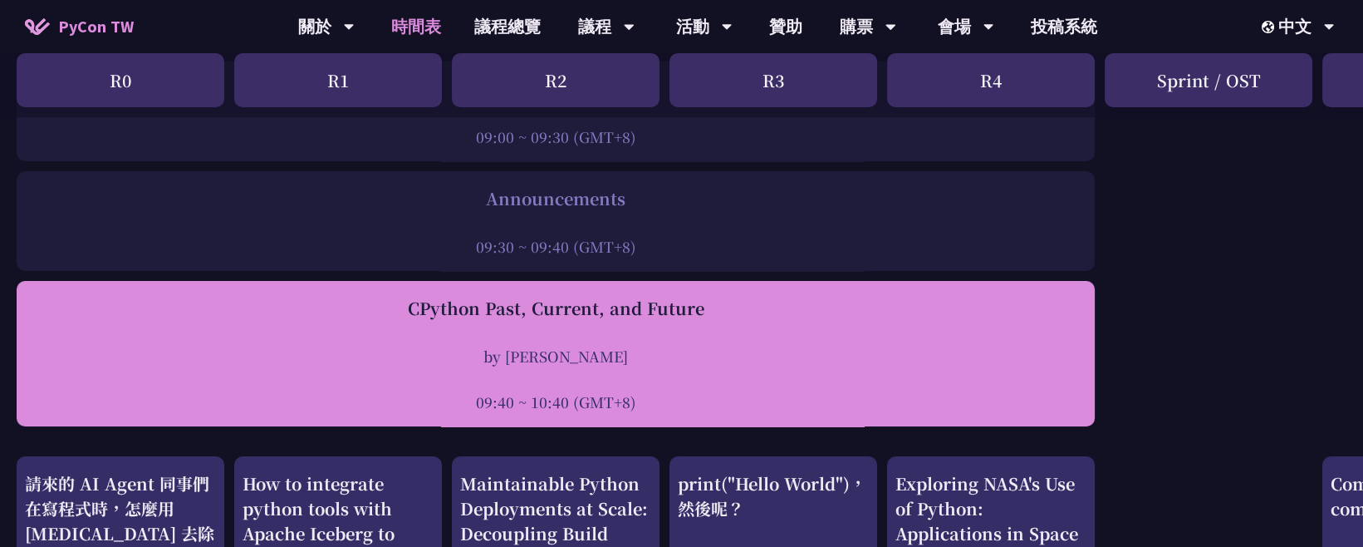
scroll to position [461, 0]
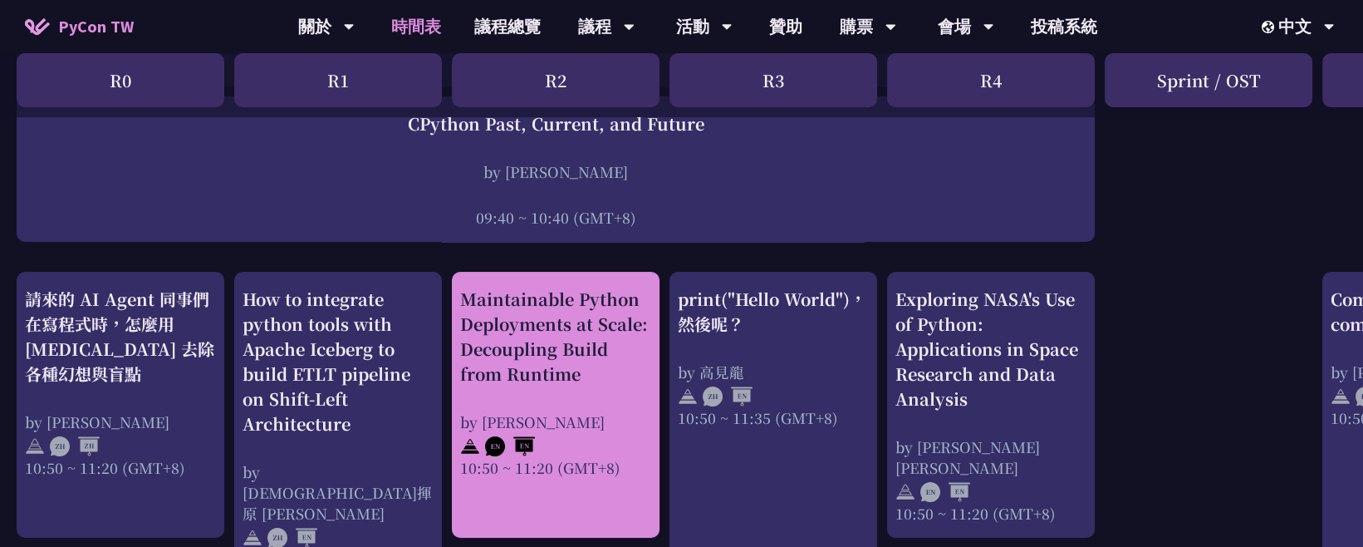
drag, startPoint x: 449, startPoint y: 285, endPoint x: 620, endPoint y: 469, distance: 251.6
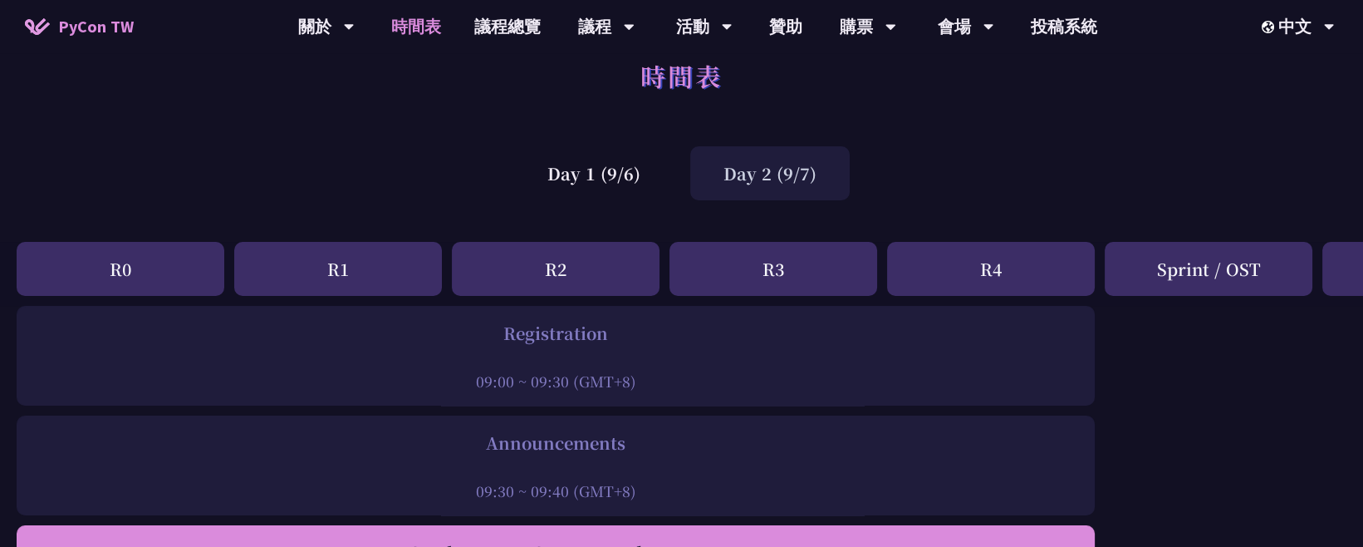
scroll to position [0, 0]
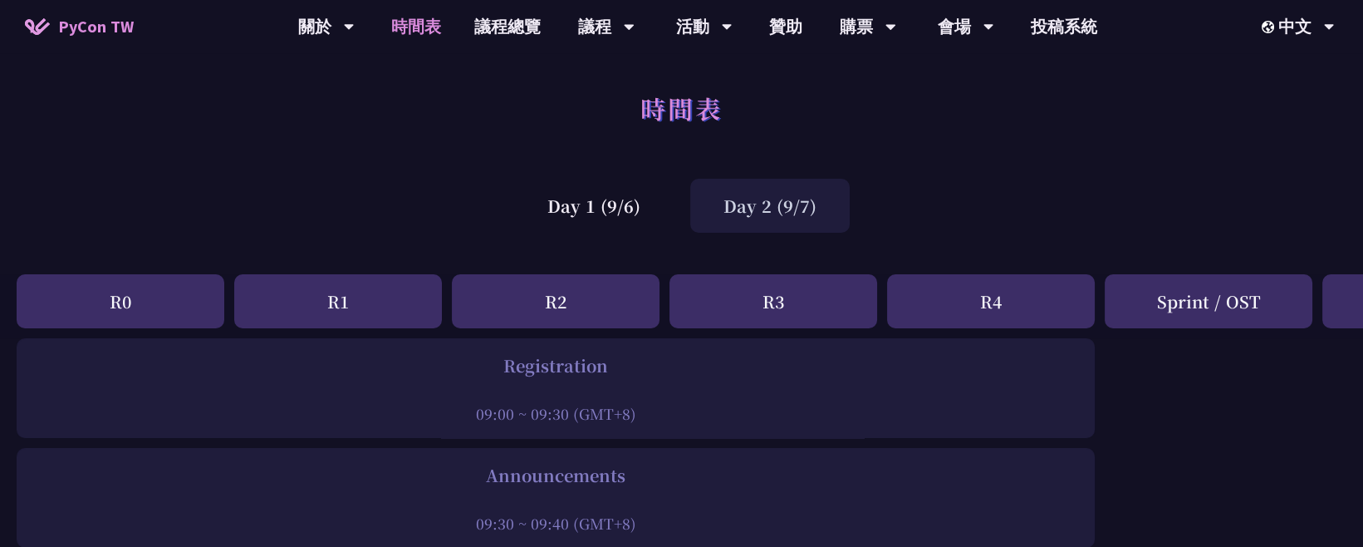
click at [830, 208] on div "Day 2 (9/7)" at bounding box center [770, 206] width 160 height 54
click at [596, 208] on div "Day 1 (9/6)" at bounding box center [594, 206] width 160 height 54
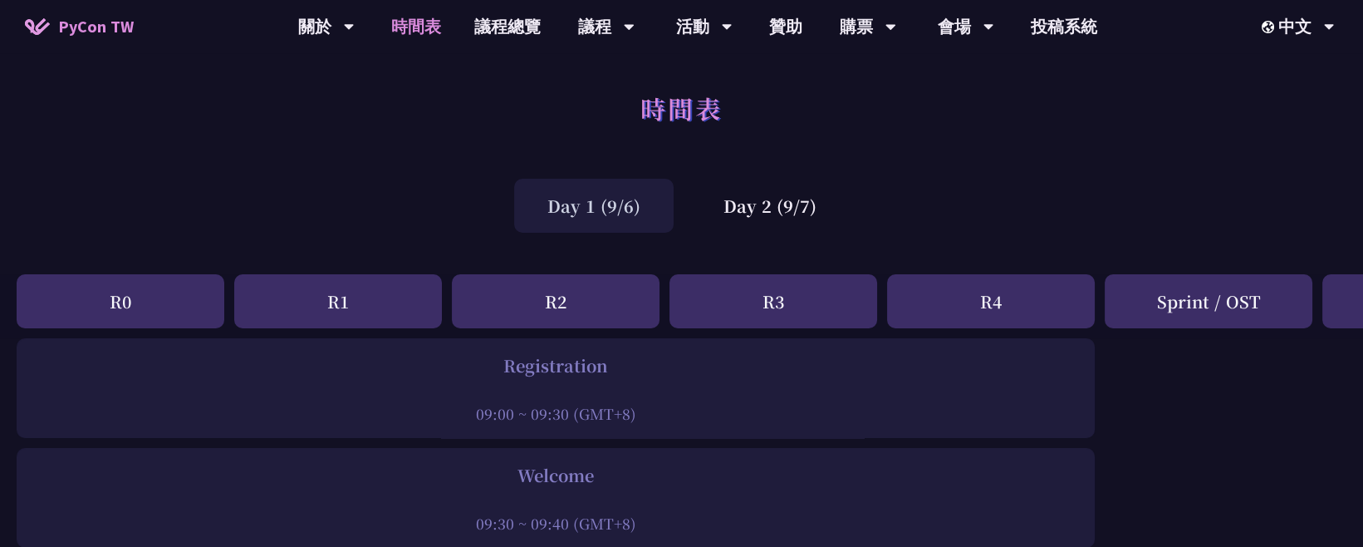
click at [608, 228] on div "Day 1 (9/6)" at bounding box center [594, 206] width 160 height 54
click at [608, 223] on div "Day 1 (9/6)" at bounding box center [594, 206] width 160 height 54
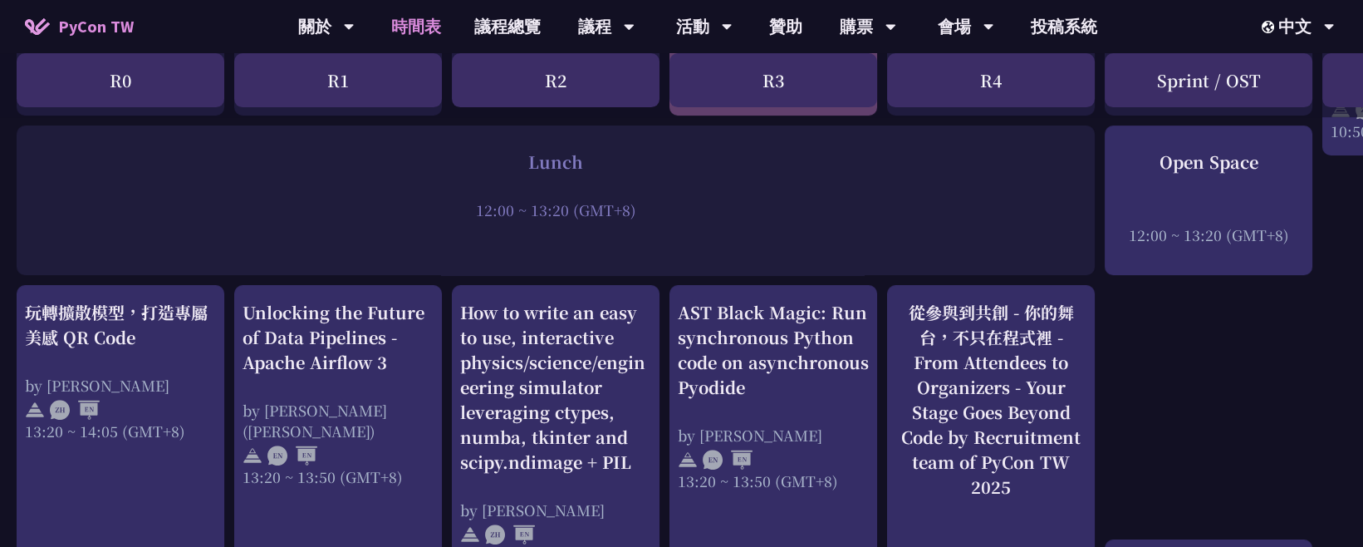
scroll to position [1292, 0]
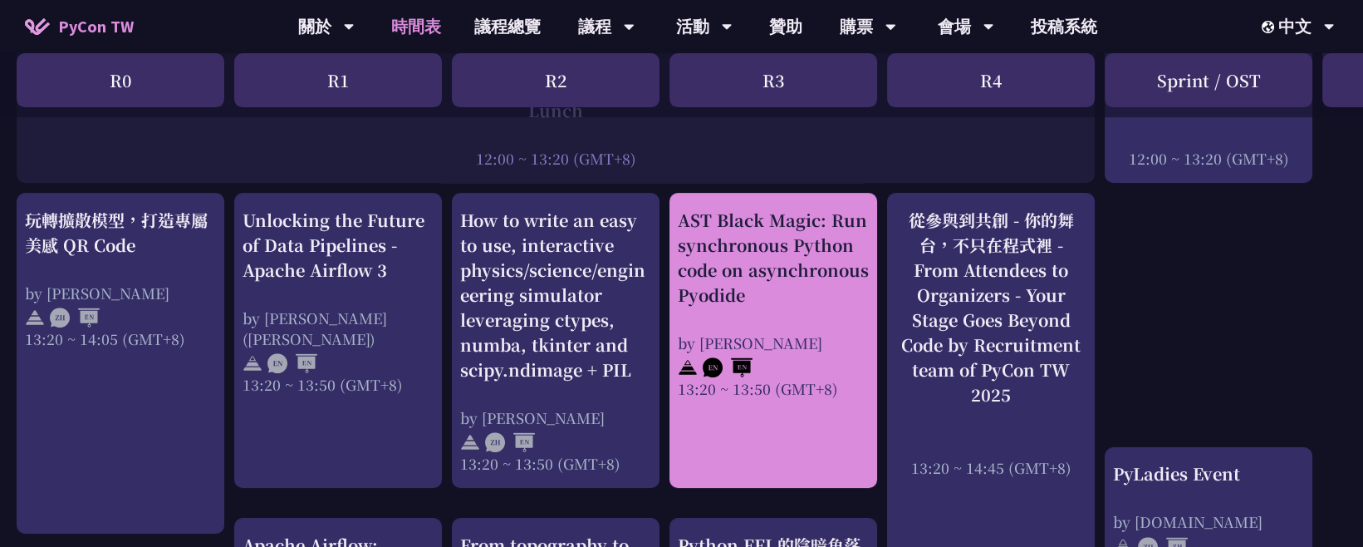
click at [841, 319] on div "AST Black Magic: Run synchronous Python code on asynchronous Pyodide by Yuichir…" at bounding box center [773, 303] width 191 height 191
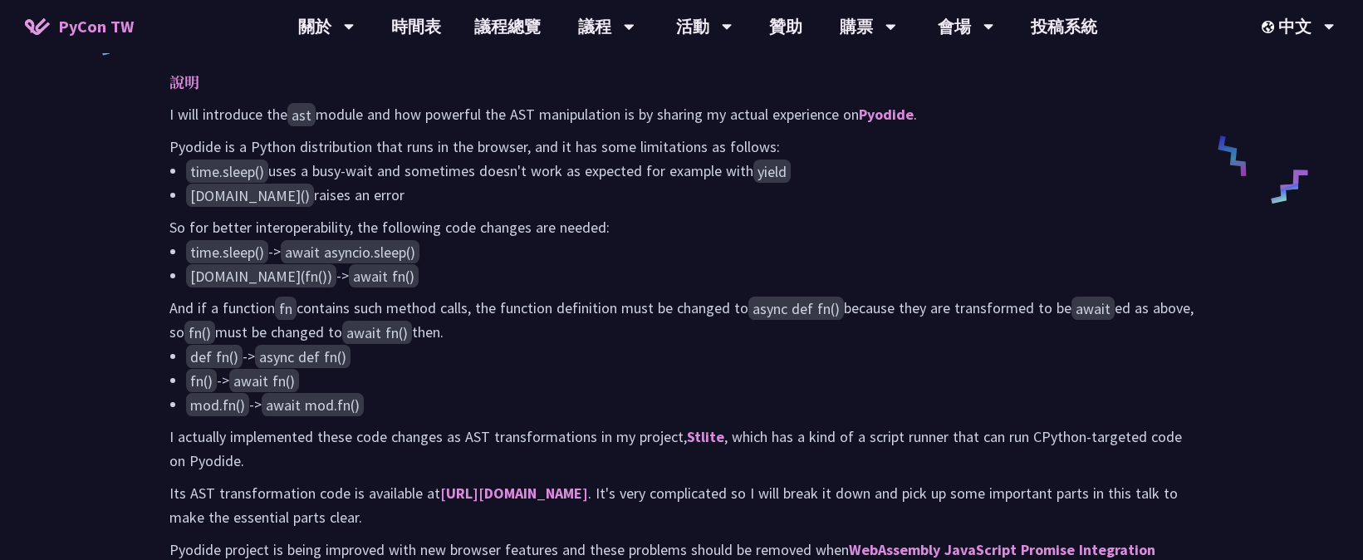
scroll to position [831, 0]
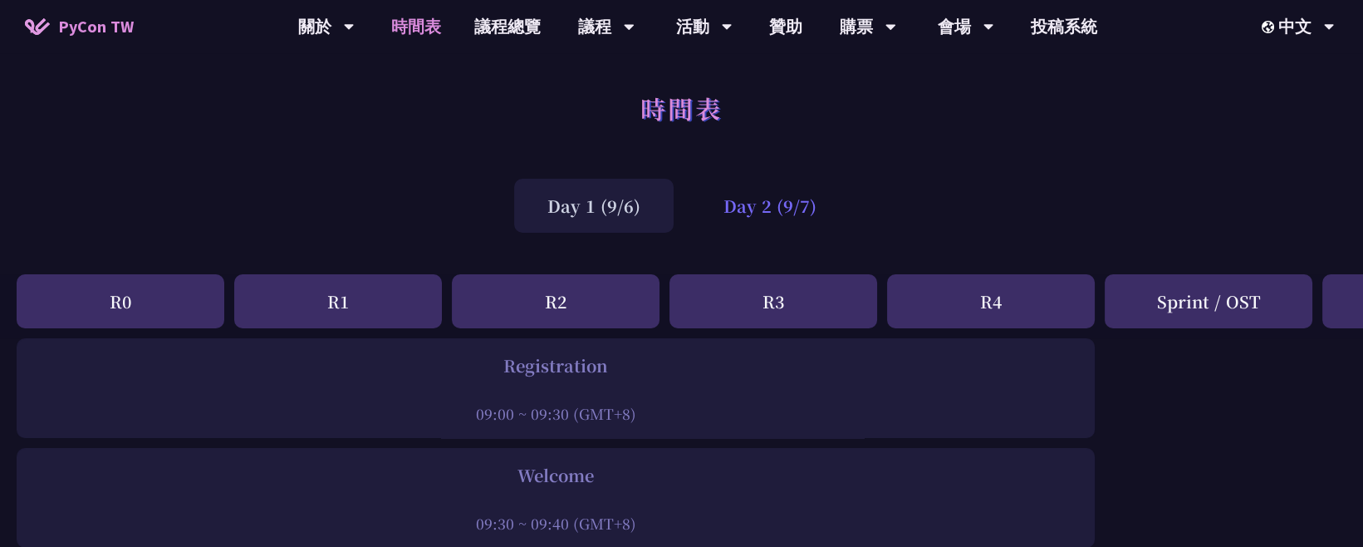
click at [749, 210] on div "Day 2 (9/7)" at bounding box center [770, 206] width 160 height 54
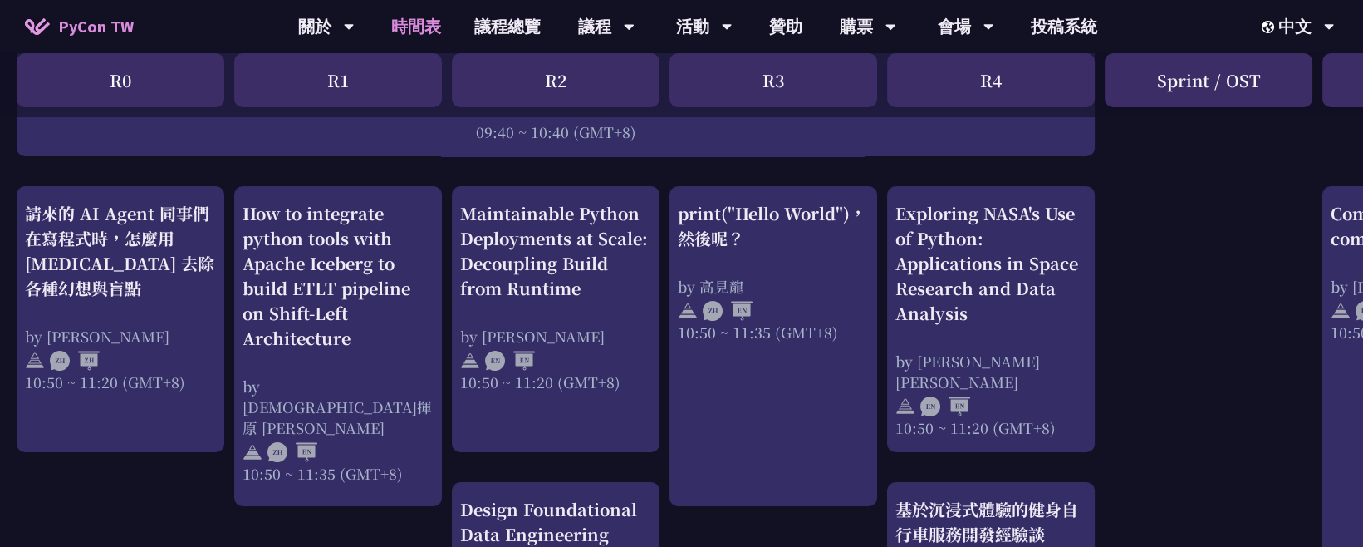
scroll to position [553, 0]
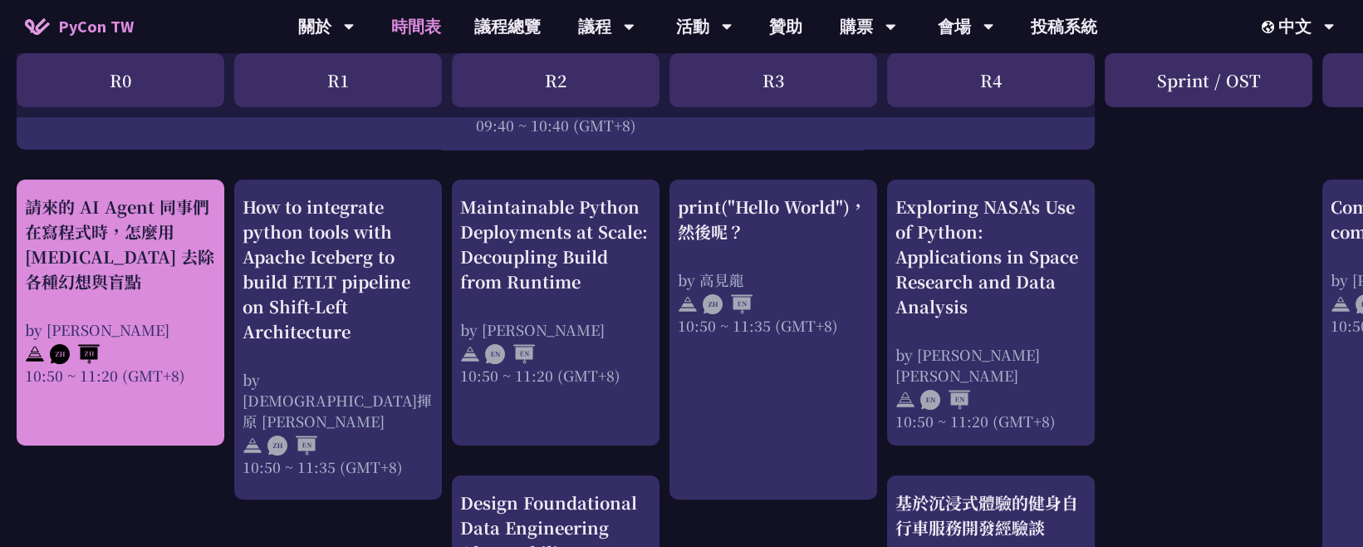
click at [141, 263] on div "請來的 AI Agent 同事們在寫程式時，怎麼用 pytest 去除各種幻想與盲點" at bounding box center [120, 244] width 191 height 100
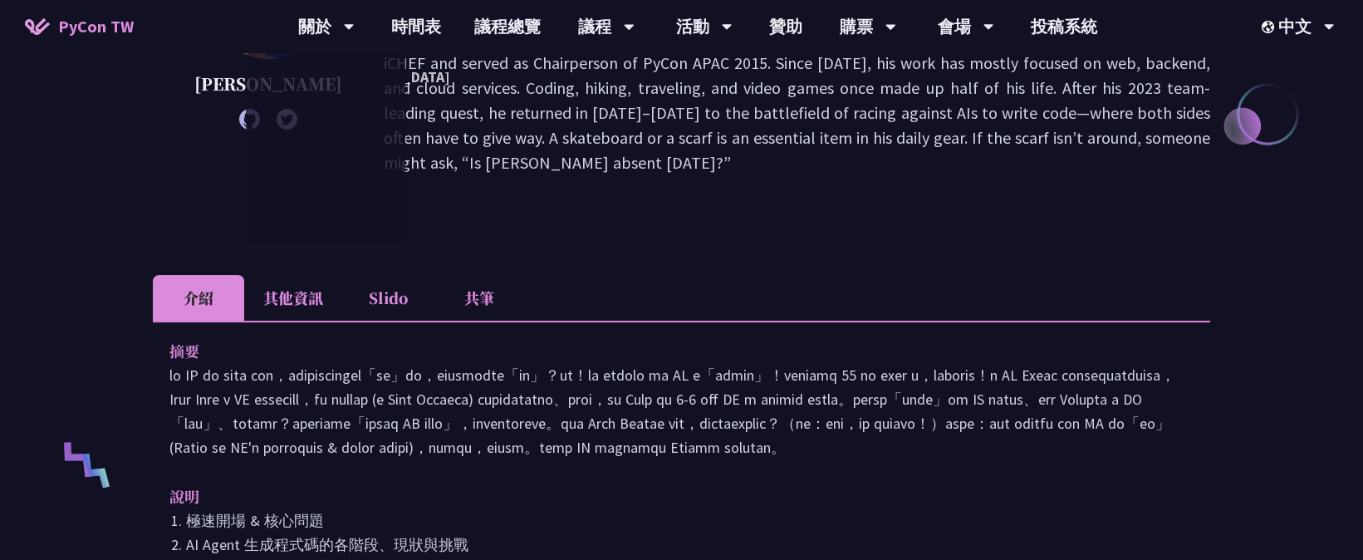
scroll to position [277, 0]
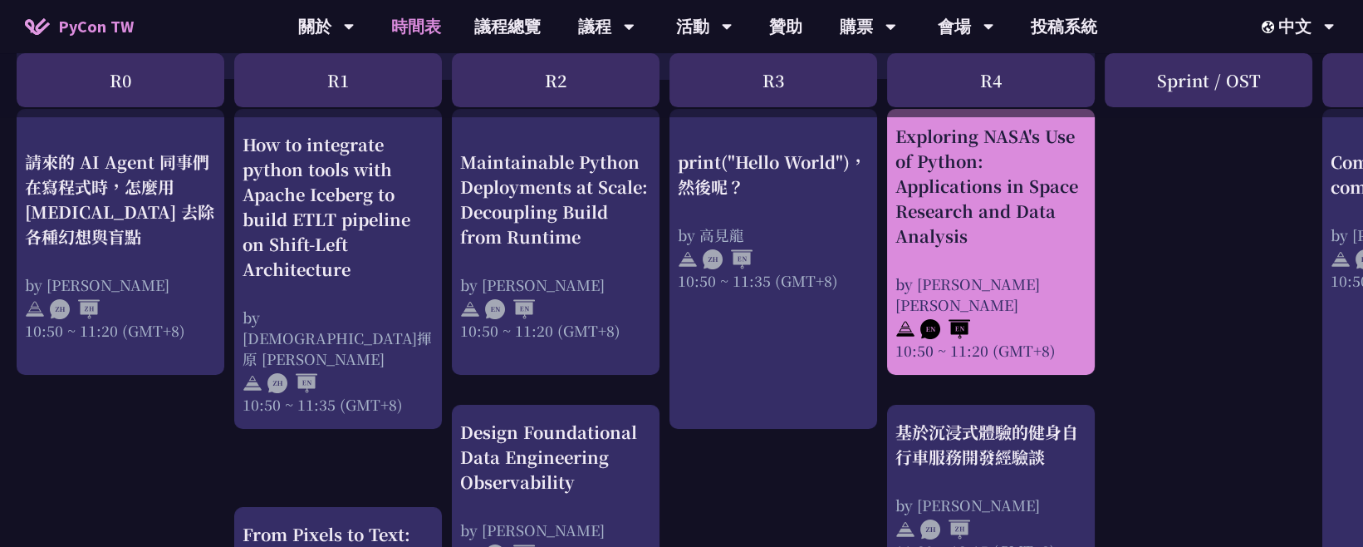
scroll to position [646, 0]
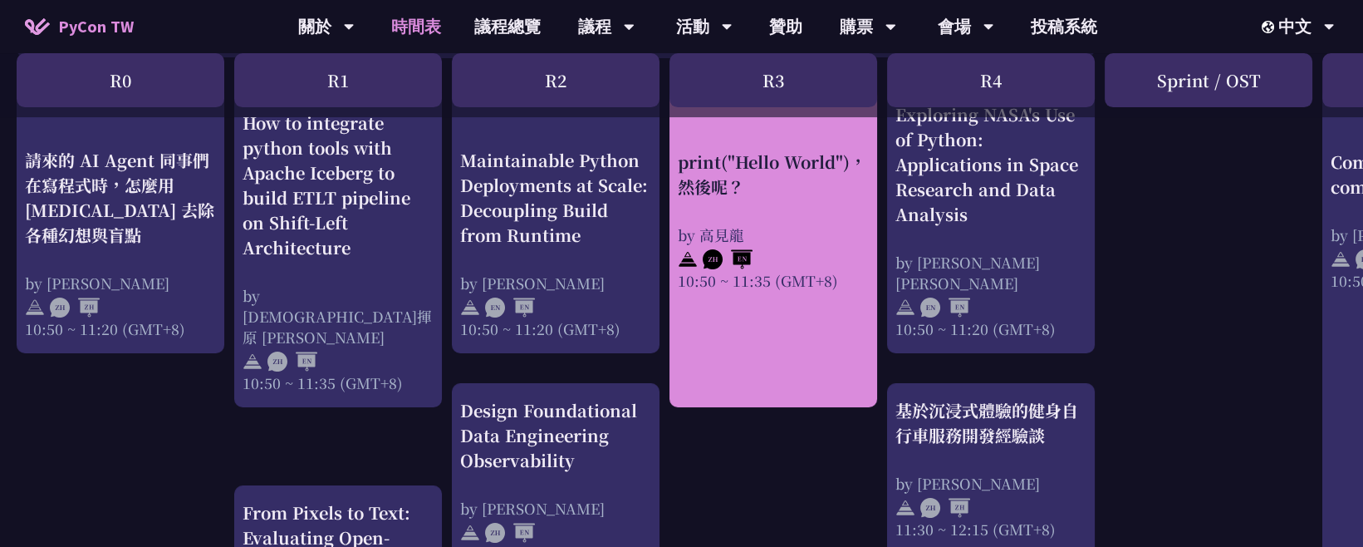
click at [784, 251] on div at bounding box center [773, 257] width 191 height 25
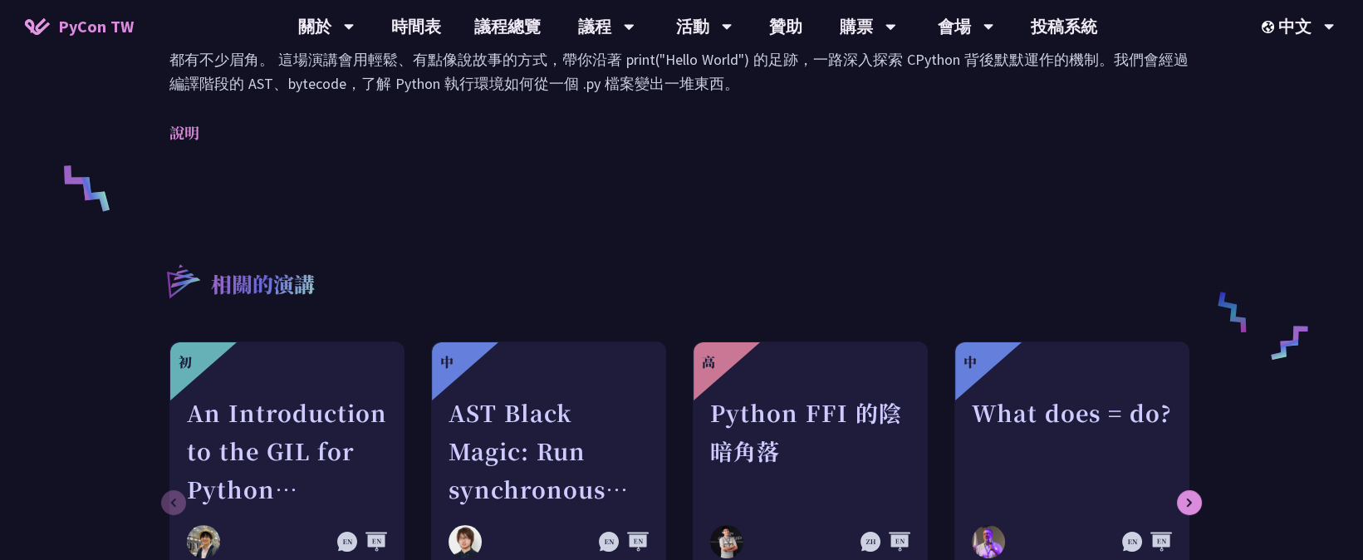
scroll to position [369, 0]
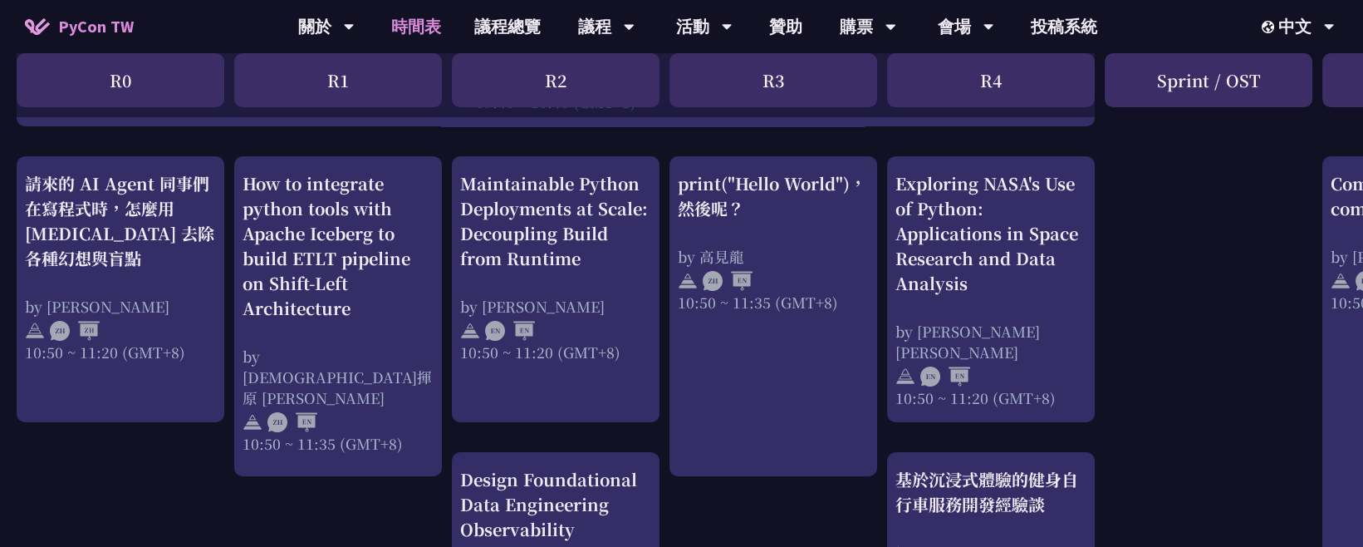
scroll to position [553, 0]
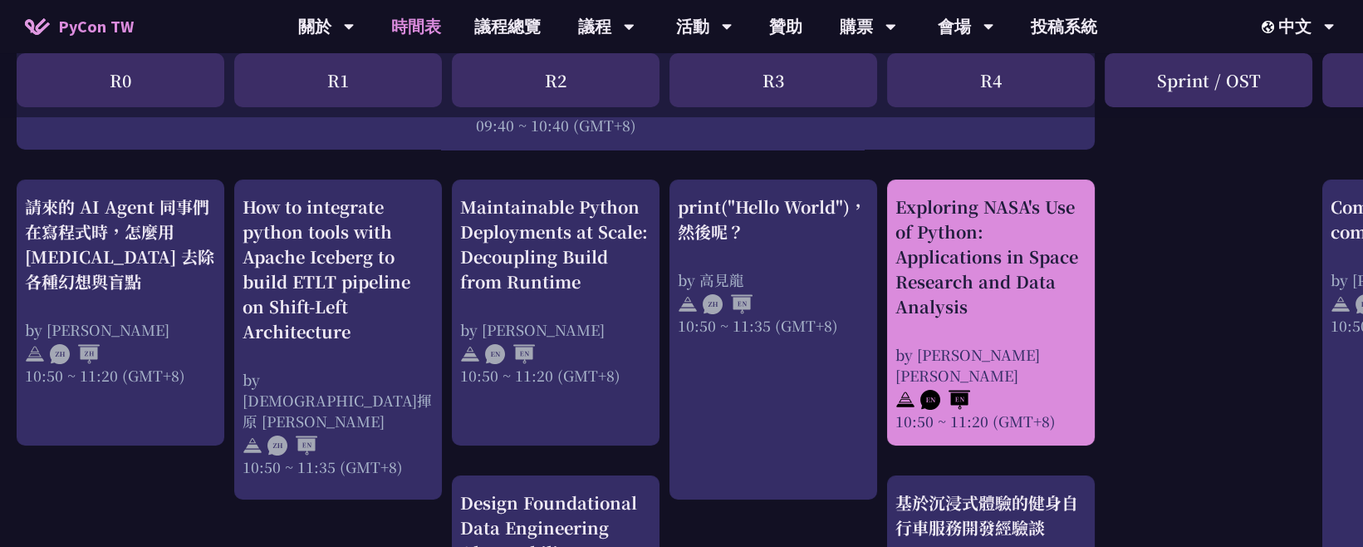
click at [1016, 301] on div "Exploring NASA's Use of Python: Applications in Space Research and Data Analysis" at bounding box center [991, 256] width 191 height 125
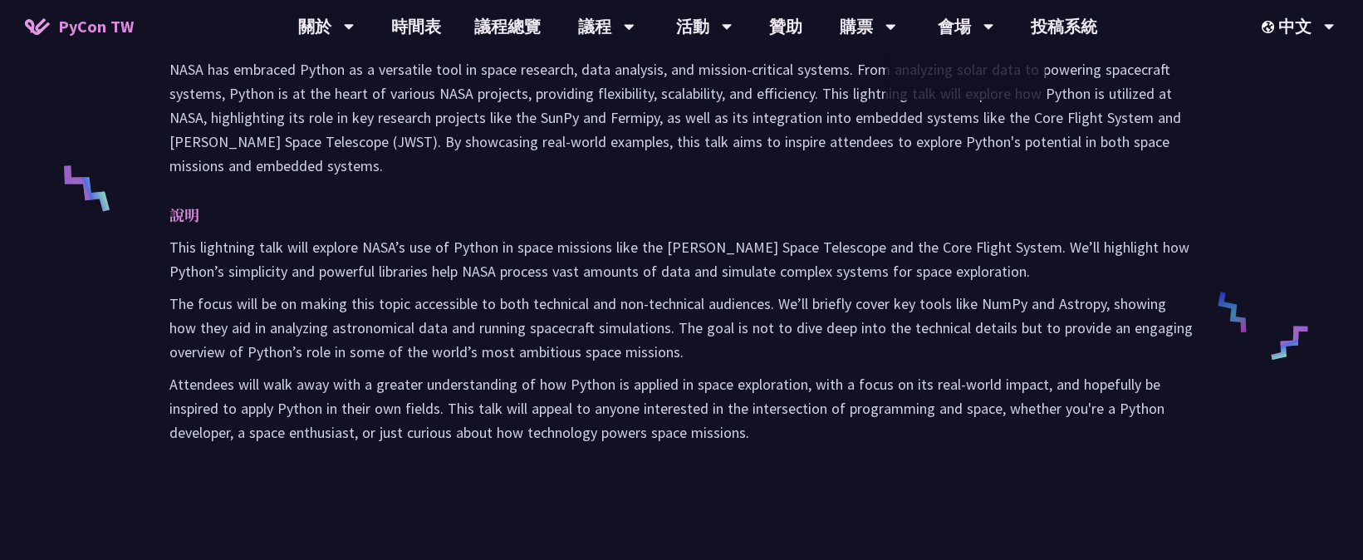
scroll to position [738, 0]
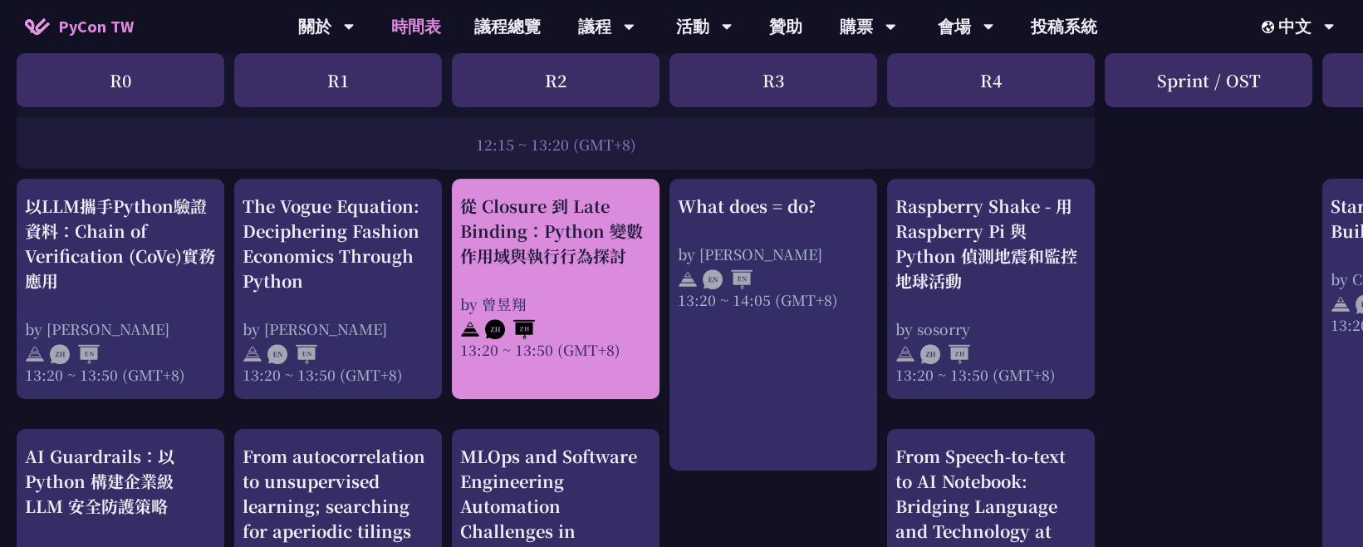
scroll to position [1292, 0]
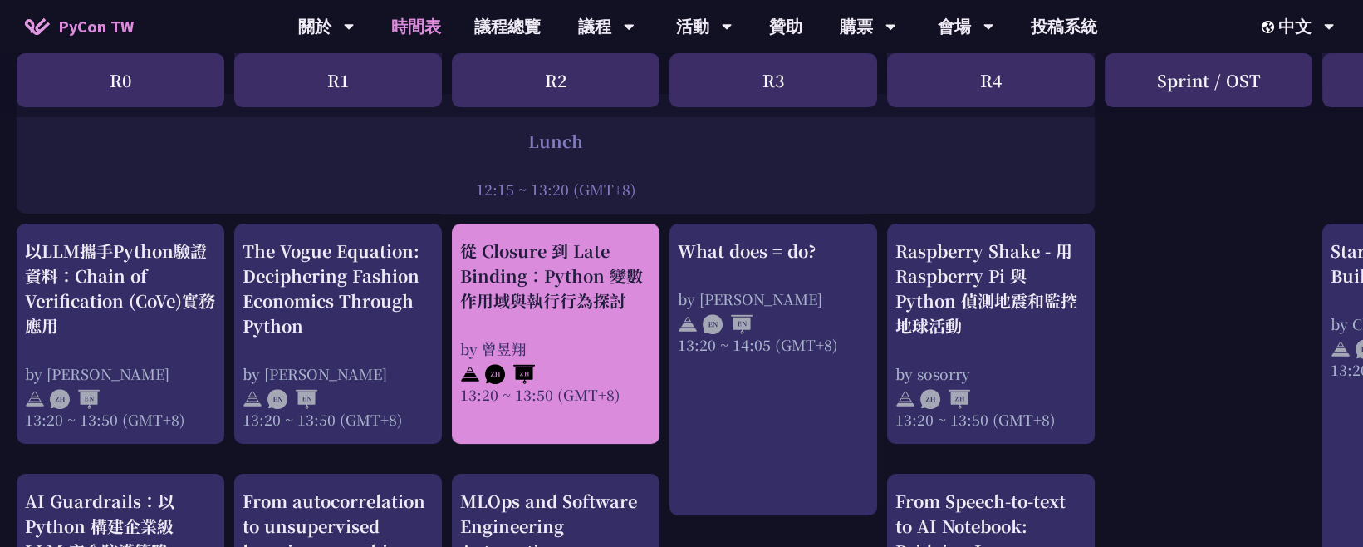
click at [606, 258] on div "從 Closure 到 Late Binding：Python 變數作用域與執行行為探討" at bounding box center [555, 275] width 191 height 75
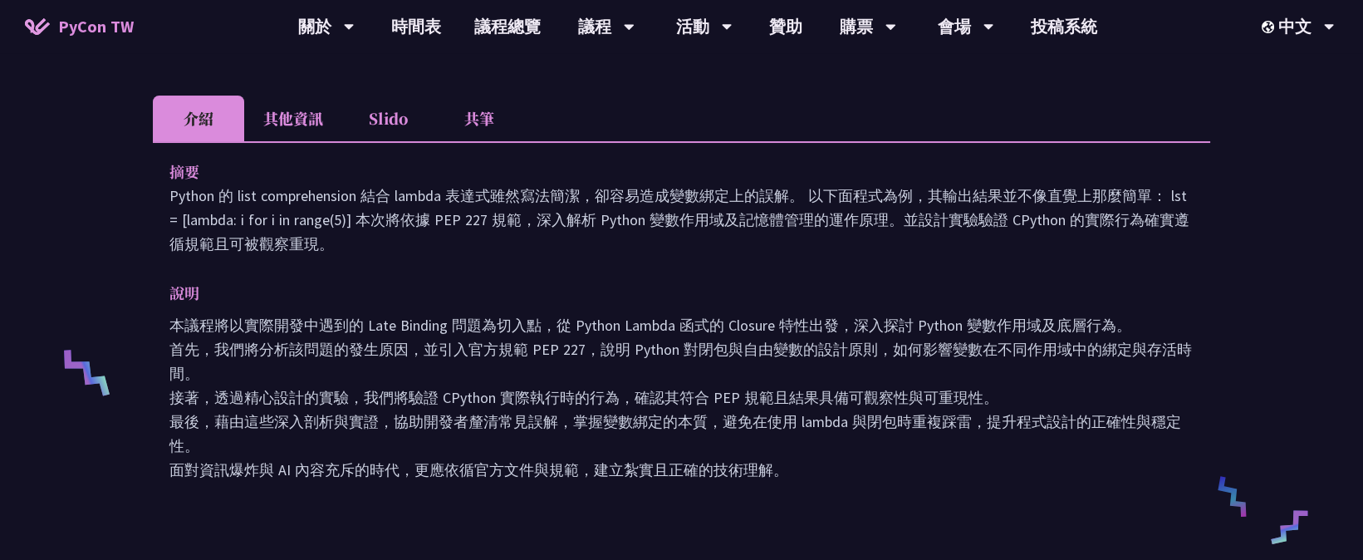
scroll to position [277, 0]
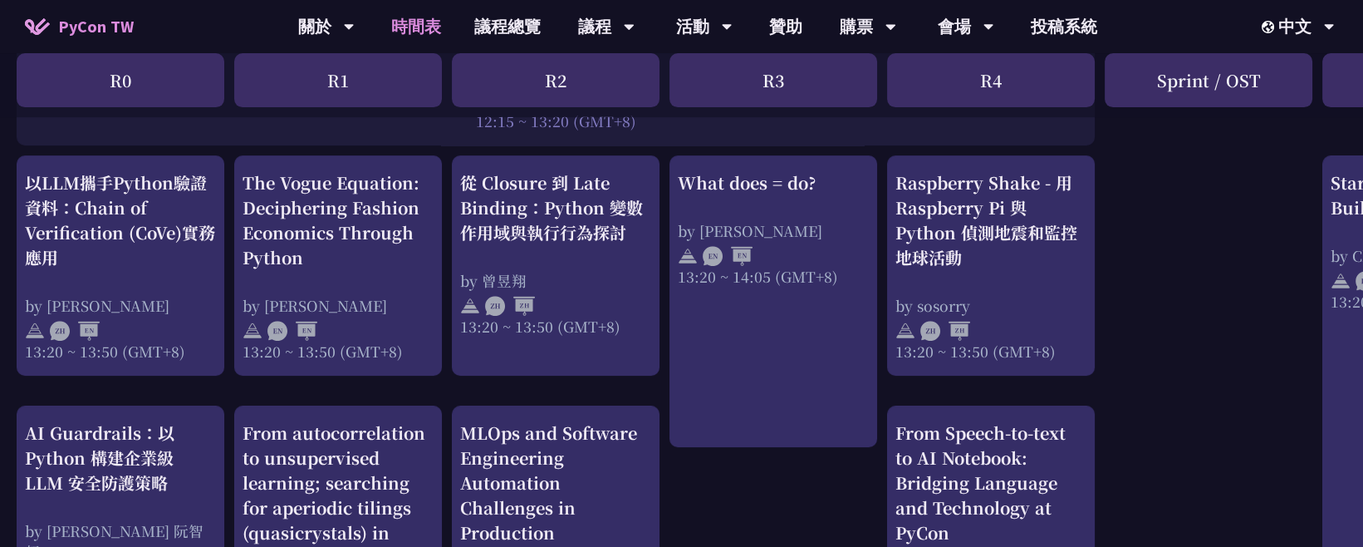
scroll to position [1384, 0]
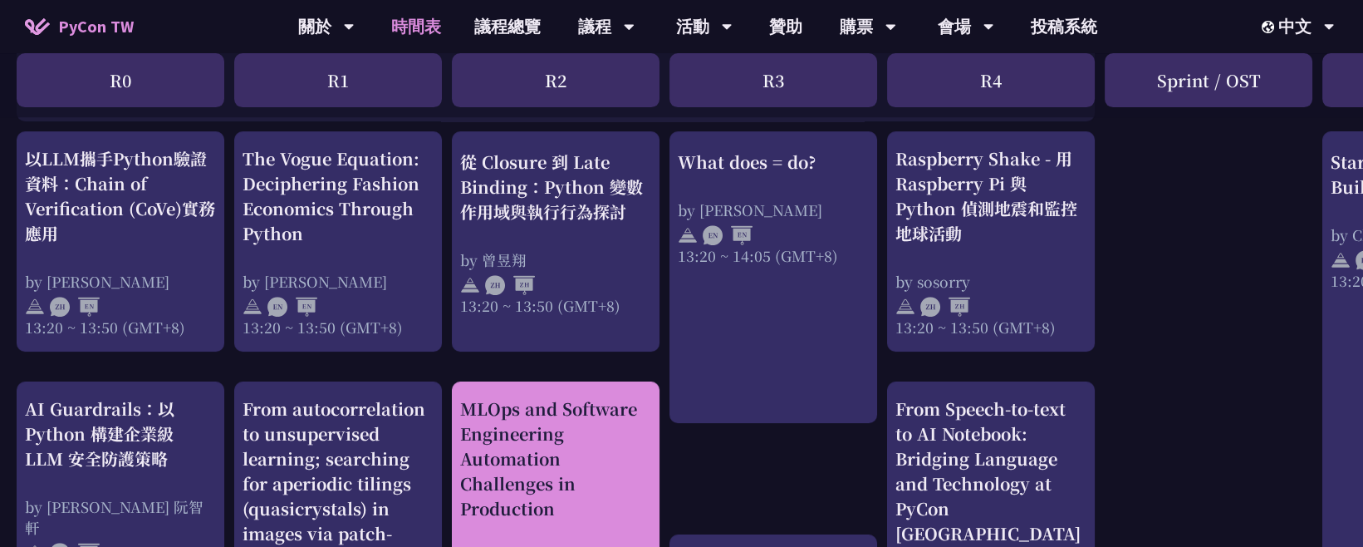
click at [569, 437] on div "MLOps and Software Engineering Automation Challenges in Production" at bounding box center [555, 458] width 191 height 125
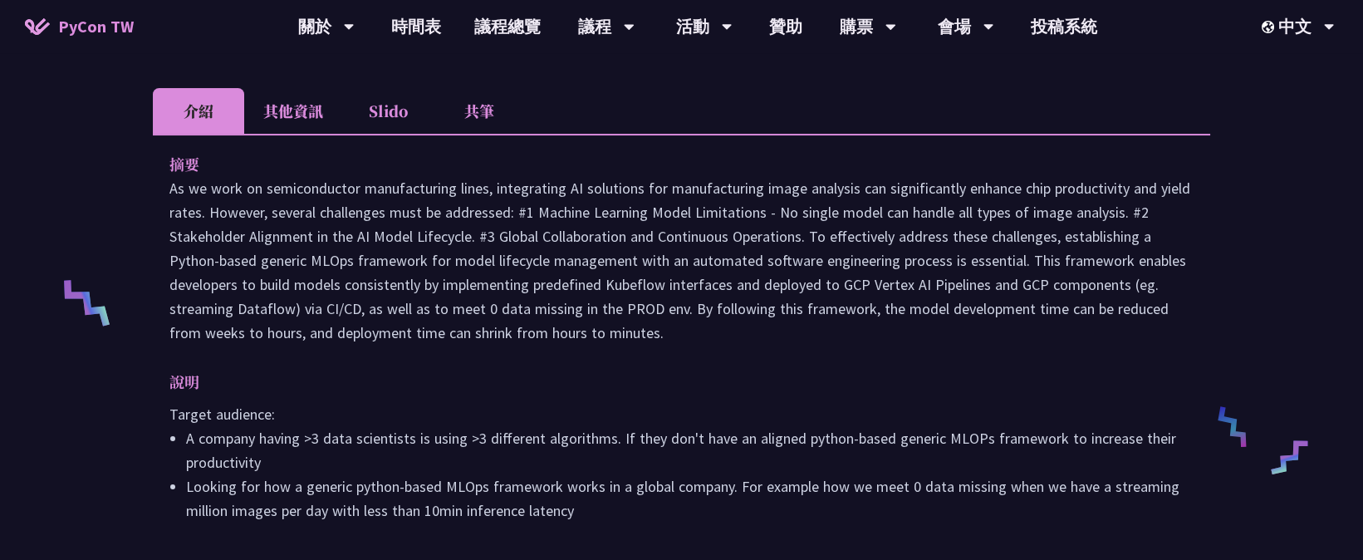
scroll to position [553, 0]
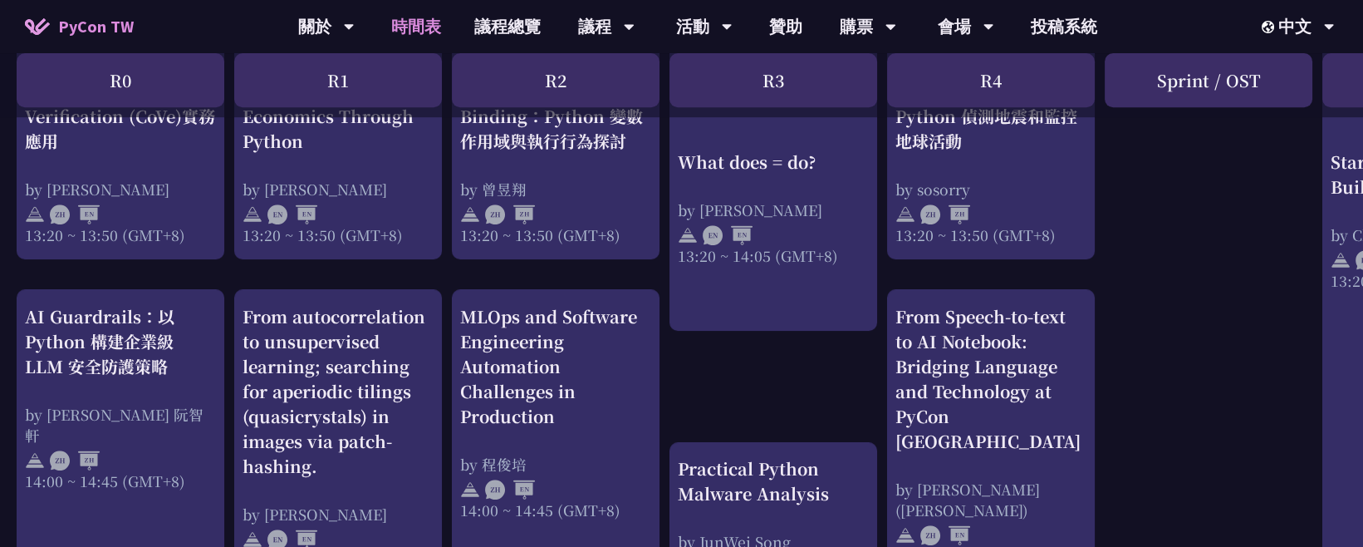
scroll to position [1662, 0]
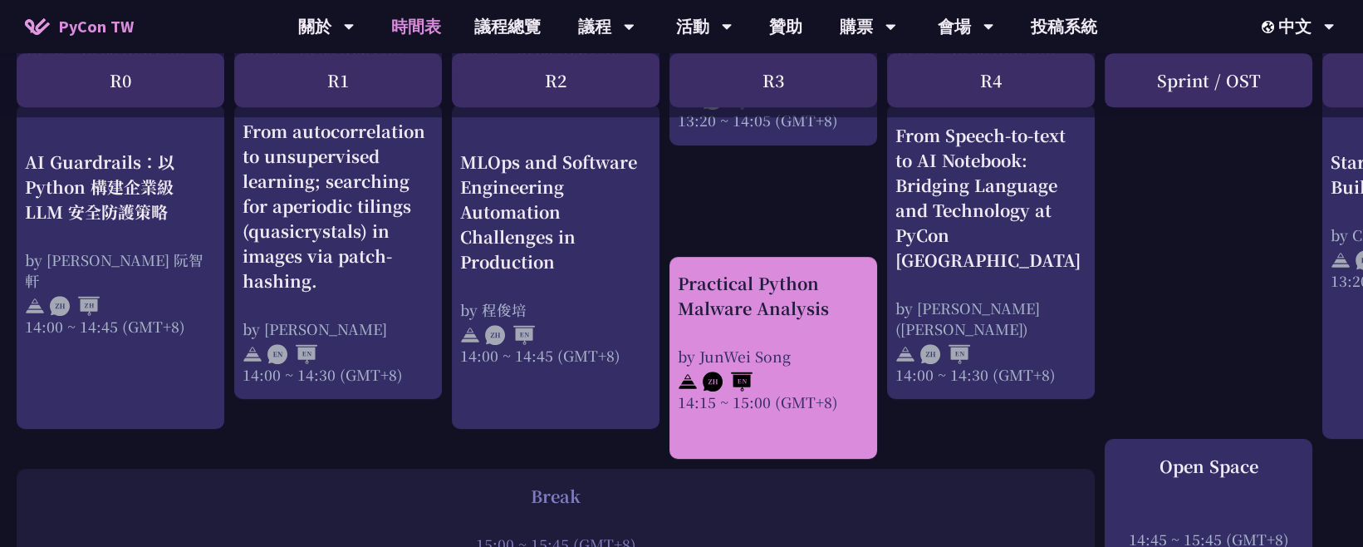
click at [759, 357] on div "by JunWei Song" at bounding box center [773, 356] width 191 height 21
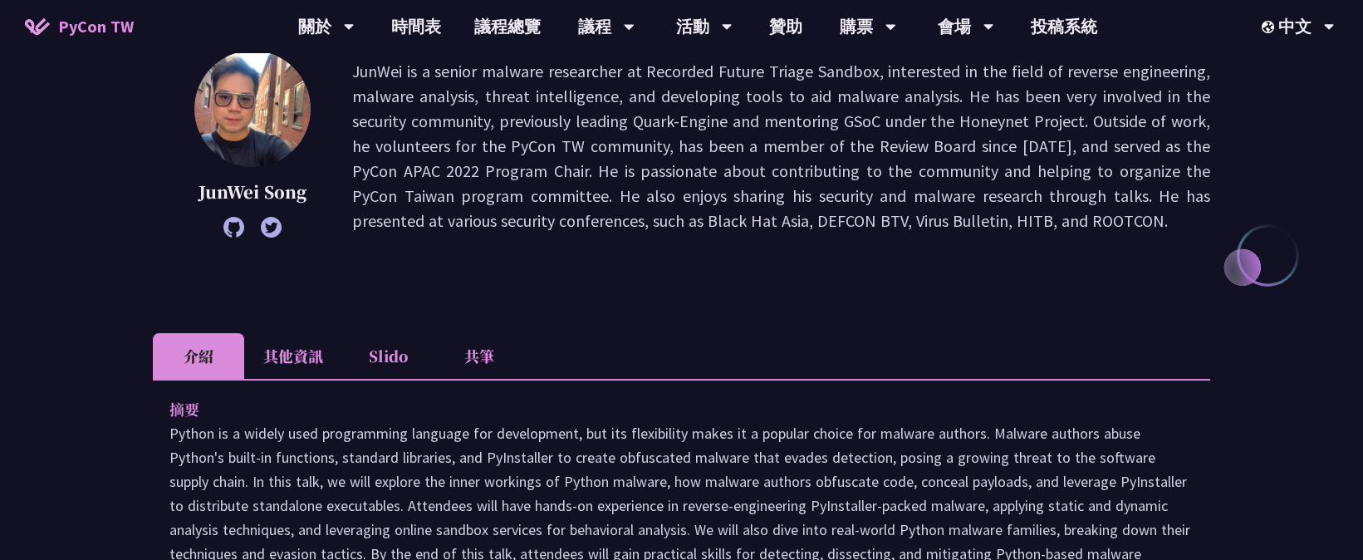
scroll to position [277, 0]
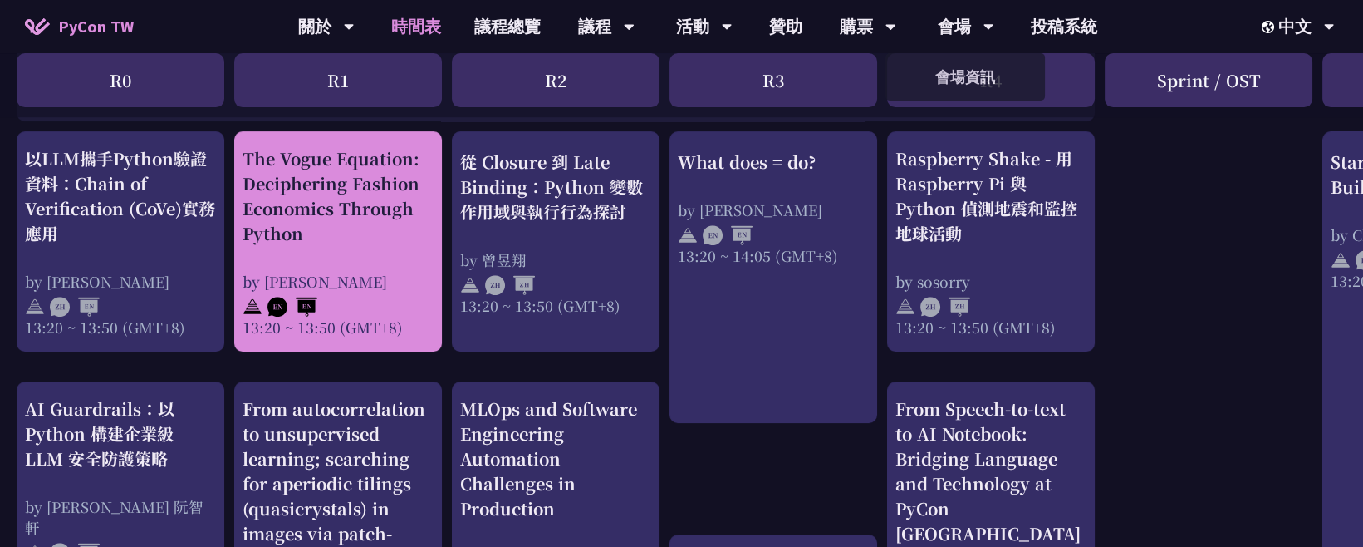
scroll to position [1476, 0]
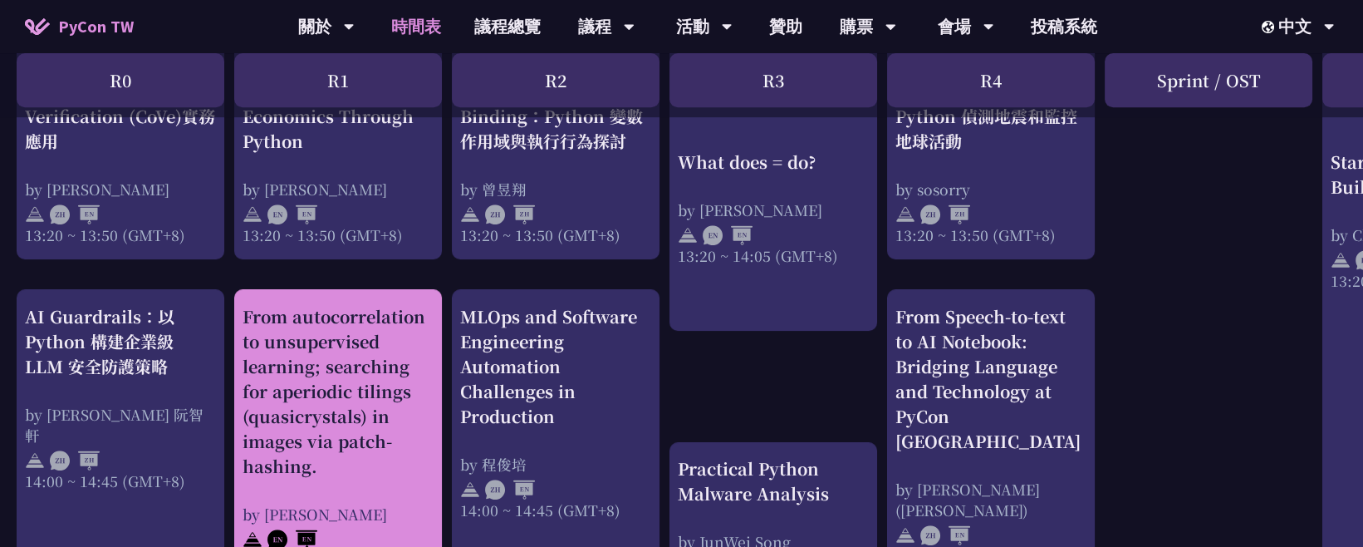
click at [361, 323] on div "From autocorrelation to unsupervised learning; searching for aperiodic tilings …" at bounding box center [338, 391] width 191 height 174
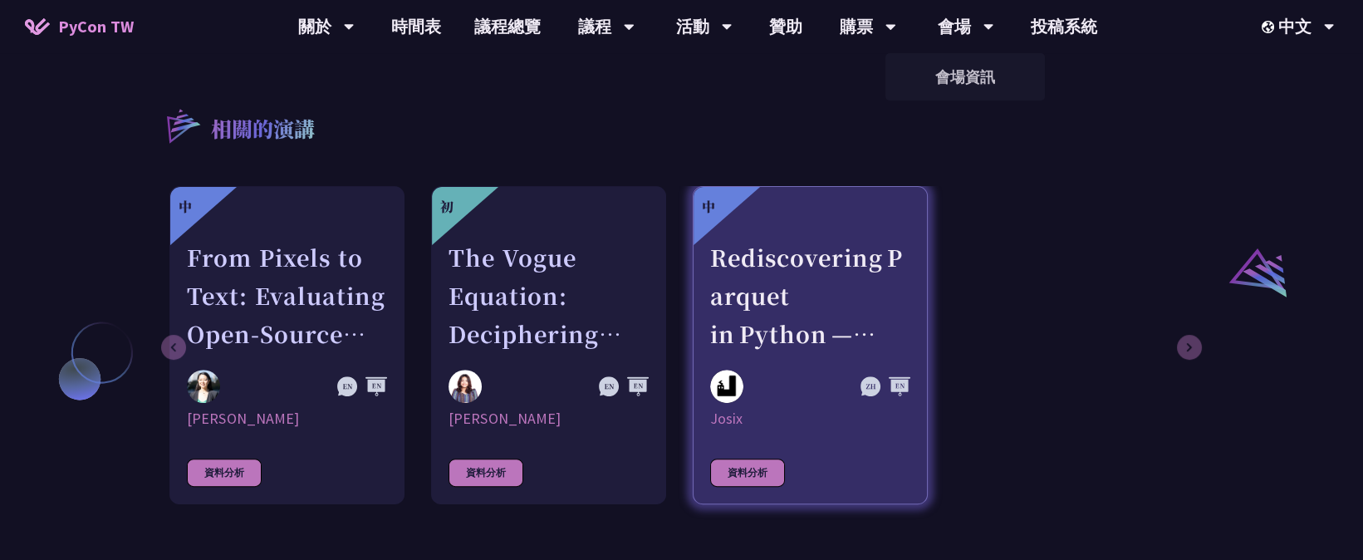
scroll to position [831, 0]
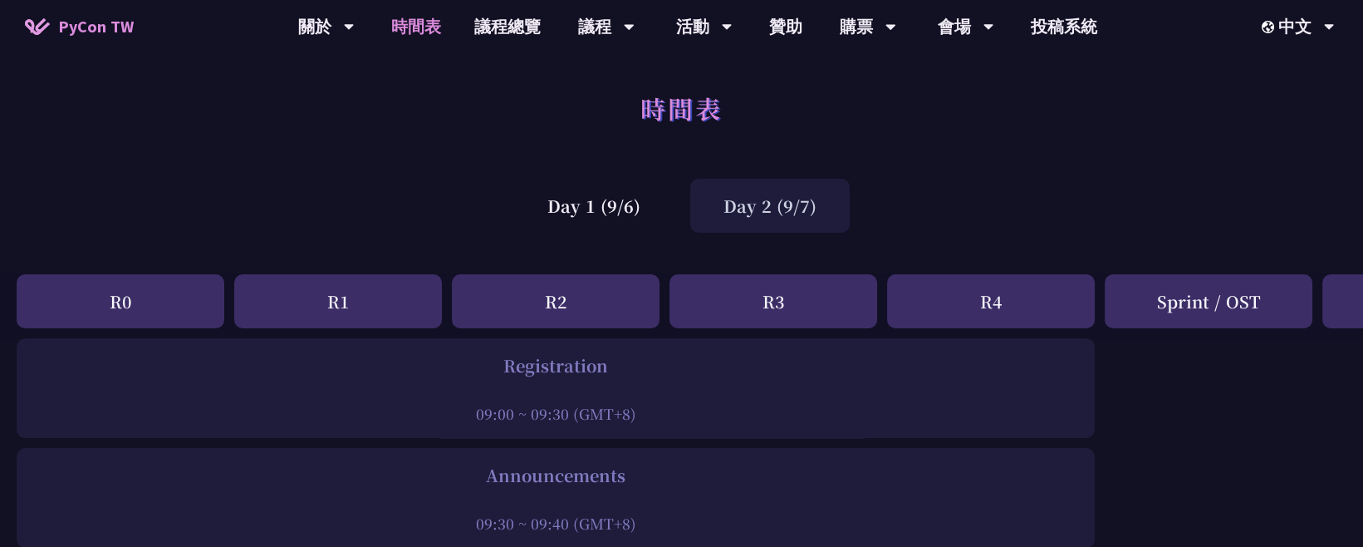
click at [734, 219] on div "Day 2 (9/7)" at bounding box center [770, 206] width 160 height 54
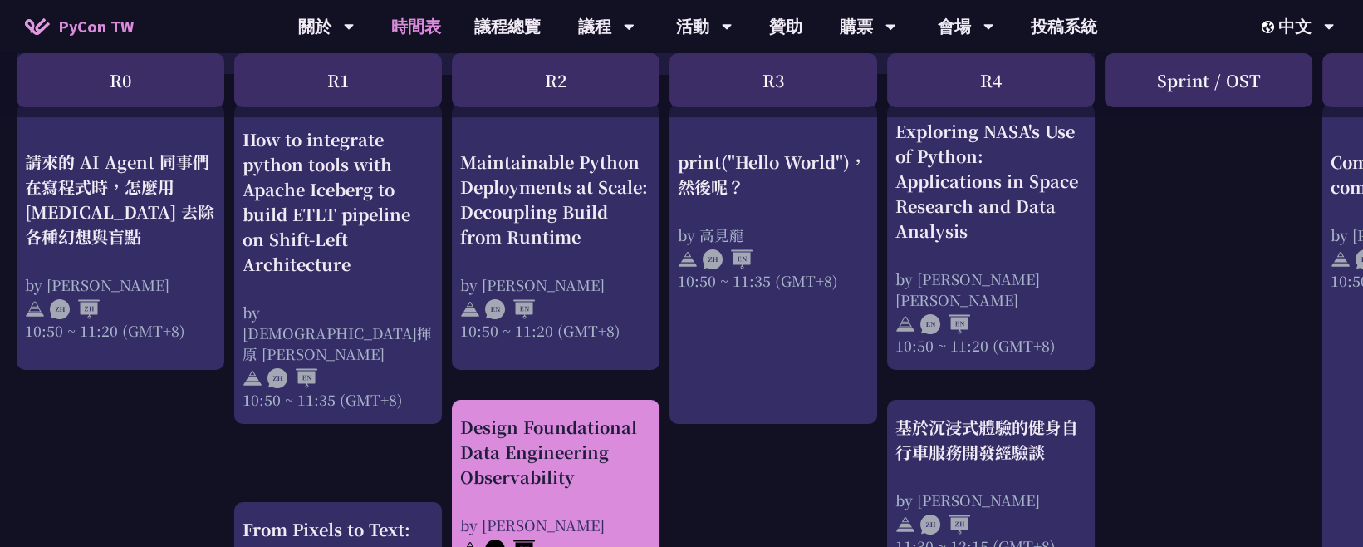
scroll to position [553, 0]
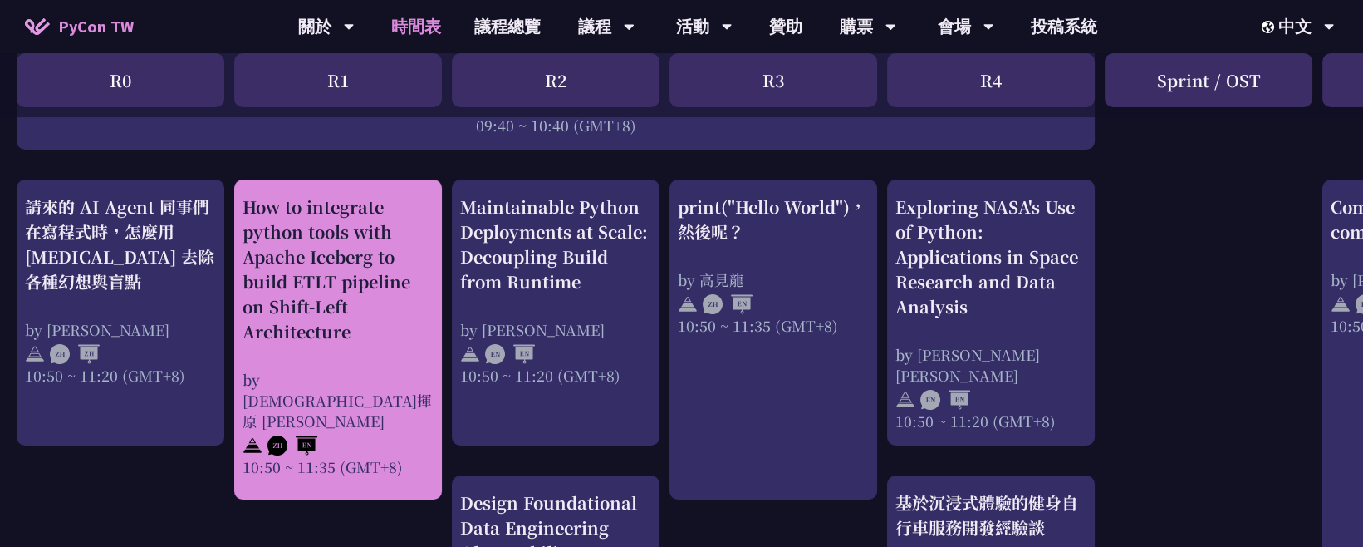
click at [376, 325] on div "How to integrate python tools with Apache Iceberg to build ETLT pipeline on Shi…" at bounding box center [338, 269] width 191 height 150
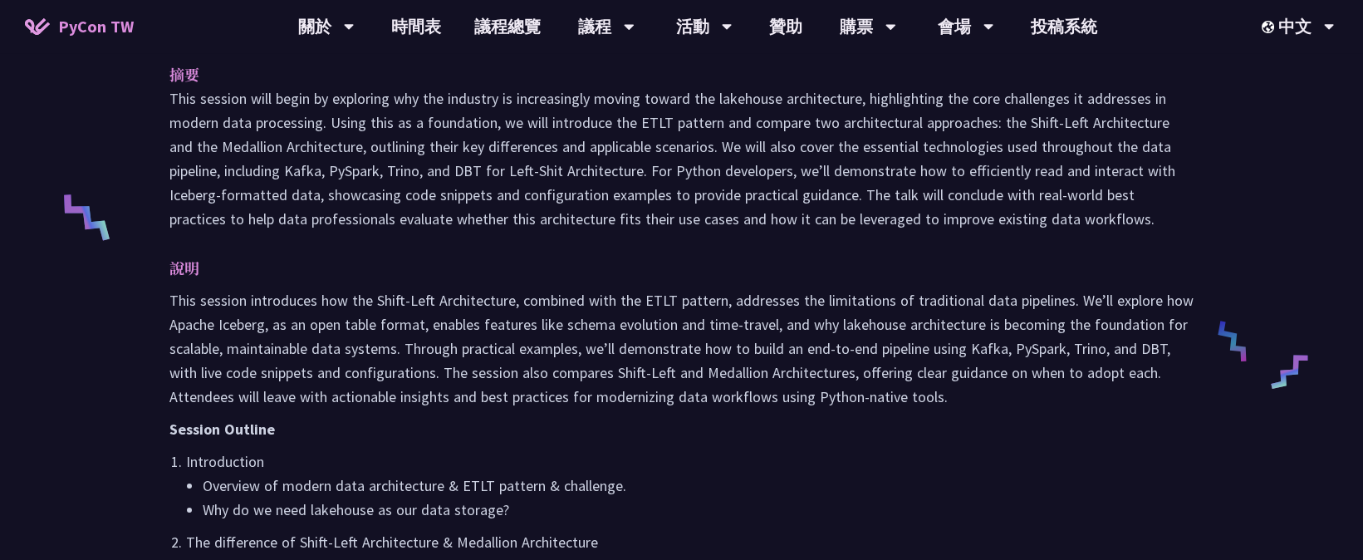
scroll to position [738, 0]
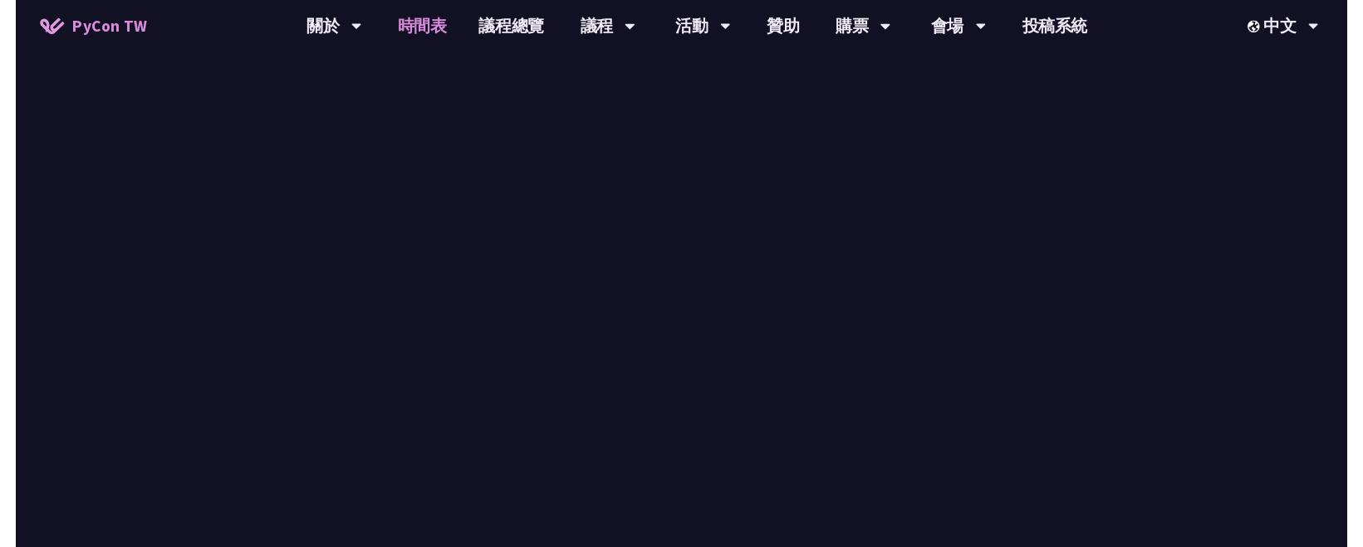
scroll to position [553, 0]
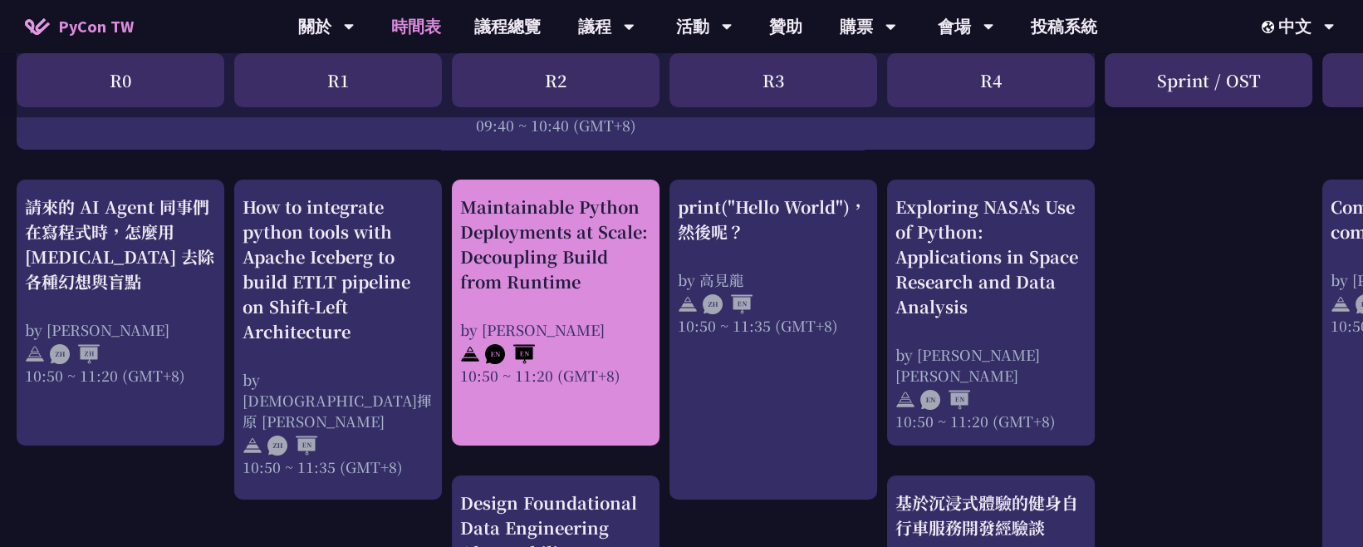
click at [656, 321] on div "Maintainable Python Deployments at Scale: Decoupling Build from Runtime by Just…" at bounding box center [556, 312] width 208 height 266
click at [559, 265] on div "Maintainable Python Deployments at Scale: Decoupling Build from Runtime" at bounding box center [555, 244] width 191 height 100
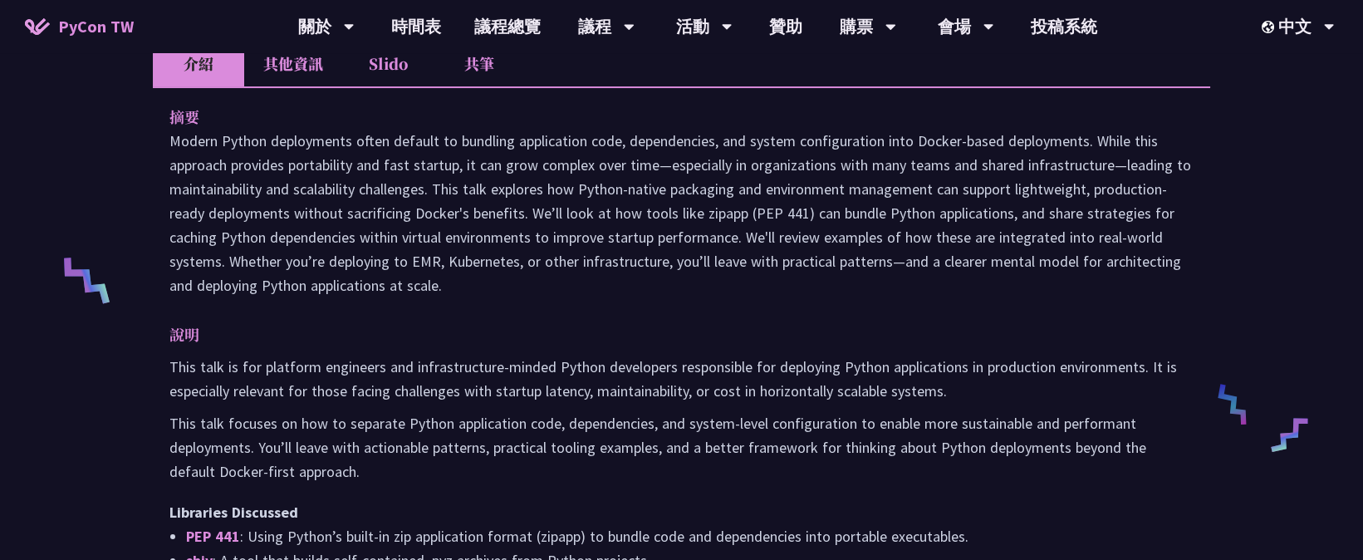
scroll to position [646, 0]
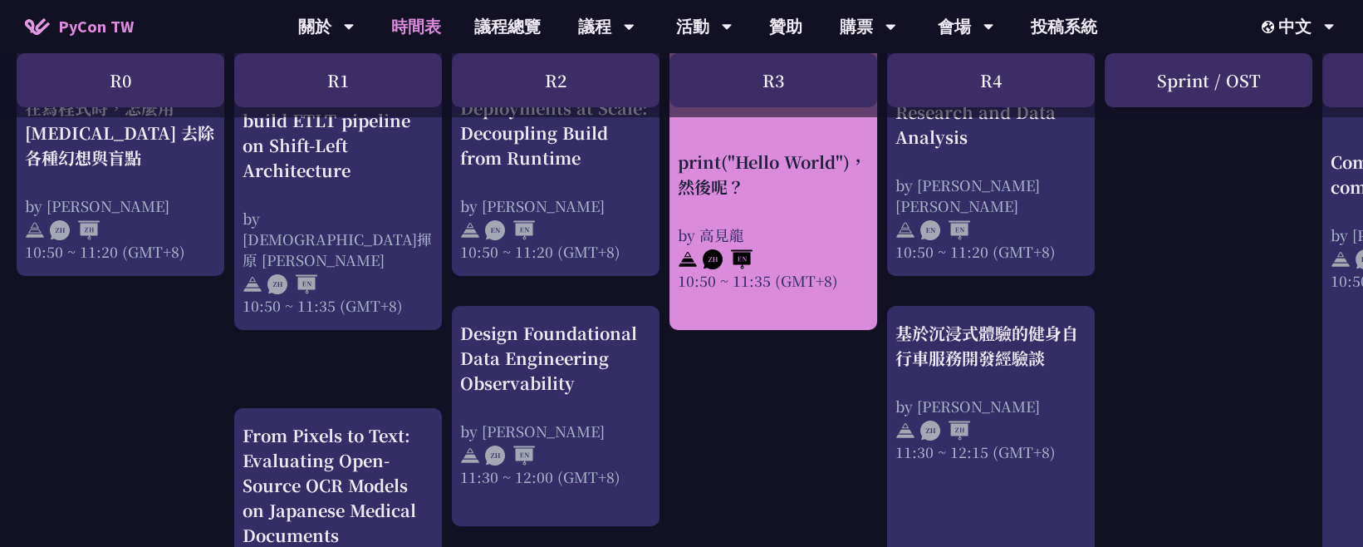
scroll to position [738, 0]
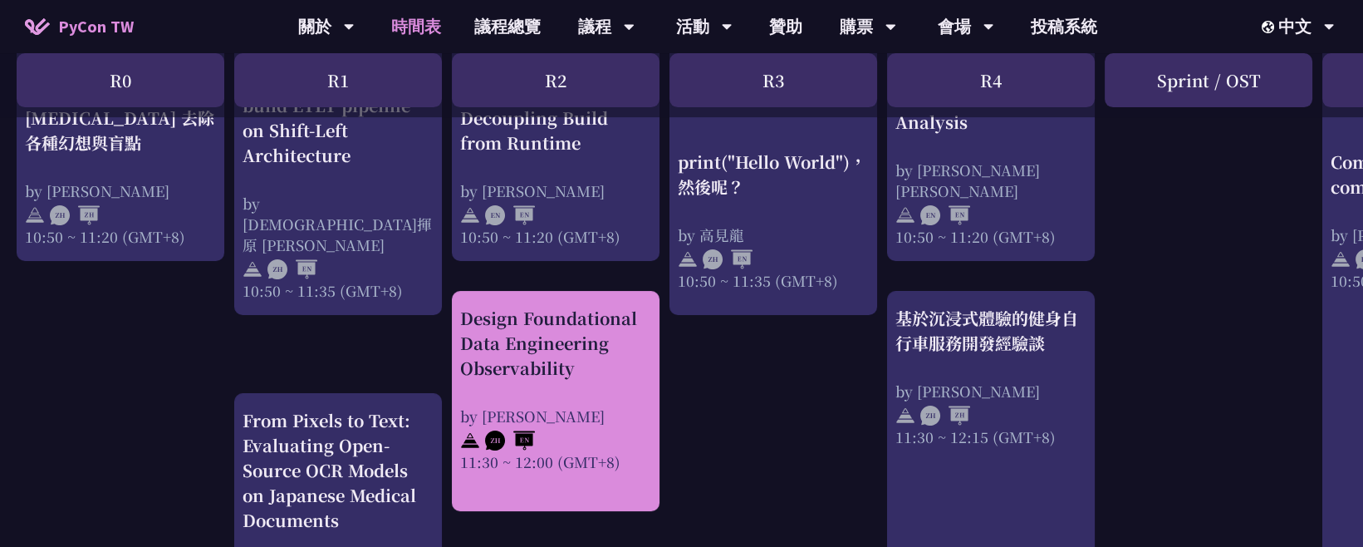
click at [585, 327] on div "Design Foundational Data Engineering Observability" at bounding box center [555, 343] width 191 height 75
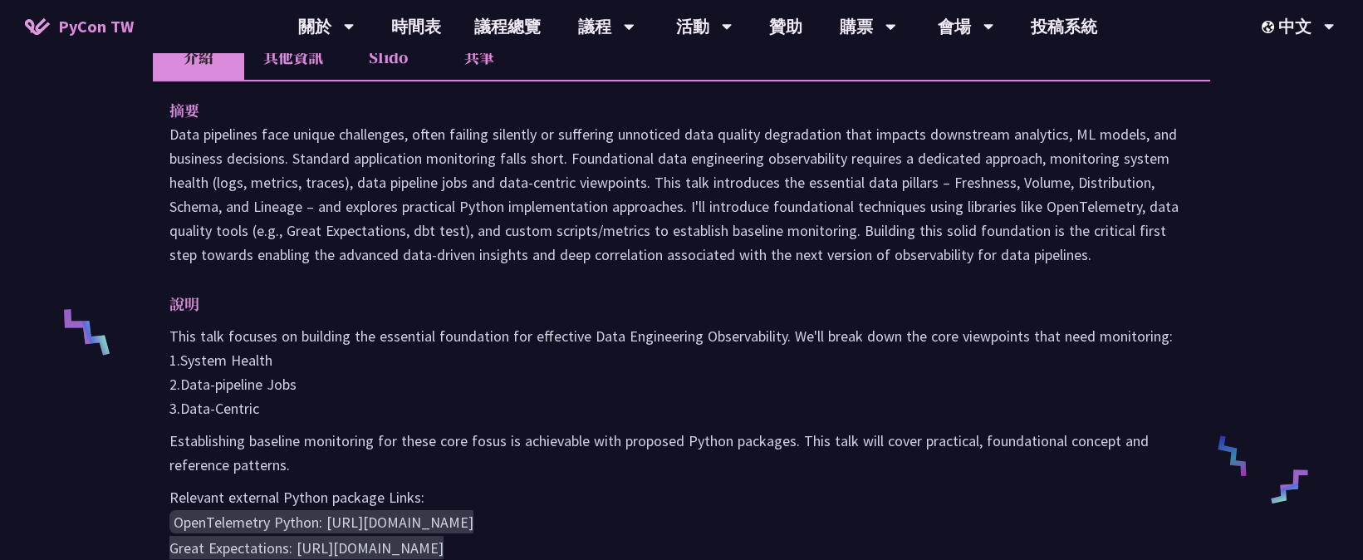
scroll to position [553, 0]
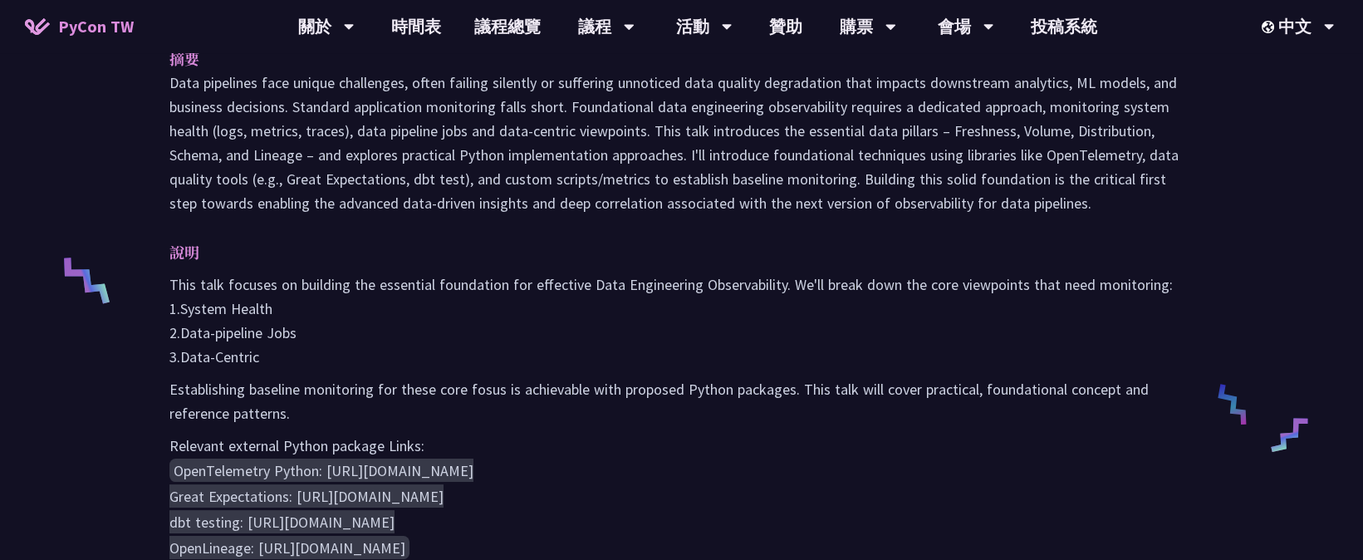
click at [444, 322] on p "This talk focuses on building the essential foundation for effective Data Engin…" at bounding box center [681, 321] width 1024 height 96
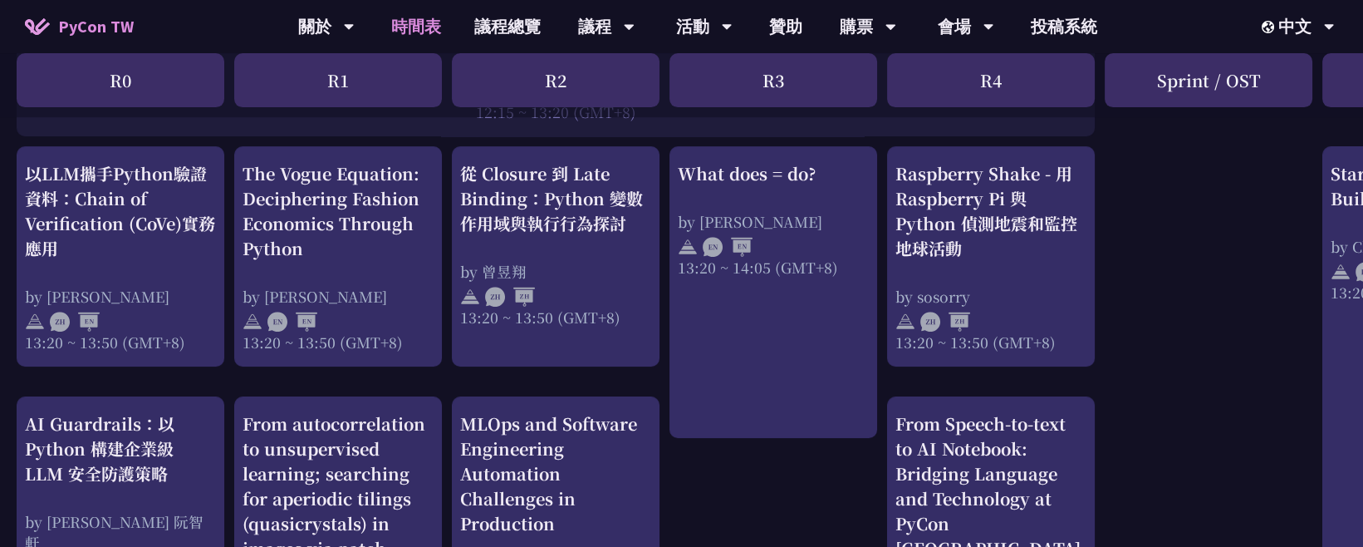
scroll to position [1384, 0]
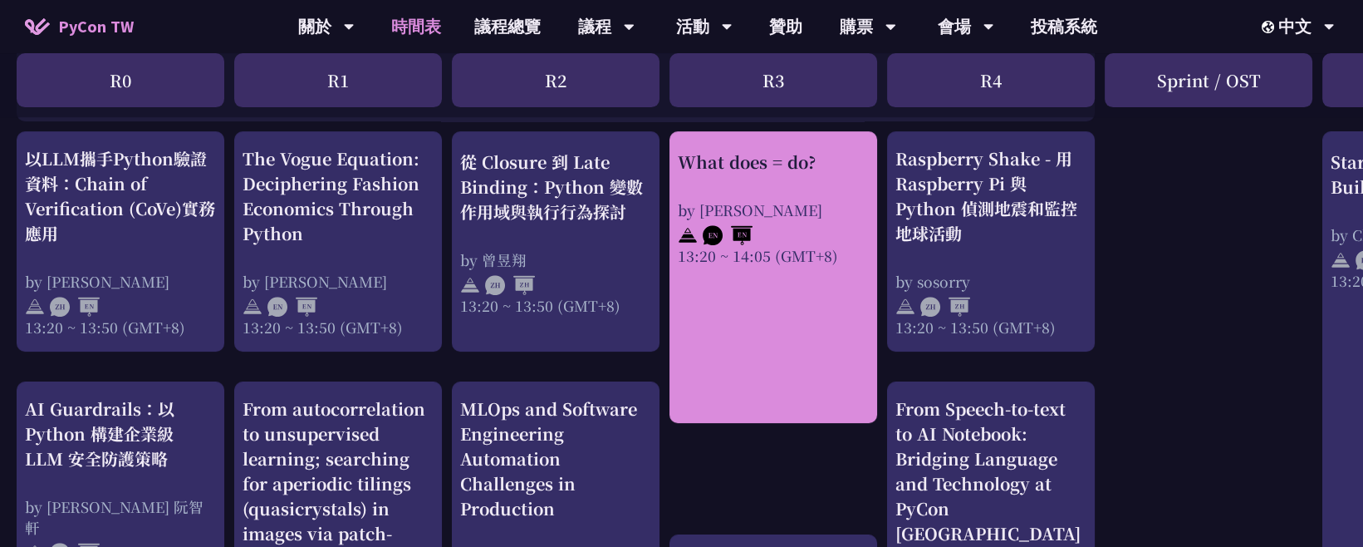
click at [772, 184] on div "What does = do? by Reuven M. Lerner 13:20 ~ 14:05 (GMT+8)" at bounding box center [773, 208] width 191 height 116
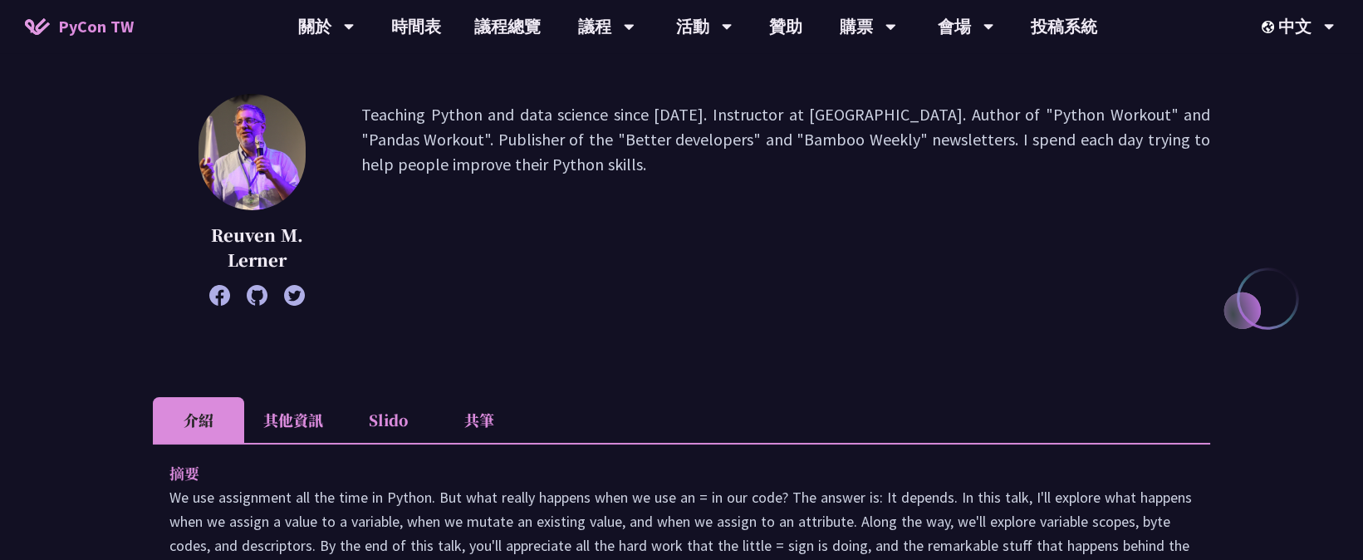
scroll to position [369, 0]
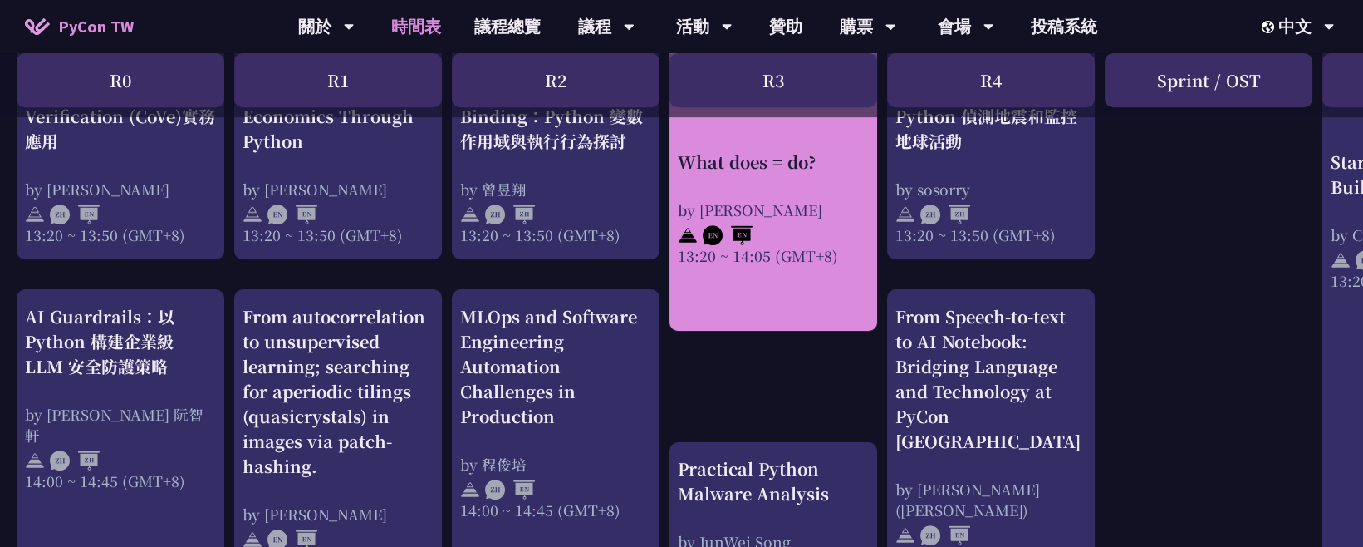
scroll to position [1569, 0]
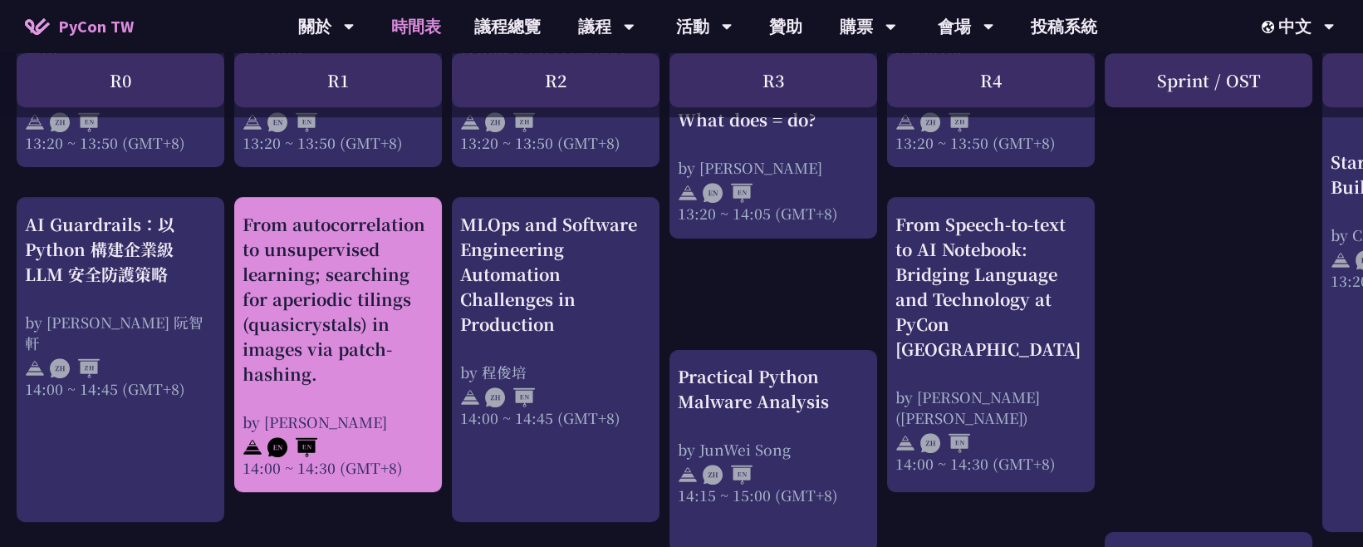
click at [394, 273] on div "From autocorrelation to unsupervised learning; searching for aperiodic tilings …" at bounding box center [338, 299] width 191 height 174
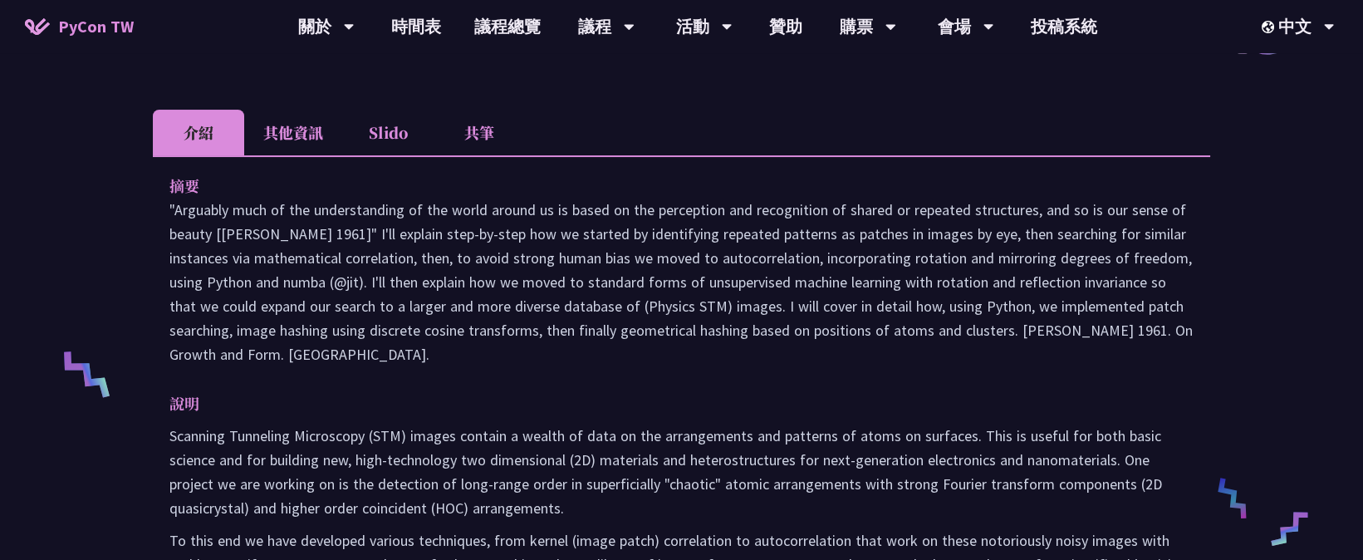
scroll to position [461, 0]
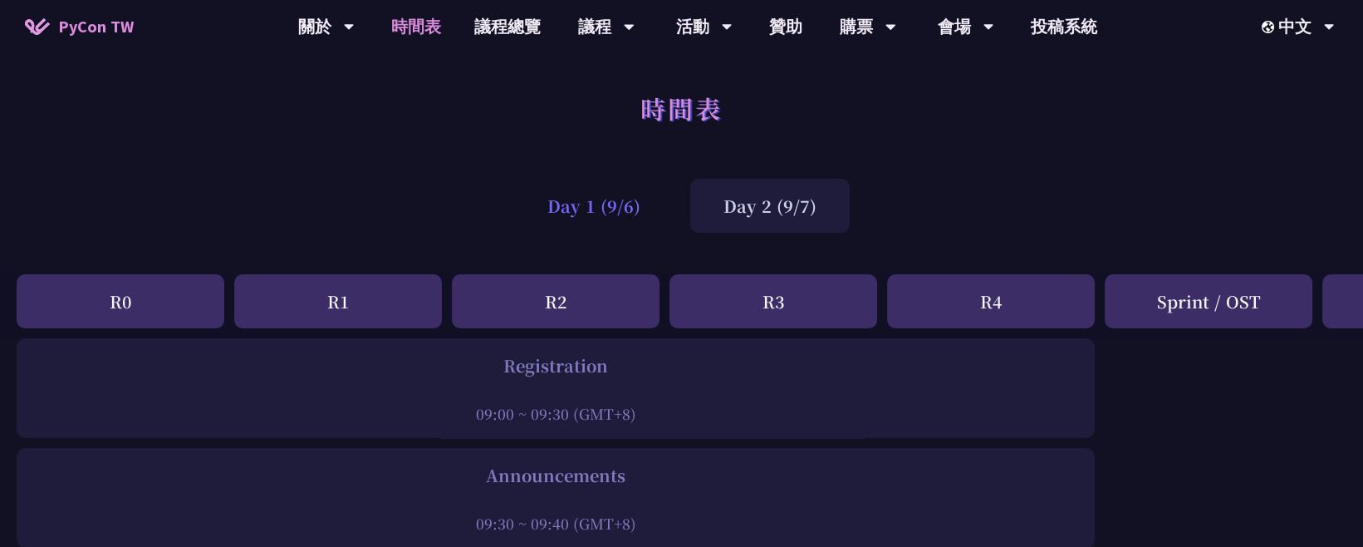
click at [582, 223] on div "Day 1 (9/6)" at bounding box center [594, 206] width 160 height 54
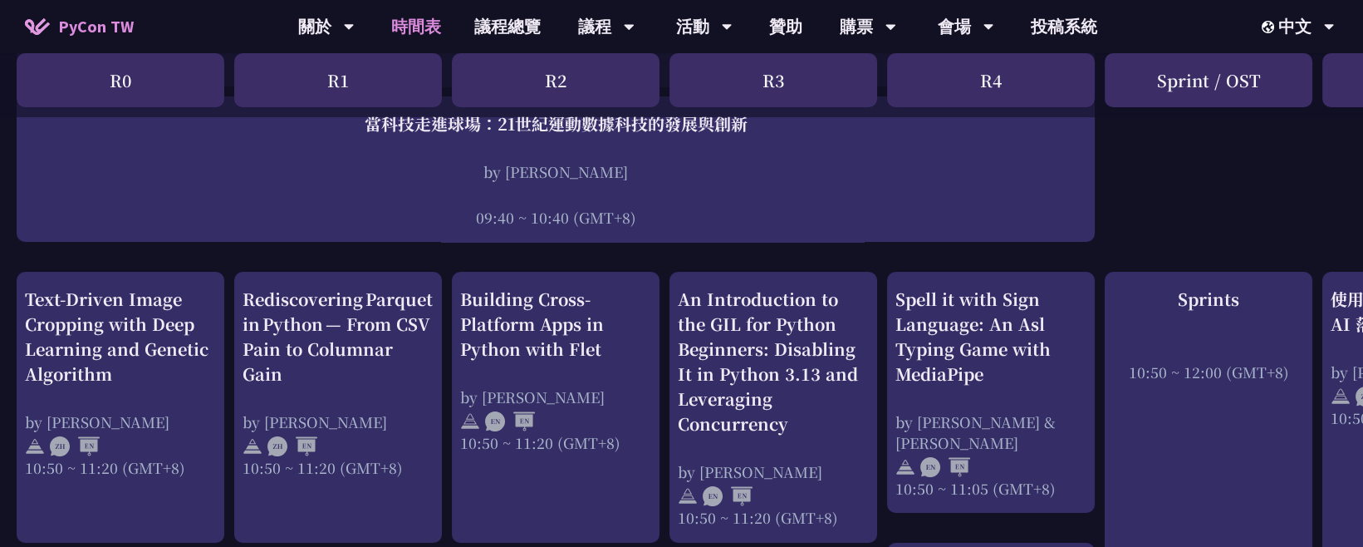
scroll to position [553, 0]
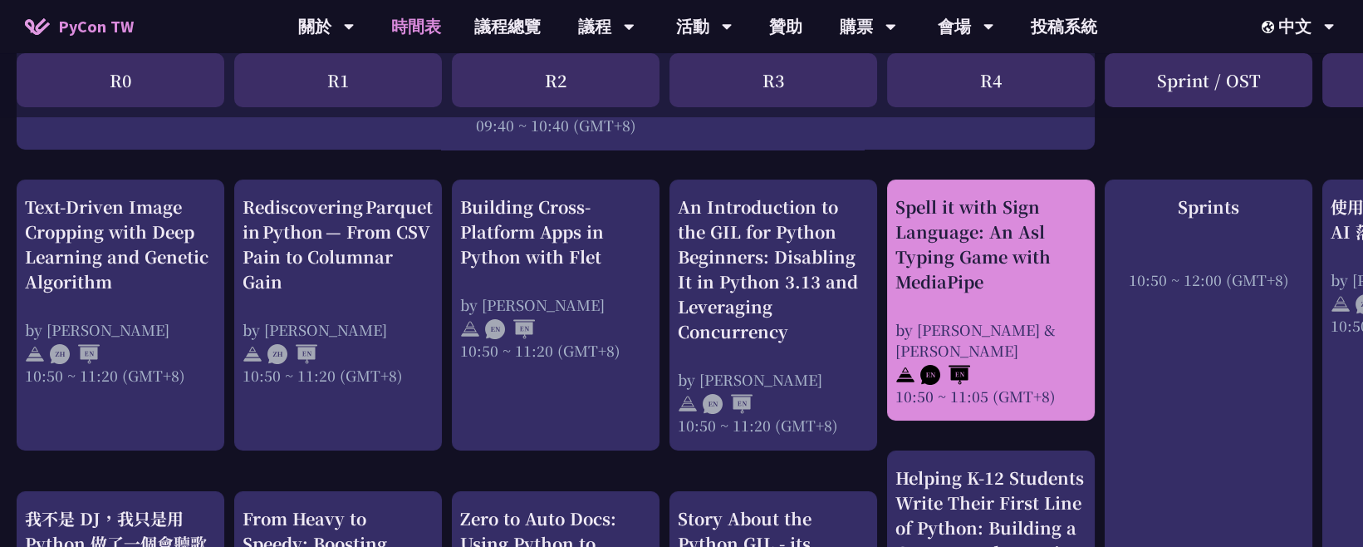
click at [945, 243] on div "Spell it with Sign Language: An Asl Typing Game with MediaPipe" at bounding box center [991, 244] width 191 height 100
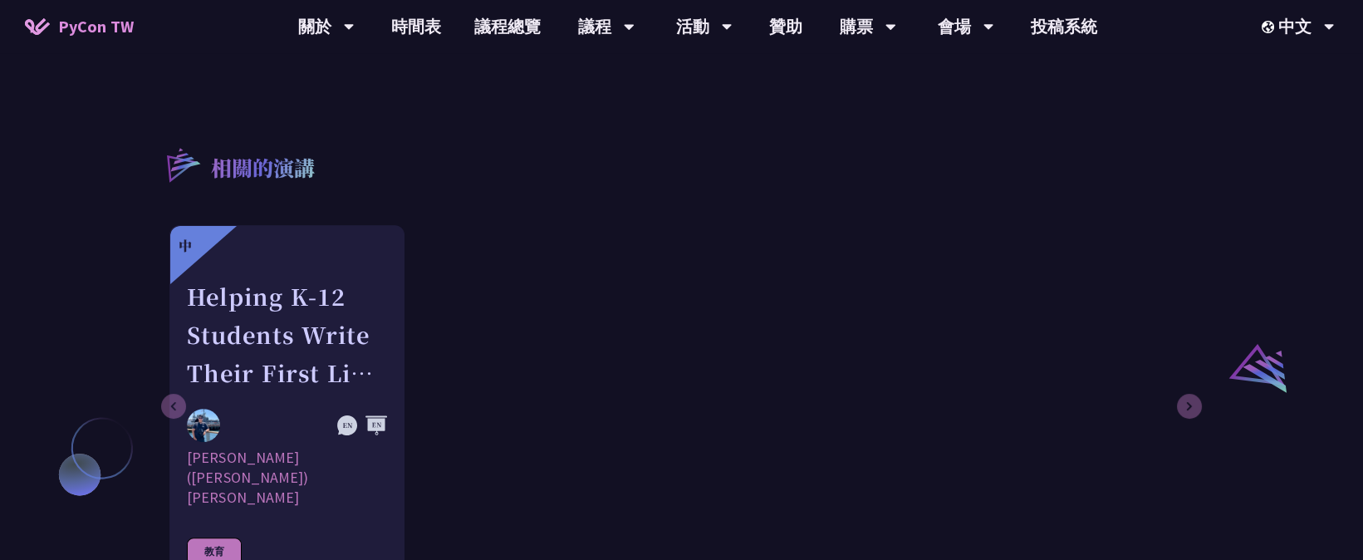
scroll to position [1107, 0]
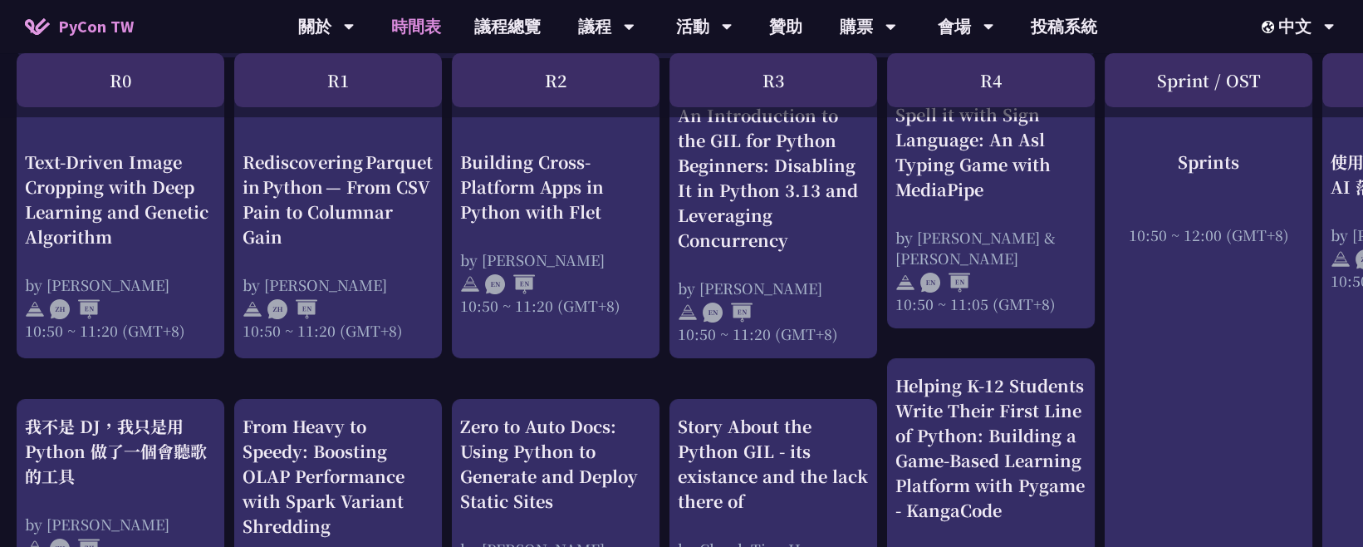
scroll to position [831, 0]
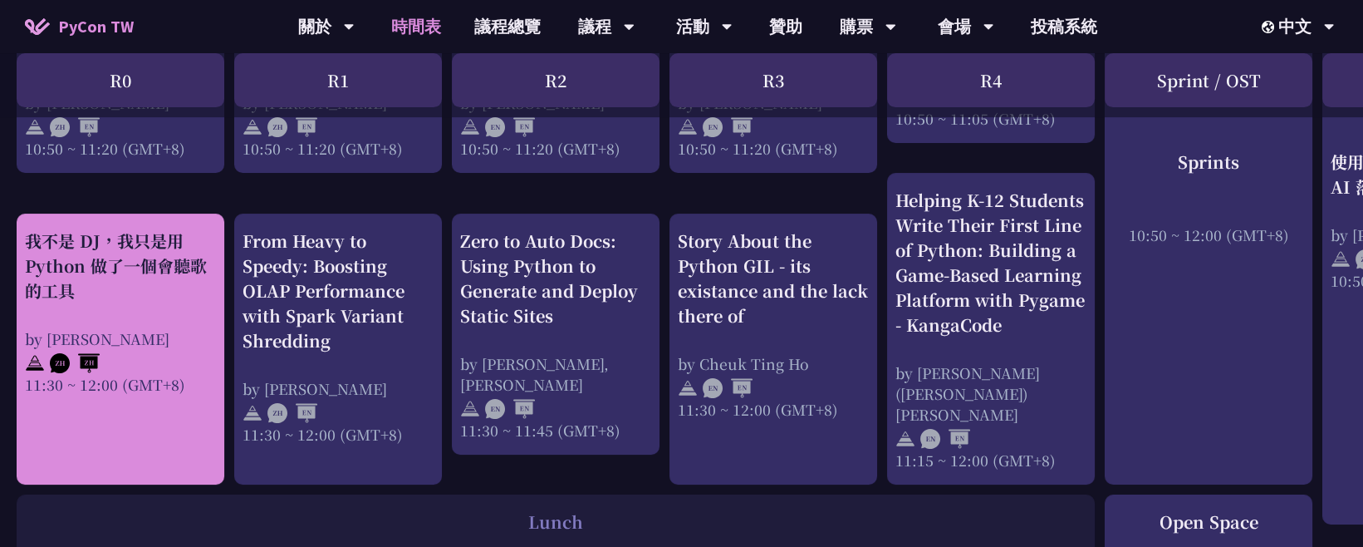
click at [150, 282] on div "我不是 DJ，我只是用 Python 做了一個會聽歌的工具" at bounding box center [120, 265] width 191 height 75
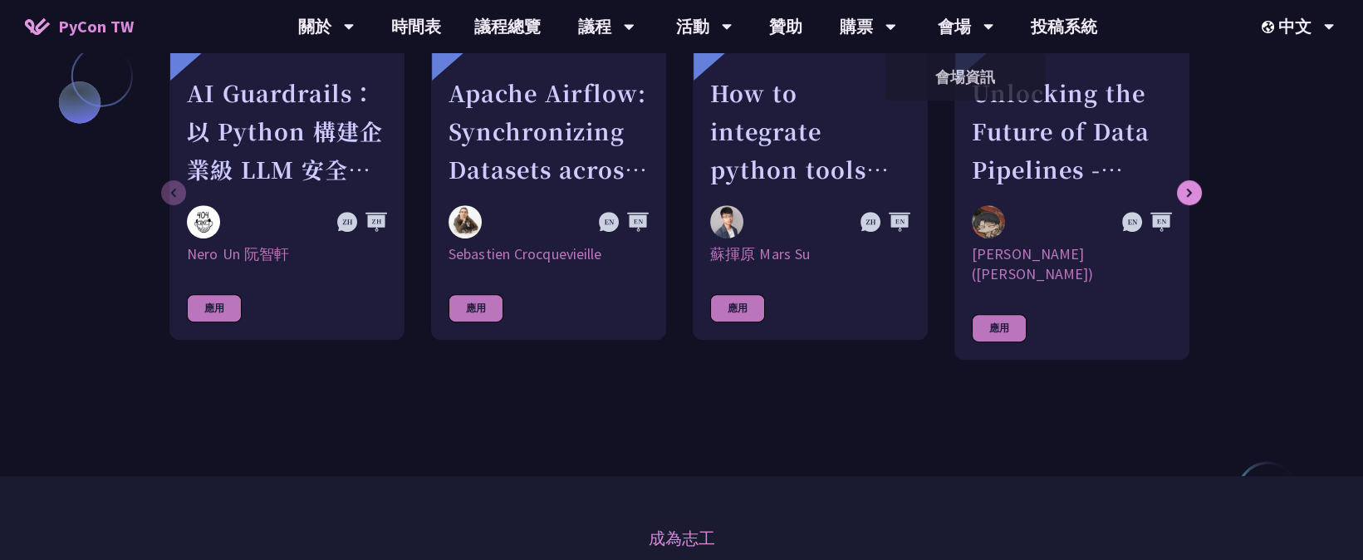
scroll to position [1200, 0]
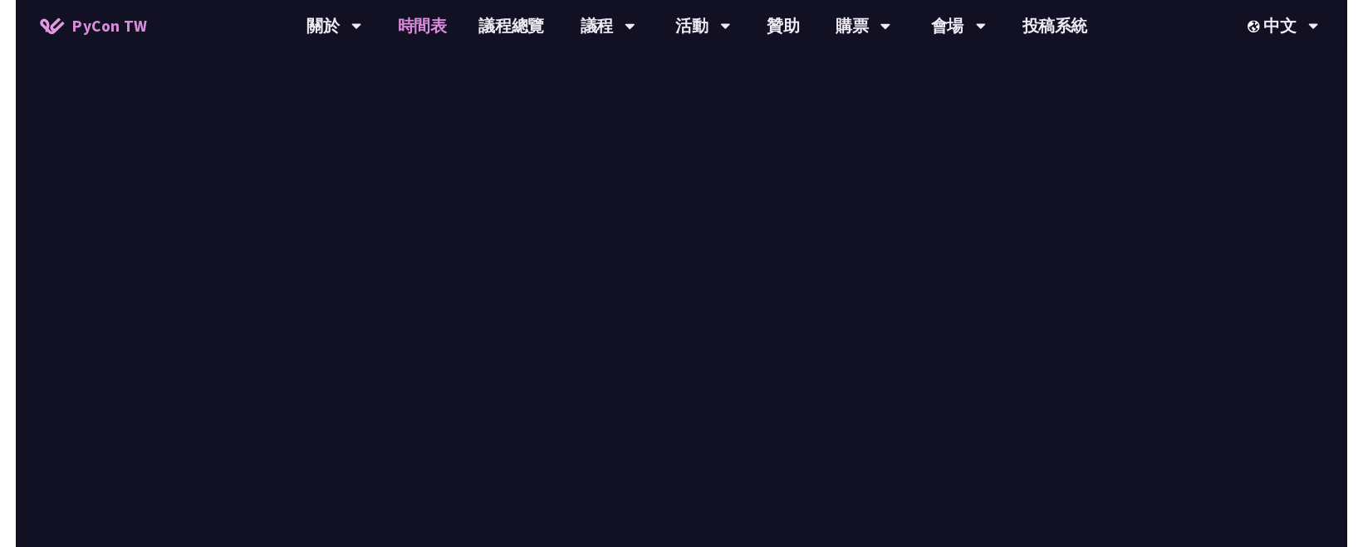
scroll to position [831, 0]
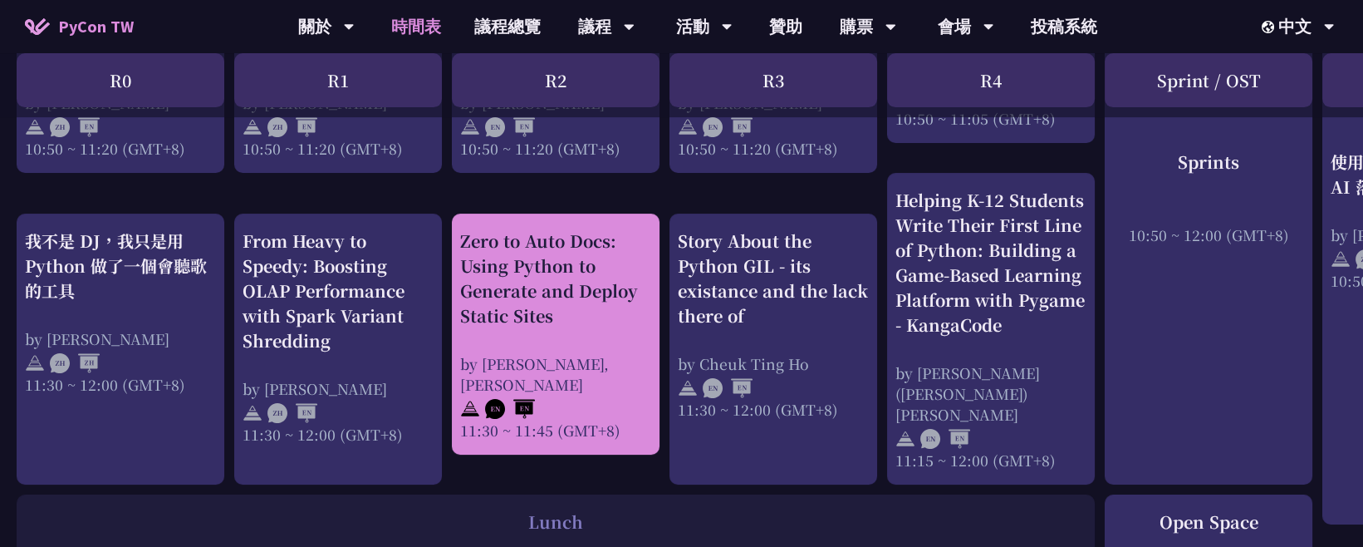
click at [619, 279] on div "Zero to Auto Docs: Using Python to Generate and Deploy Static Sites" at bounding box center [555, 278] width 191 height 100
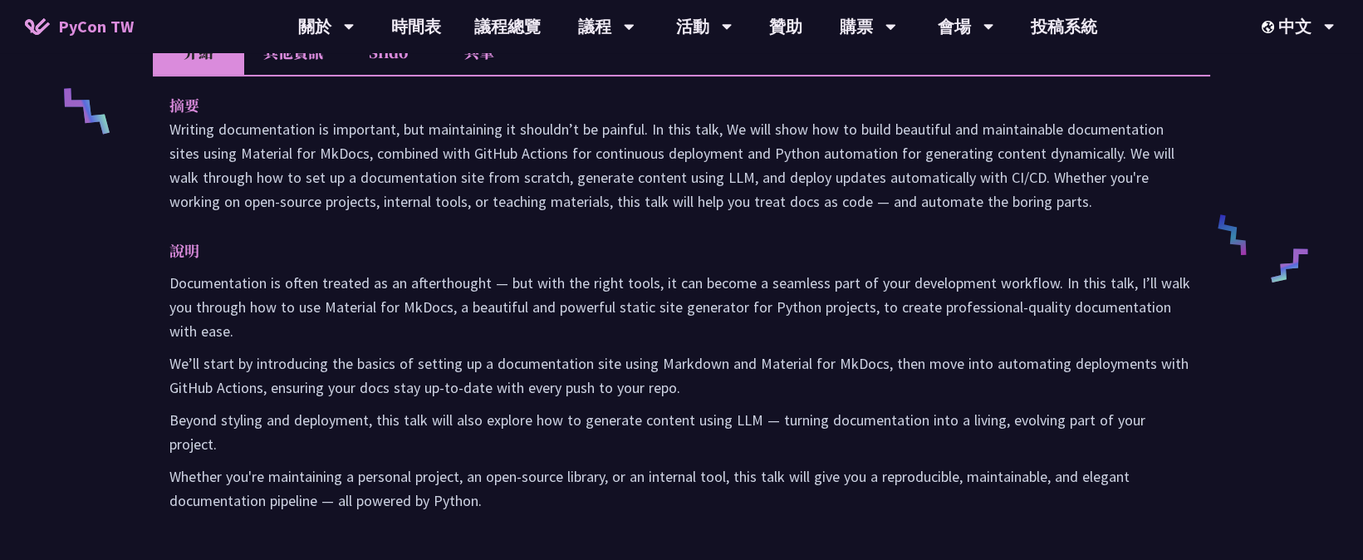
scroll to position [738, 0]
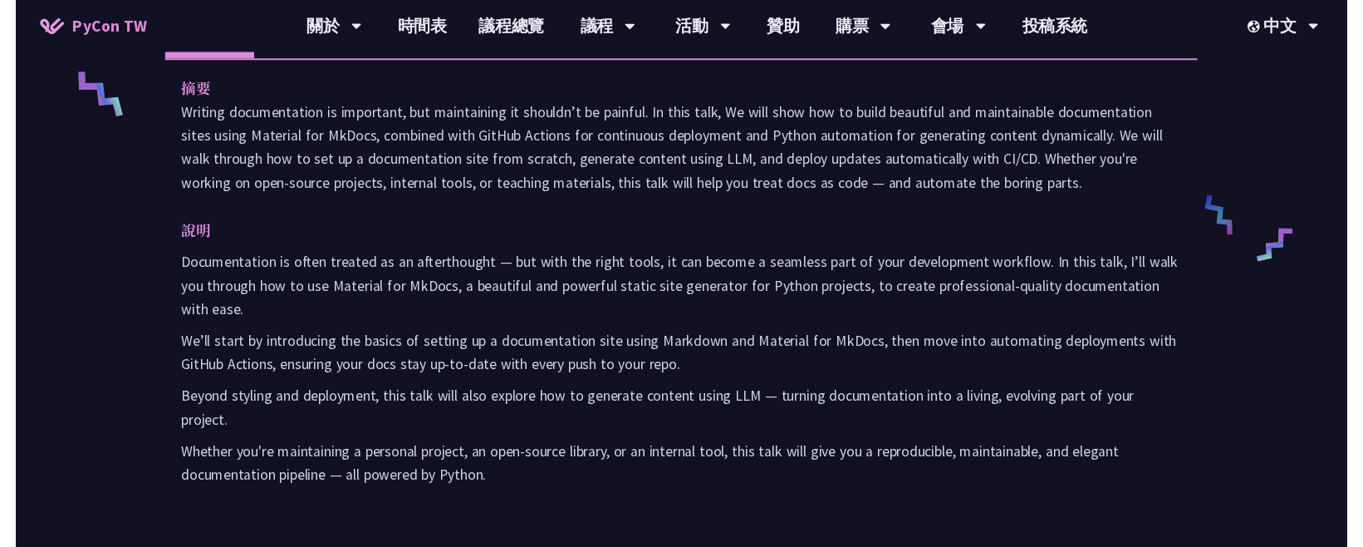
scroll to position [831, 0]
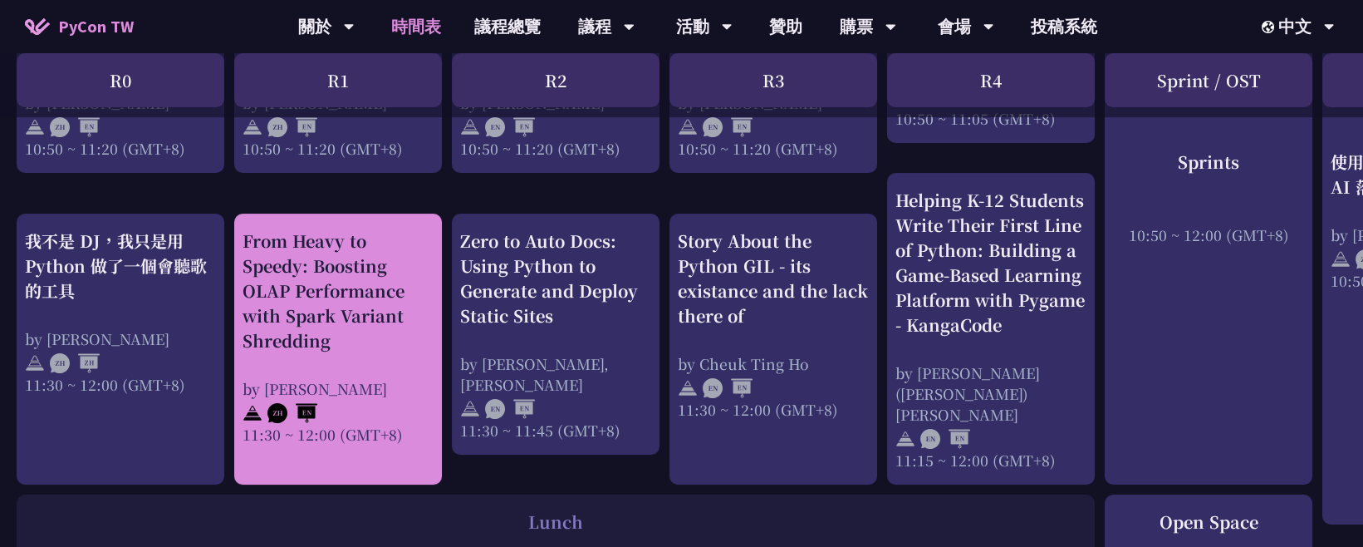
click at [382, 277] on div "From Heavy to Speedy: Boosting OLAP Performance with Spark Variant Shredding" at bounding box center [338, 290] width 191 height 125
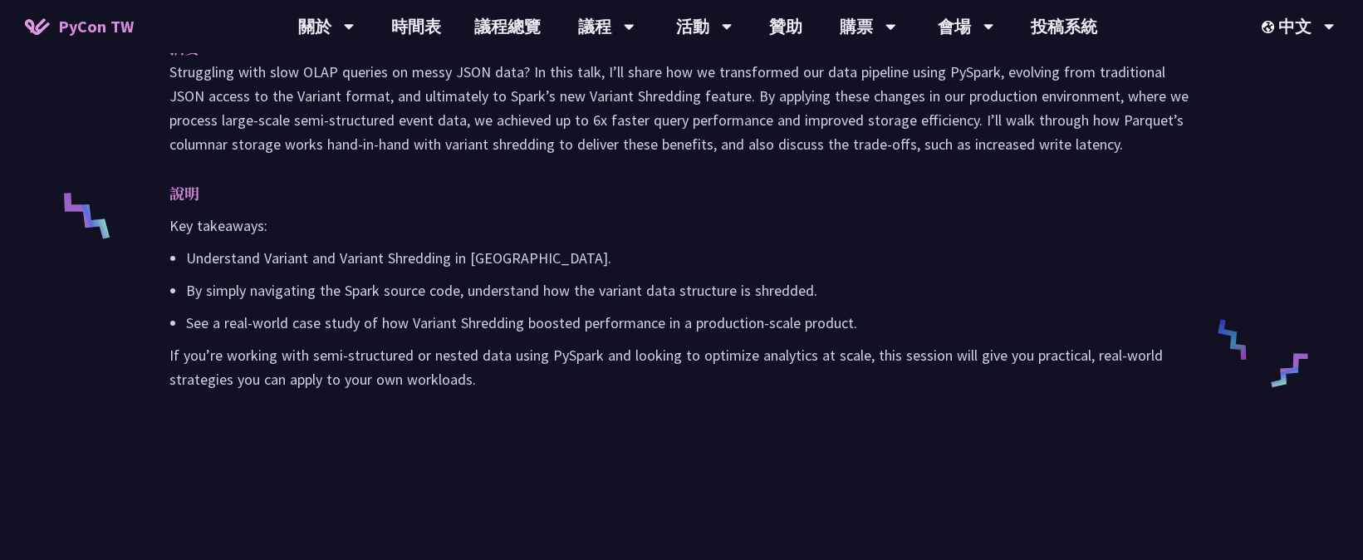
scroll to position [646, 0]
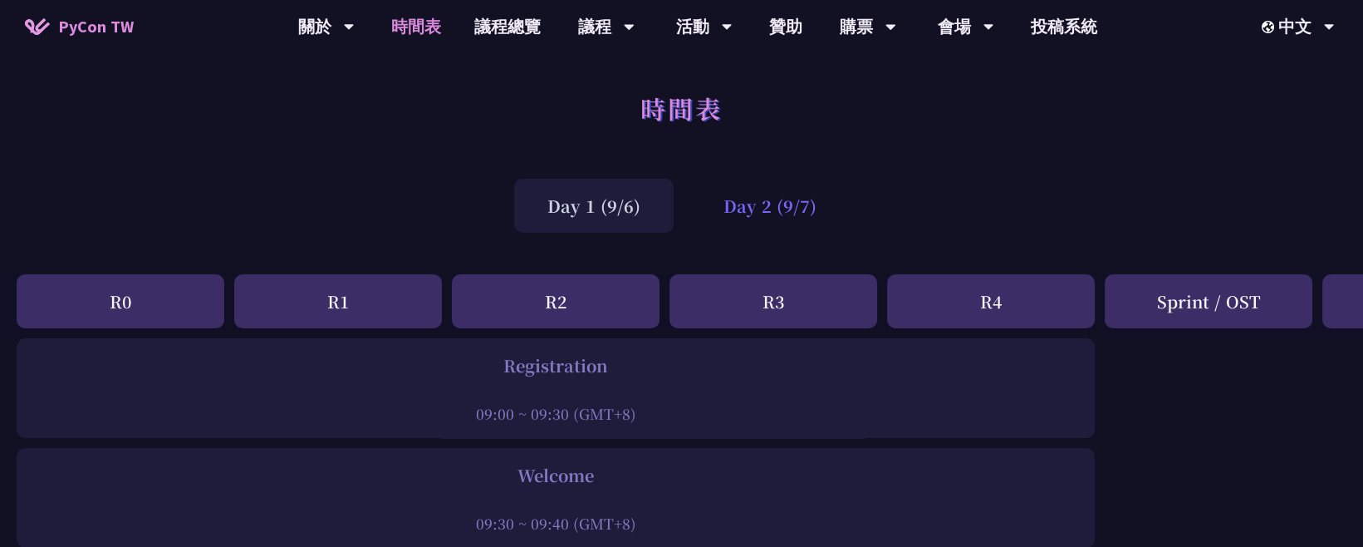
click at [783, 212] on div "Day 2 (9/7)" at bounding box center [770, 206] width 160 height 54
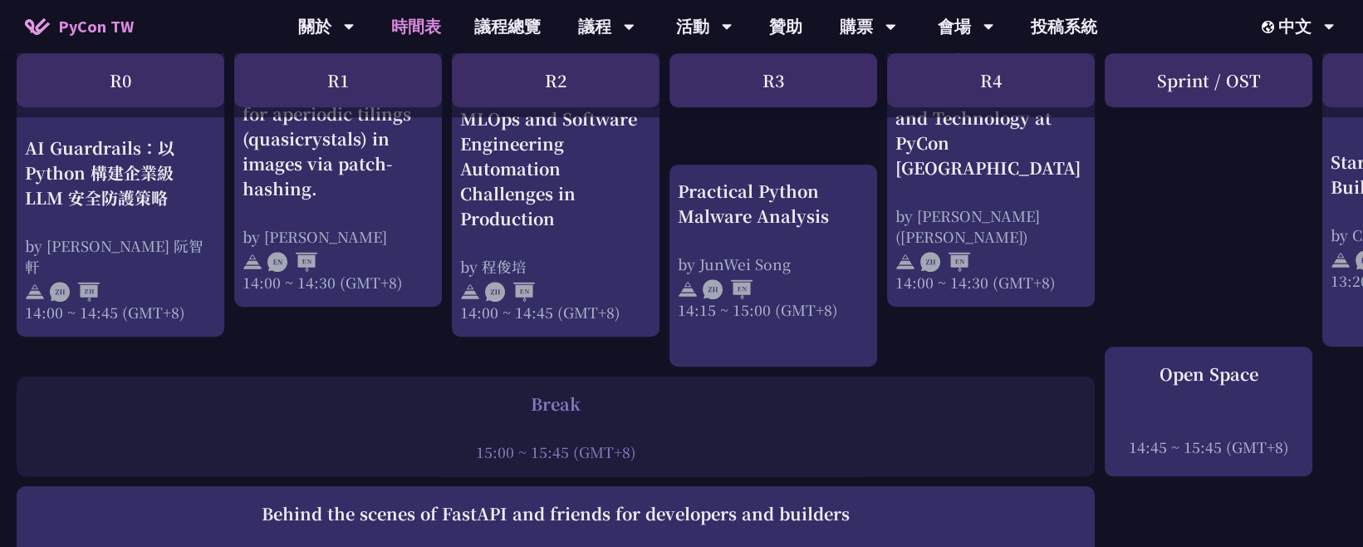
scroll to position [1569, 0]
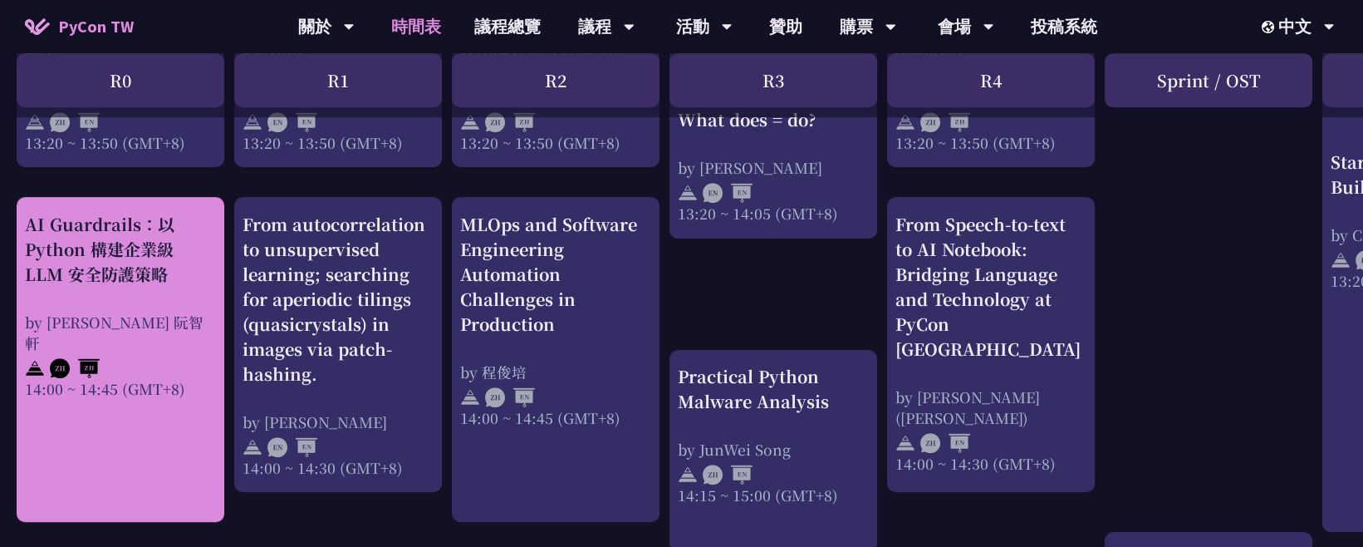
click at [96, 273] on div "AI Guardrails：以 Python 構建企業級 LLM 安全防護策略" at bounding box center [120, 249] width 191 height 75
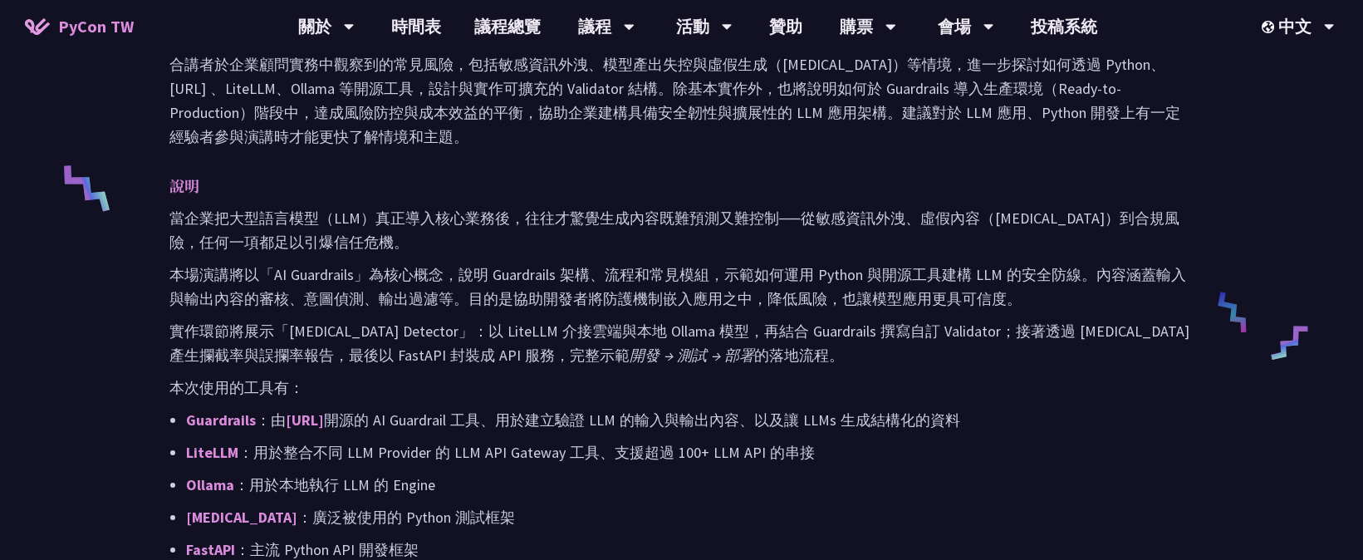
scroll to position [738, 0]
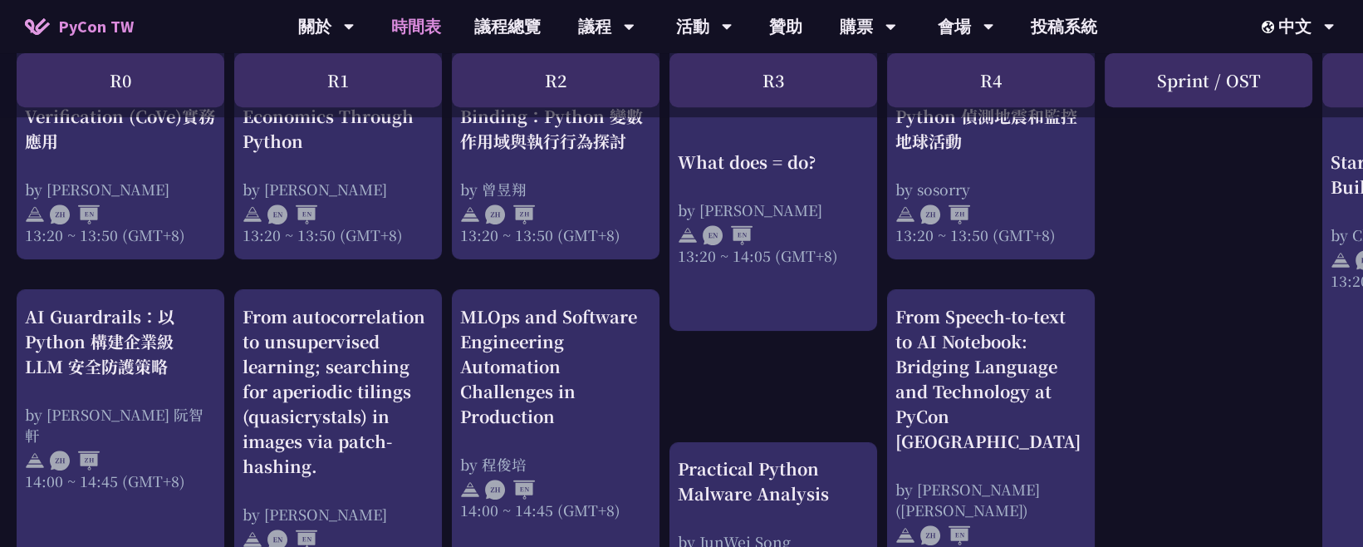
scroll to position [1292, 0]
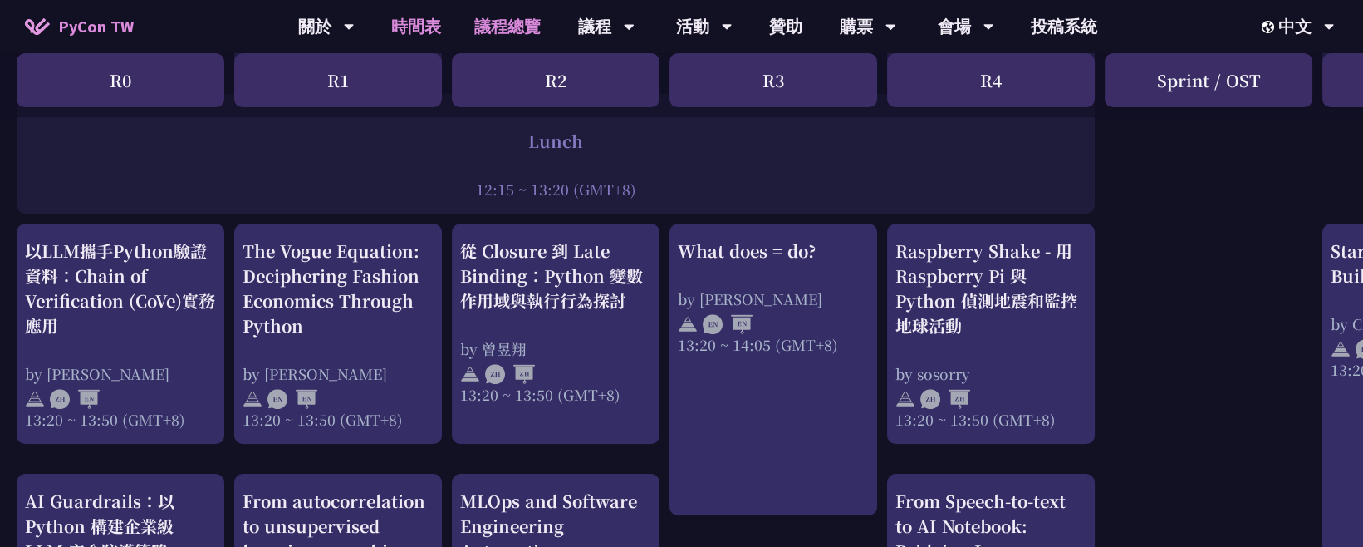
click at [490, 25] on link "議程總覽" at bounding box center [508, 26] width 100 height 53
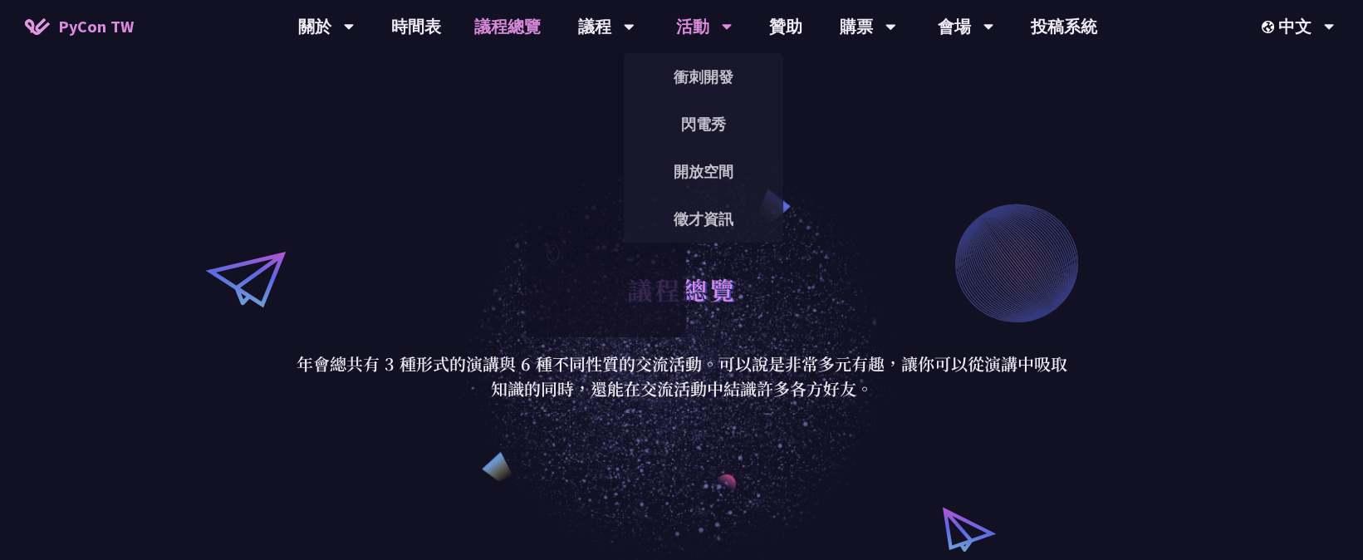
click at [687, 29] on div "活動" at bounding box center [704, 26] width 56 height 53
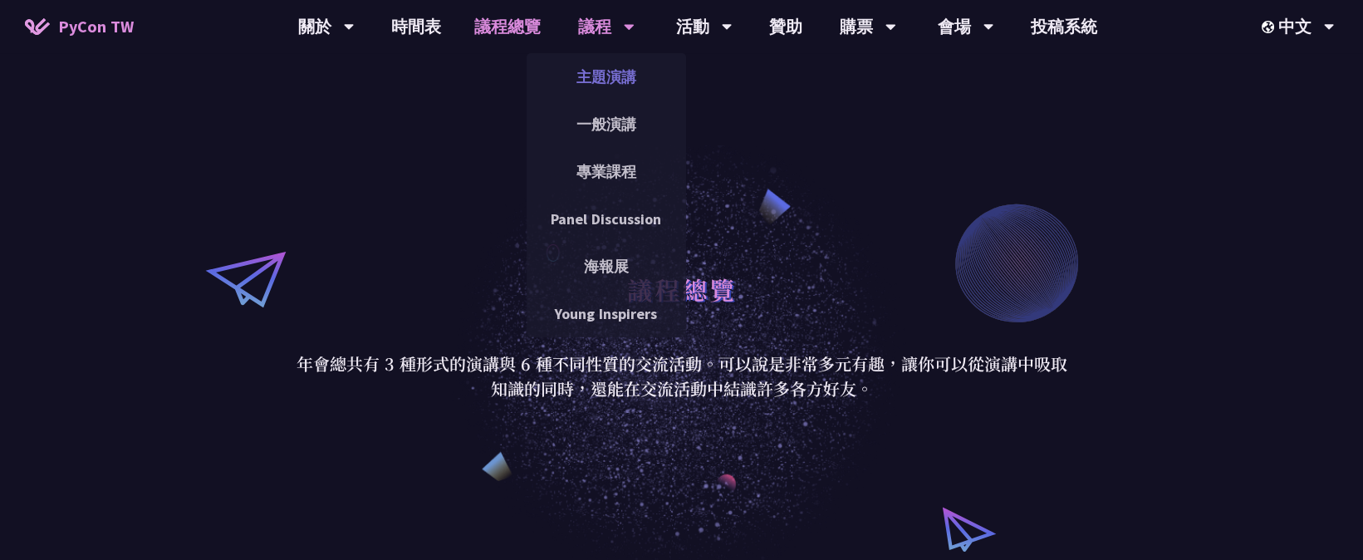
click at [606, 59] on link "主題演講" at bounding box center [607, 76] width 160 height 39
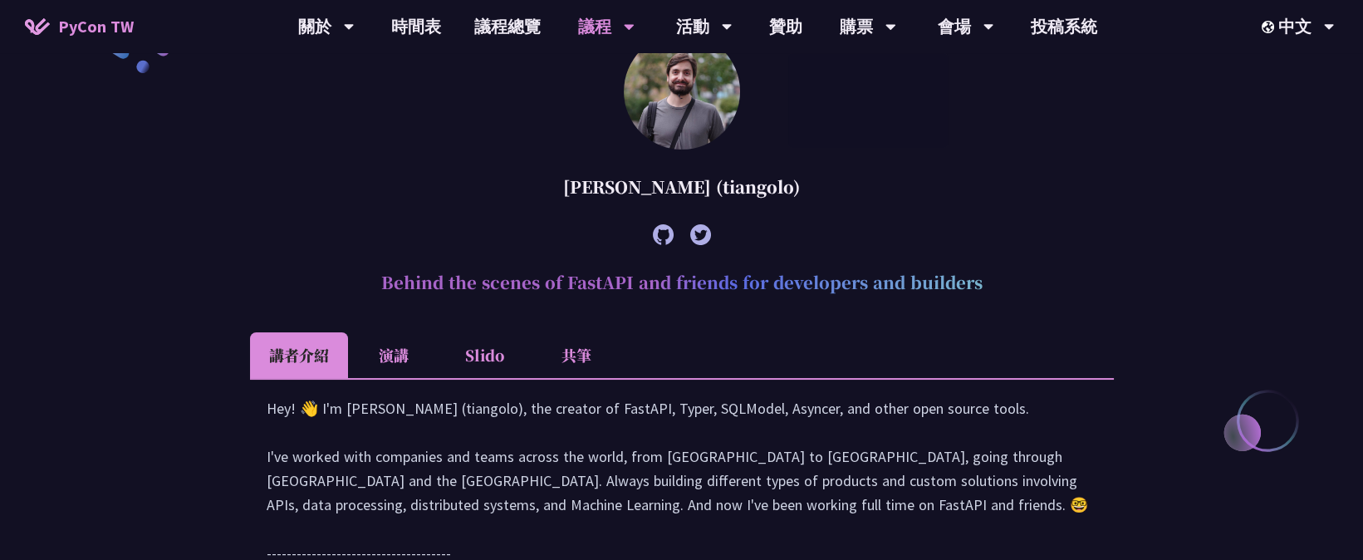
scroll to position [646, 0]
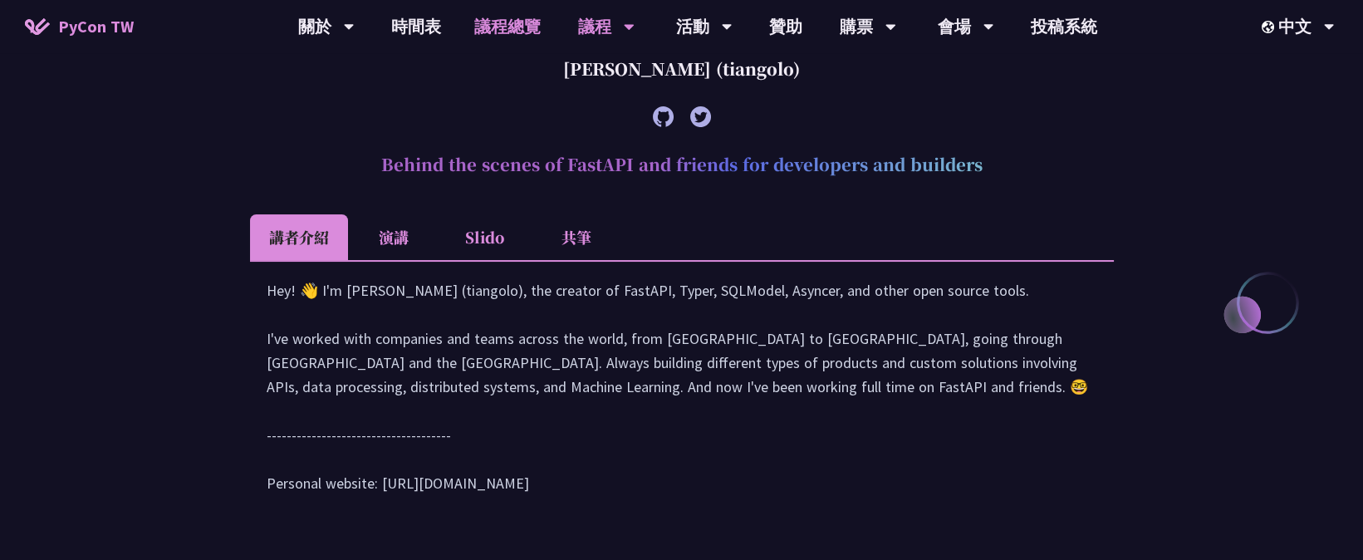
click at [493, 31] on link "議程總覽" at bounding box center [508, 26] width 100 height 53
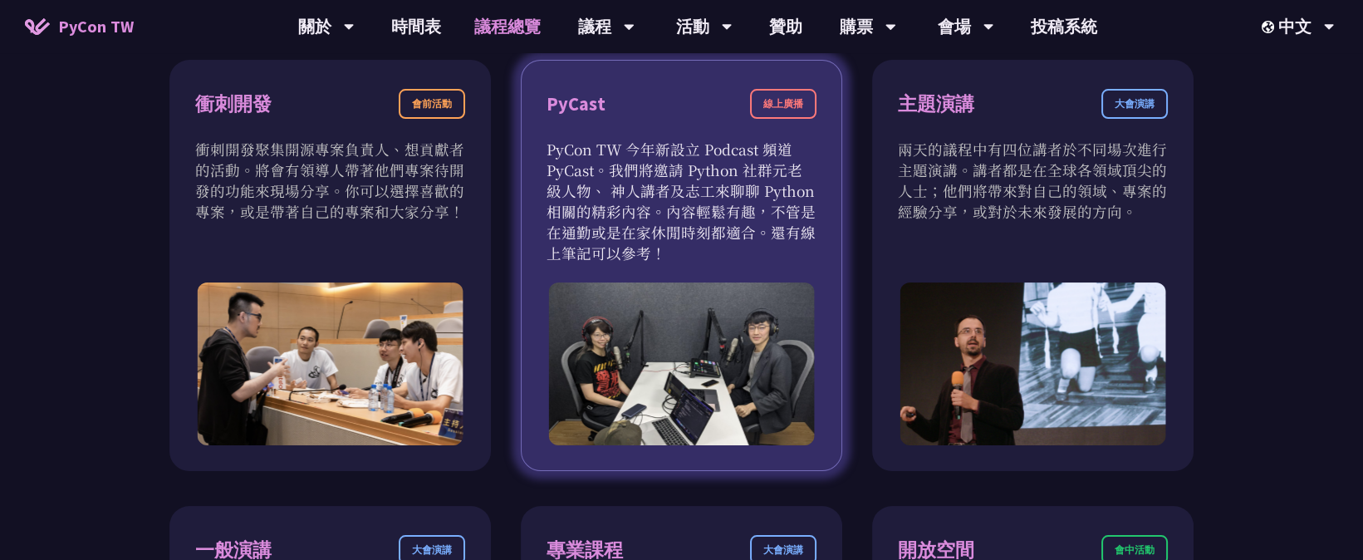
scroll to position [553, 0]
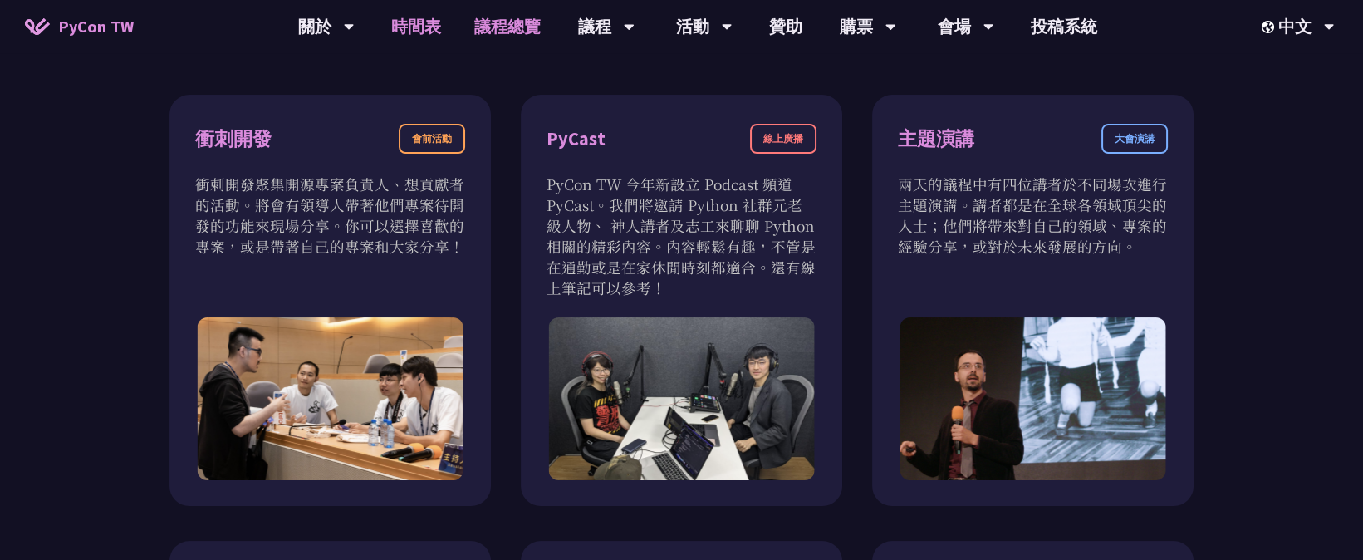
click at [424, 32] on link "時間表" at bounding box center [416, 26] width 83 height 53
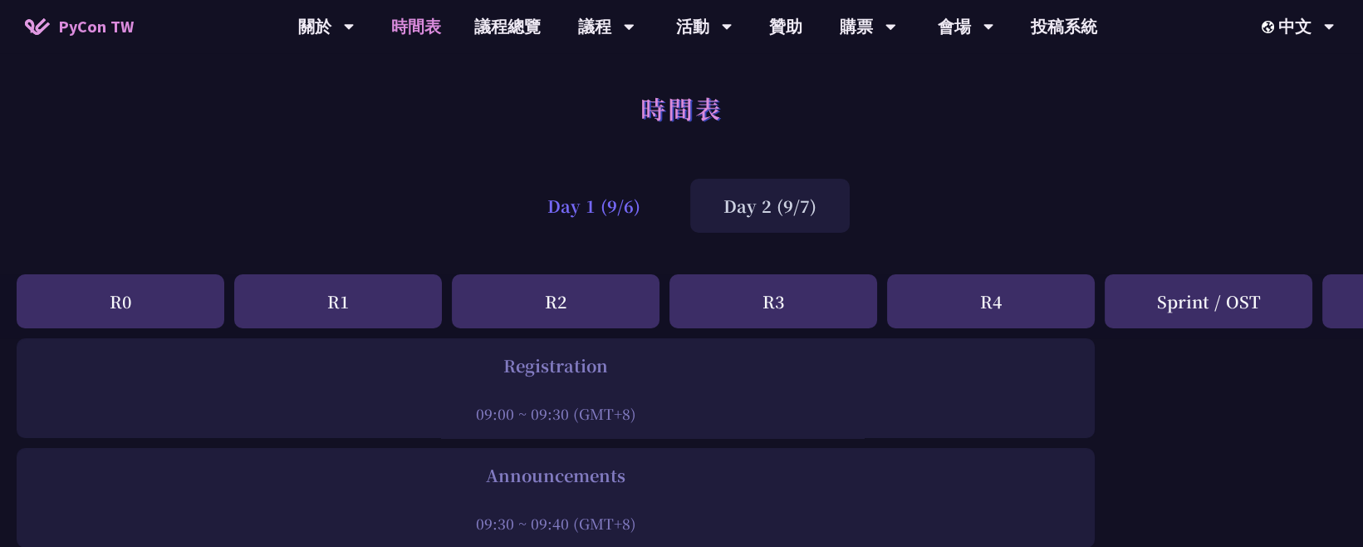
click at [567, 218] on div "Day 1 (9/6)" at bounding box center [594, 206] width 160 height 54
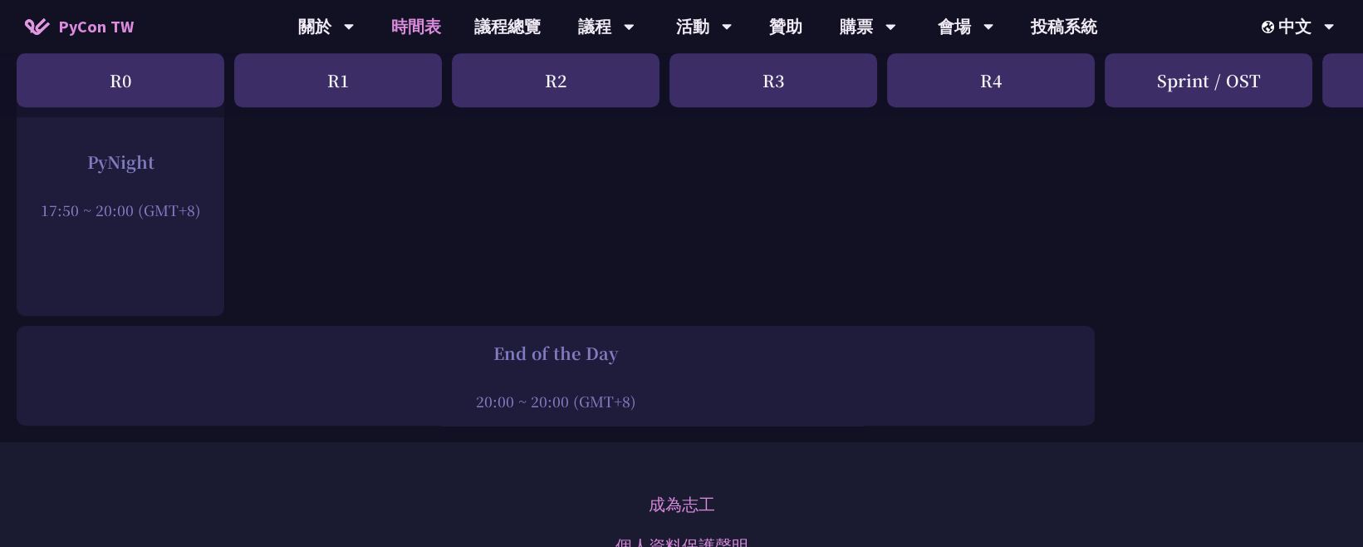
scroll to position [2479, 0]
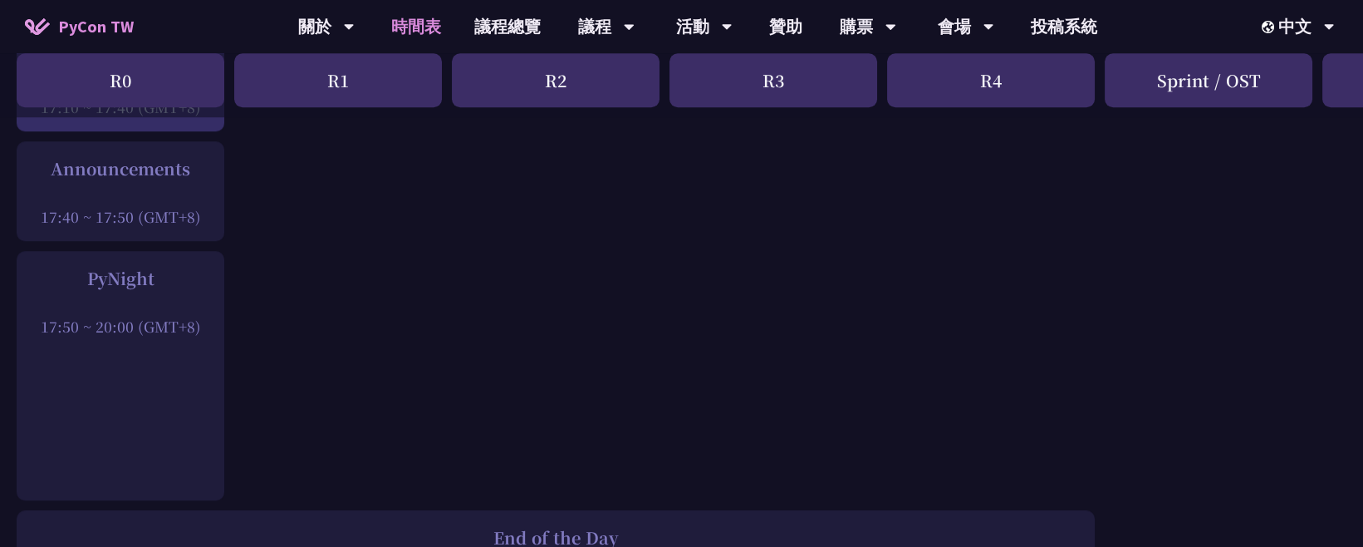
click at [127, 277] on div "PyNight" at bounding box center [120, 278] width 191 height 25
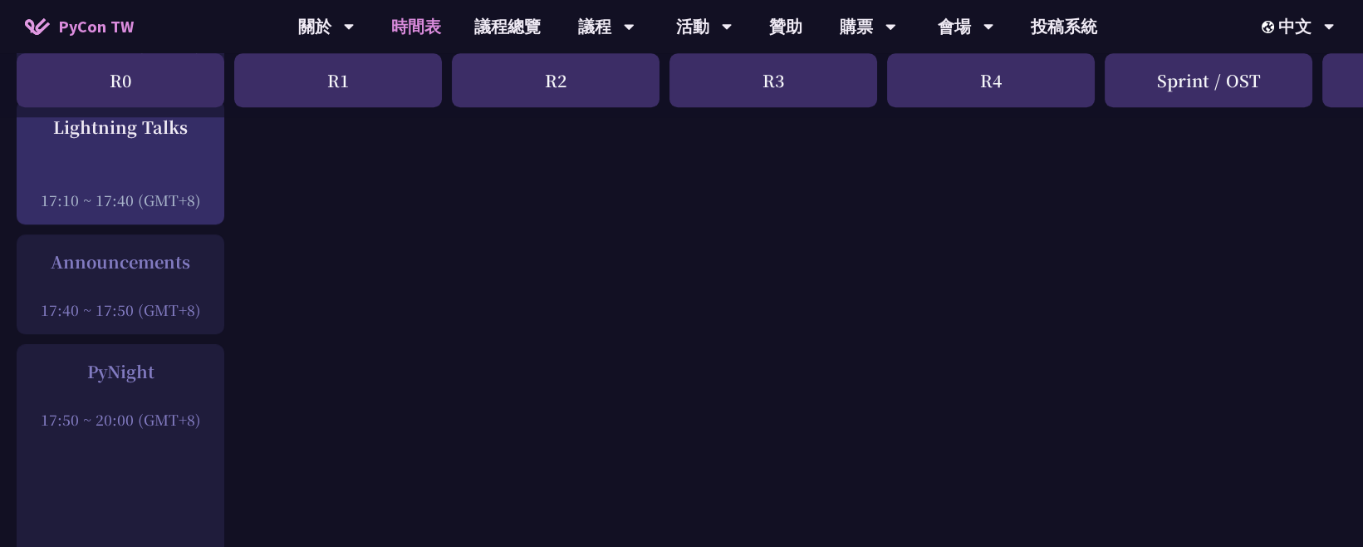
scroll to position [2294, 0]
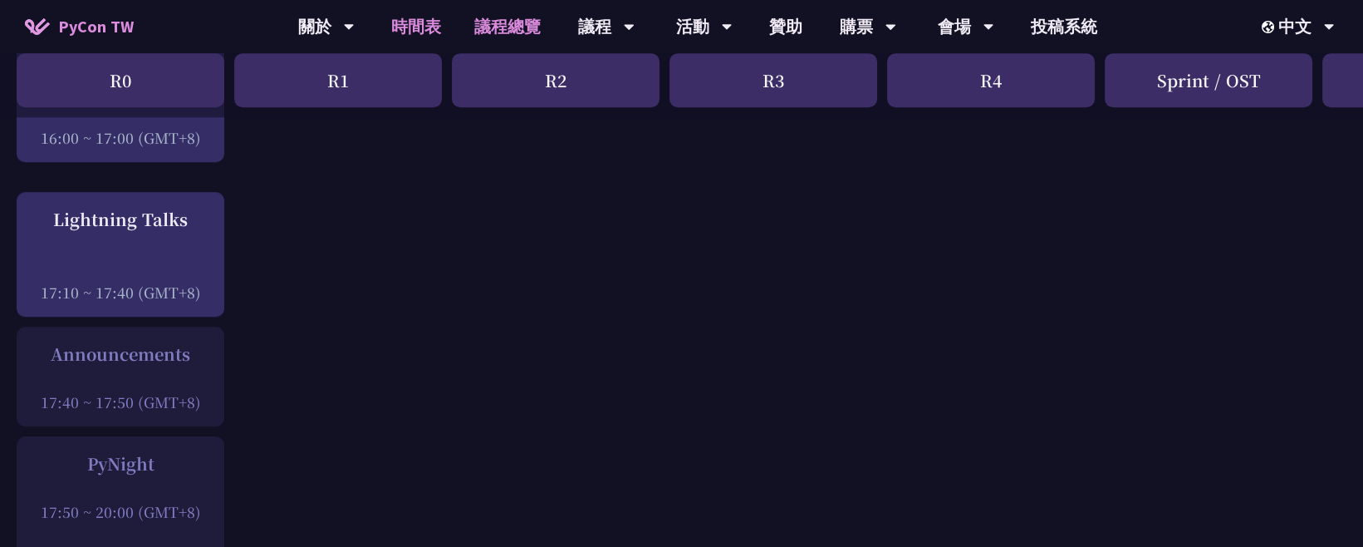
click at [533, 38] on link "議程總覽" at bounding box center [508, 26] width 100 height 53
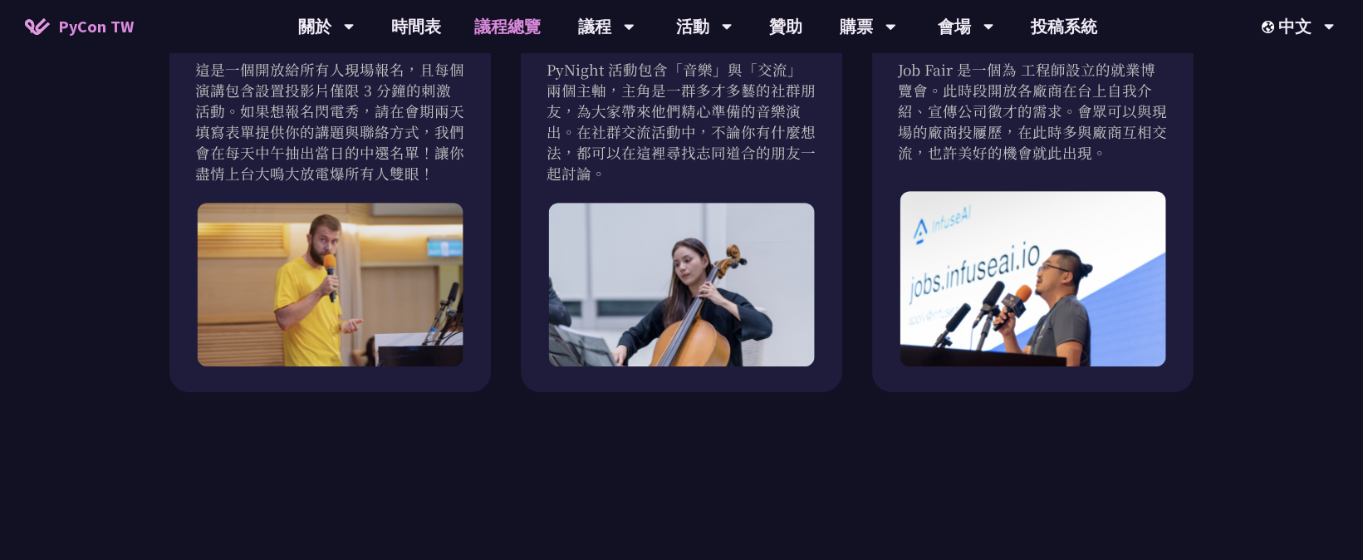
scroll to position [1476, 0]
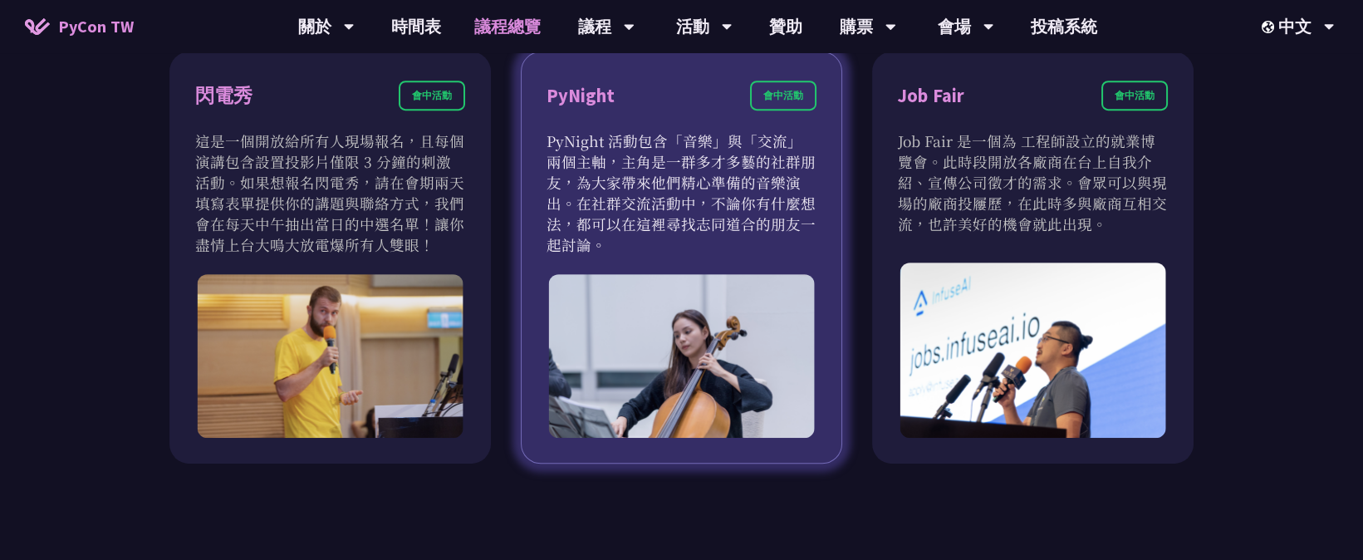
click at [626, 98] on div "PyNight 會中活動" at bounding box center [682, 106] width 270 height 50
click at [631, 156] on p "PyNight 活動包含「音樂」與「交流」兩個主軸，主角是一群多才多藝的社群朋友，為大家帶來他們精心準備的音樂演出。在社群交流活動中，不論你有什麼想法，都可以…" at bounding box center [682, 192] width 270 height 125
click at [778, 104] on div "會中活動" at bounding box center [783, 96] width 66 height 30
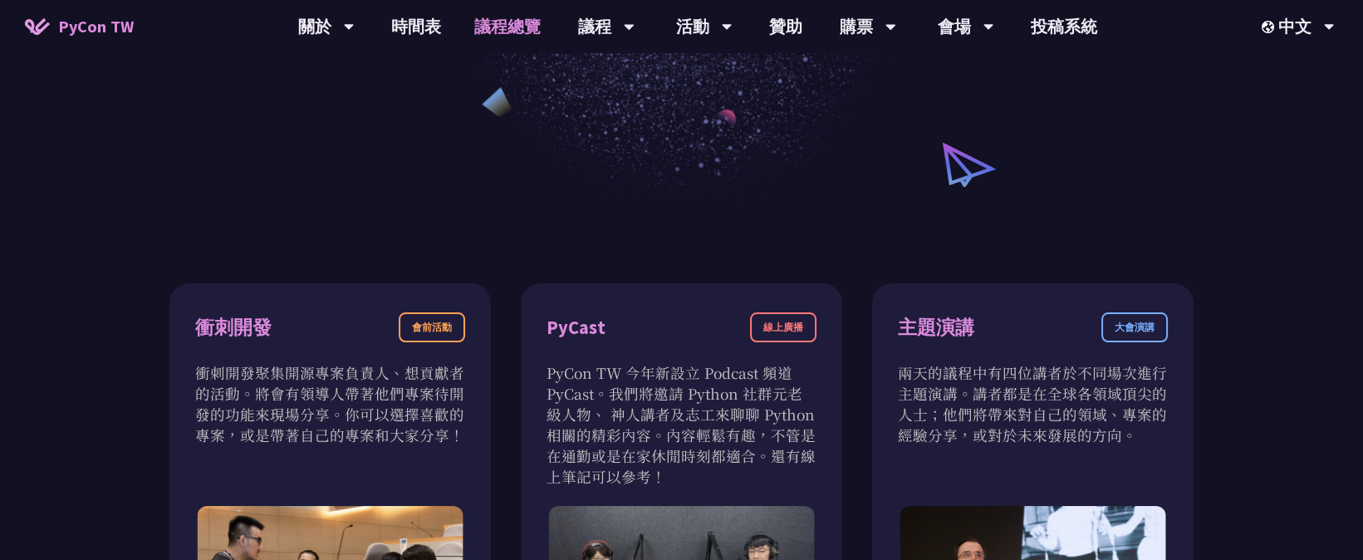
scroll to position [92, 0]
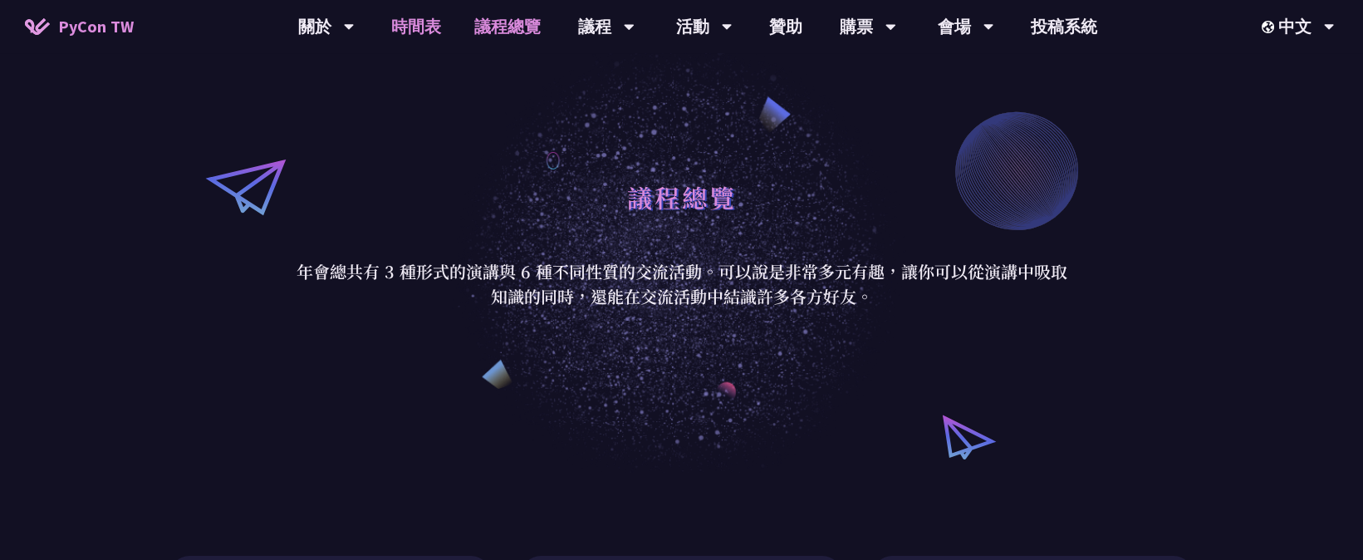
click at [431, 20] on link "時間表" at bounding box center [416, 26] width 83 height 53
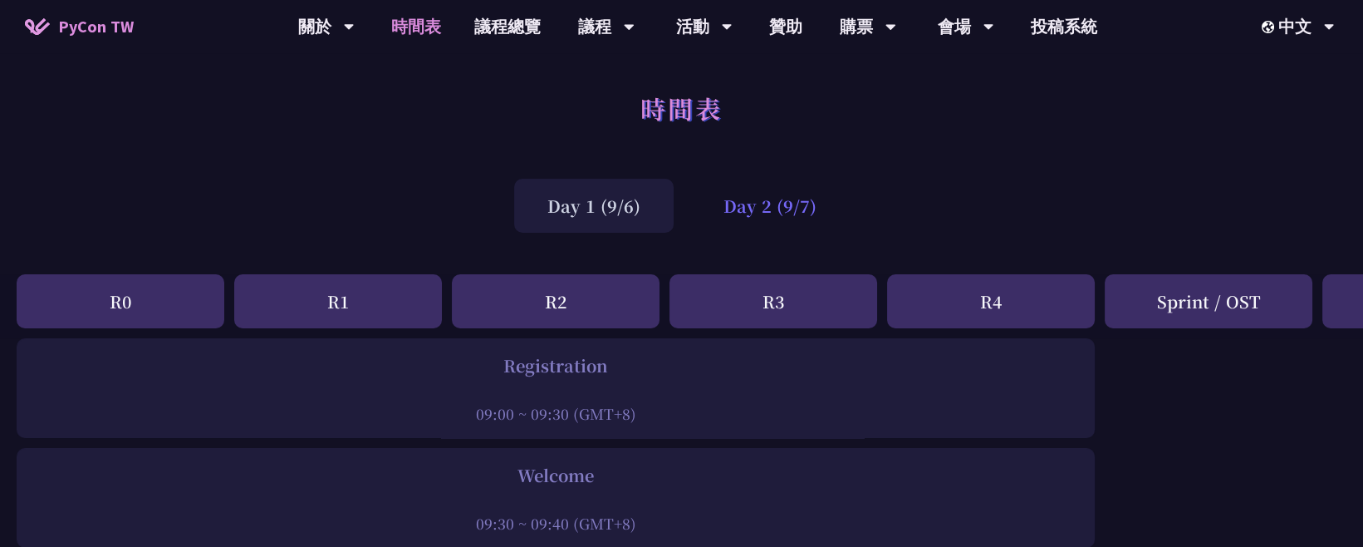
click at [744, 218] on div "Day 2 (9/7)" at bounding box center [770, 206] width 160 height 54
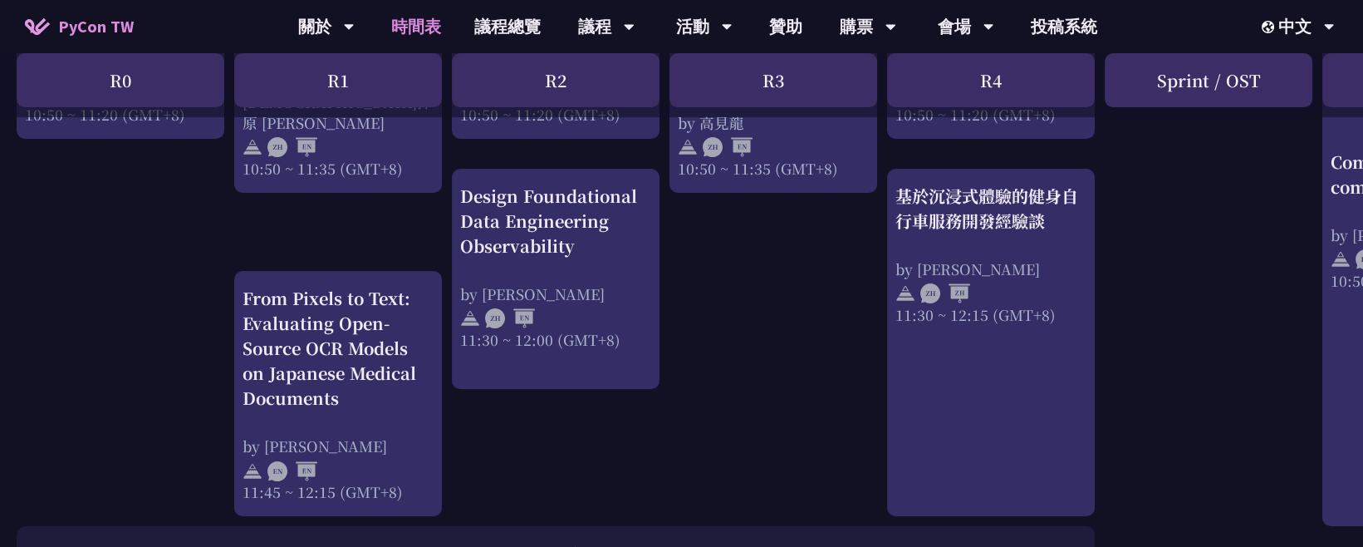
scroll to position [923, 0]
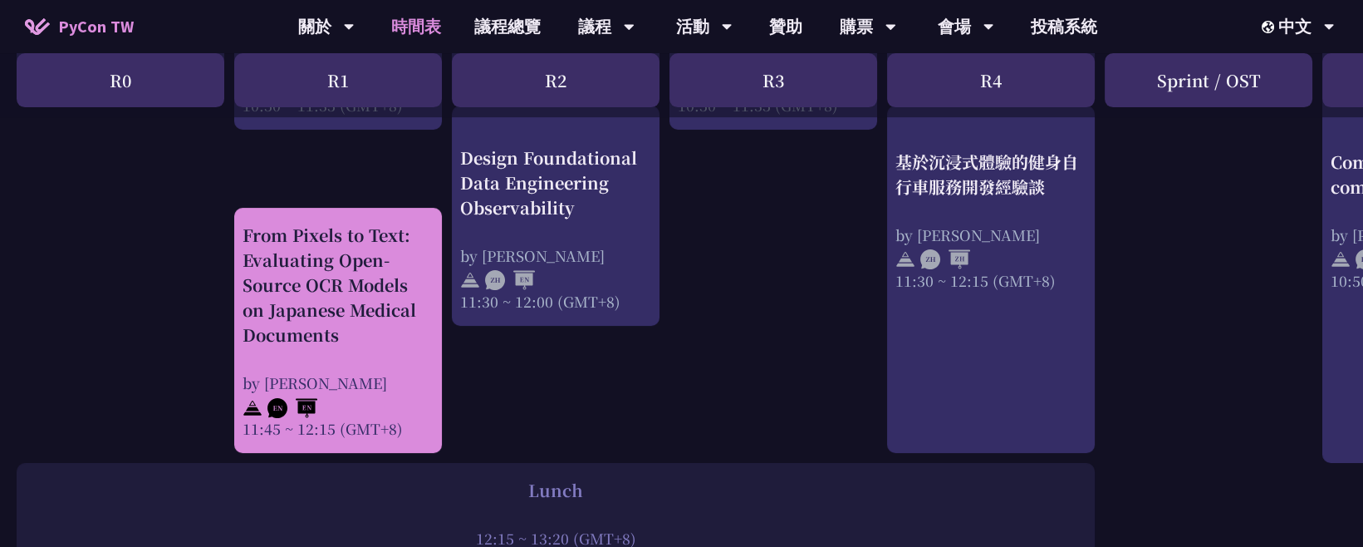
click at [367, 273] on div "From Pixels to Text: Evaluating Open-Source OCR Models on Japanese Medical Docu…" at bounding box center [338, 285] width 191 height 125
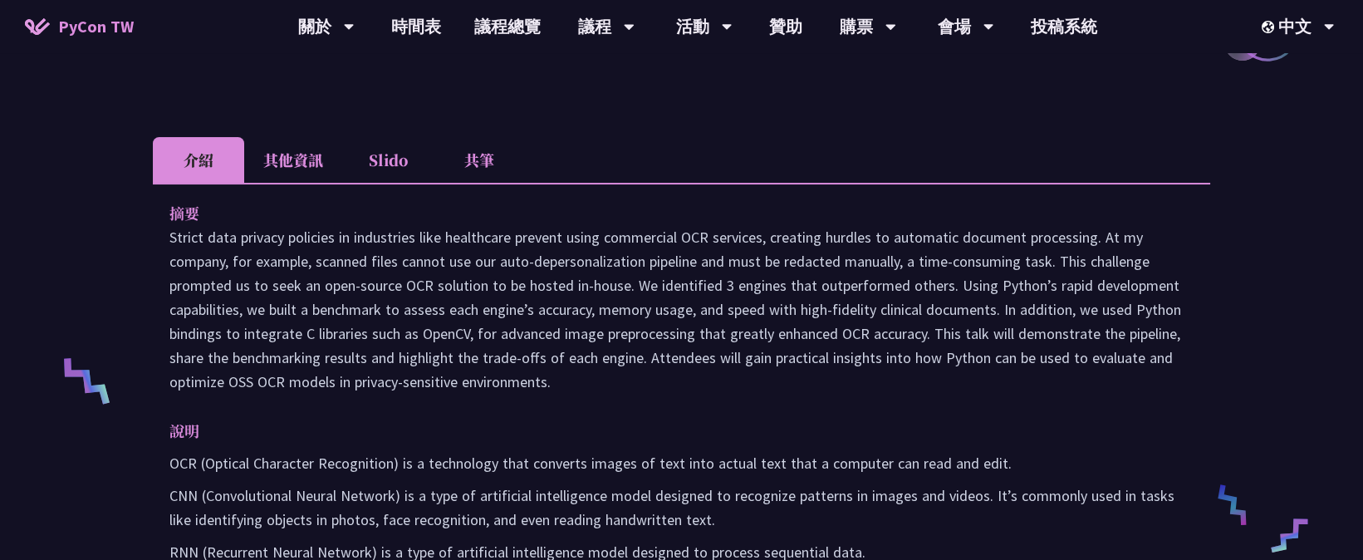
scroll to position [369, 0]
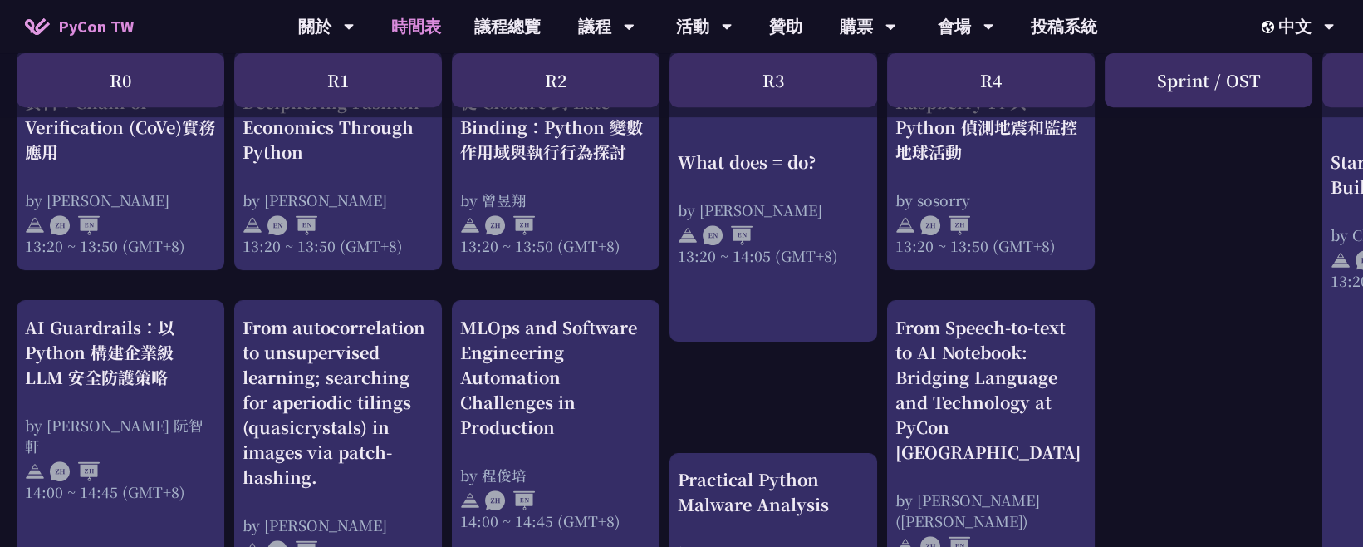
scroll to position [1476, 0]
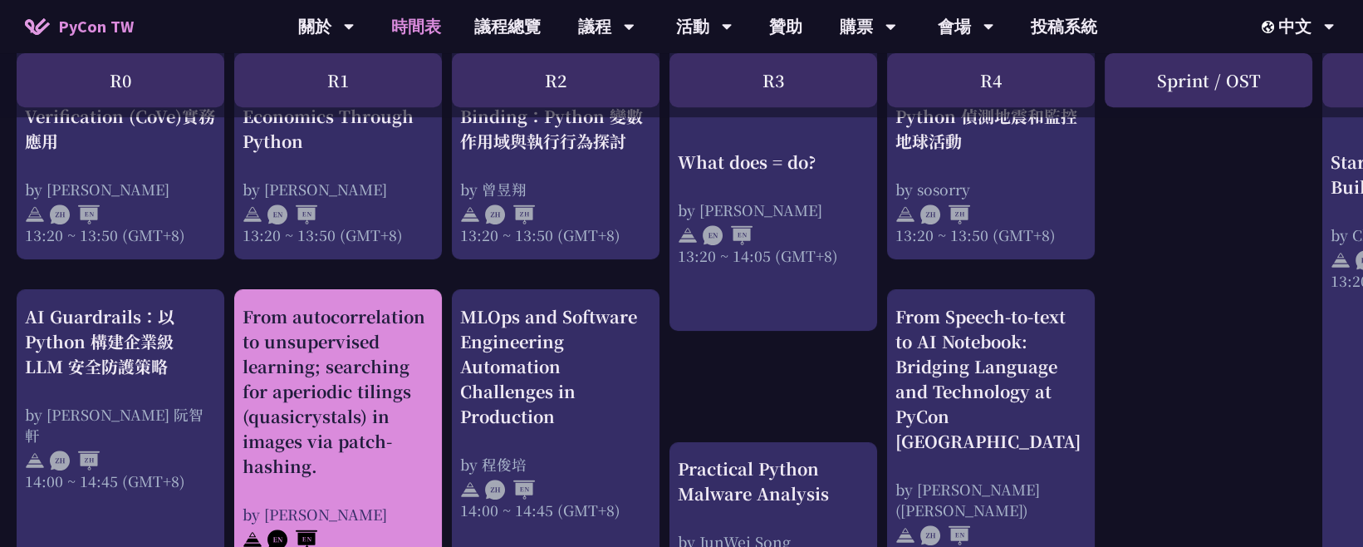
click at [378, 337] on div "From autocorrelation to unsupervised learning; searching for aperiodic tilings …" at bounding box center [338, 391] width 191 height 174
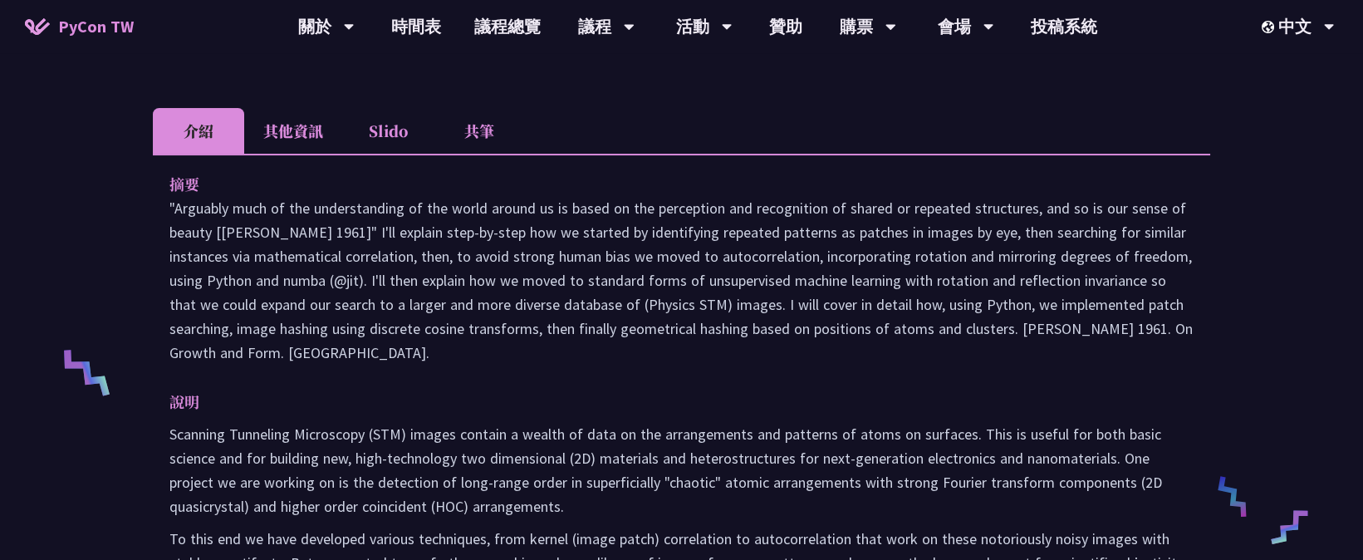
scroll to position [277, 0]
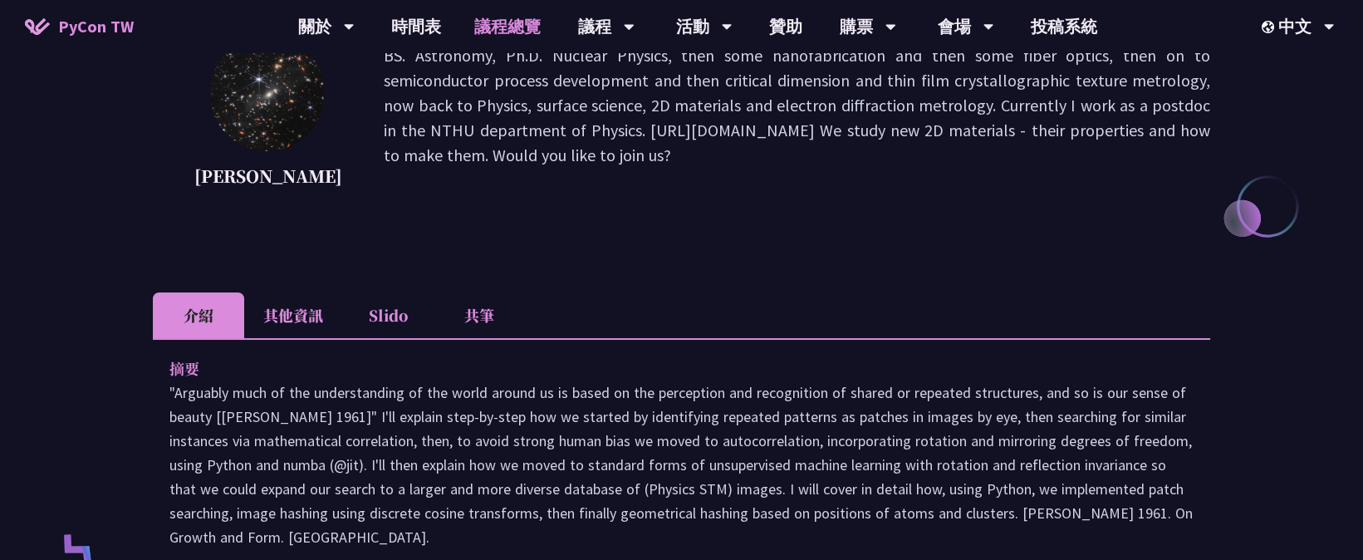
click at [528, 29] on link "議程總覽" at bounding box center [508, 26] width 100 height 53
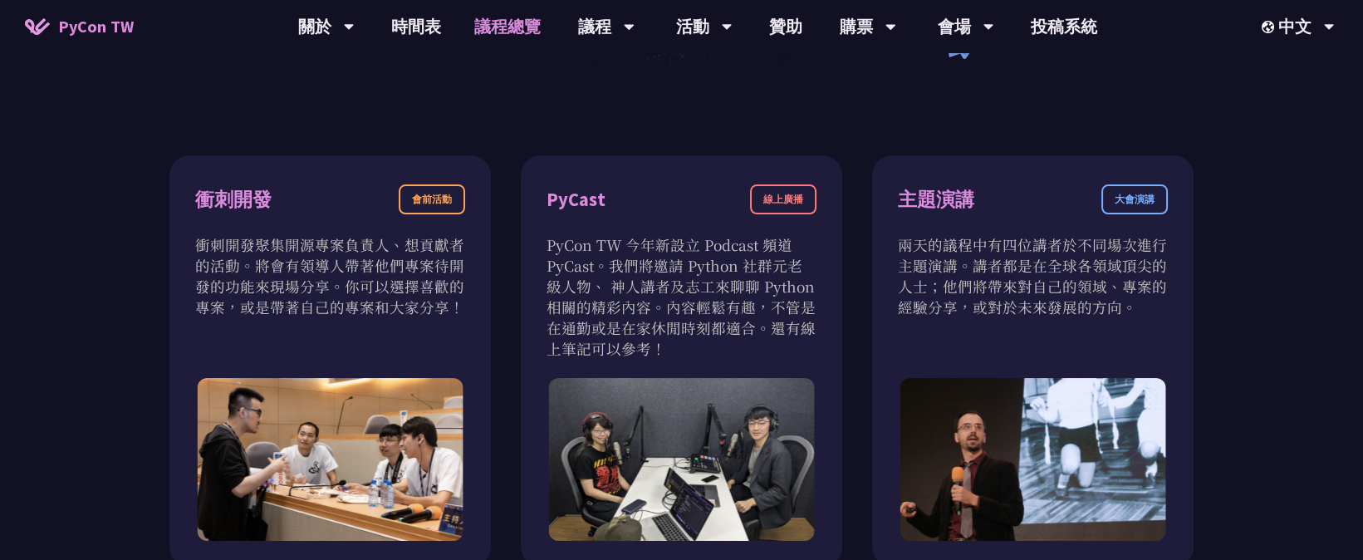
scroll to position [461, 0]
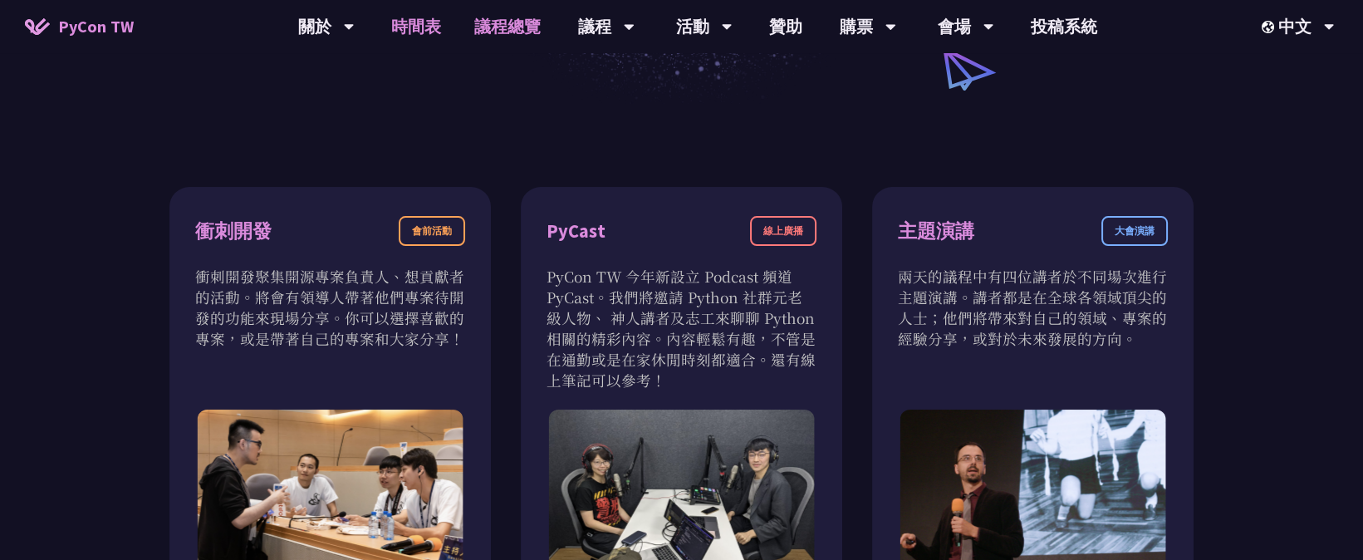
click at [425, 31] on link "時間表" at bounding box center [416, 26] width 83 height 53
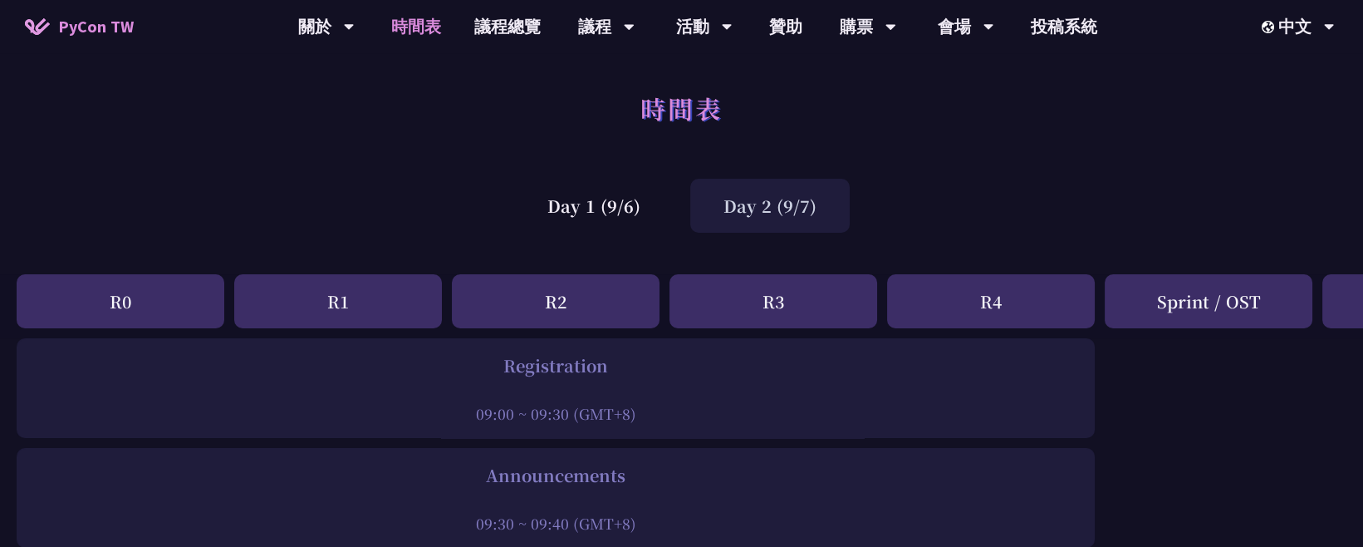
click at [715, 201] on div "Day 2 (9/7)" at bounding box center [770, 206] width 160 height 54
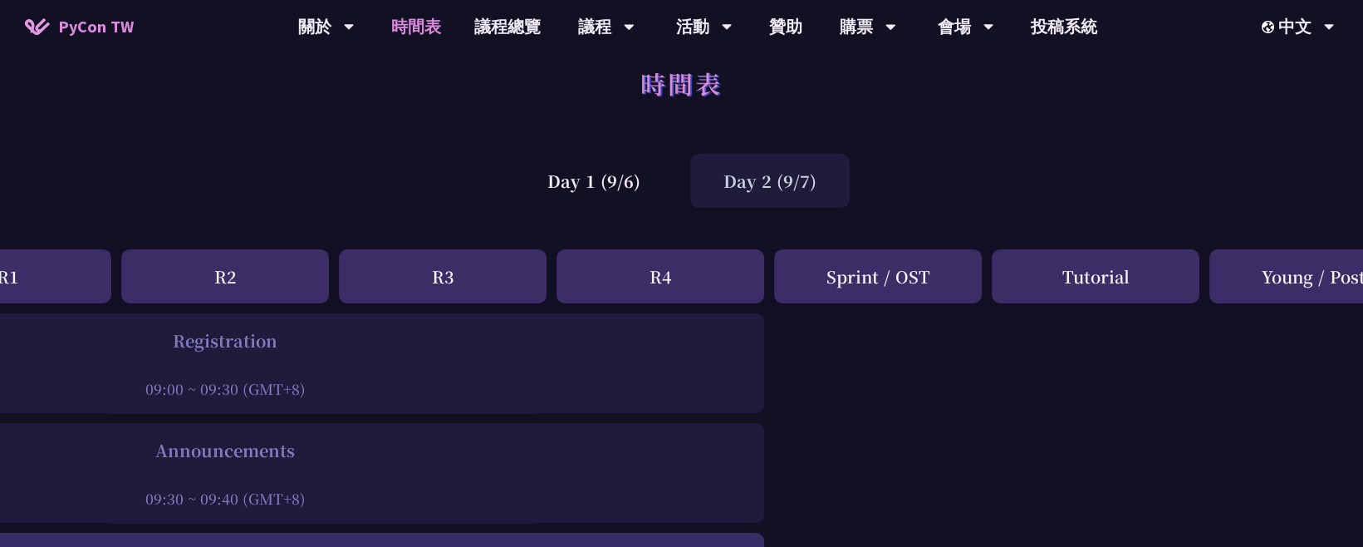
scroll to position [0, 331]
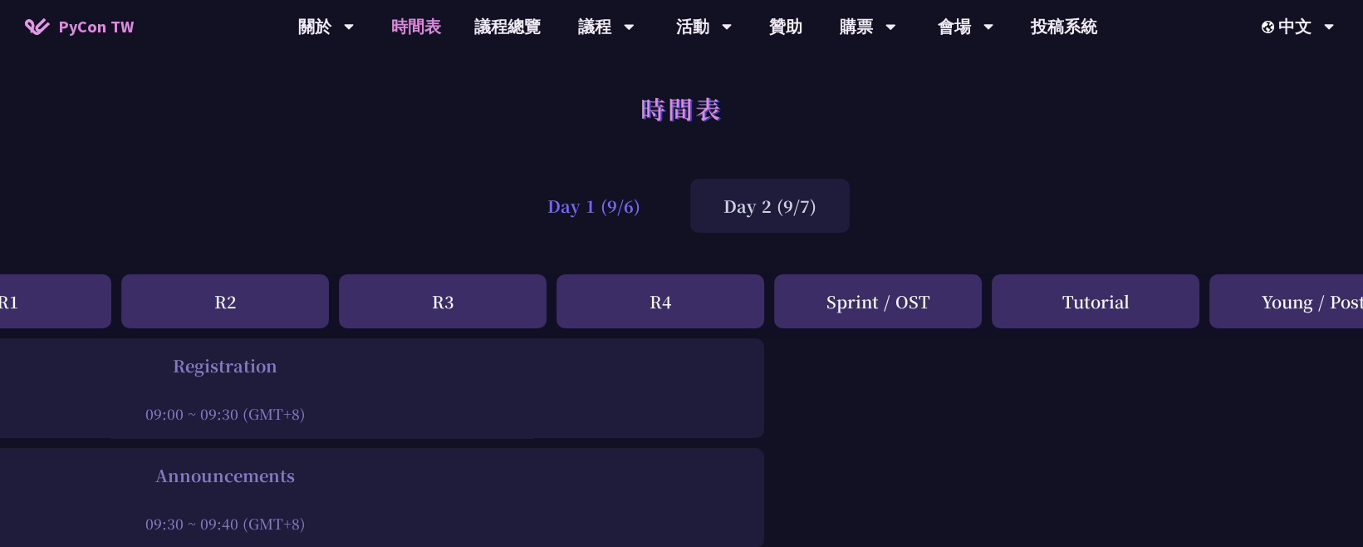
click at [620, 195] on div "Day 1 (9/6)" at bounding box center [594, 206] width 160 height 54
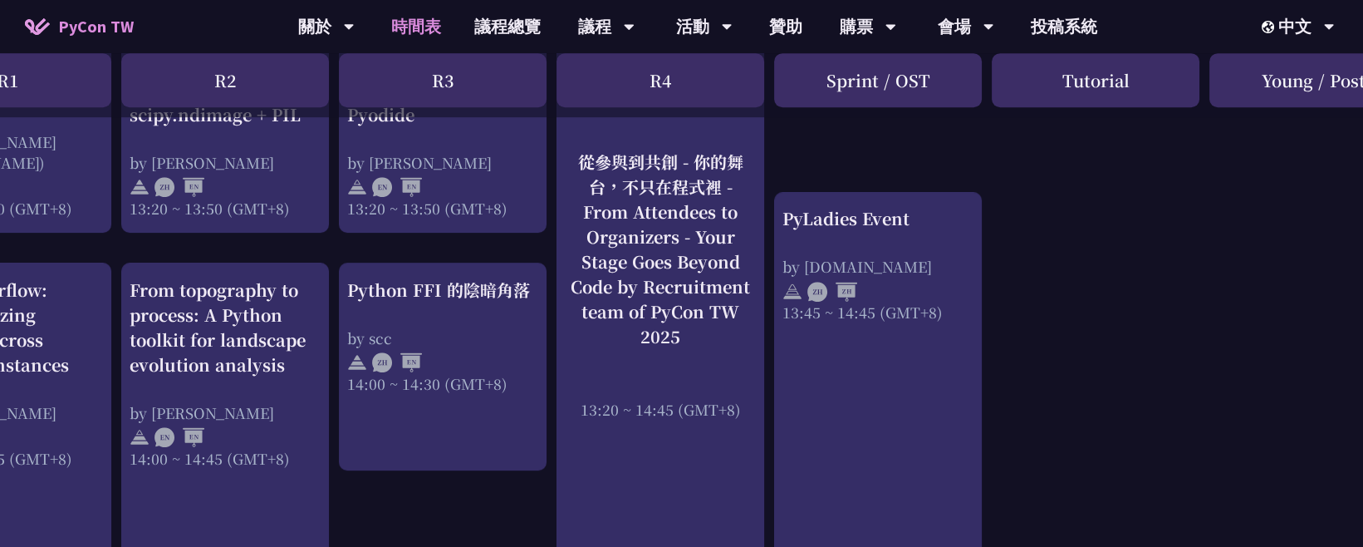
scroll to position [1569, 331]
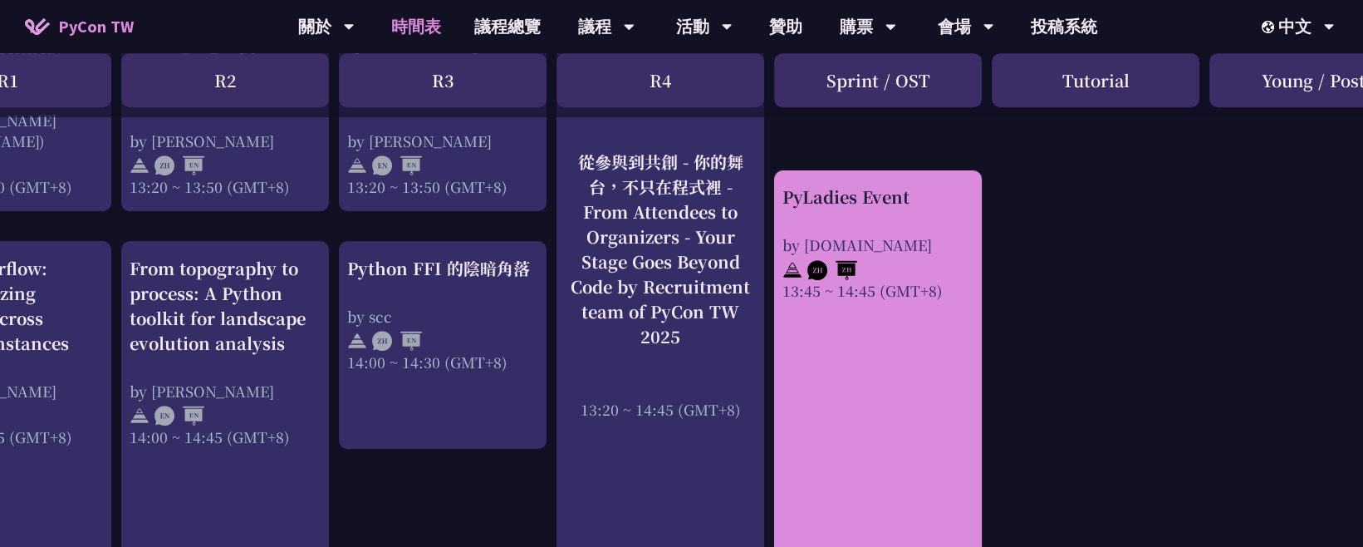
click at [919, 280] on div "13:45 ~ 14:45 (GMT+8)" at bounding box center [878, 290] width 191 height 21
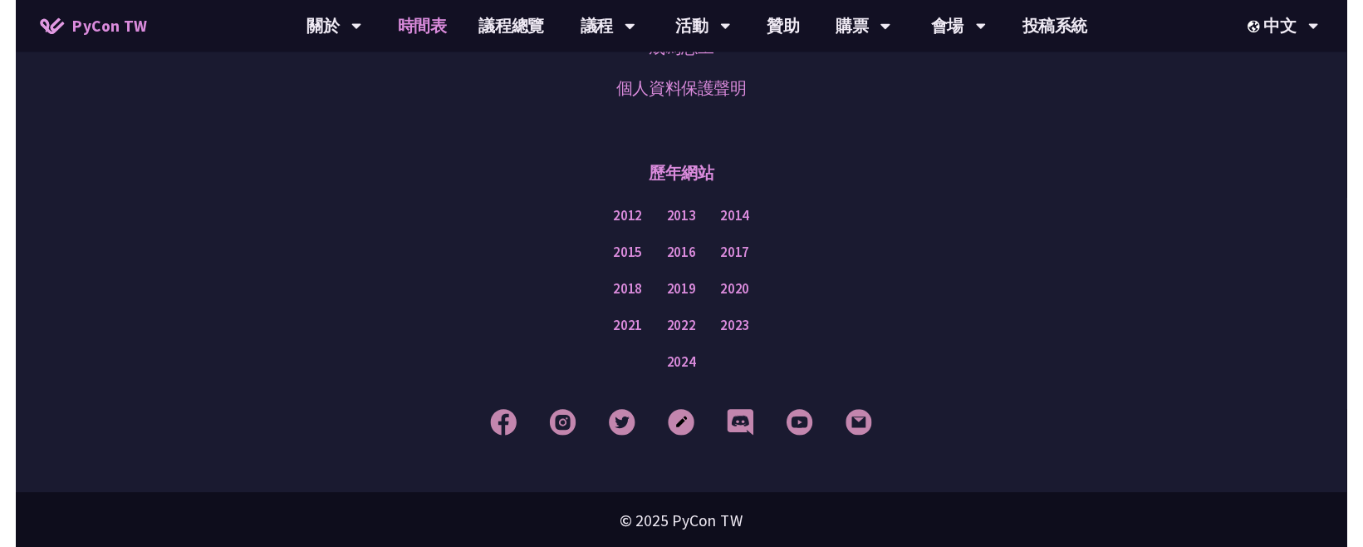
scroll to position [1569, 0]
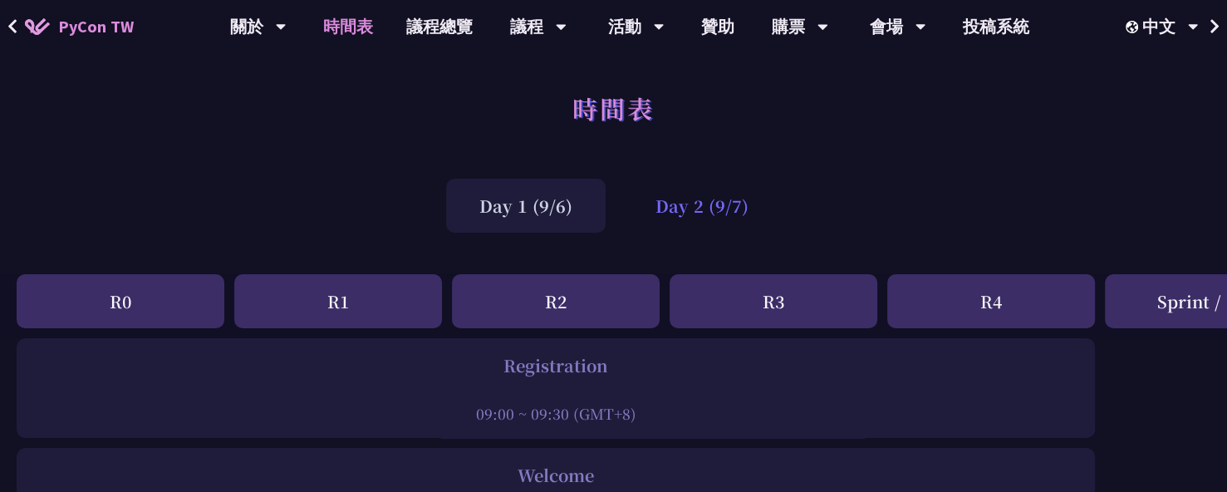
click at [684, 204] on div "Day 2 (9/7)" at bounding box center [702, 206] width 160 height 54
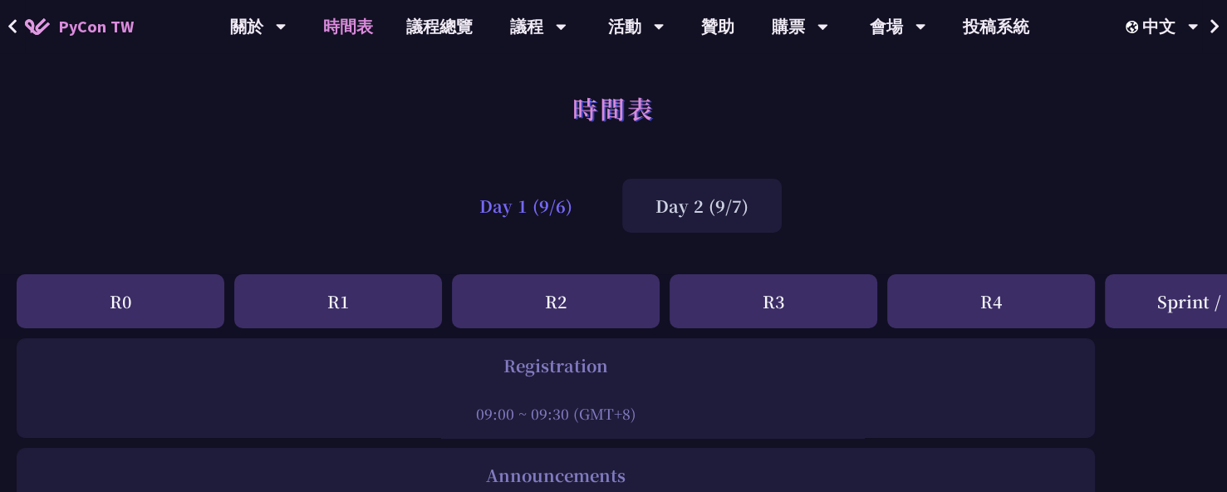
click at [595, 206] on div "Day 1 (9/6)" at bounding box center [526, 206] width 160 height 54
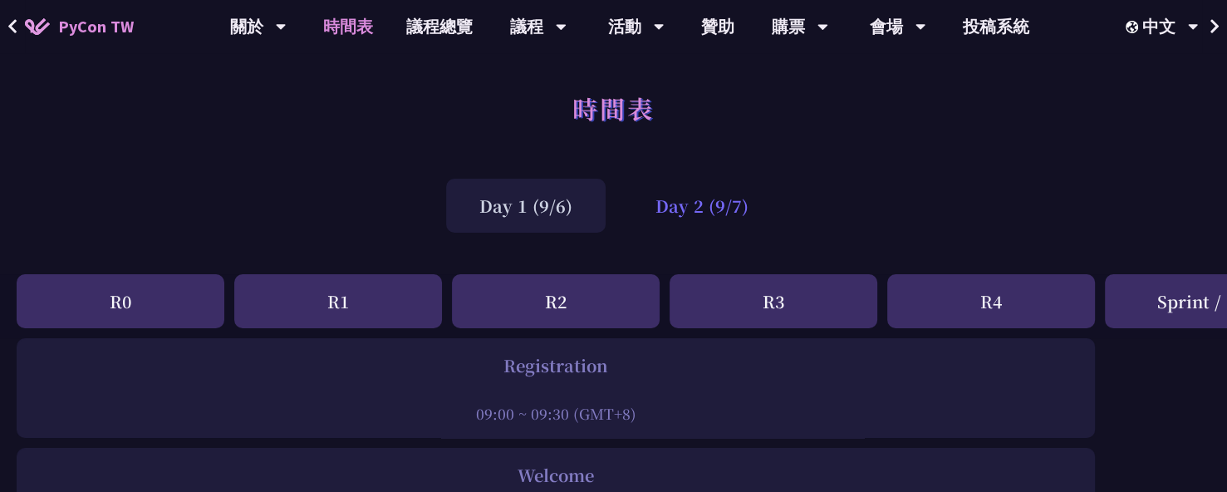
click at [699, 227] on div "Day 2 (9/7)" at bounding box center [702, 206] width 160 height 54
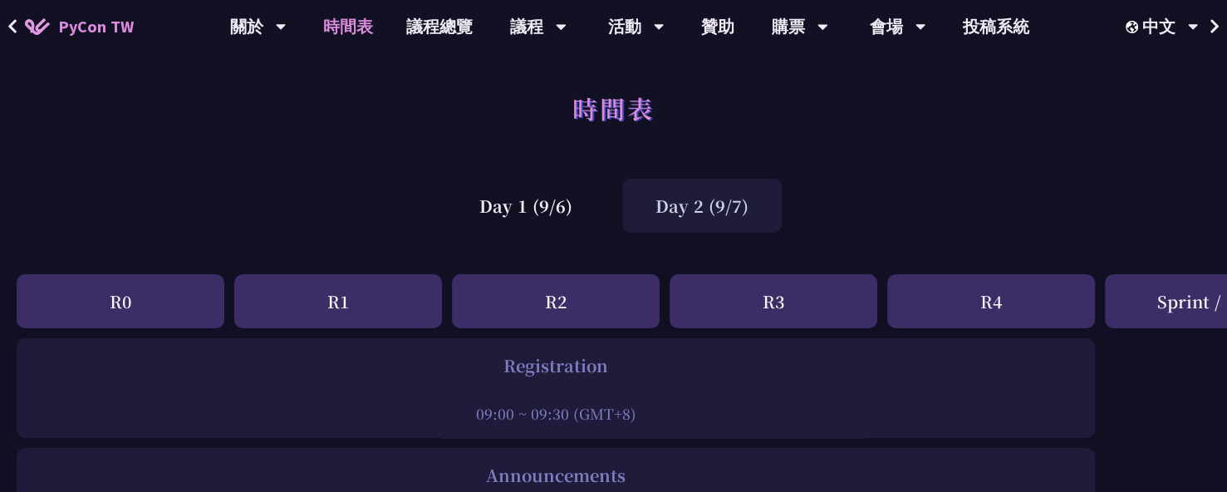
scroll to position [166, 0]
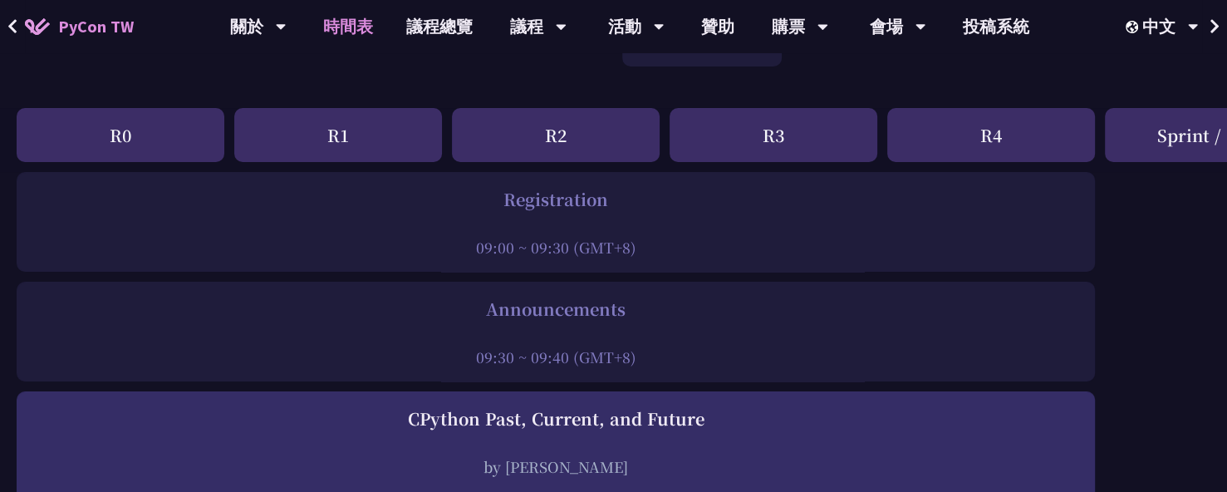
drag, startPoint x: 528, startPoint y: 214, endPoint x: 465, endPoint y: 216, distance: 63.2
click at [465, 216] on div at bounding box center [556, 224] width 1062 height 25
drag, startPoint x: 464, startPoint y: 194, endPoint x: 645, endPoint y: 252, distance: 190.0
click at [645, 252] on div "Registration 09:00 ~ 09:30 (GMT+8)" at bounding box center [556, 222] width 1062 height 71
copy div "Registration 09:00 ~ 09:30 (GMT+8)"
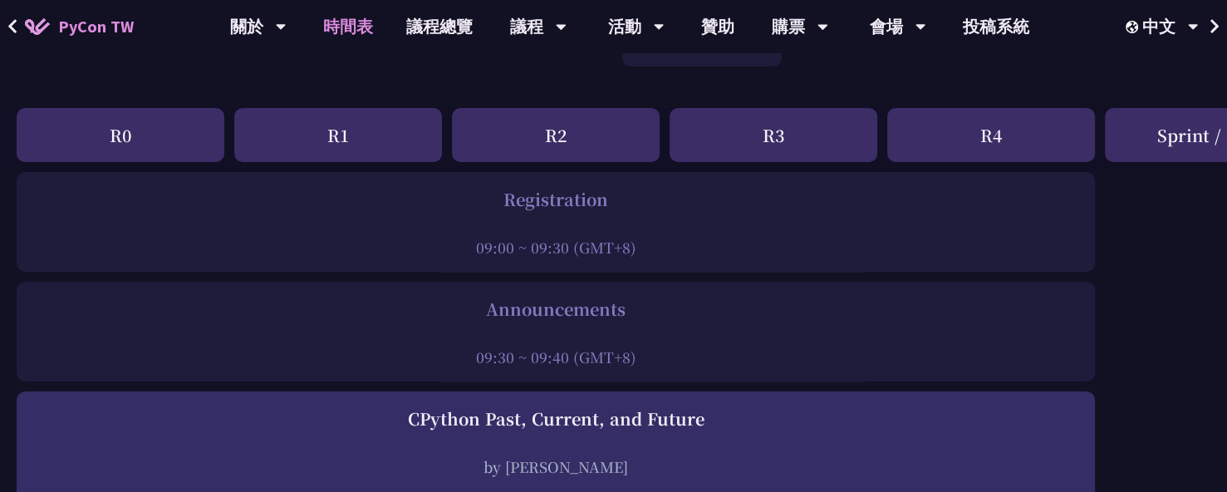
drag, startPoint x: 450, startPoint y: 306, endPoint x: 664, endPoint y: 353, distance: 218.7
click at [664, 353] on div "Announcements 09:30 ~ 09:40 (GMT+8)" at bounding box center [556, 332] width 1062 height 71
copy div "Announcements 09:30 ~ 09:40 (GMT+8)"
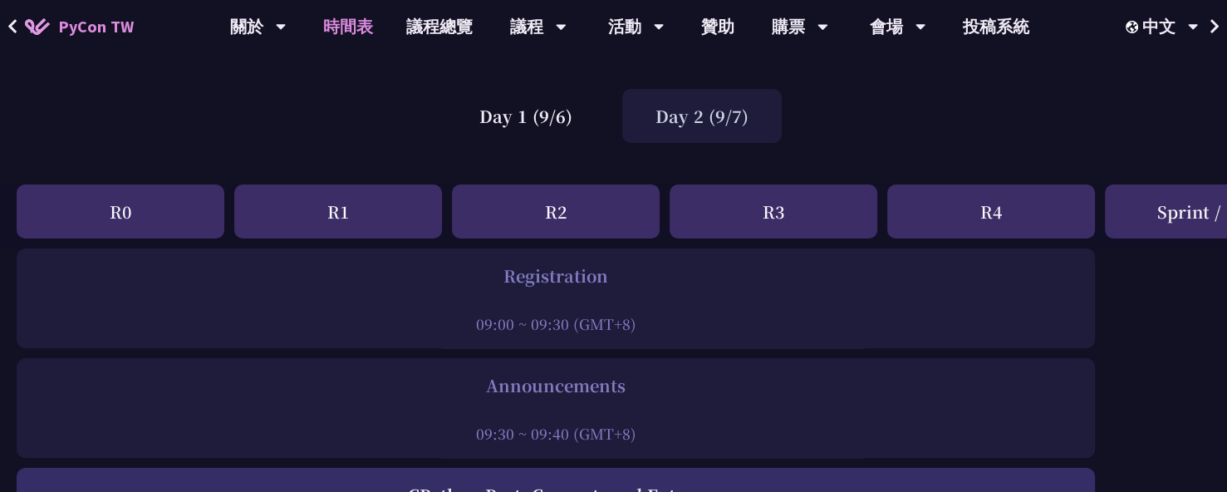
scroll to position [83, 0]
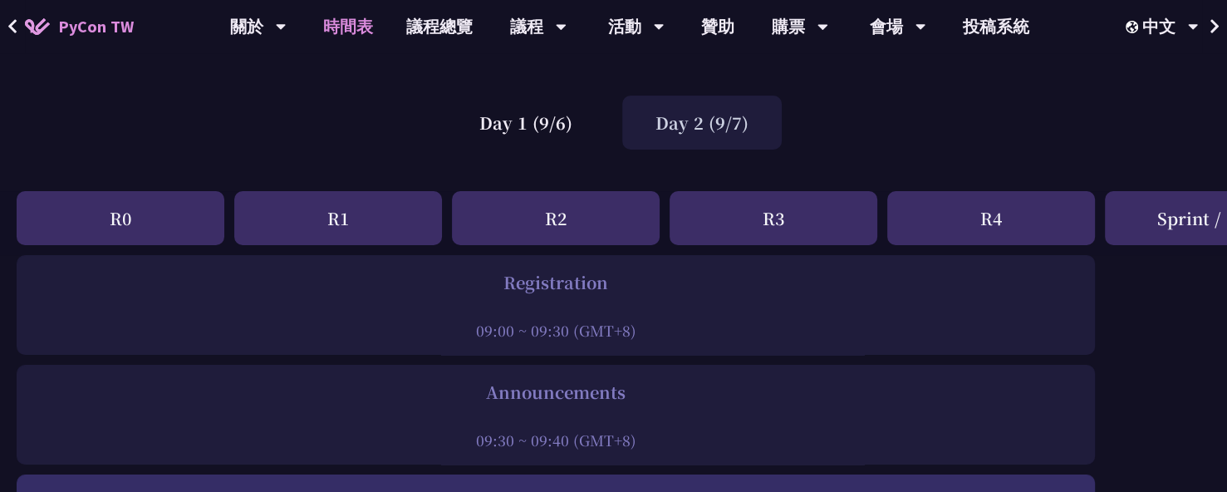
drag, startPoint x: 507, startPoint y: 134, endPoint x: 508, endPoint y: 150, distance: 16.7
click at [507, 134] on div "Day 1 (9/6)" at bounding box center [526, 123] width 160 height 54
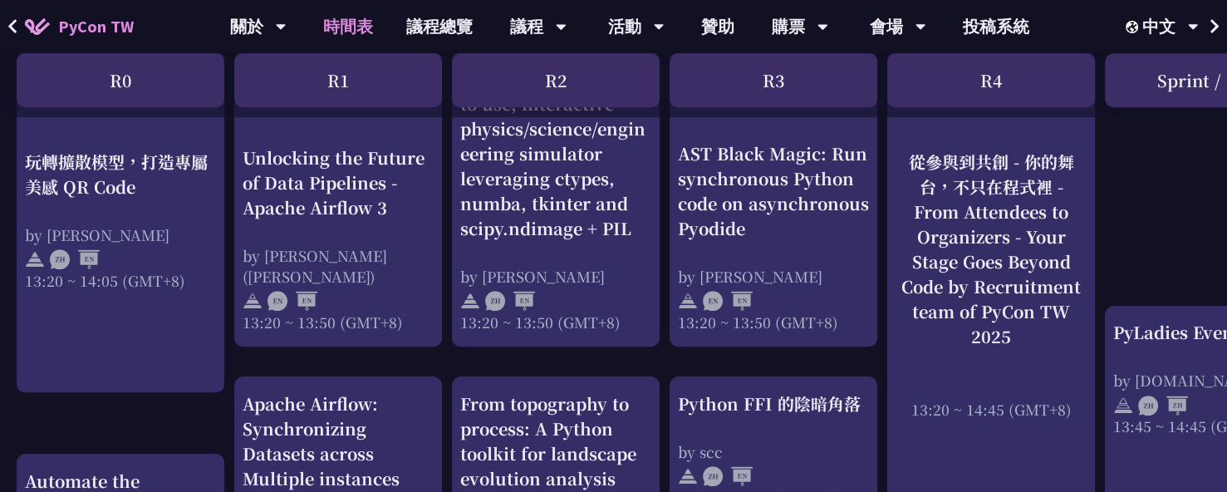
scroll to position [1590, 0]
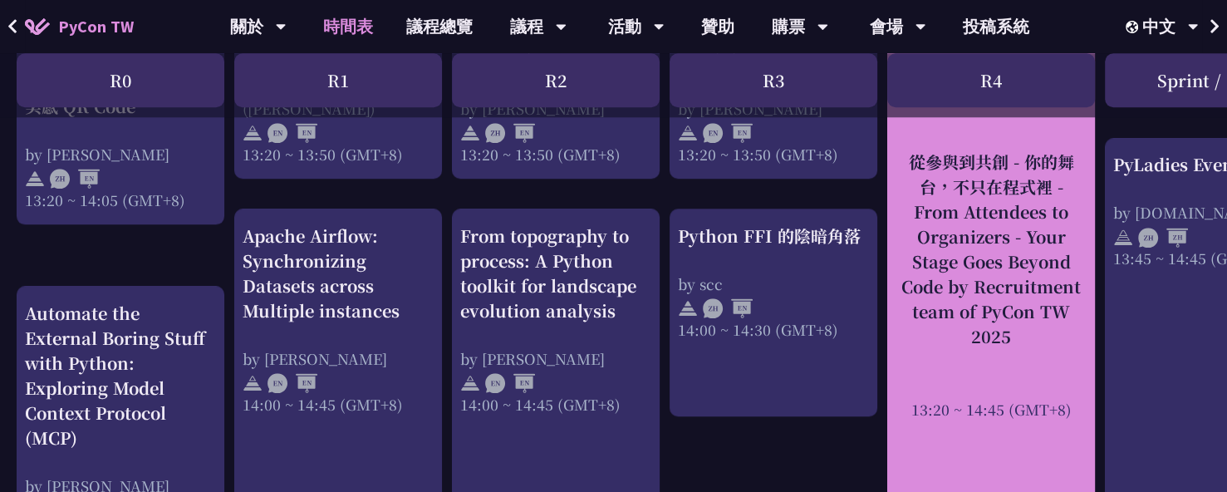
drag, startPoint x: 883, startPoint y: 166, endPoint x: 1072, endPoint y: 416, distance: 313.2
click at [1070, 416] on div "An Introduction to the GIL for Python Beginners: Disabling It in Python 3.13 an…" at bounding box center [882, 118] width 1765 height 2740
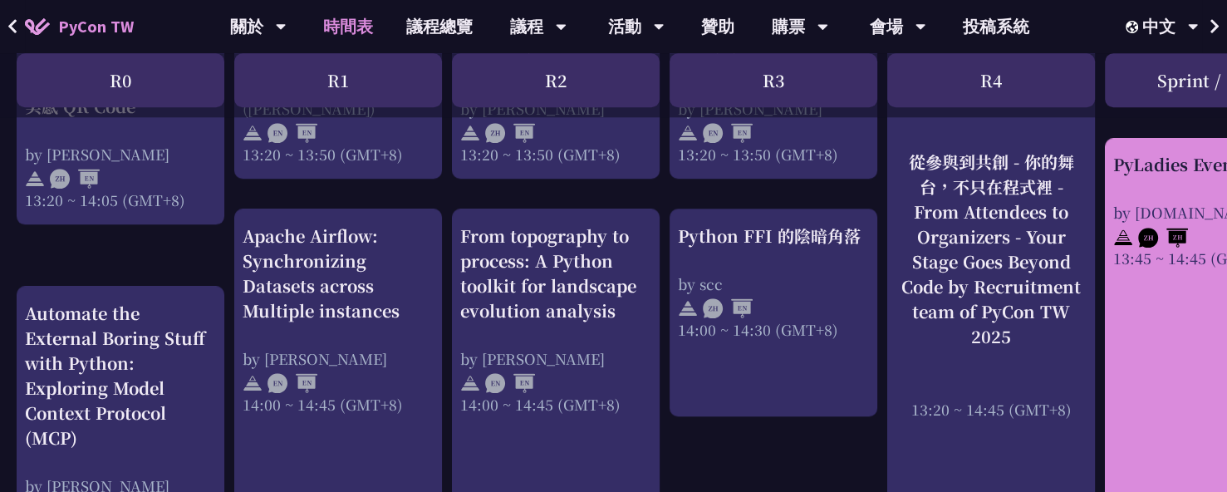
scroll to position [1756, 0]
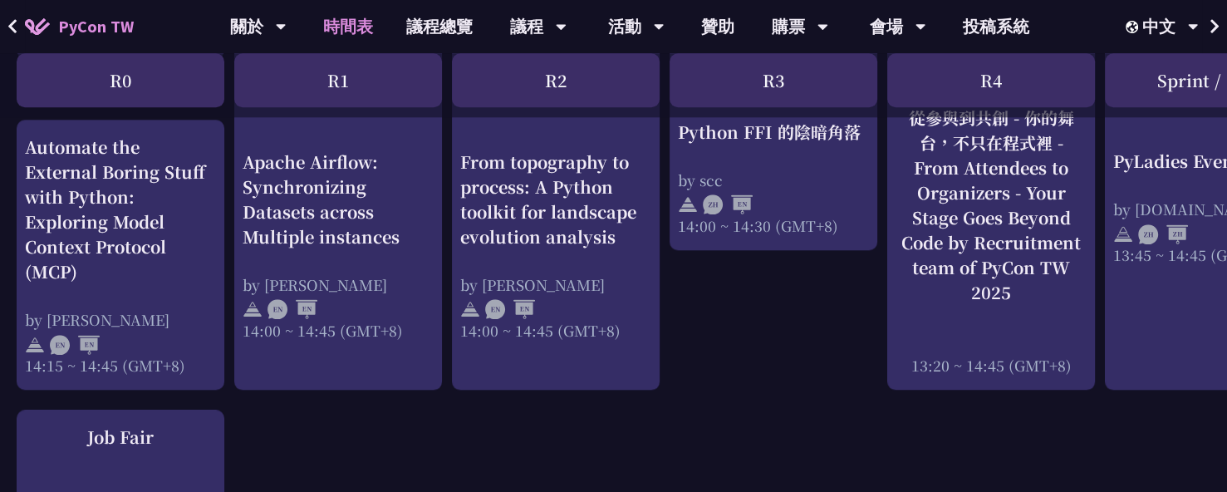
copy div "從參與到共創 - 你的舞台，不只在程式裡 - From Attendees to Organizers - Your Stage Goes Beyond Co…"
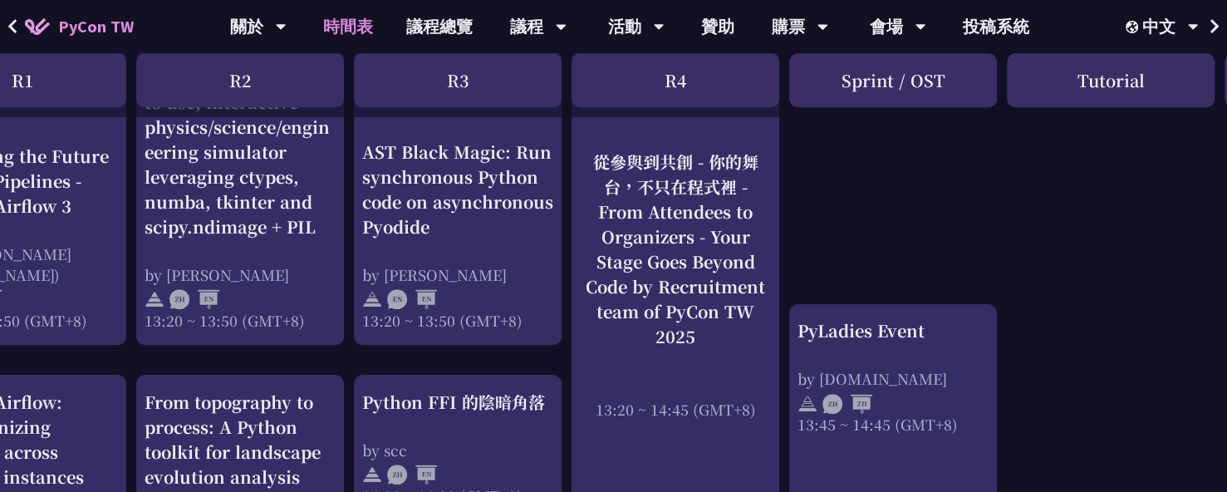
scroll to position [1507, 316]
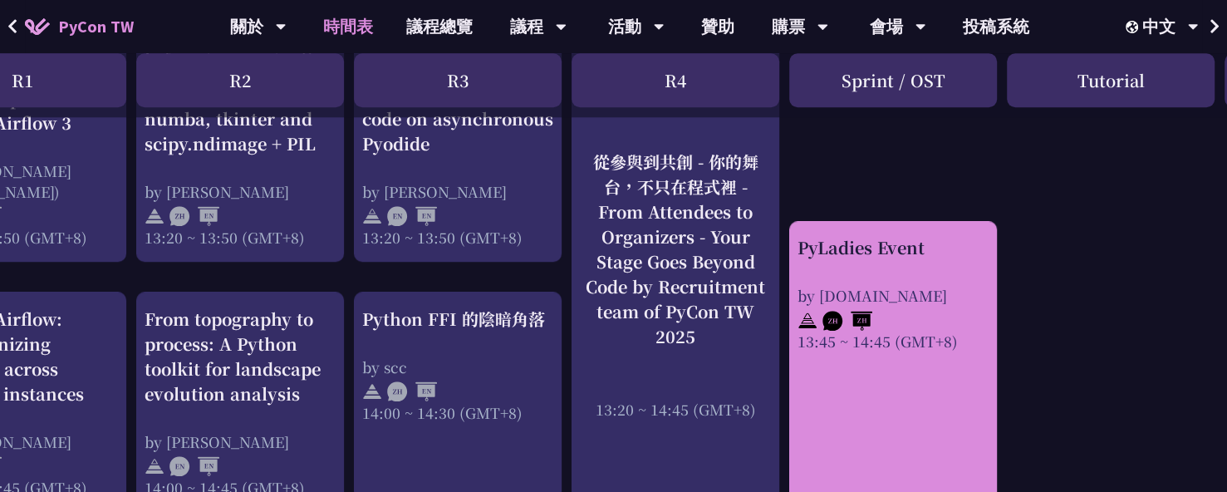
drag, startPoint x: 785, startPoint y: 239, endPoint x: 981, endPoint y: 335, distance: 218.1
click at [959, 355] on div "An Introduction to the GIL for Python Beginners: Disabling It in Python 3.13 an…" at bounding box center [566, 201] width 1765 height 2740
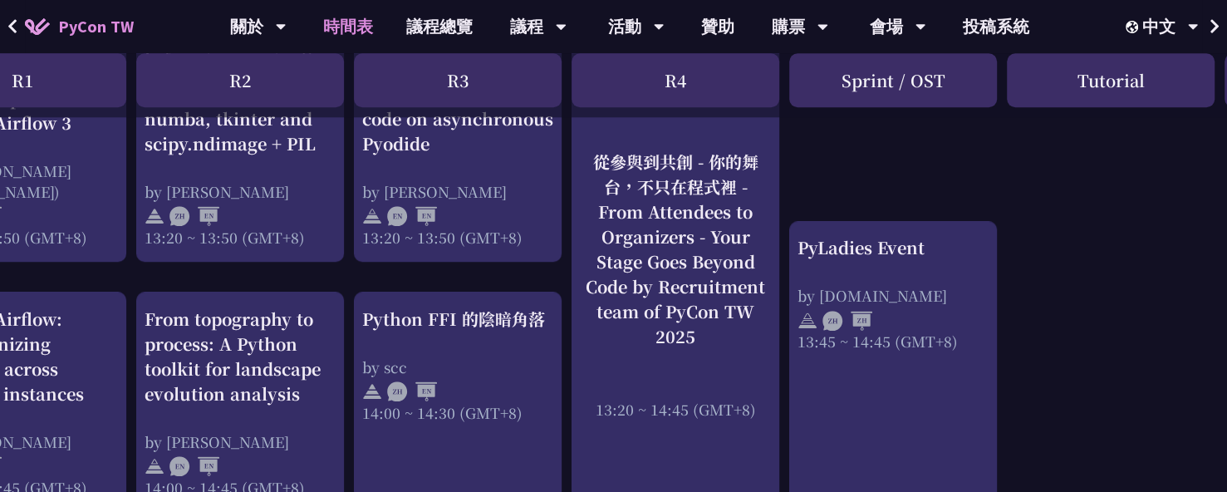
copy div "PyLadies Event by pyladies.tw 13:45 ~ 14:45 (GMT+8)"
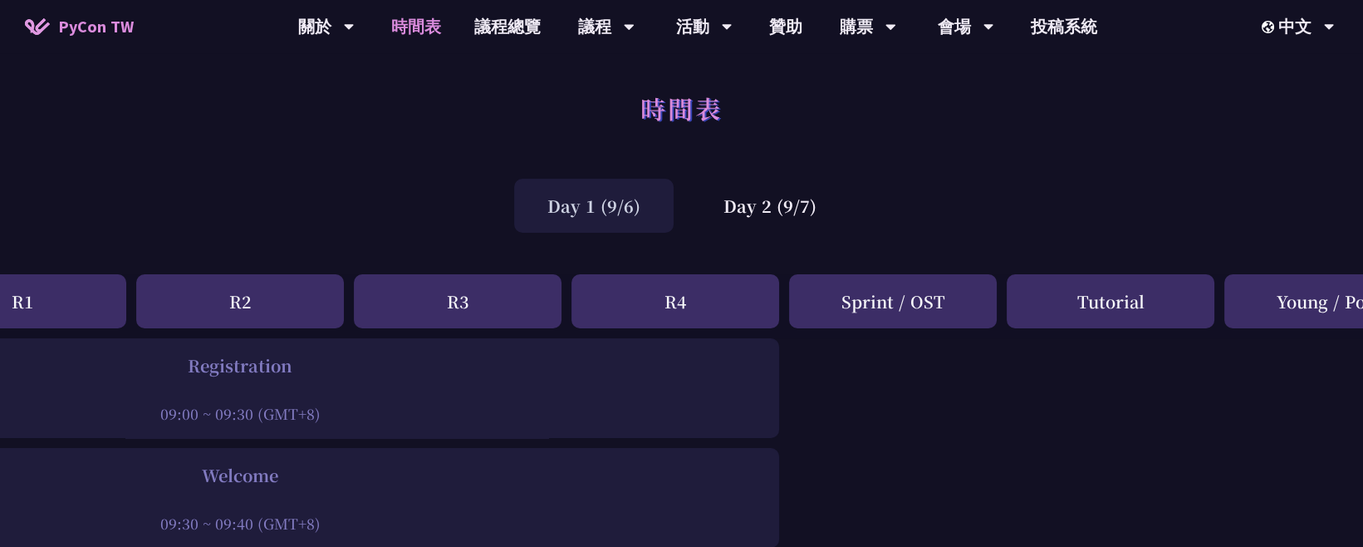
scroll to position [0, 316]
click at [737, 189] on div "Day 2 (9/7)" at bounding box center [770, 206] width 160 height 54
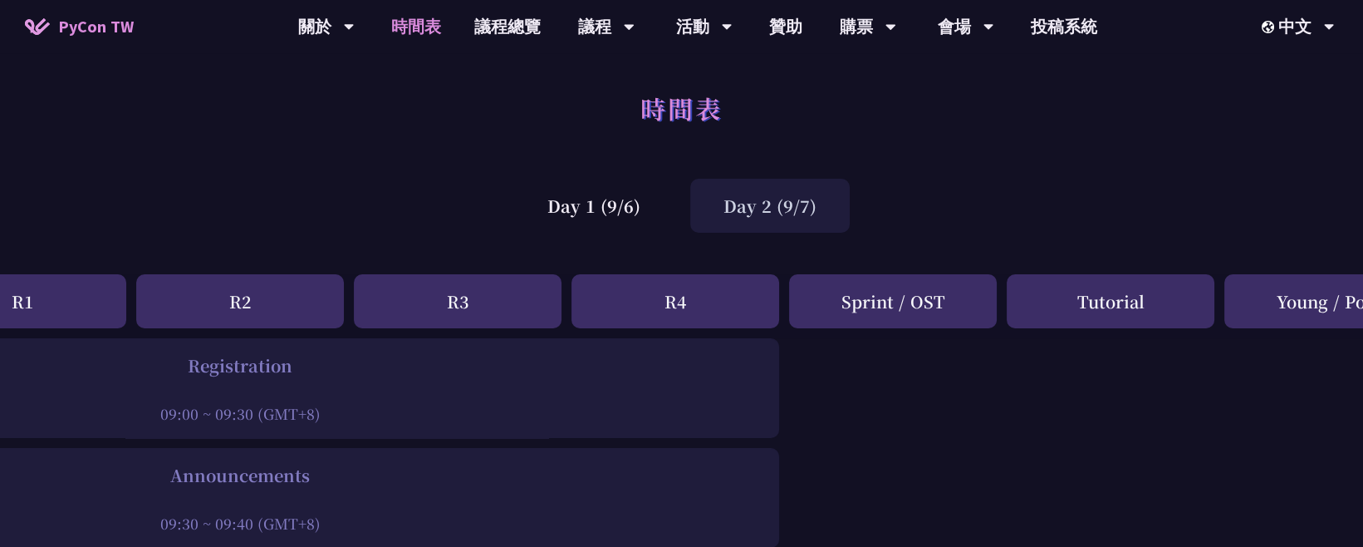
click at [743, 208] on div "Day 2 (9/7)" at bounding box center [770, 206] width 160 height 54
click at [759, 204] on div "Day 2 (9/7)" at bounding box center [770, 206] width 160 height 54
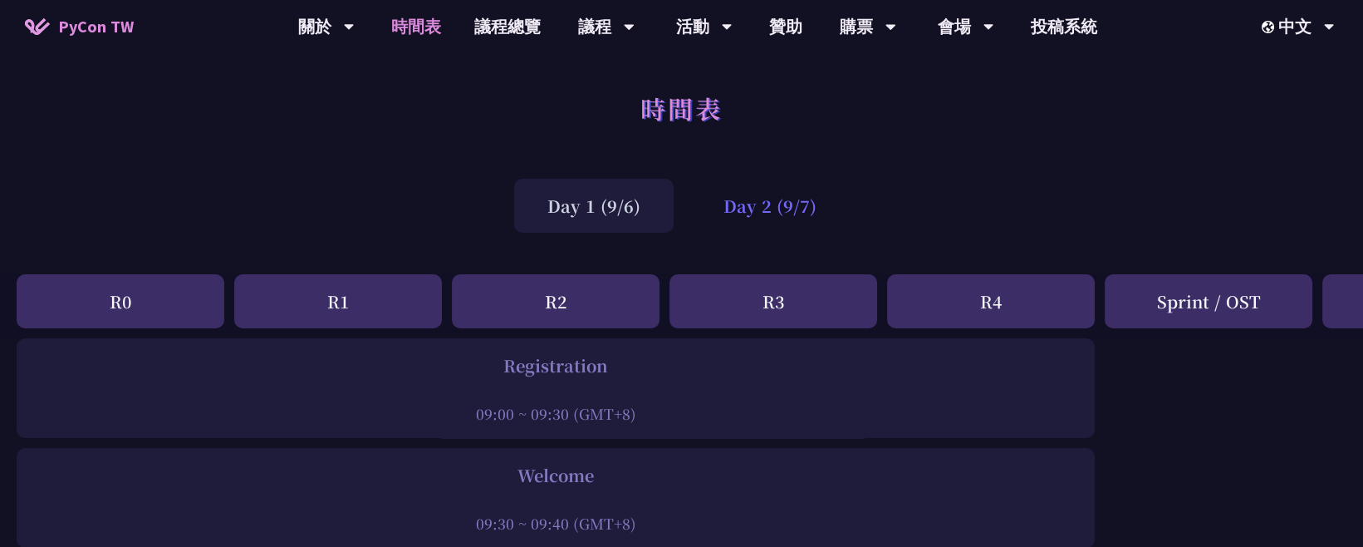
click at [736, 216] on div "Day 2 (9/7)" at bounding box center [770, 206] width 160 height 54
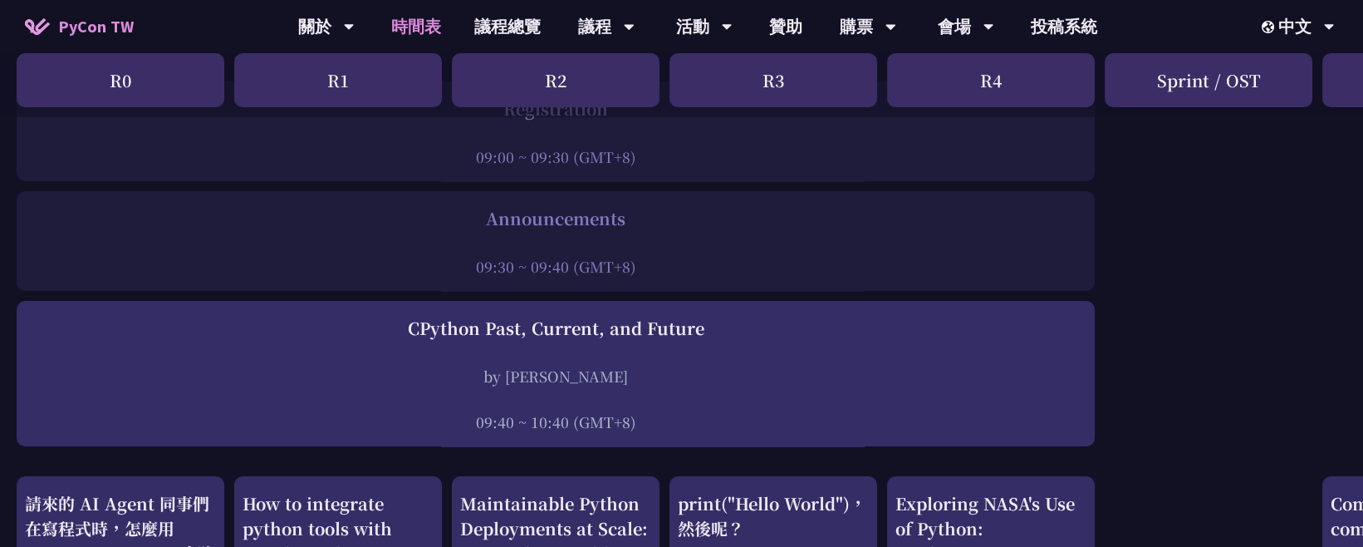
scroll to position [184, 0]
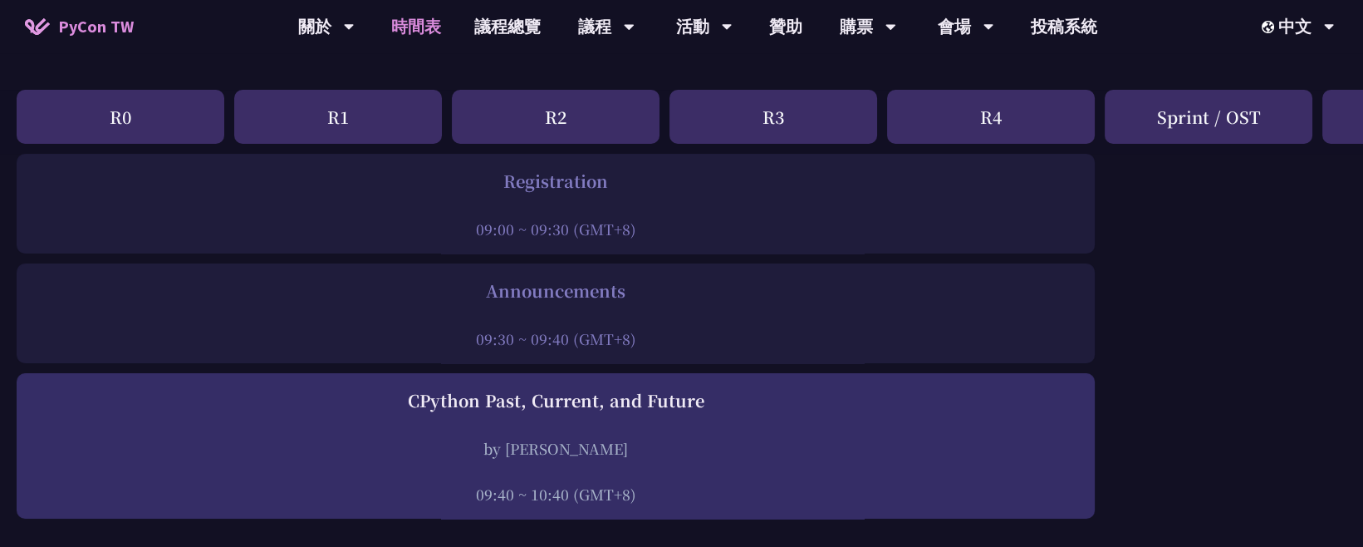
drag, startPoint x: 383, startPoint y: 168, endPoint x: 667, endPoint y: 224, distance: 289.7
click at [667, 224] on div "Registration 09:00 ~ 09:30 (GMT+8)" at bounding box center [556, 204] width 1078 height 100
copy div "Registration 09:00 ~ 09:30 (GMT+8)"
